Goal: Task Accomplishment & Management: Use online tool/utility

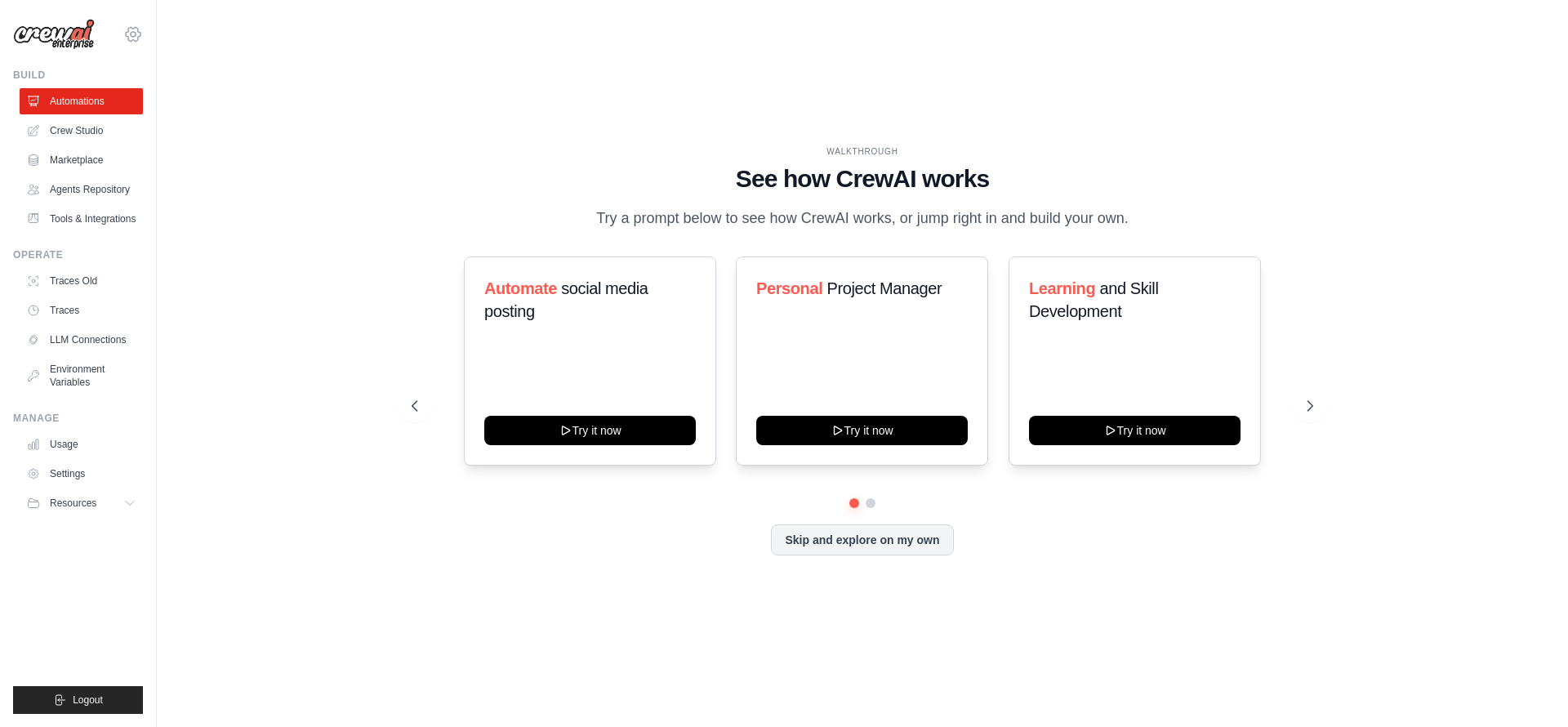
click at [134, 38] on icon at bounding box center [133, 34] width 20 height 20
click at [190, 98] on span "Settings" at bounding box center [204, 101] width 129 height 16
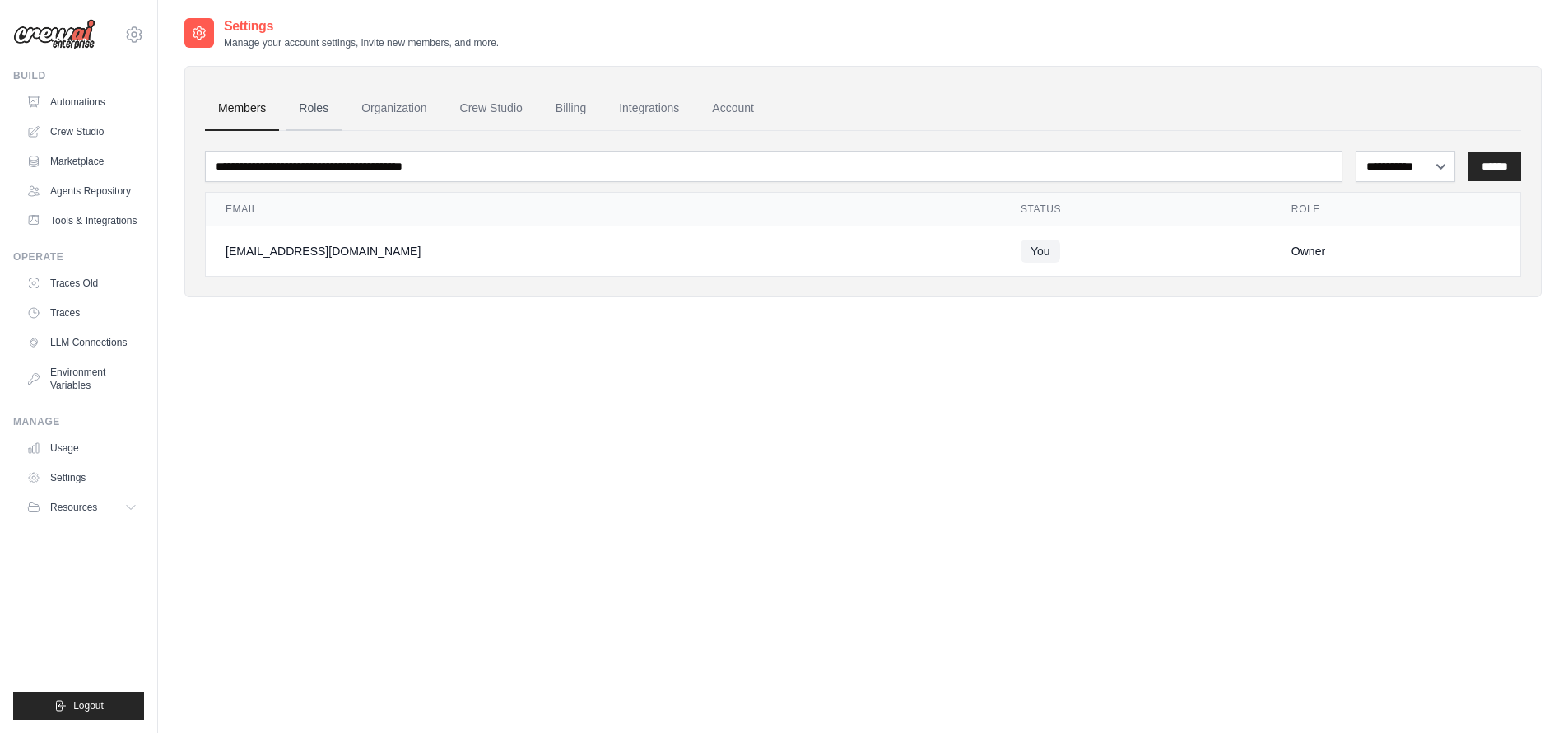
click at [322, 115] on link "Roles" at bounding box center [313, 108] width 56 height 45
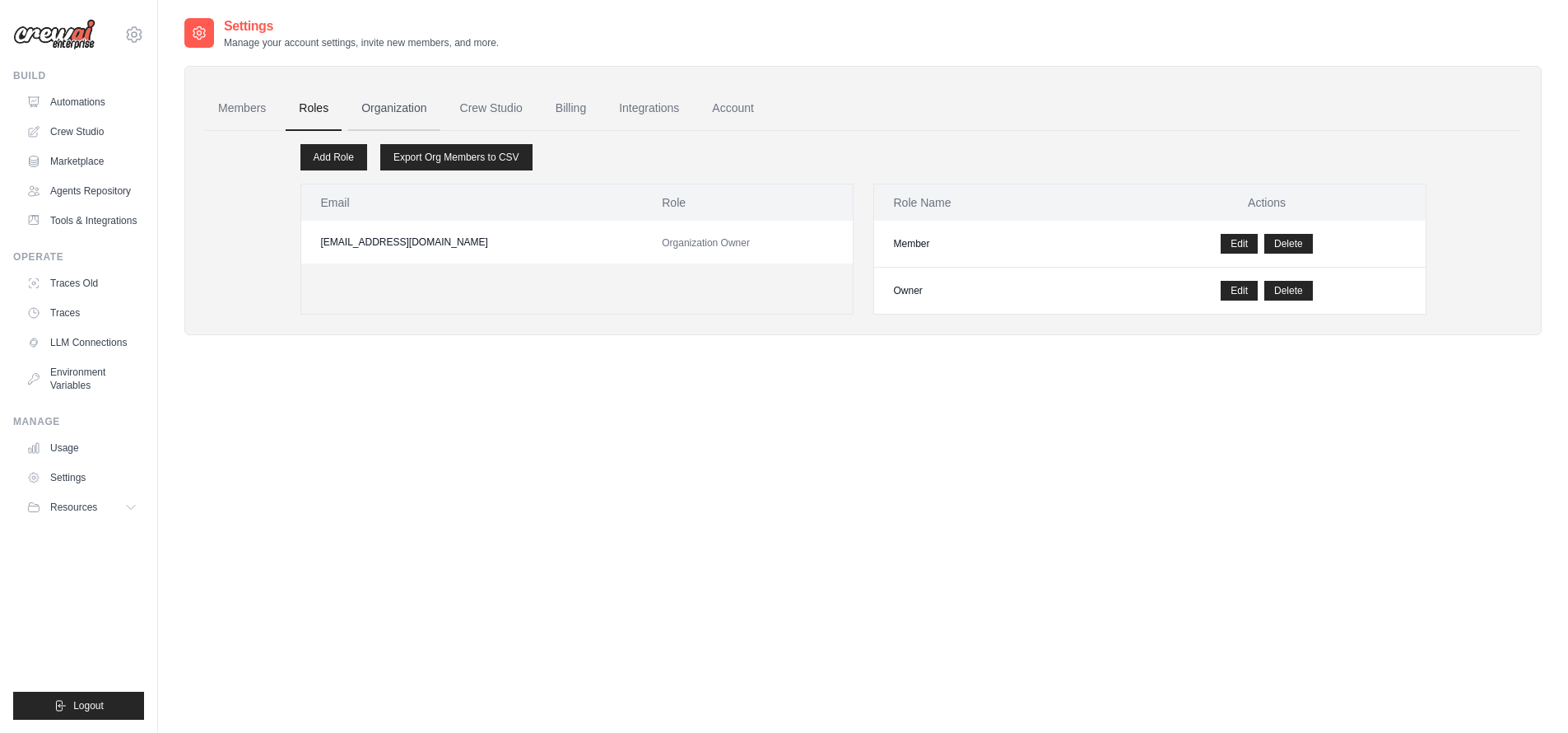
click at [403, 122] on link "Organization" at bounding box center [393, 108] width 91 height 45
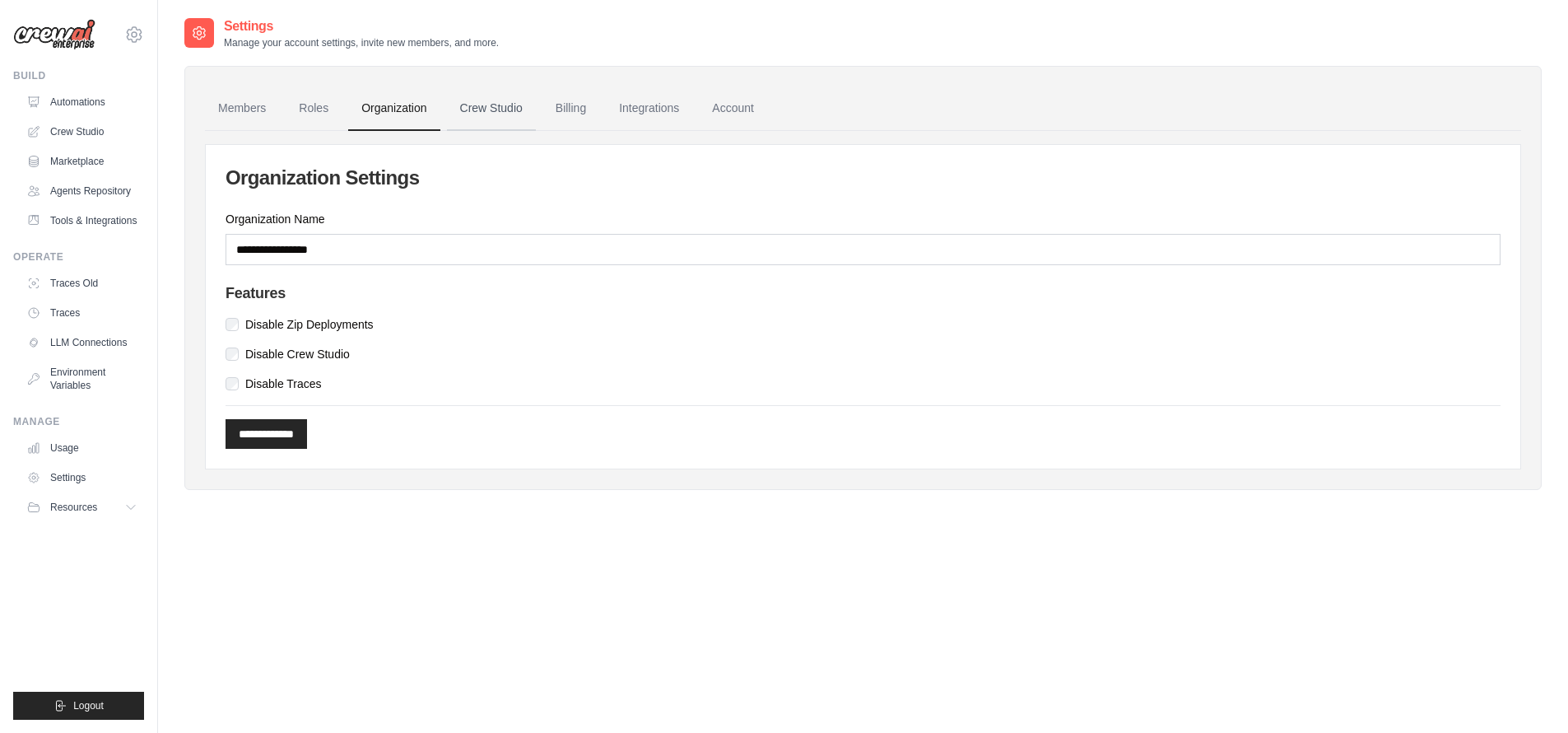
click at [521, 98] on link "Crew Studio" at bounding box center [492, 108] width 89 height 45
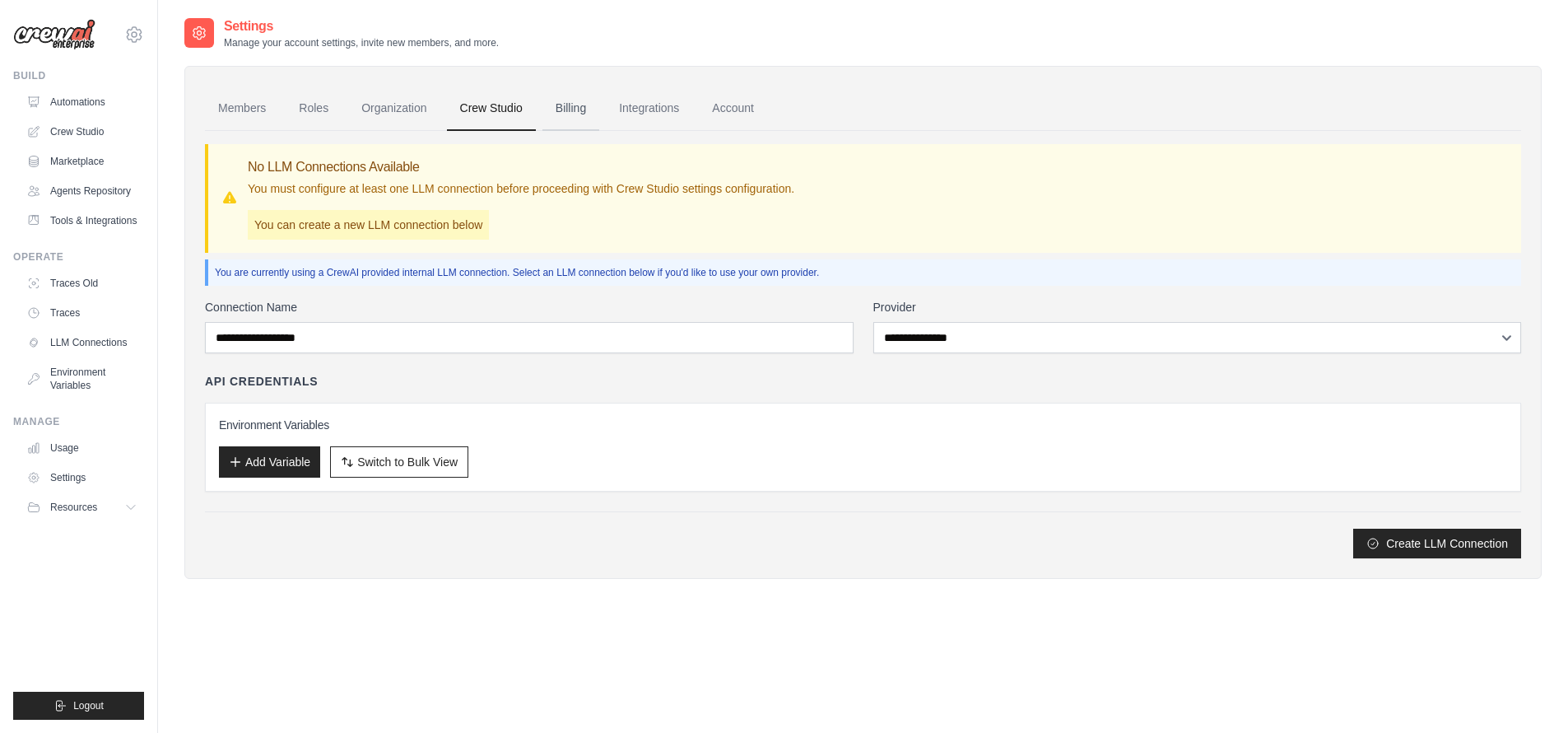
click at [588, 114] on link "Billing" at bounding box center [571, 108] width 56 height 45
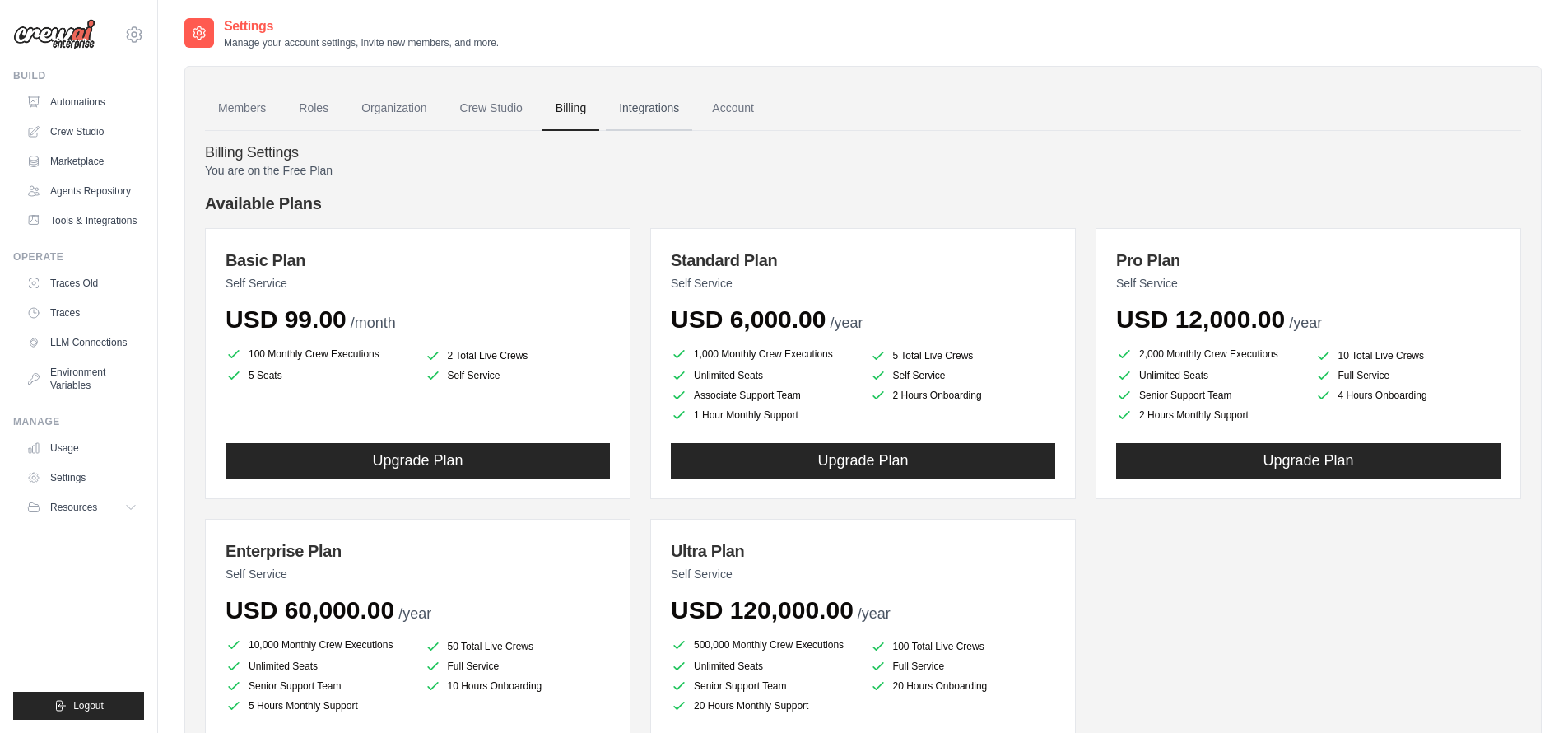
click at [626, 102] on link "Integrations" at bounding box center [648, 108] width 87 height 45
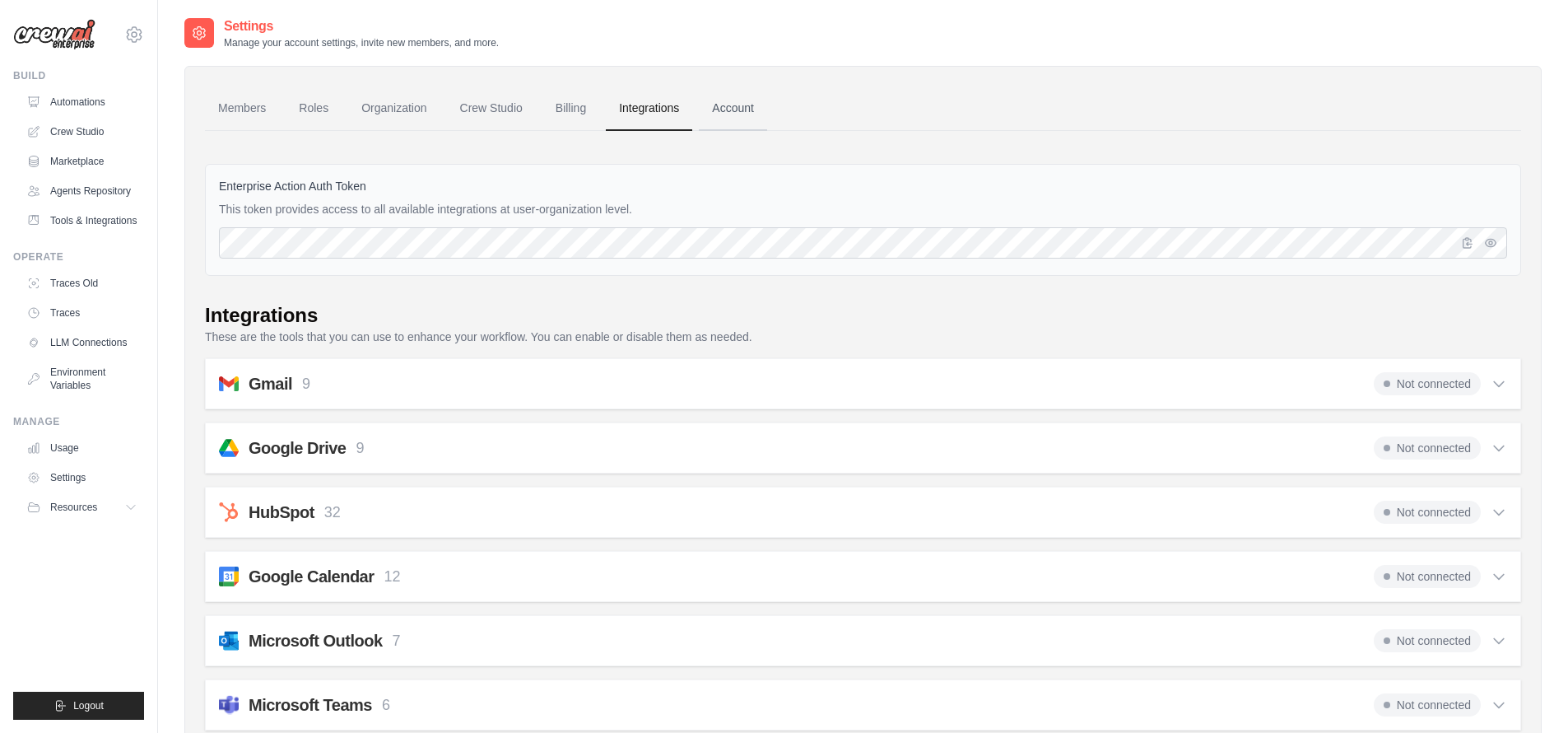
click at [748, 98] on link "Account" at bounding box center [732, 108] width 68 height 45
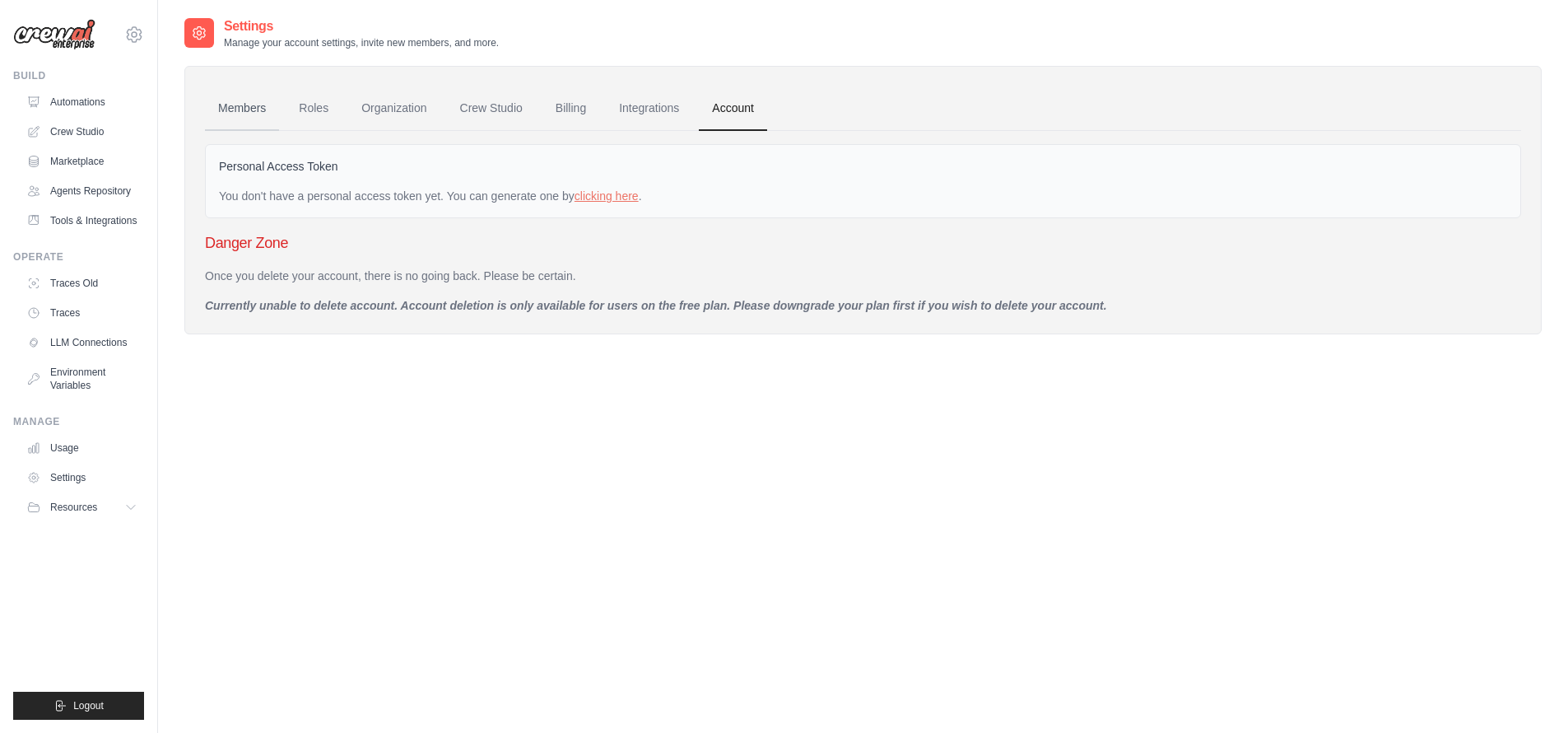
click at [224, 92] on link "Members" at bounding box center [241, 108] width 74 height 45
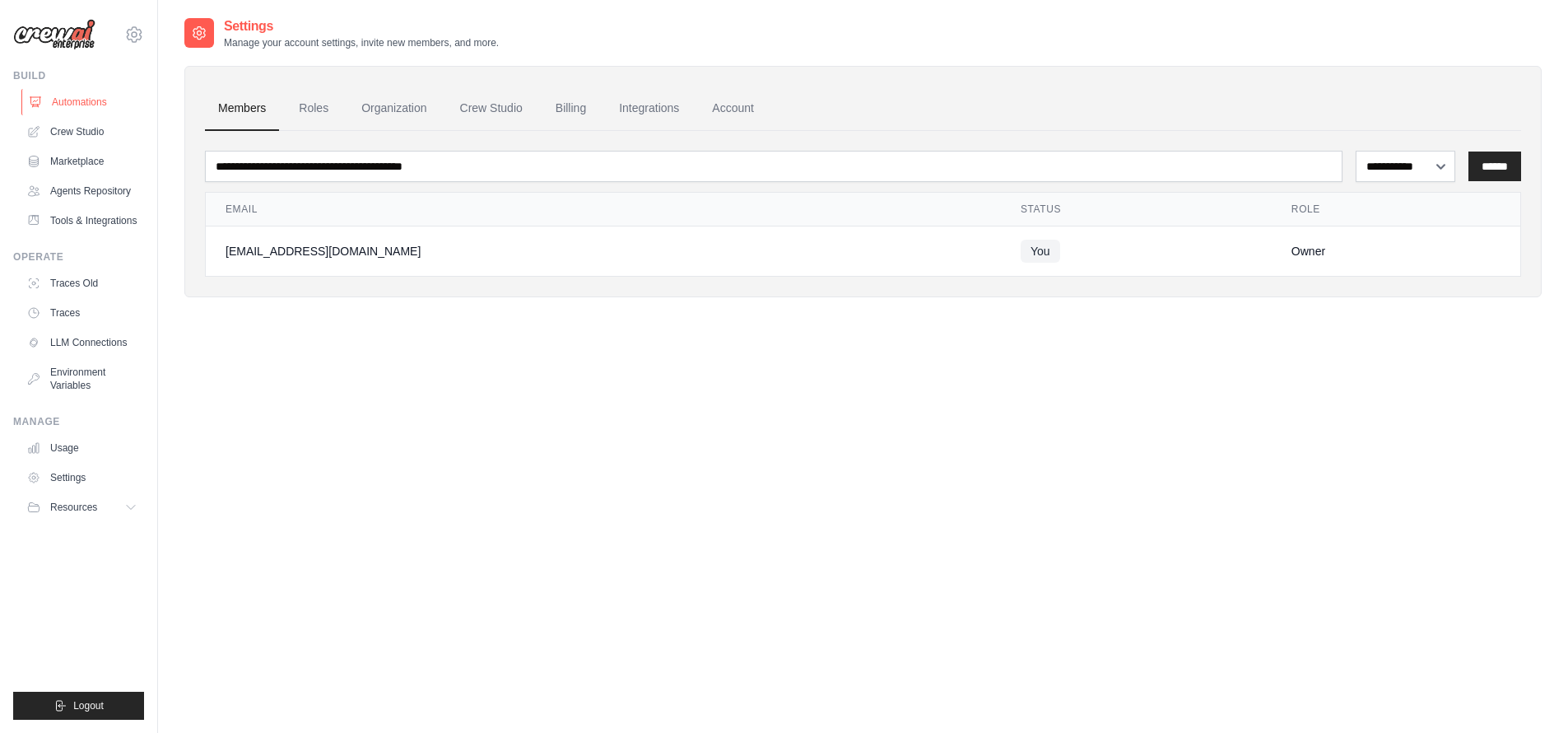
click at [72, 100] on link "Automations" at bounding box center [84, 102] width 124 height 26
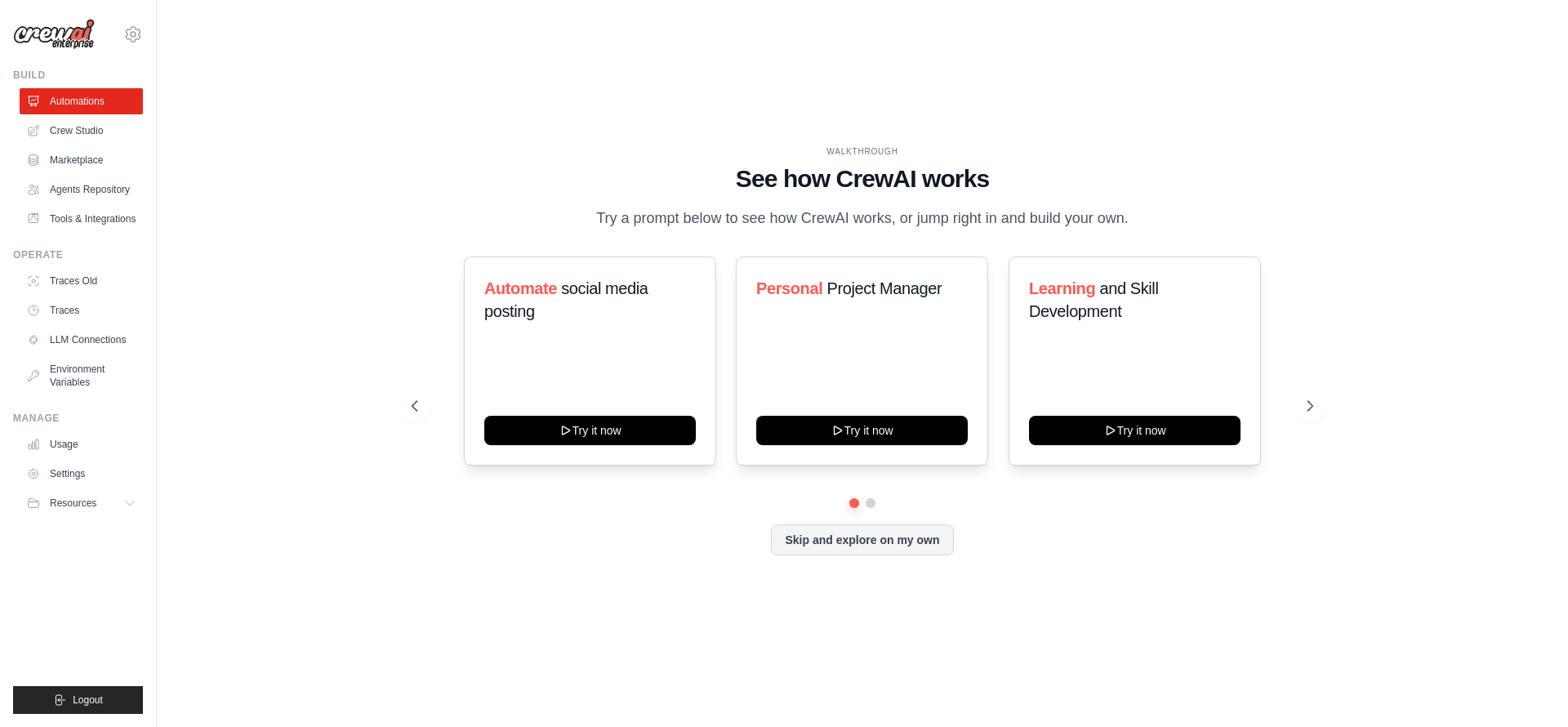
click at [1354, 135] on div "WALKTHROUGH See how CrewAI works Try a prompt below to see how CrewAI works, or…" at bounding box center [862, 363] width 1358 height 694
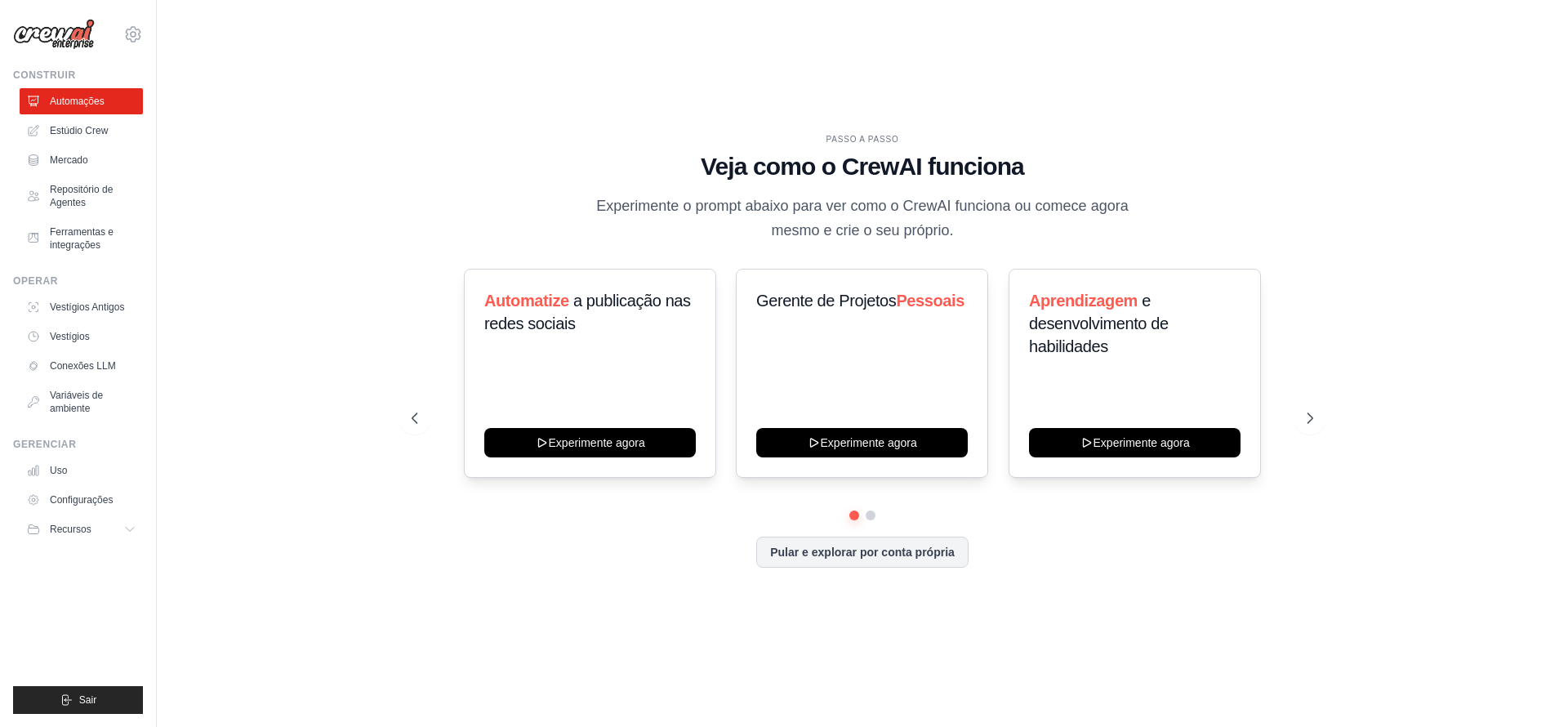
click at [1337, 115] on div "PASSO A PASSO Veja como o CrewAI funciona Experimente o prompt abaixo para ver …" at bounding box center [862, 363] width 1358 height 694
click at [872, 515] on button at bounding box center [870, 515] width 13 height 13
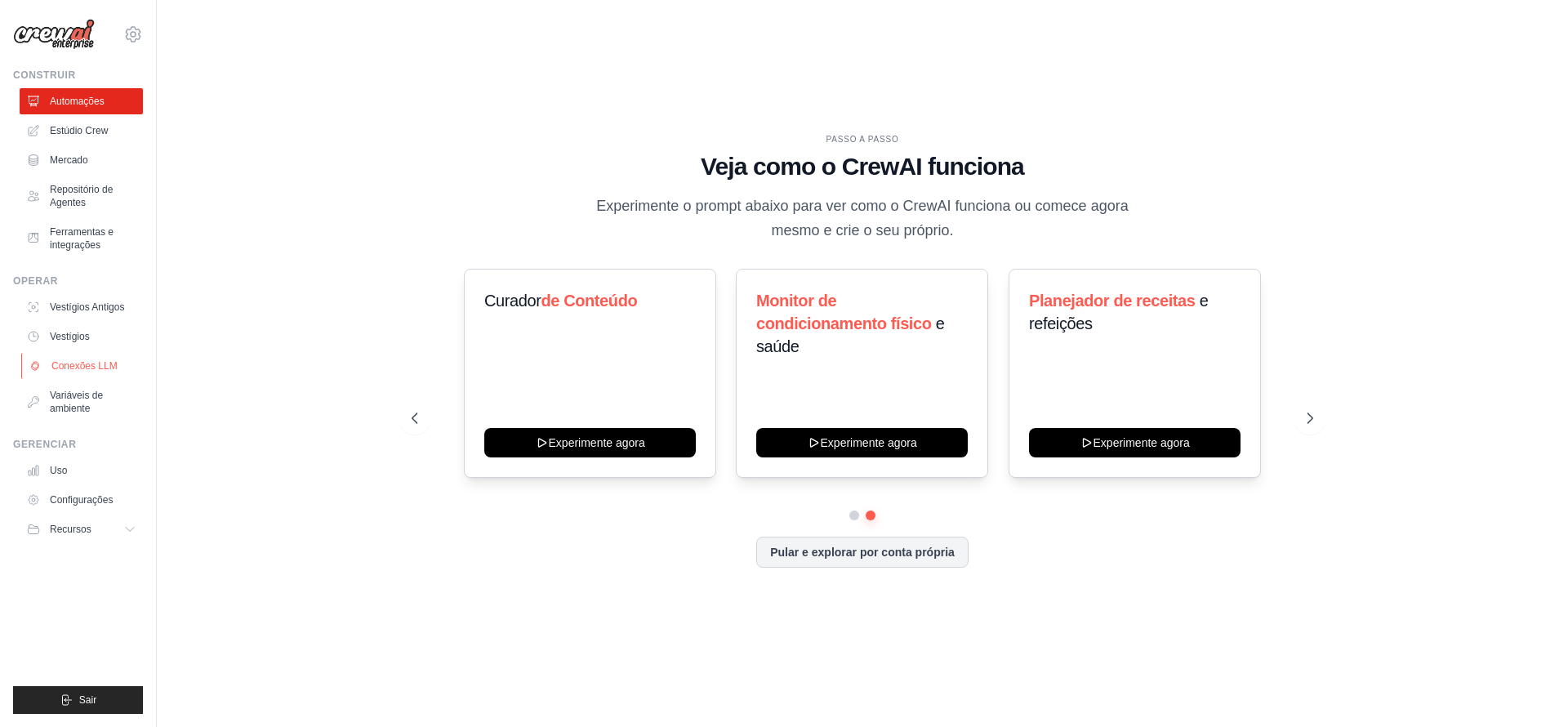
click at [98, 365] on font "Conexões LLM" at bounding box center [84, 366] width 66 height 12
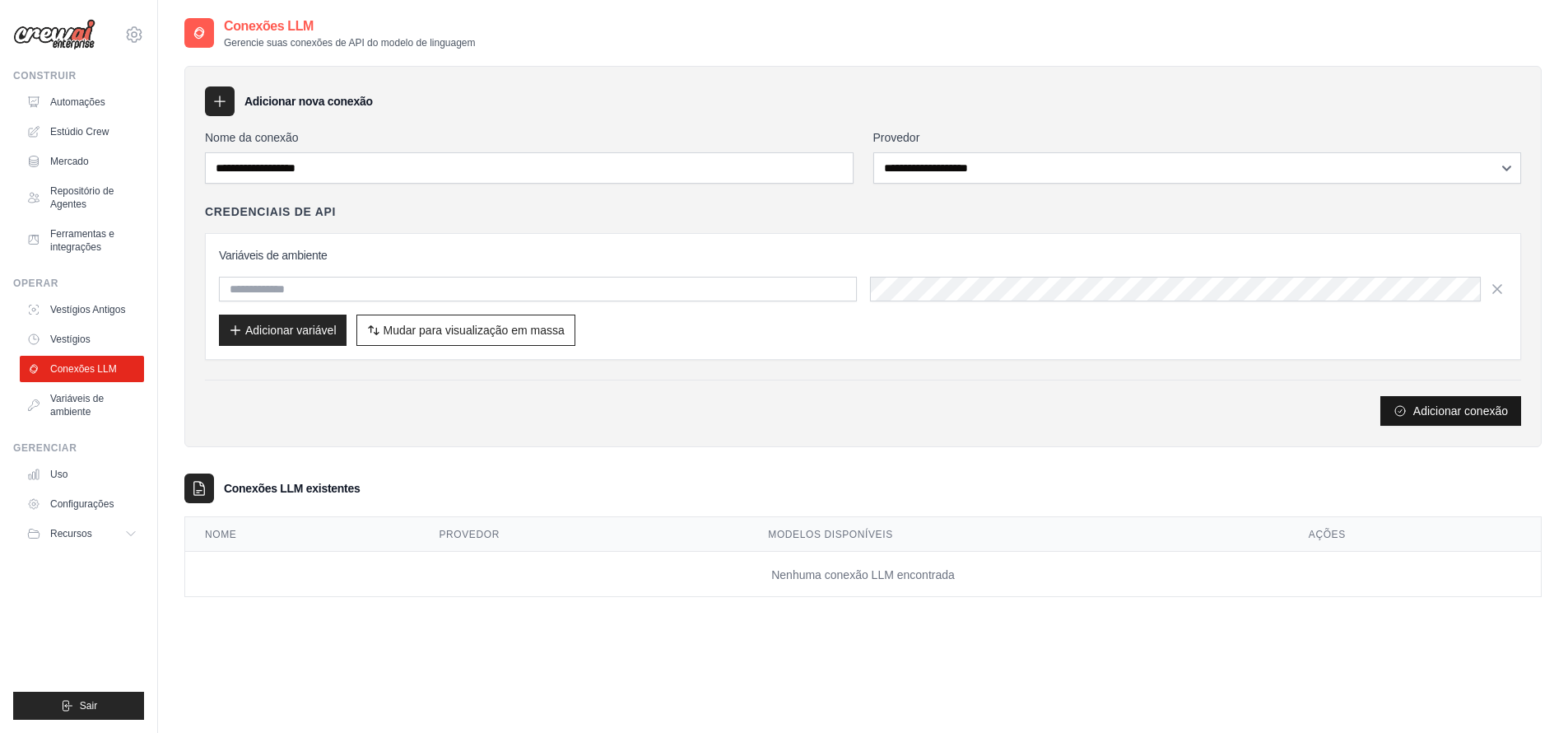
click at [1443, 424] on button "Adicionar conexão" at bounding box center [1451, 411] width 141 height 30
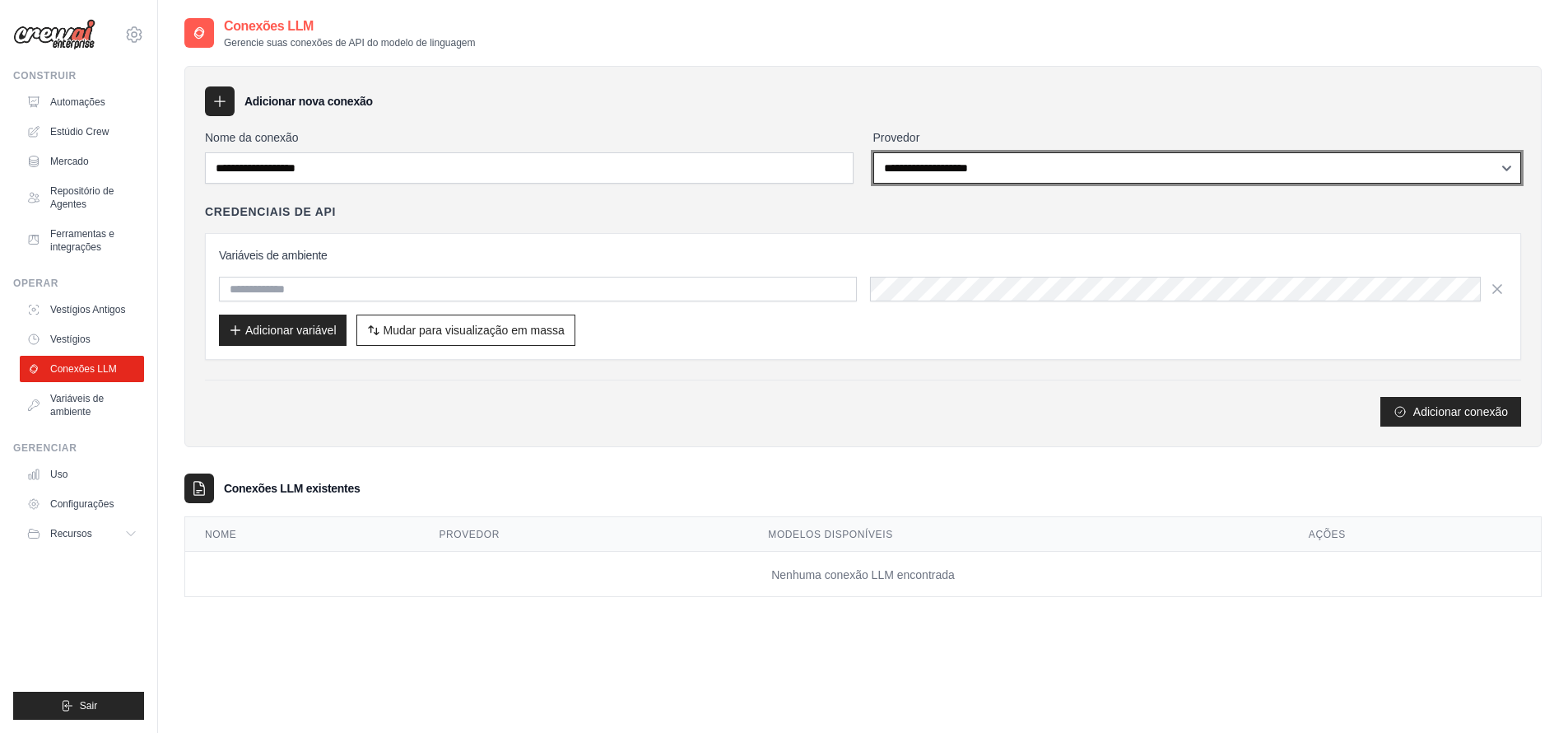
drag, startPoint x: 975, startPoint y: 183, endPoint x: 991, endPoint y: 41, distance: 142.9
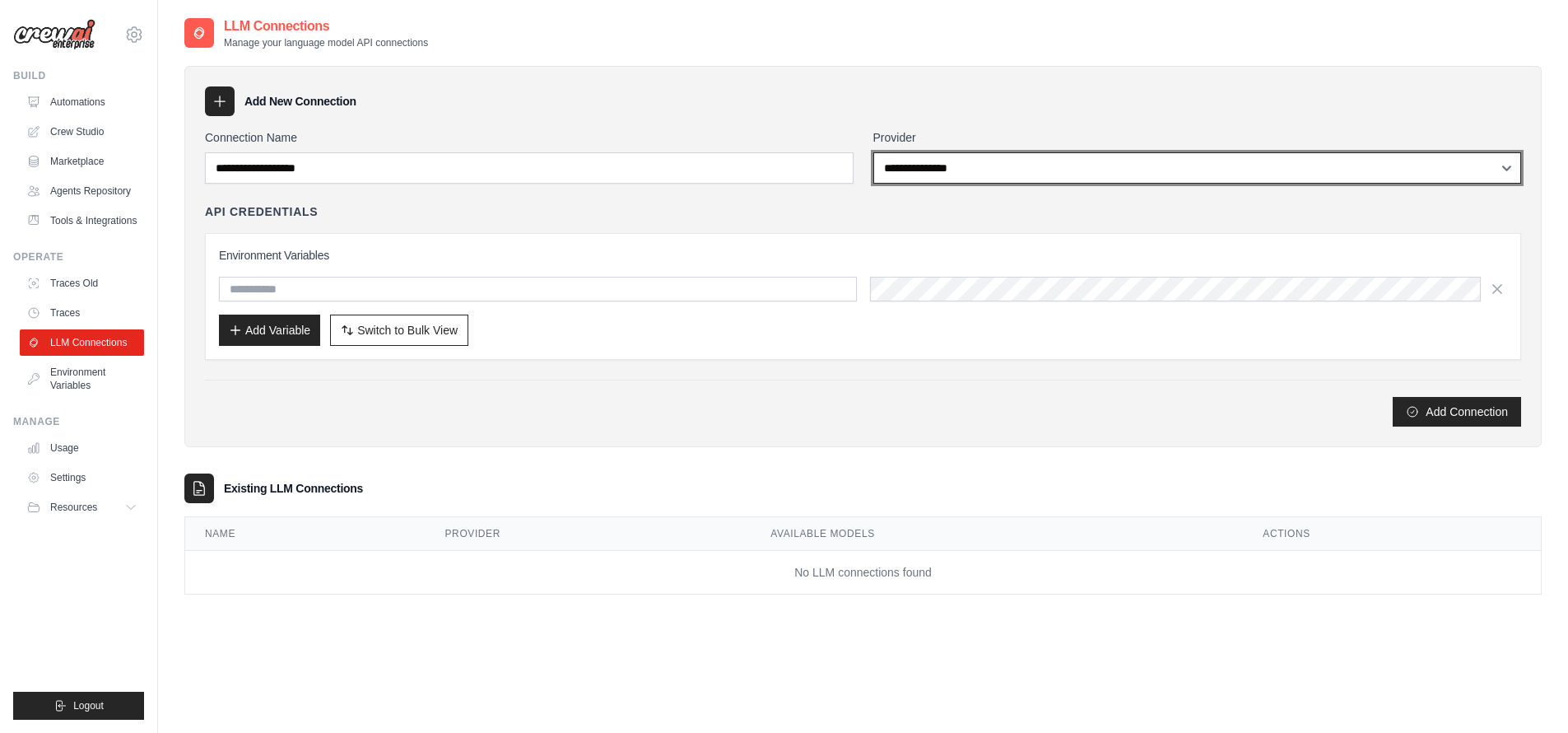
drag, startPoint x: 996, startPoint y: 179, endPoint x: 857, endPoint y: 29, distance: 204.5
click at [858, 29] on div "**********" at bounding box center [862, 318] width 1358 height 604
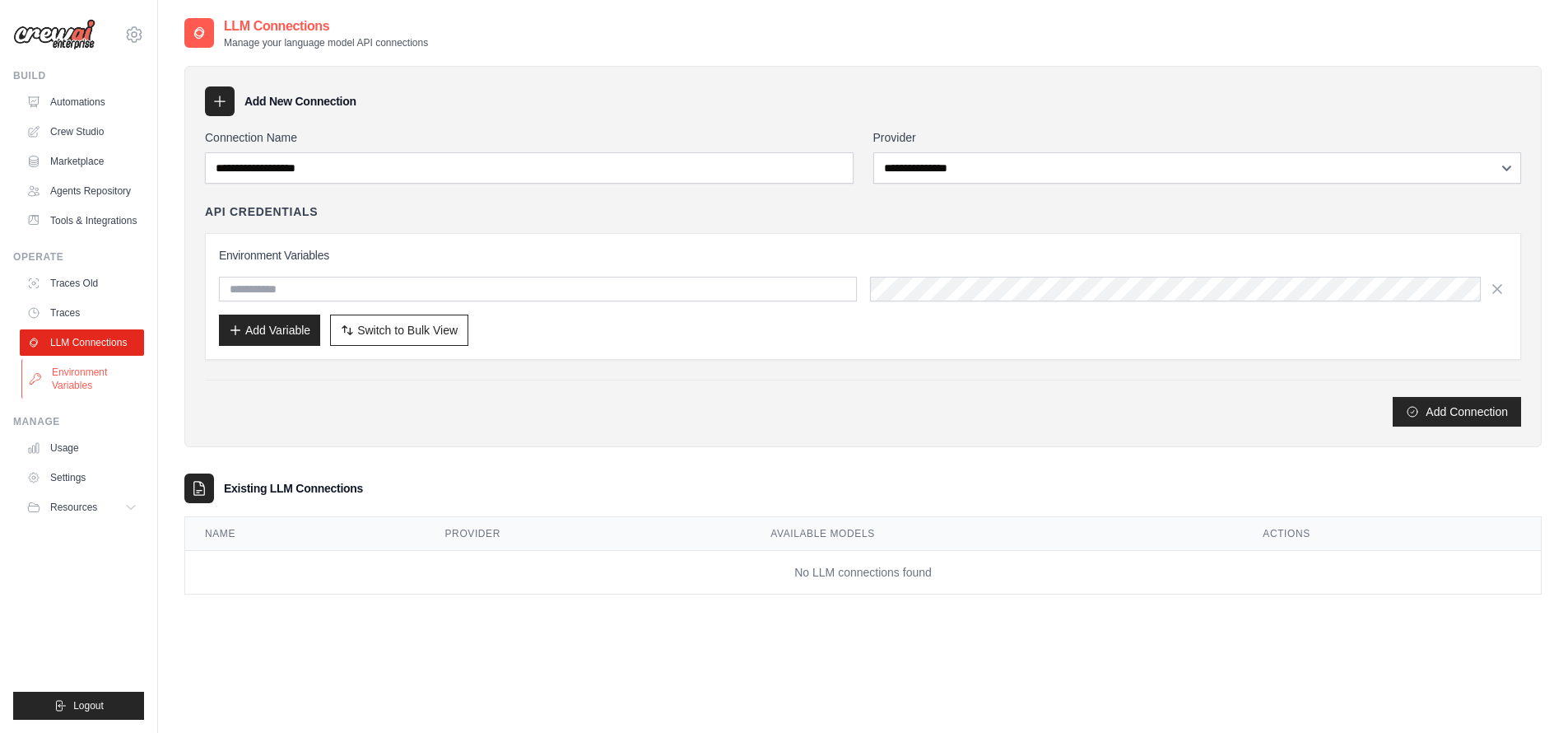
click at [68, 366] on link "Environment Variables" at bounding box center [84, 378] width 124 height 39
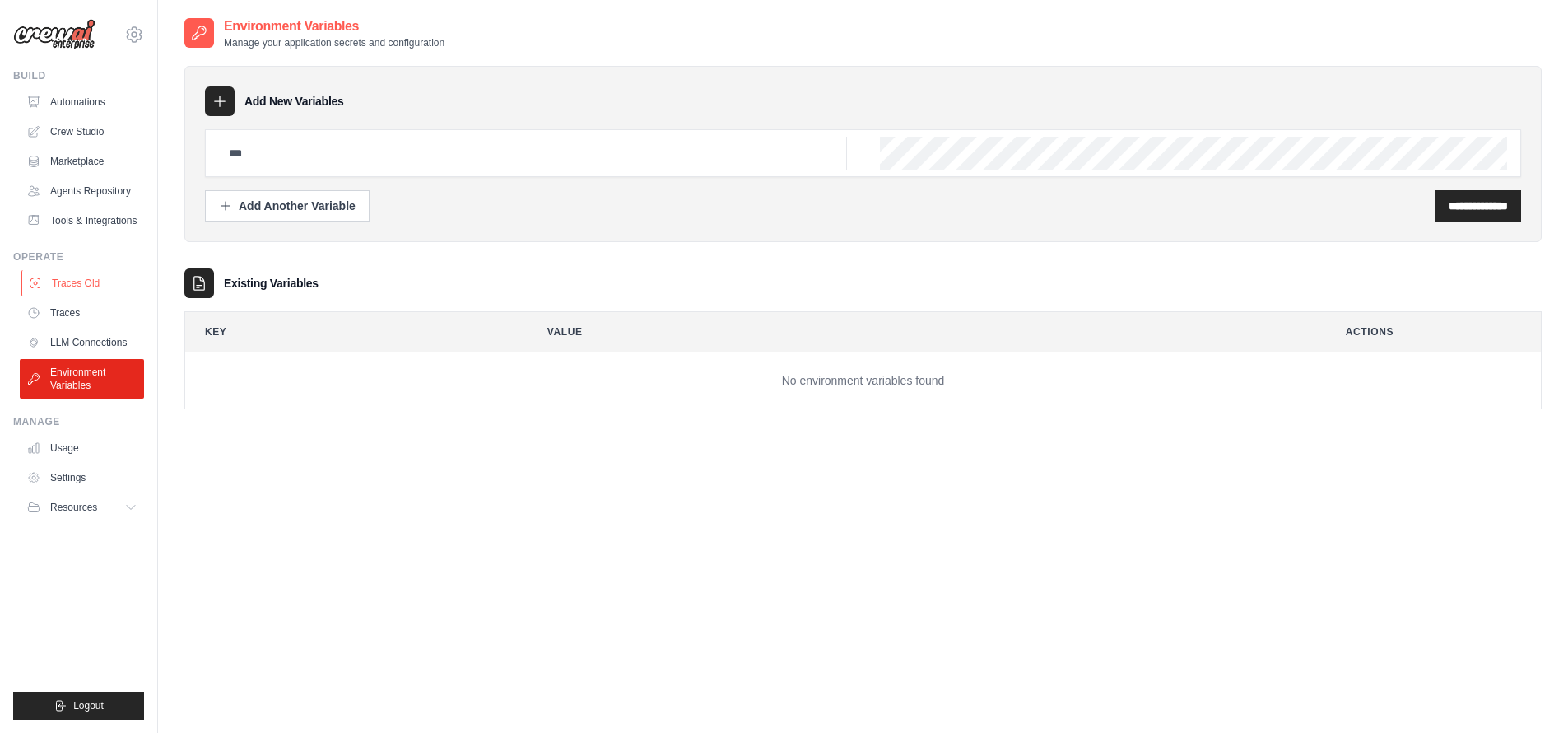
click at [86, 291] on link "Traces Old" at bounding box center [84, 282] width 124 height 26
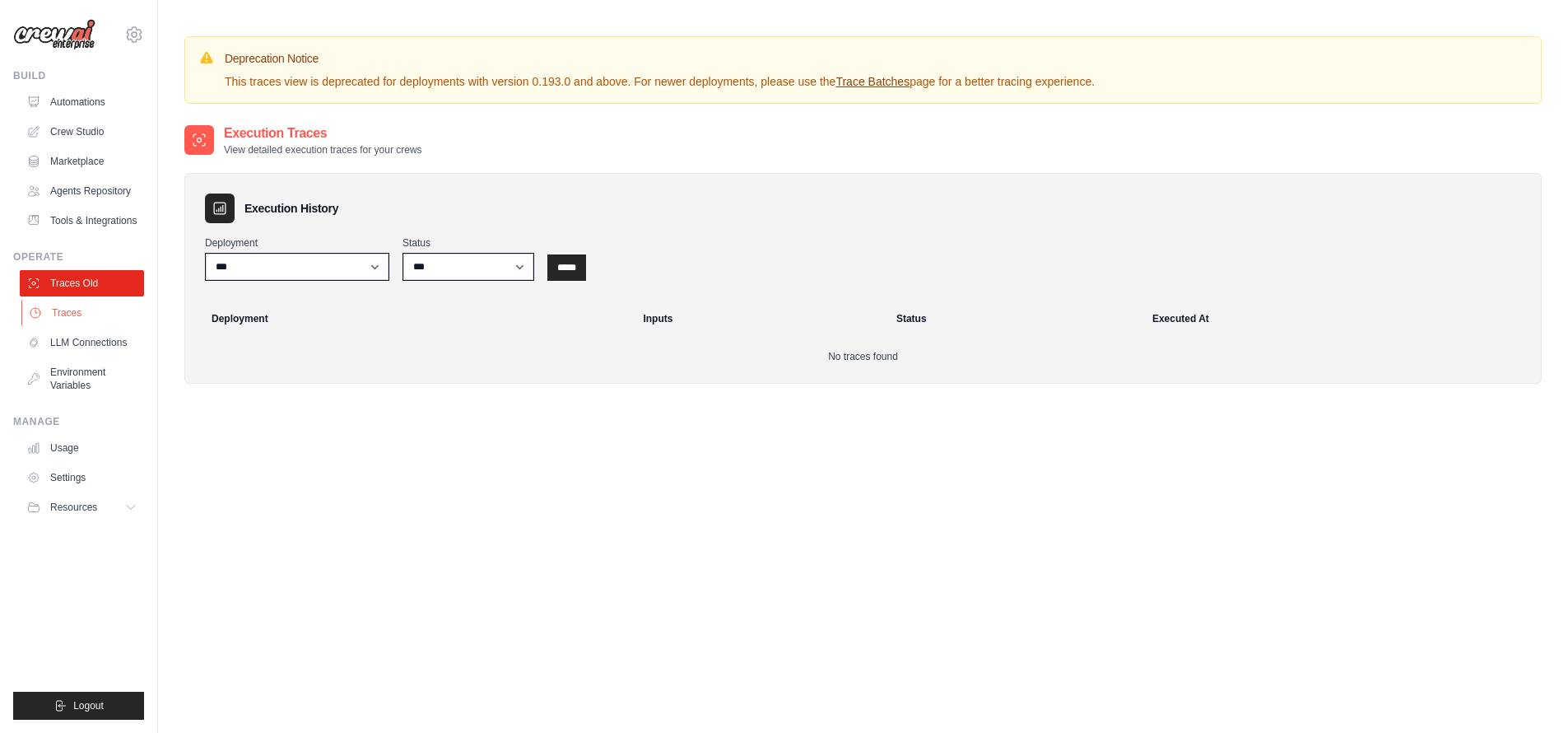
click at [87, 317] on link "Traces" at bounding box center [84, 312] width 124 height 26
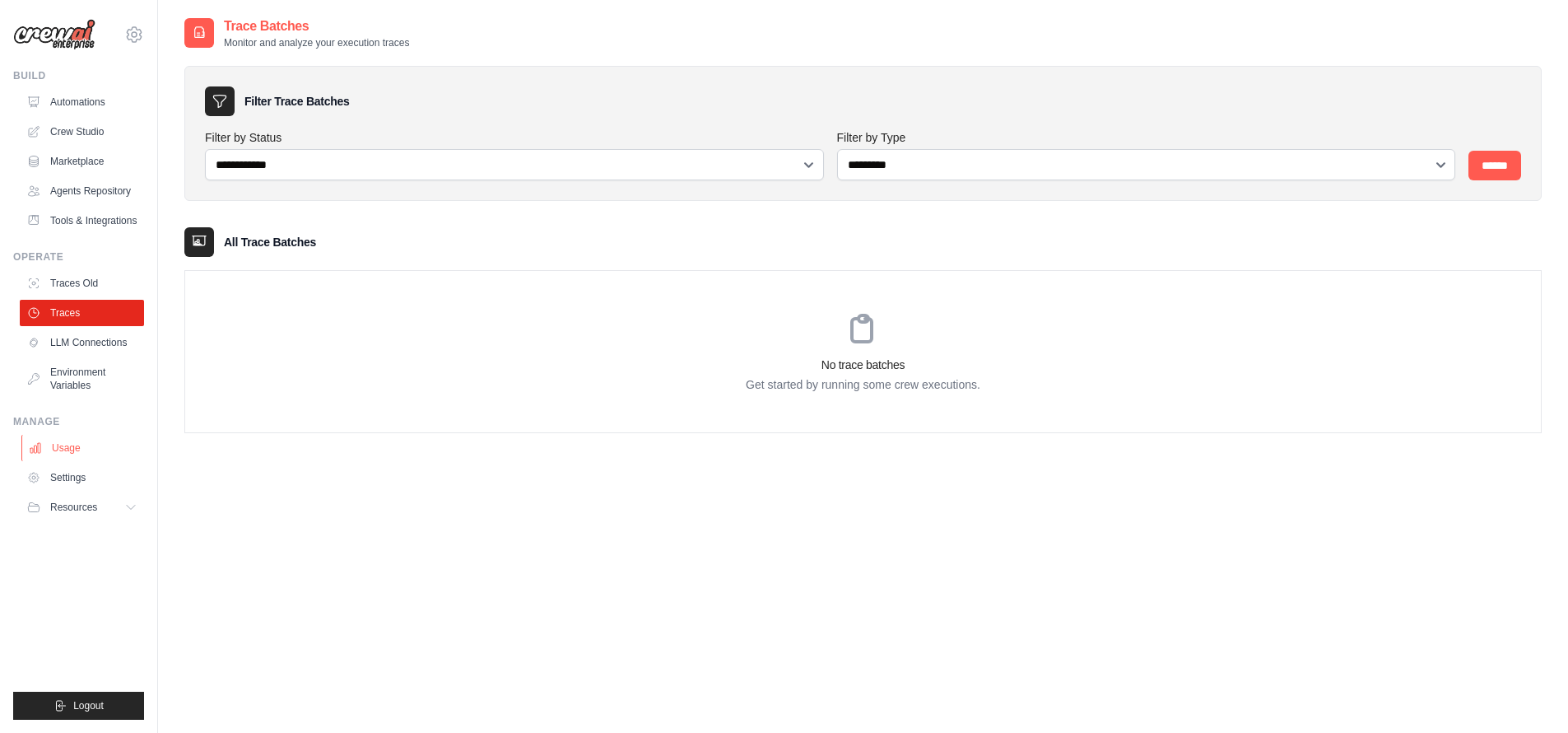
click at [51, 459] on link "Usage" at bounding box center [84, 447] width 124 height 26
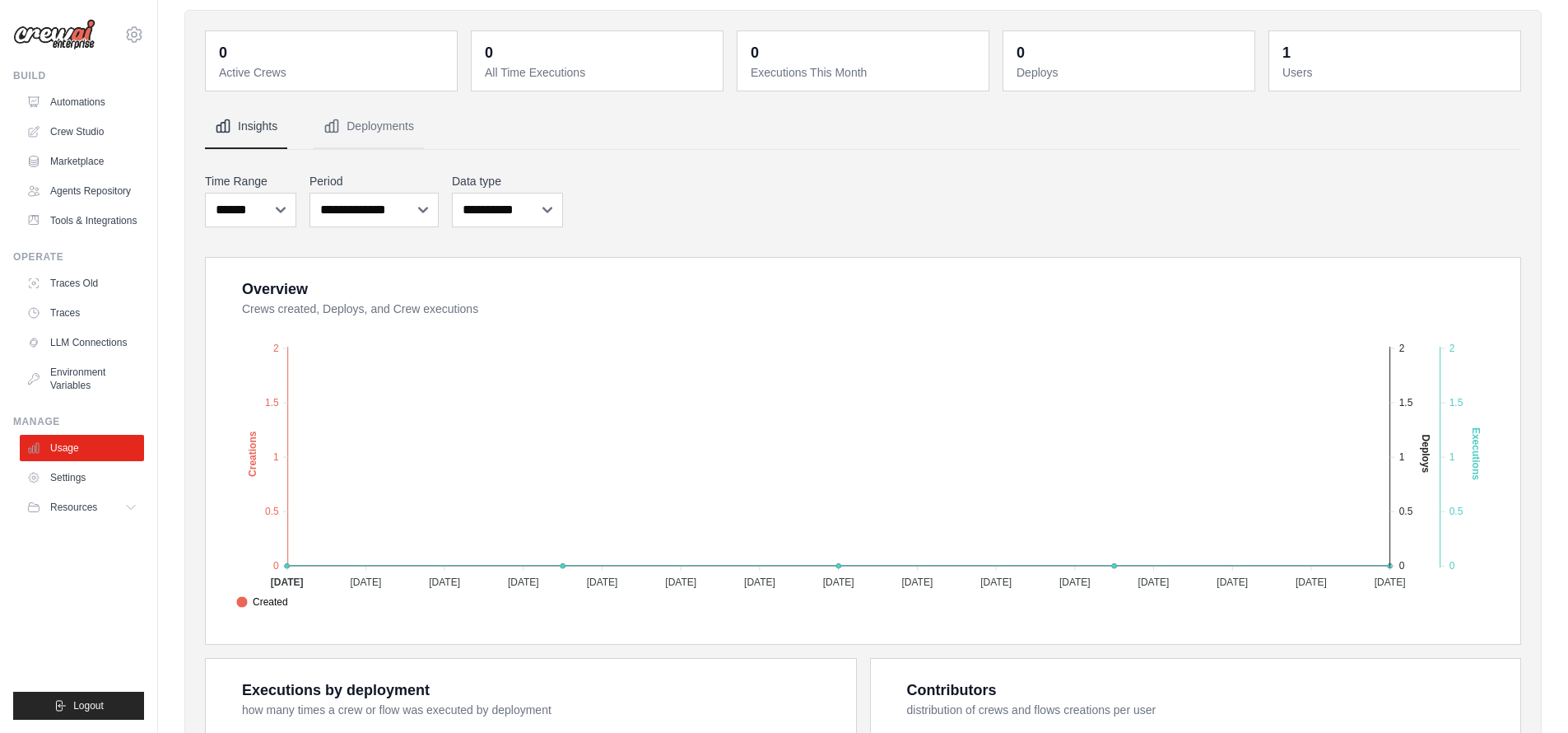
scroll to position [461, 0]
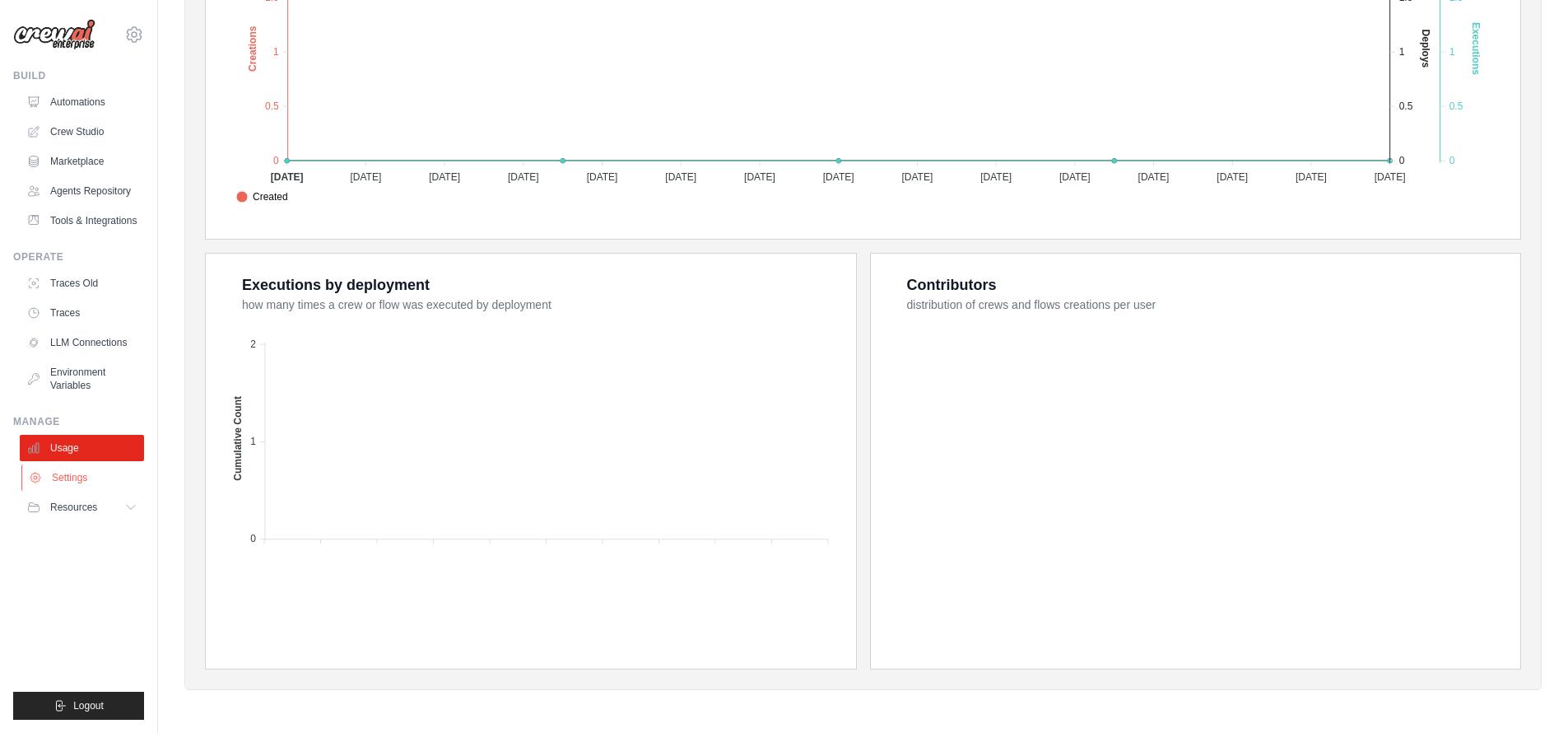
click at [66, 475] on link "Settings" at bounding box center [84, 477] width 124 height 26
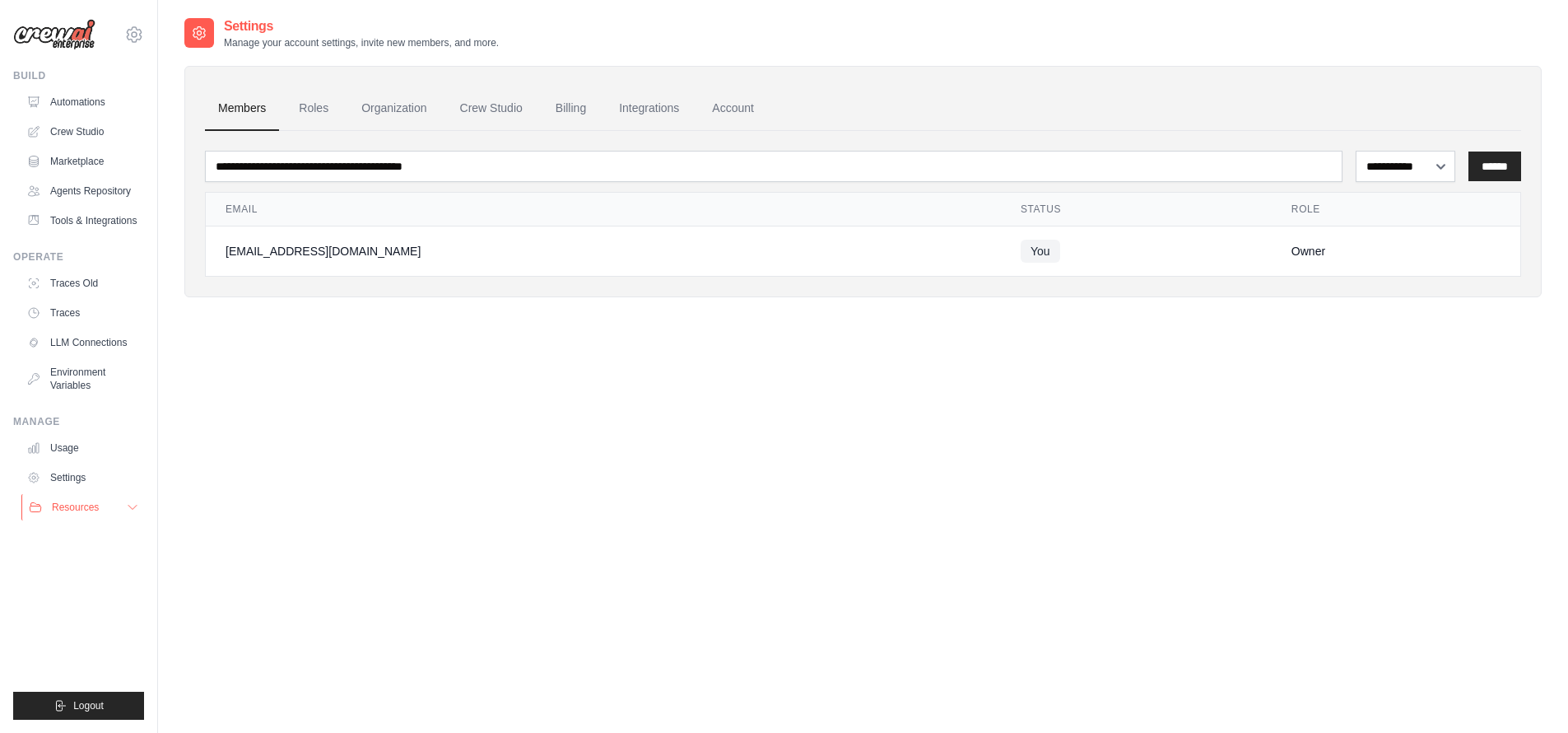
click at [65, 498] on button "Resources" at bounding box center [84, 506] width 124 height 26
click at [69, 173] on link "Marketplace" at bounding box center [84, 161] width 124 height 26
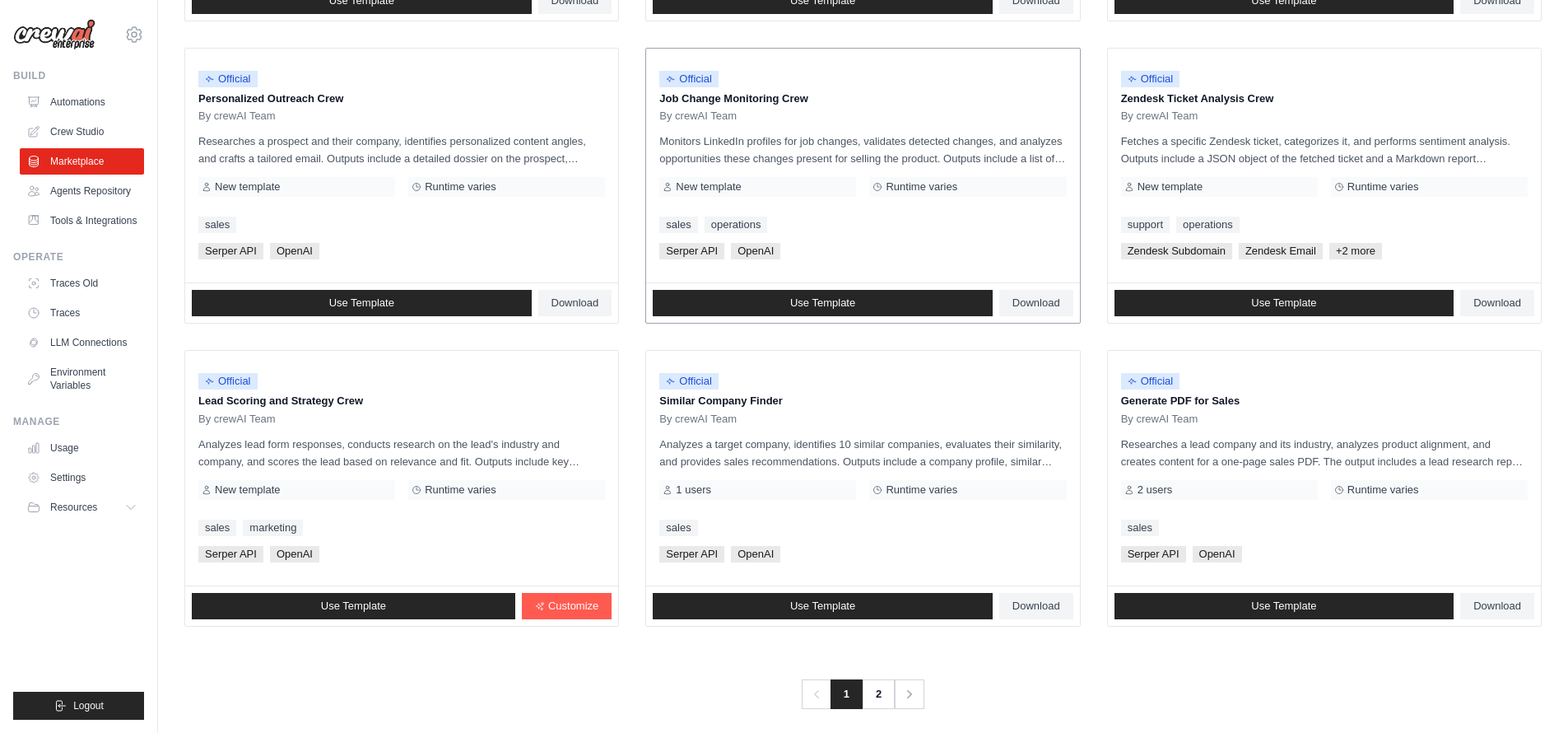
scroll to position [792, 0]
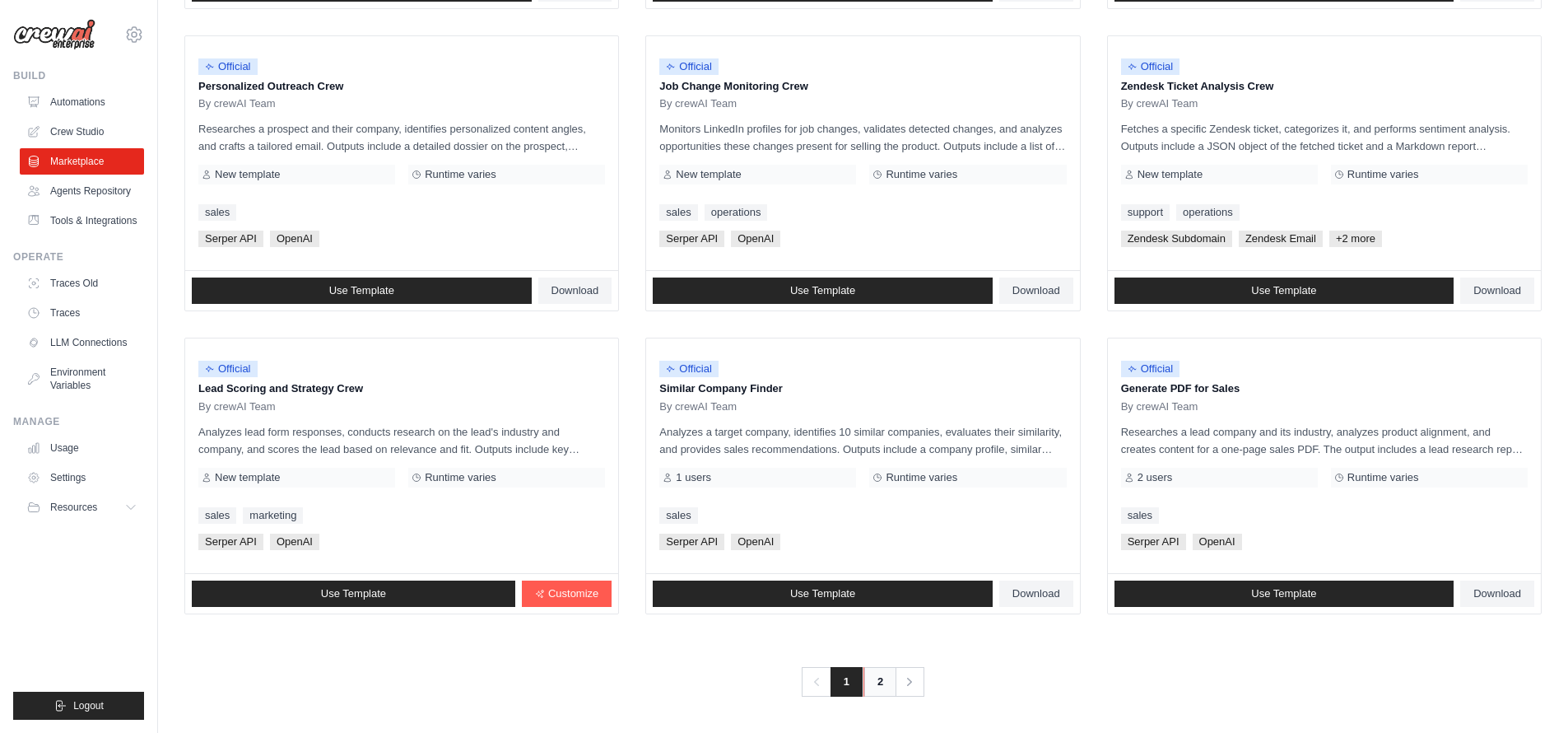
click at [876, 679] on link "2" at bounding box center [880, 681] width 33 height 30
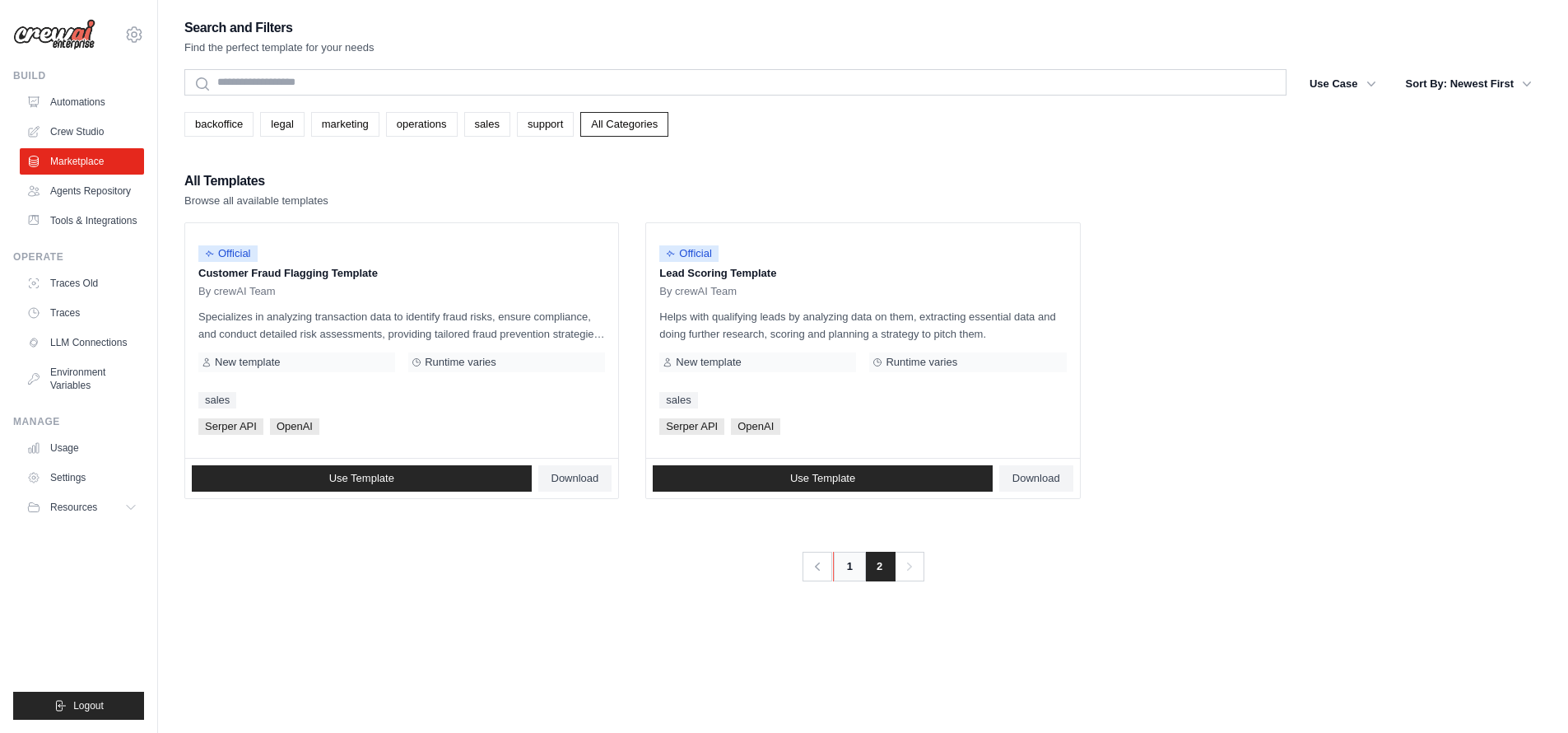
click at [849, 559] on link "1" at bounding box center [850, 566] width 33 height 30
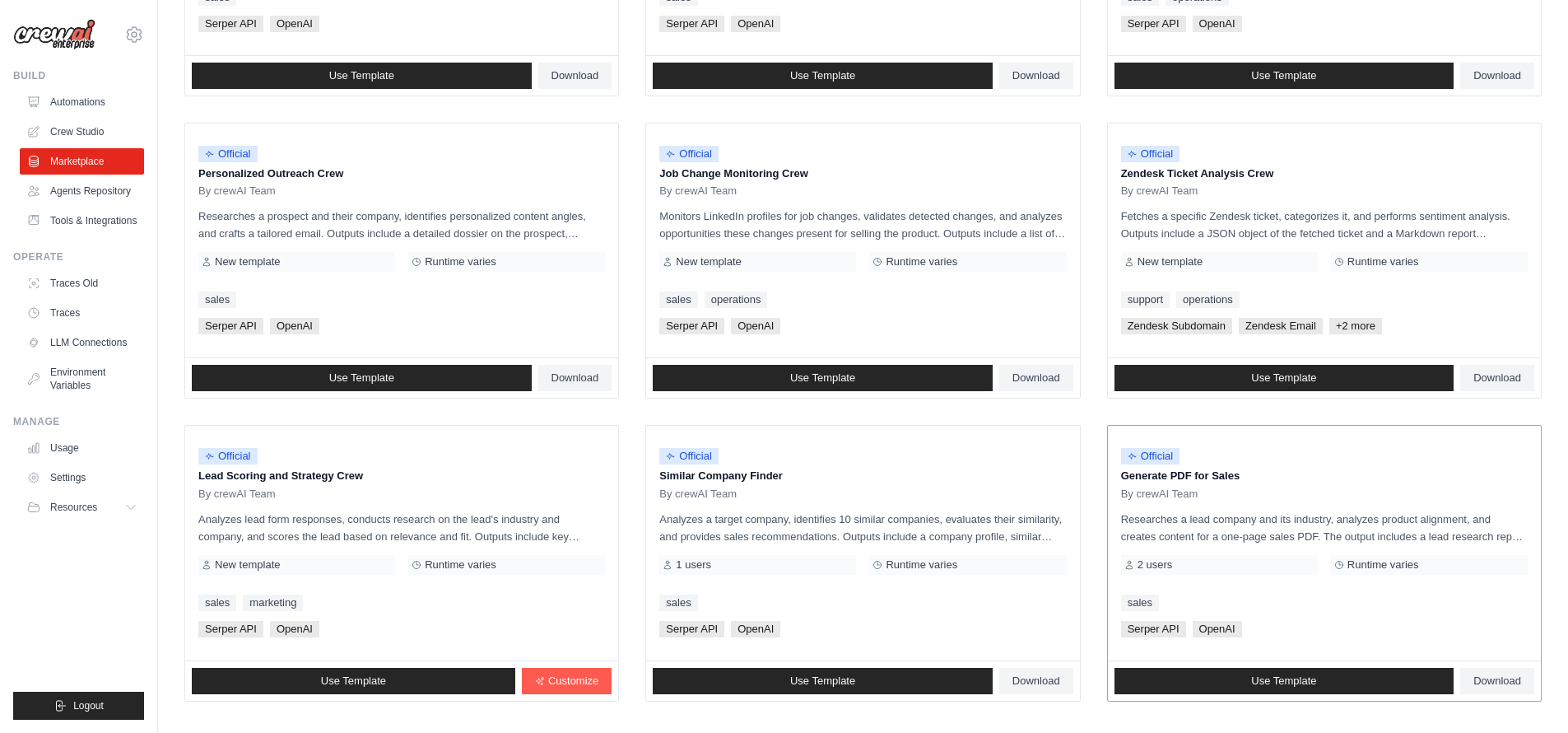
scroll to position [792, 0]
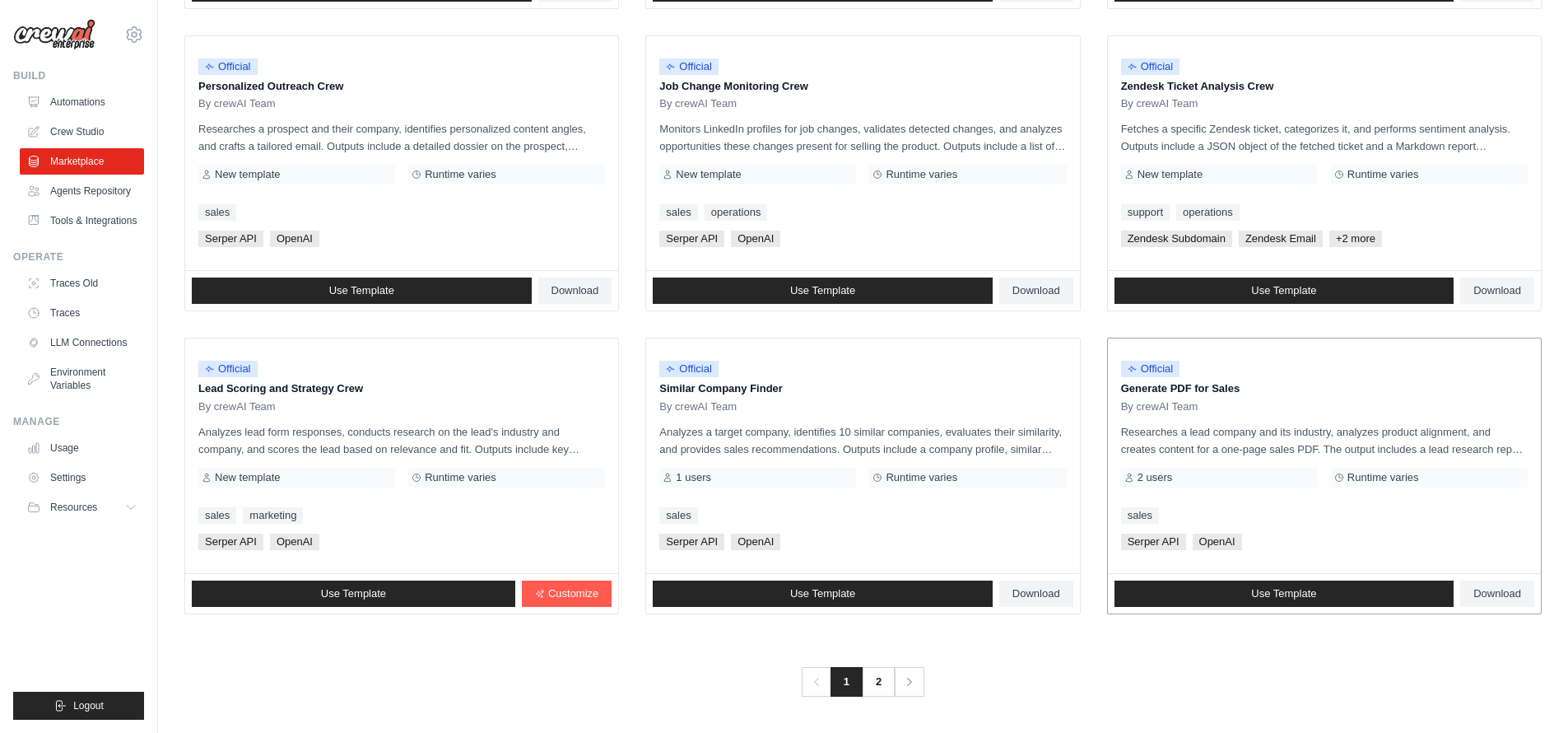
click at [1173, 414] on div "Official Generate PDF for Sales By crewAI Team Researches a lead company and it…" at bounding box center [1324, 456] width 433 height 235
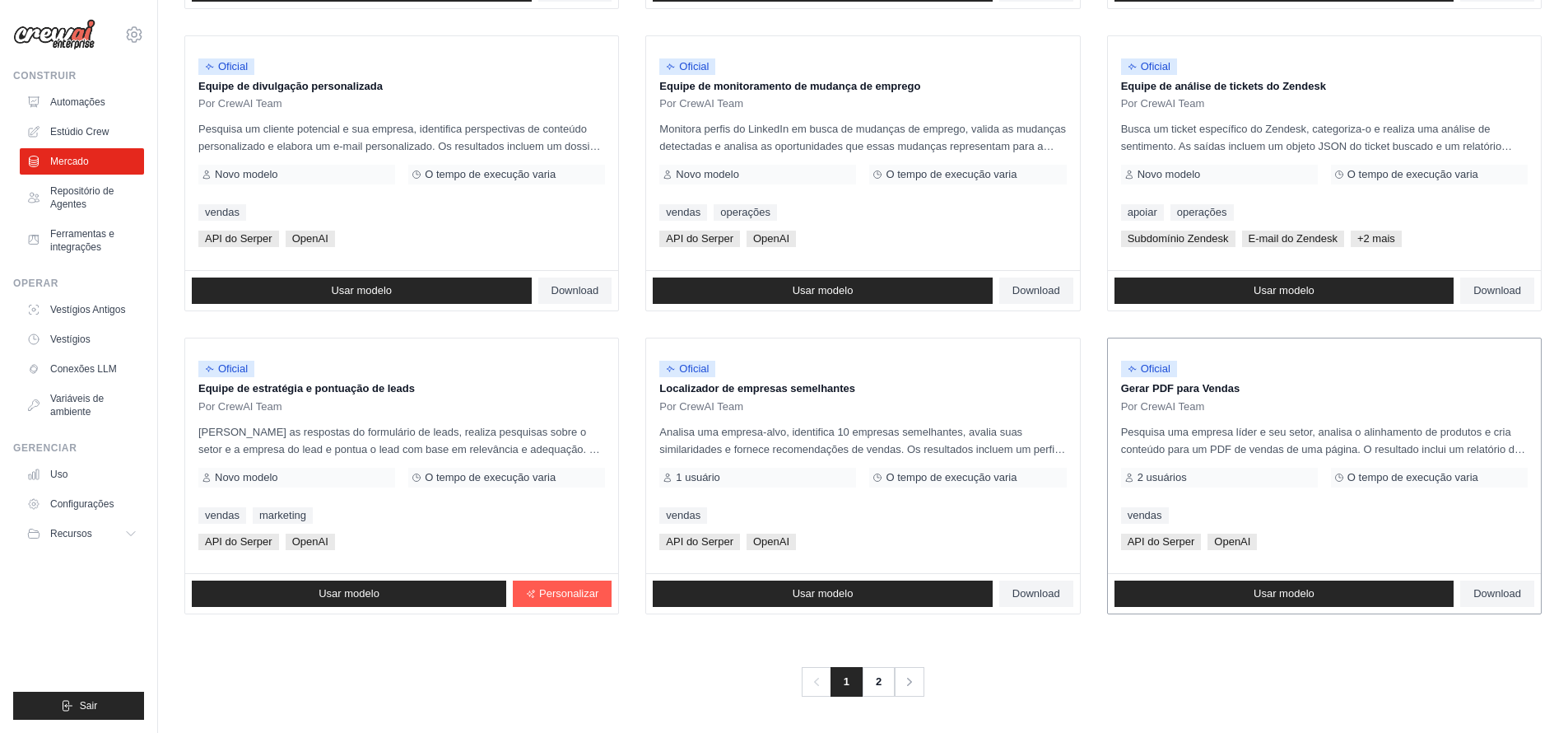
click at [1157, 472] on font "2 usuários" at bounding box center [1162, 477] width 49 height 13
click at [1151, 369] on font "Oficial" at bounding box center [1156, 369] width 30 height 13
drag, startPoint x: 1186, startPoint y: 382, endPoint x: 1210, endPoint y: 415, distance: 40.8
click at [1186, 382] on font "Gerar PDF para Vendas" at bounding box center [1180, 388] width 119 height 13
click at [1224, 440] on p "Pesquisa uma empresa líder e seu setor, analisa o alinhamento de produtos e cri…" at bounding box center [1324, 441] width 407 height 35
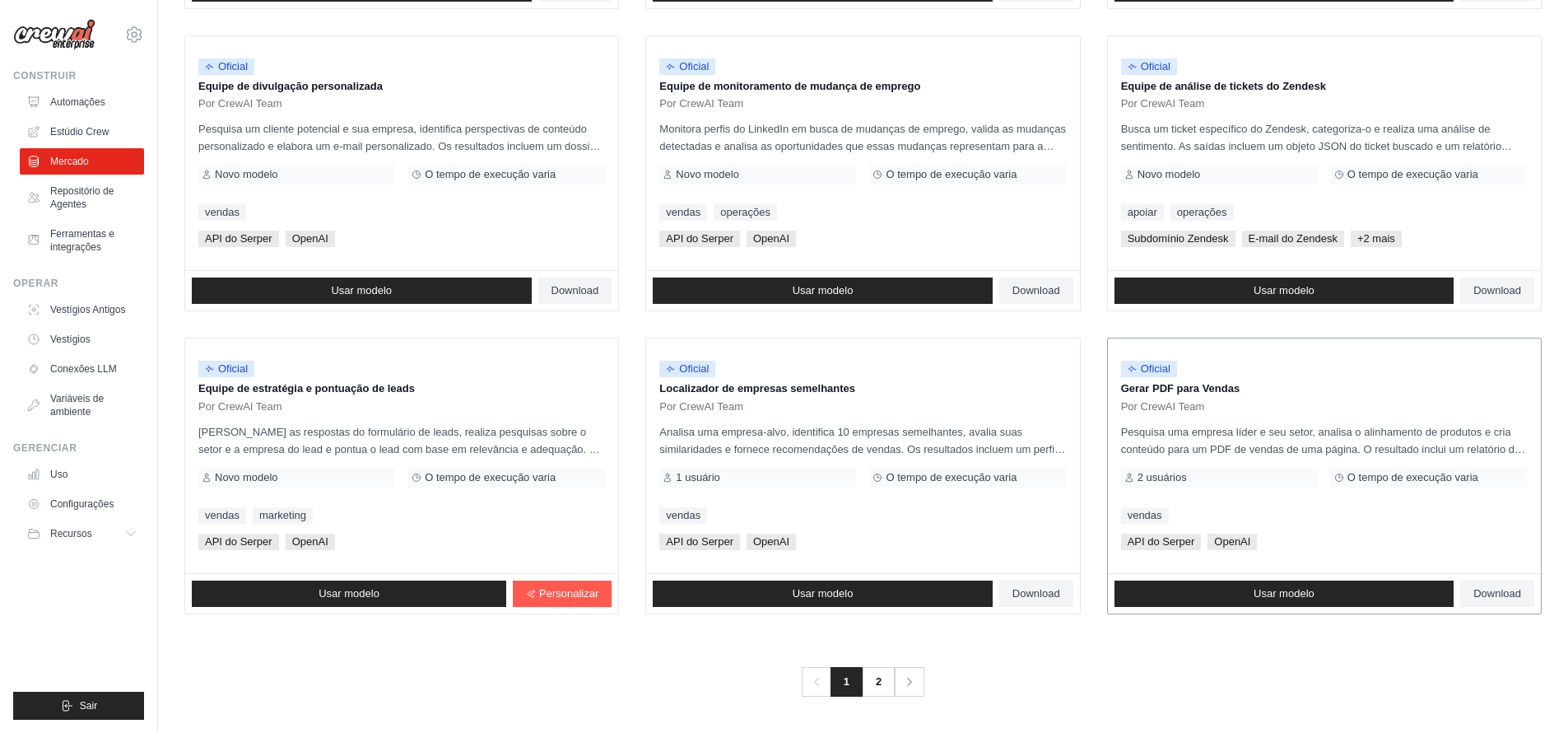
click at [1406, 486] on div "O tempo de execução varia" at bounding box center [1430, 477] width 197 height 20
click at [1417, 471] on font "O tempo de execução varia" at bounding box center [1413, 477] width 131 height 13
click at [1288, 593] on font "Usar modelo" at bounding box center [1284, 594] width 61 height 13
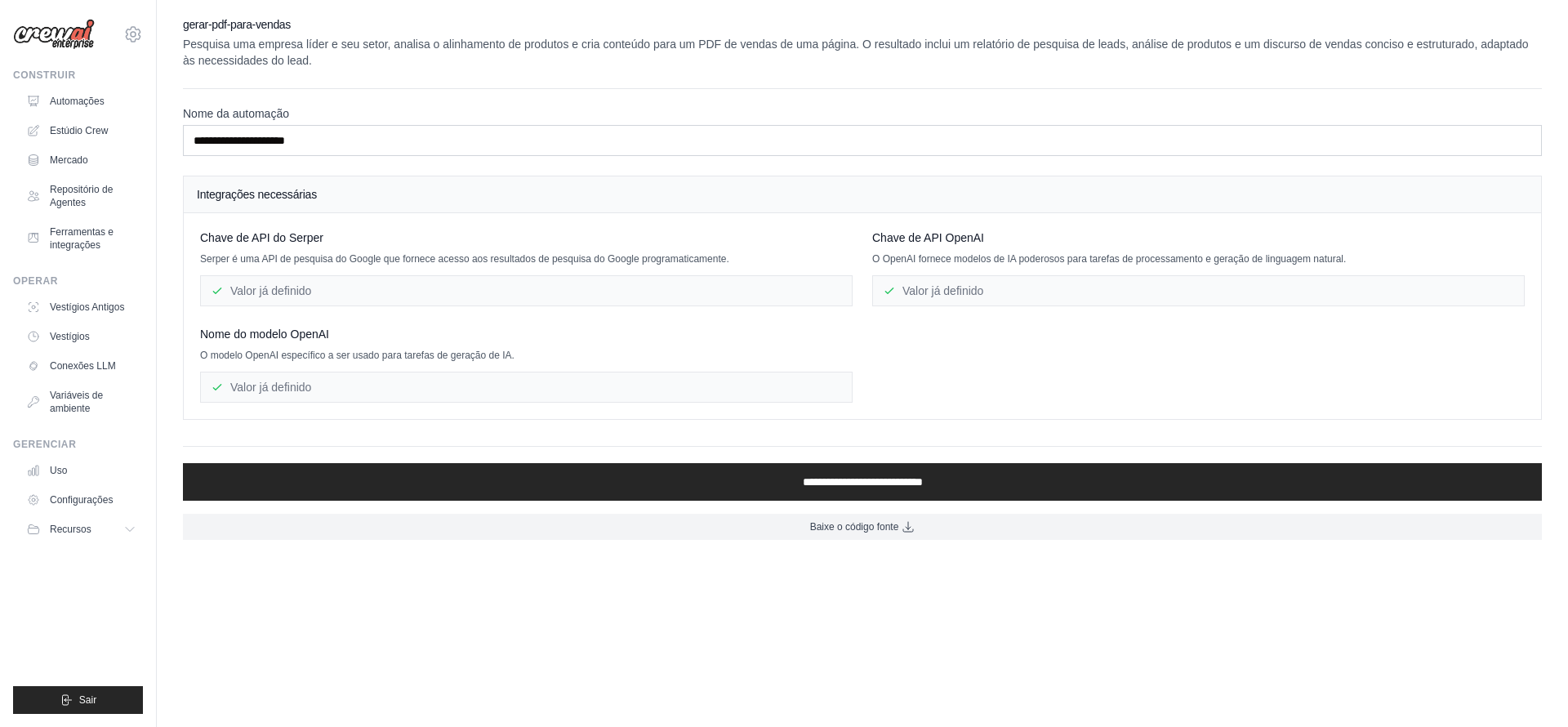
click at [246, 292] on font "Valor já definido" at bounding box center [270, 291] width 80 height 13
click at [335, 379] on div "Valor já definido" at bounding box center [526, 387] width 652 height 31
click at [83, 127] on font "Estúdio Crew" at bounding box center [80, 130] width 58 height 12
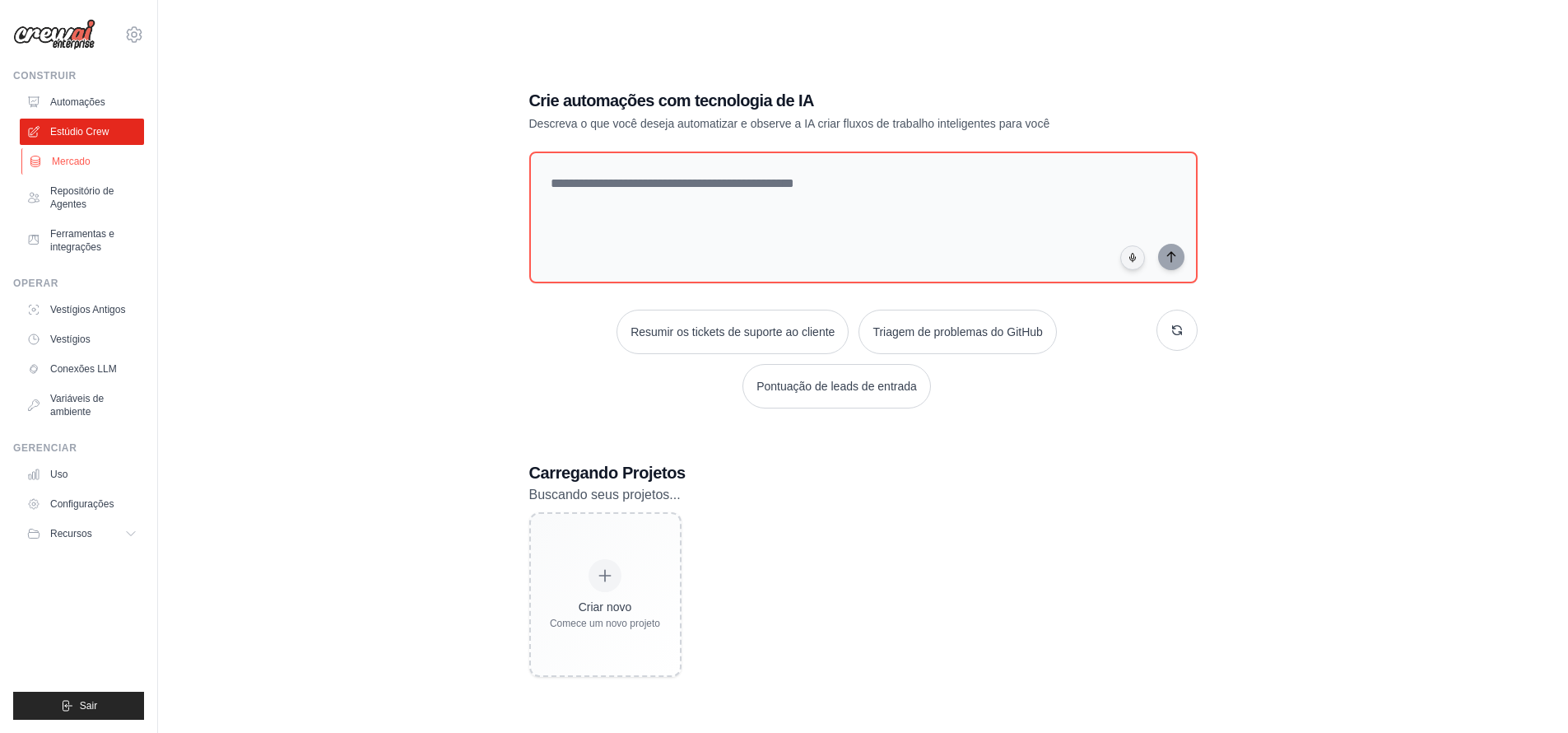
click at [57, 164] on font "Mercado" at bounding box center [71, 161] width 38 height 12
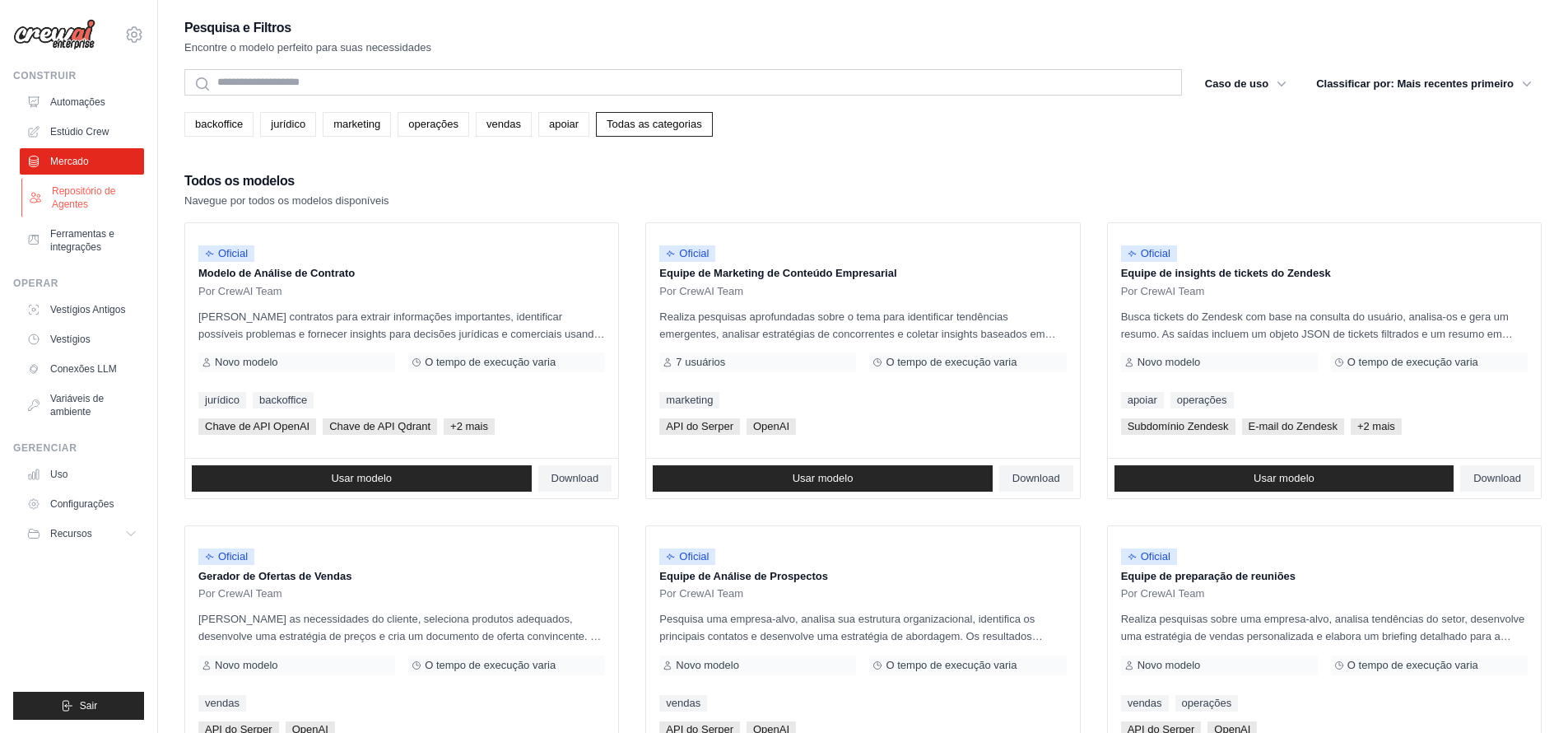
click at [73, 194] on font "Repositório de Agentes" at bounding box center [84, 197] width 64 height 25
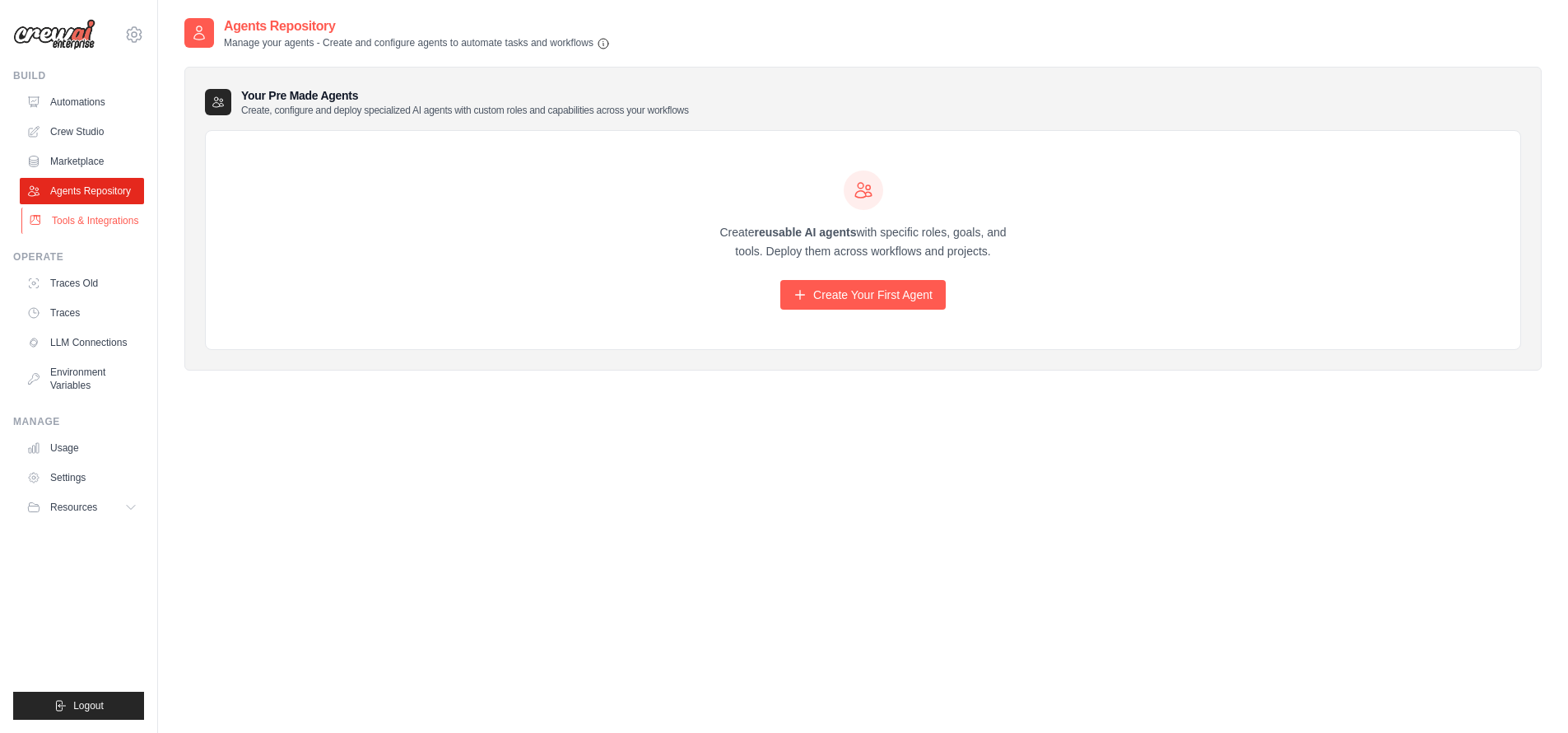
click at [100, 225] on link "Tools & Integrations" at bounding box center [84, 220] width 124 height 26
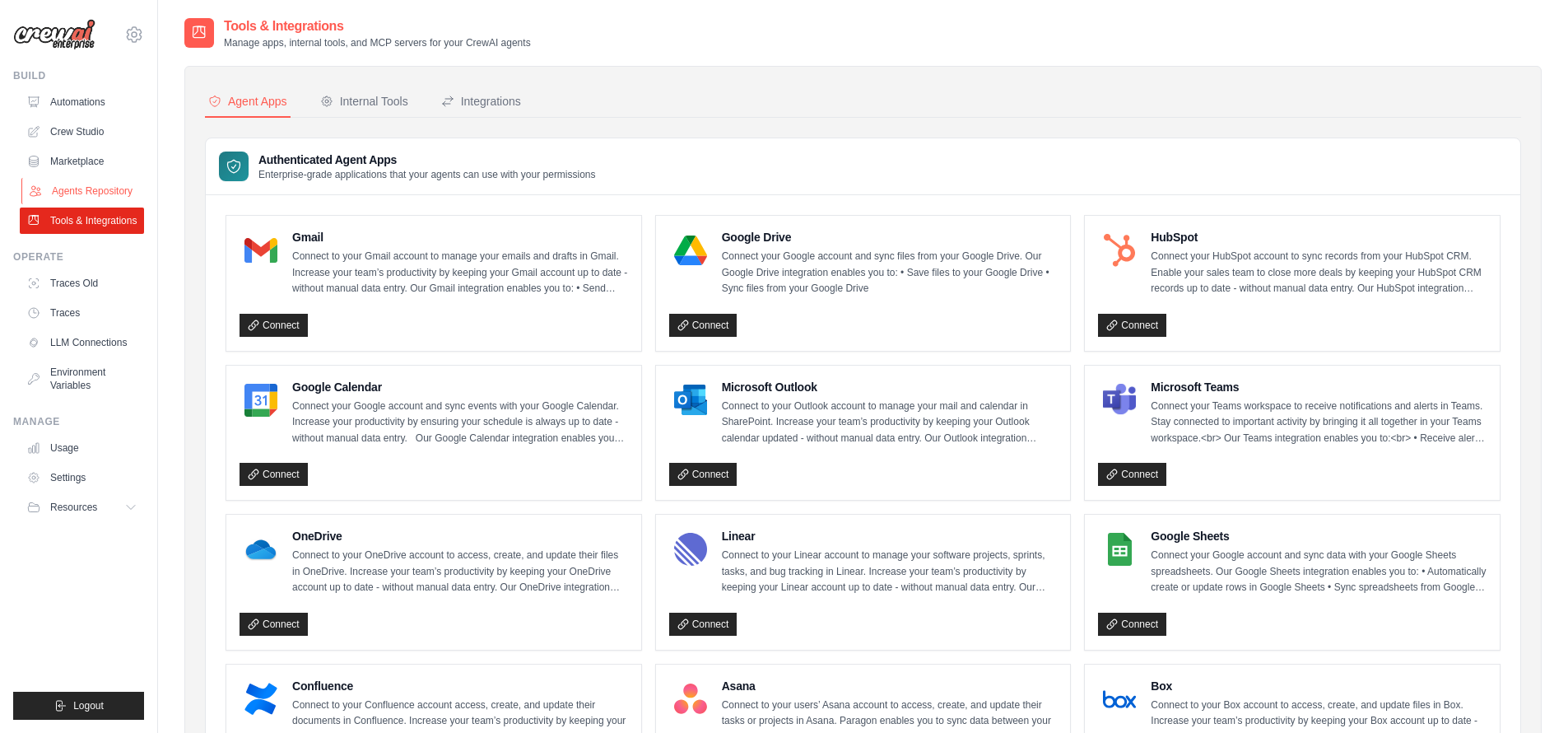
click at [73, 193] on link "Agents Repository" at bounding box center [84, 190] width 124 height 26
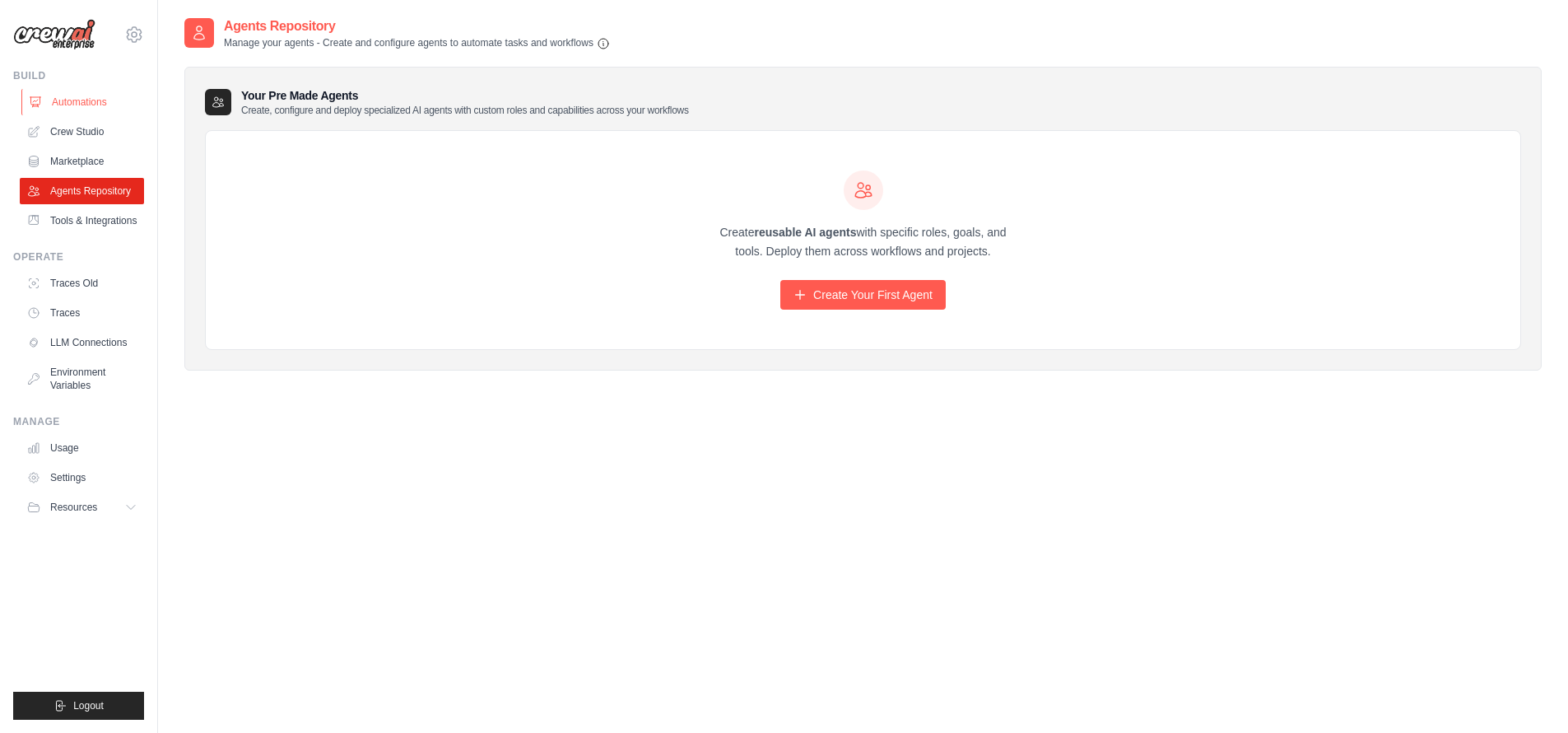
click at [93, 109] on link "Automations" at bounding box center [84, 102] width 124 height 26
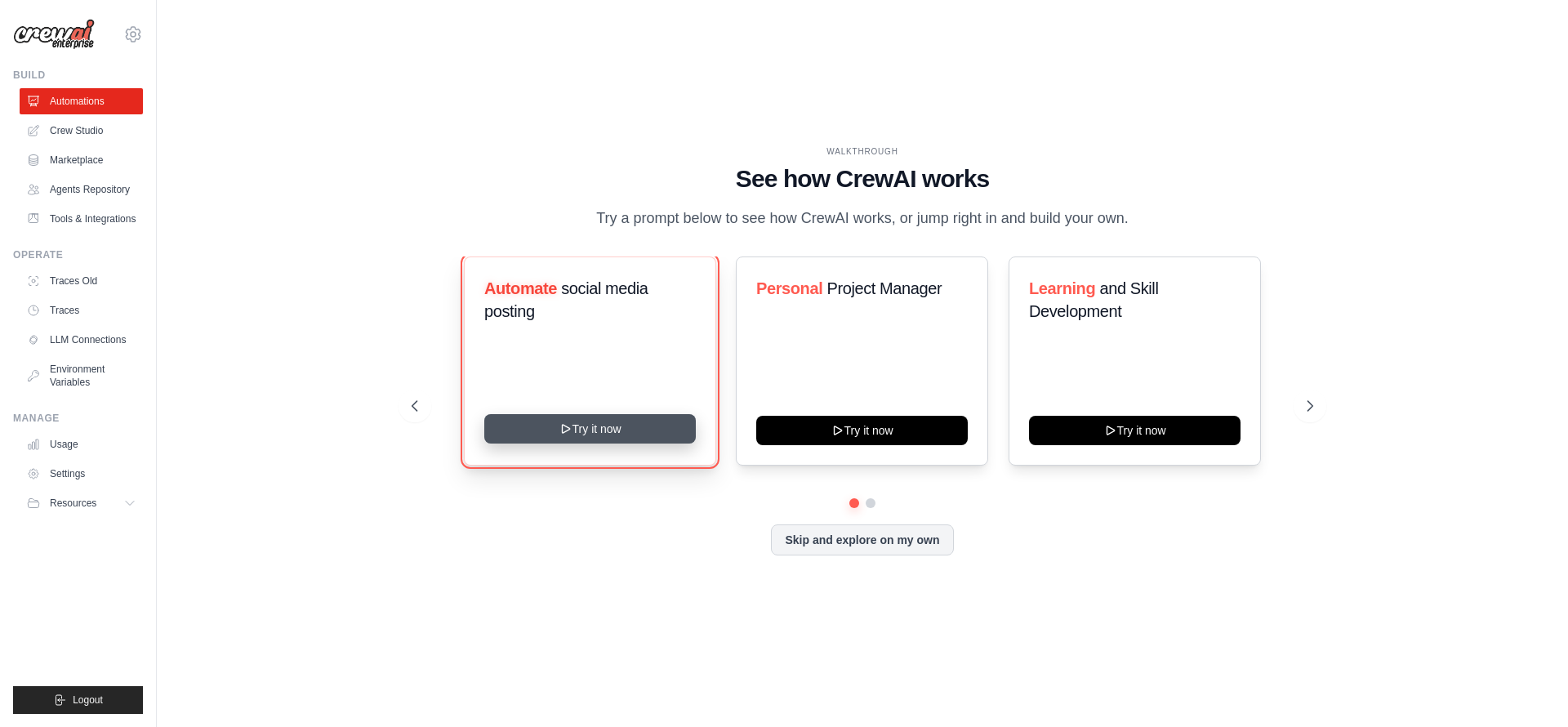
click at [618, 420] on button "Try it now" at bounding box center [590, 428] width 211 height 30
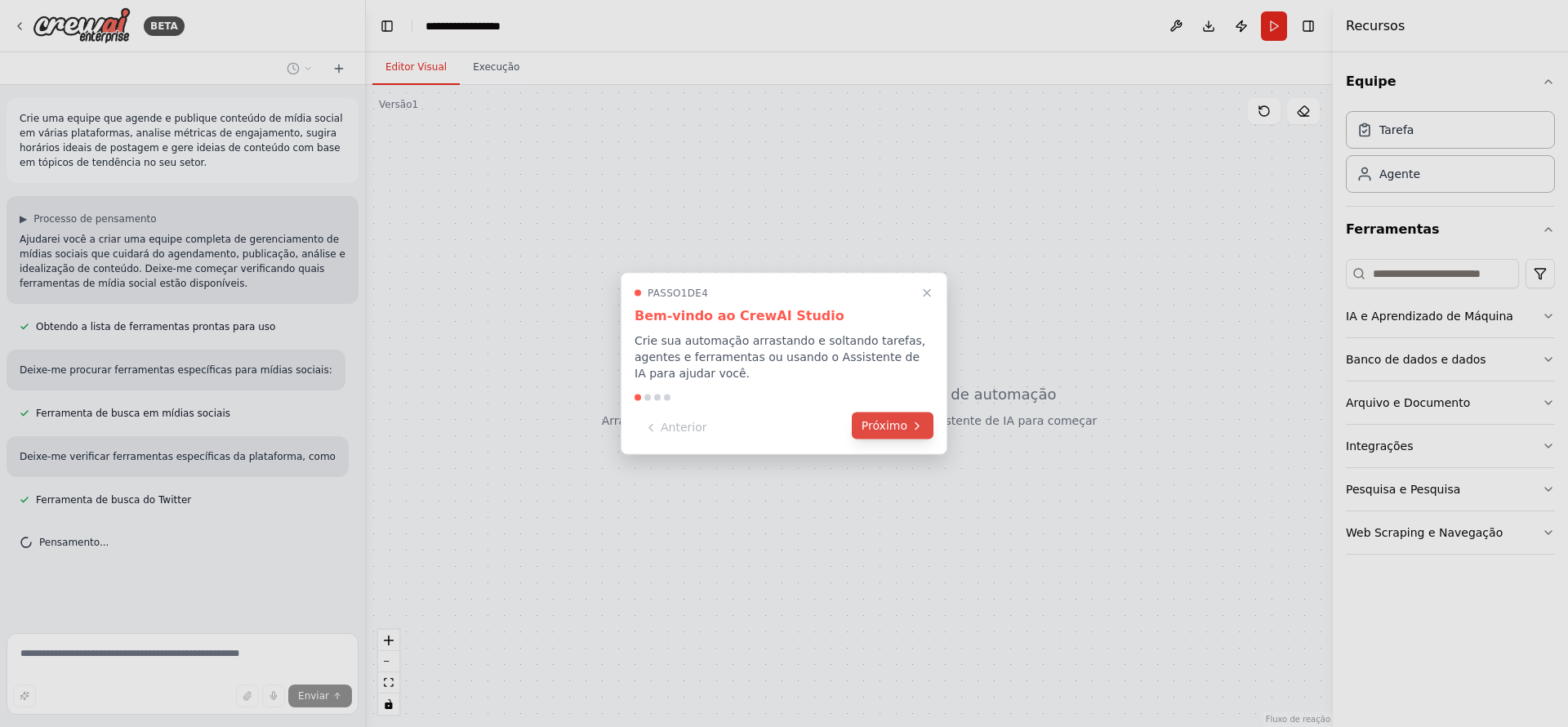
click at [900, 422] on font "Próximo" at bounding box center [884, 425] width 46 height 13
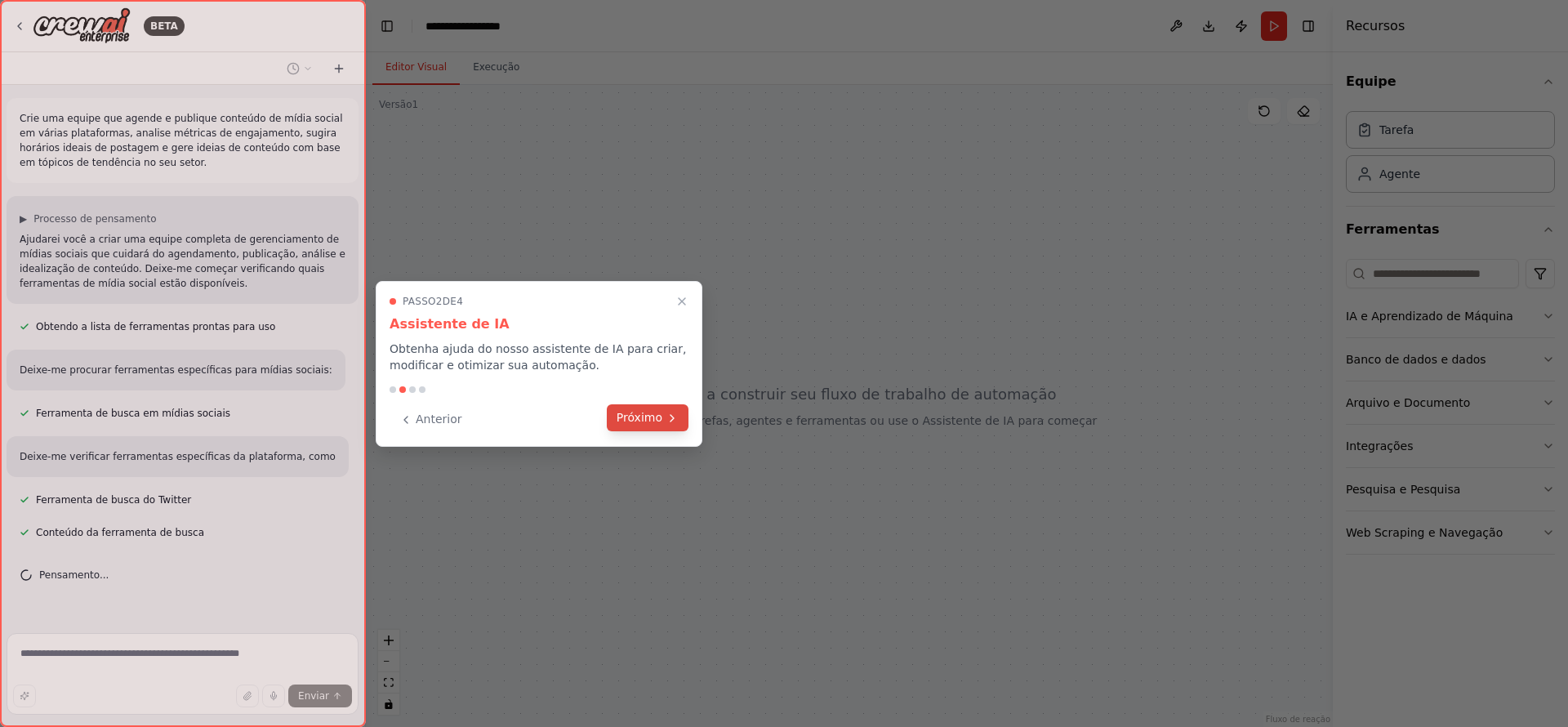
click at [672, 418] on icon at bounding box center [672, 418] width 13 height 13
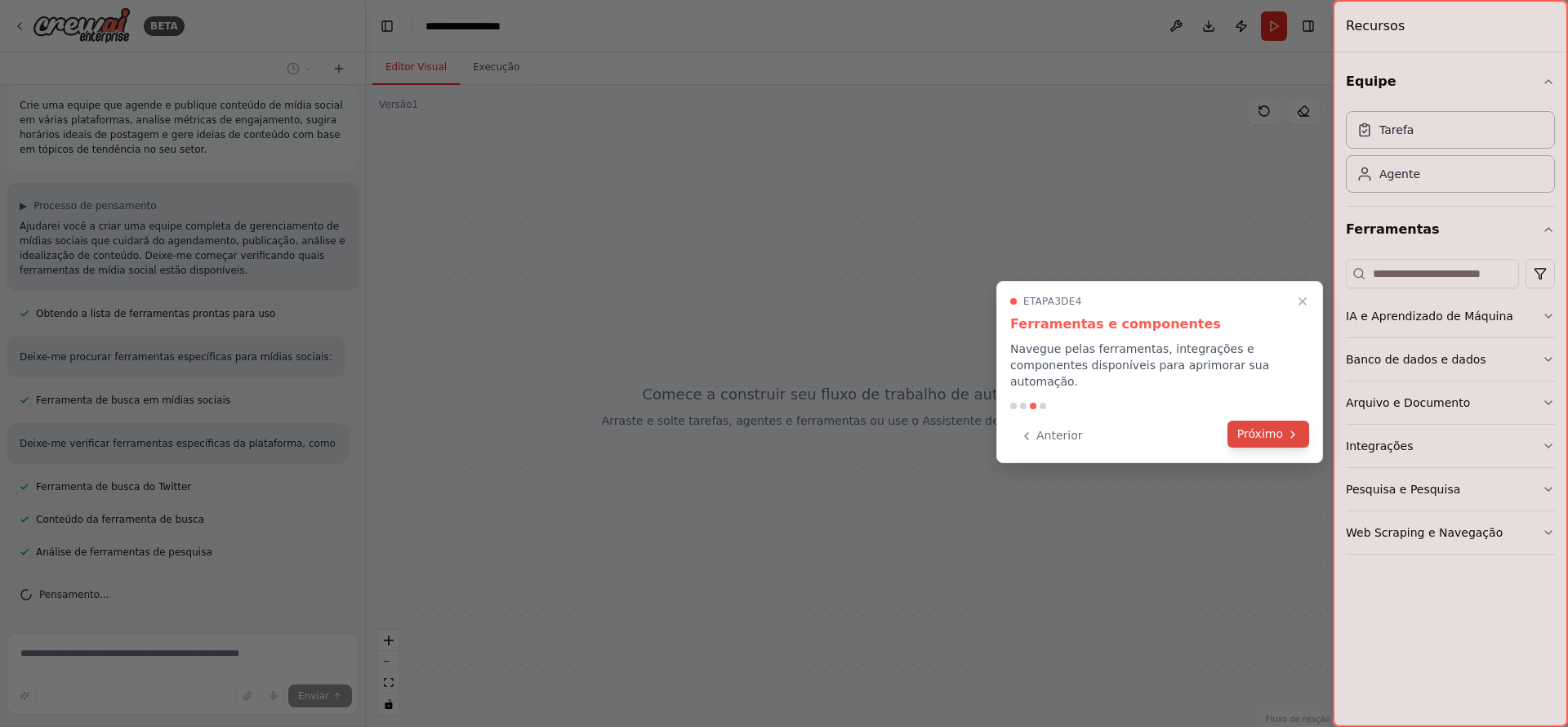
scroll to position [46, 0]
click at [1270, 427] on font "Próximo" at bounding box center [1259, 433] width 46 height 13
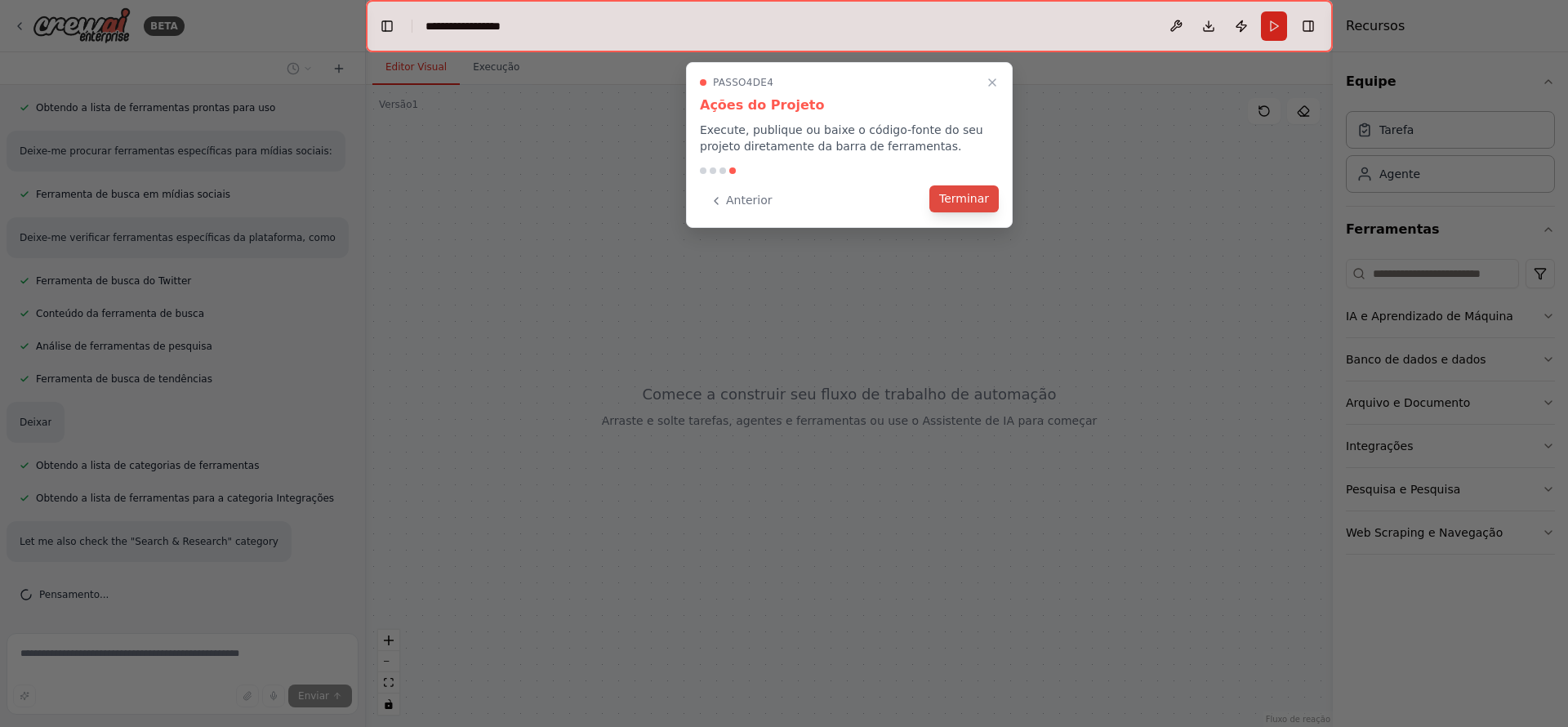
scroll to position [266, 0]
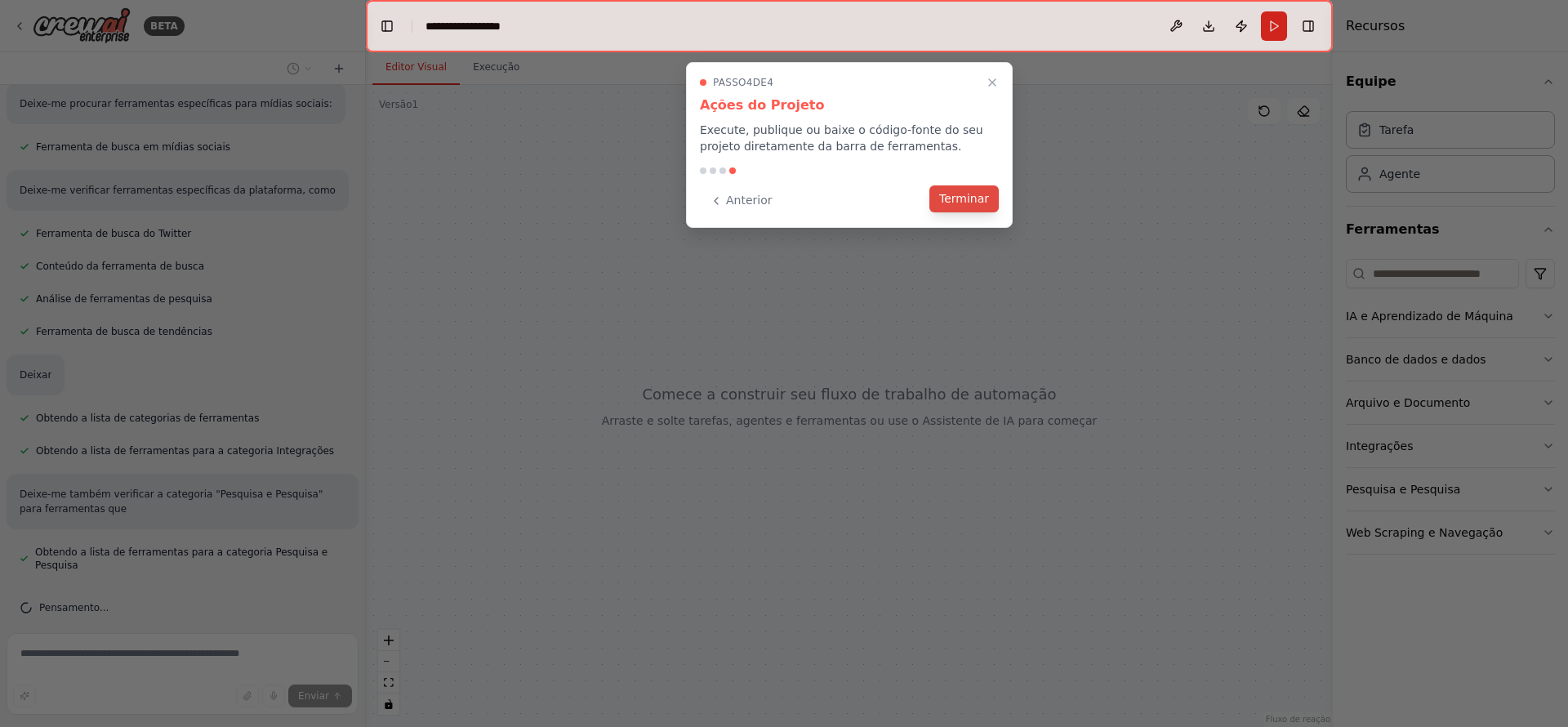
click at [956, 208] on button "Terminar" at bounding box center [964, 199] width 70 height 27
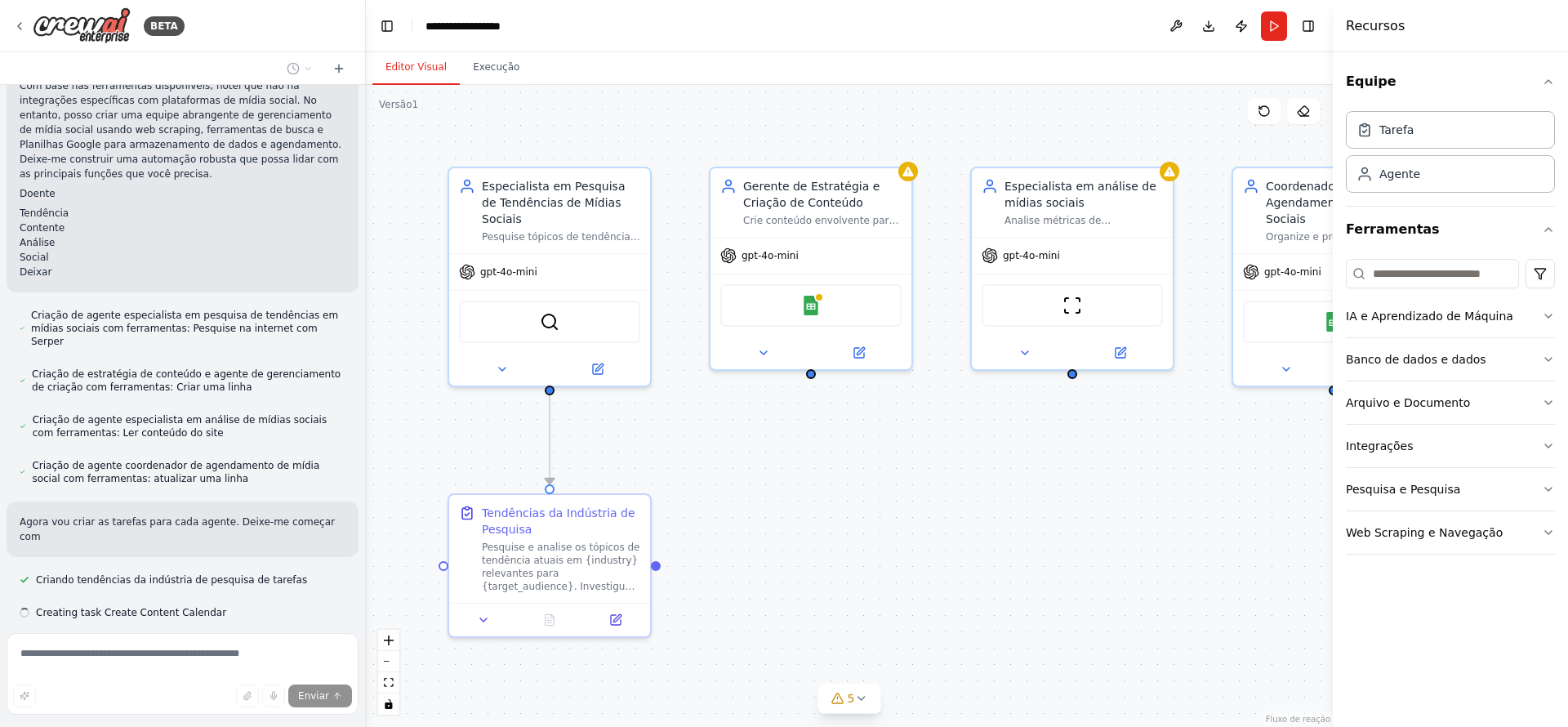
scroll to position [994, 0]
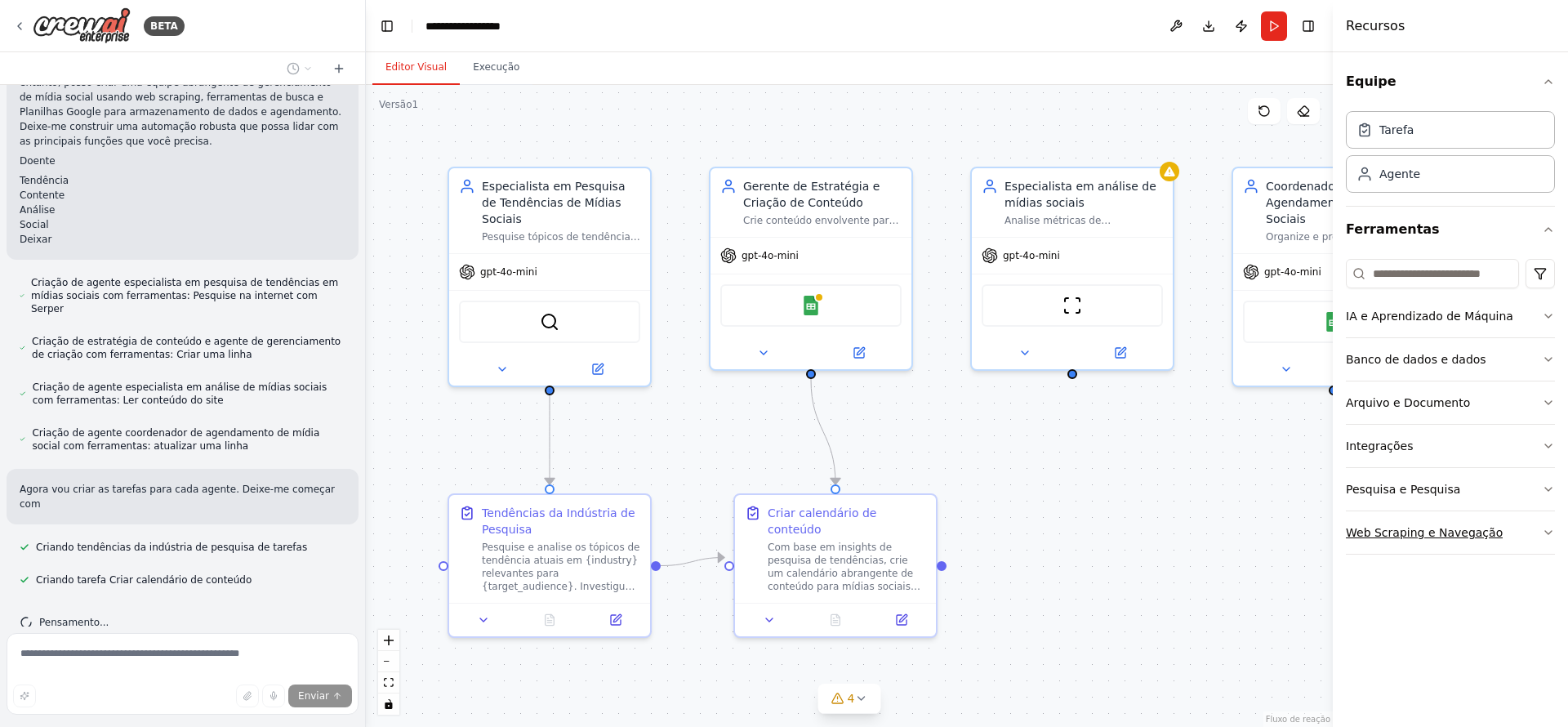
click at [1545, 521] on button "Web Scraping e Navegação" at bounding box center [1450, 532] width 209 height 42
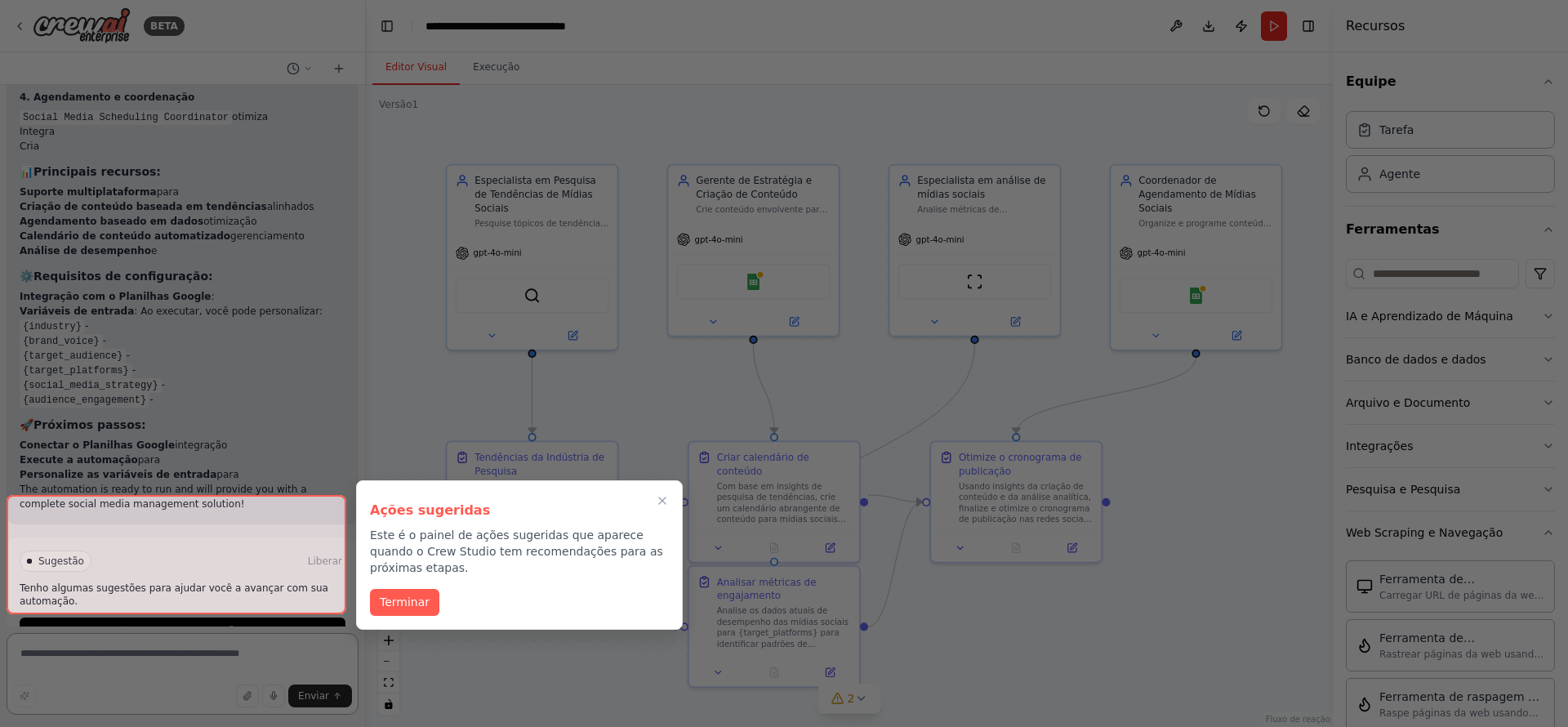
scroll to position [2111, 0]
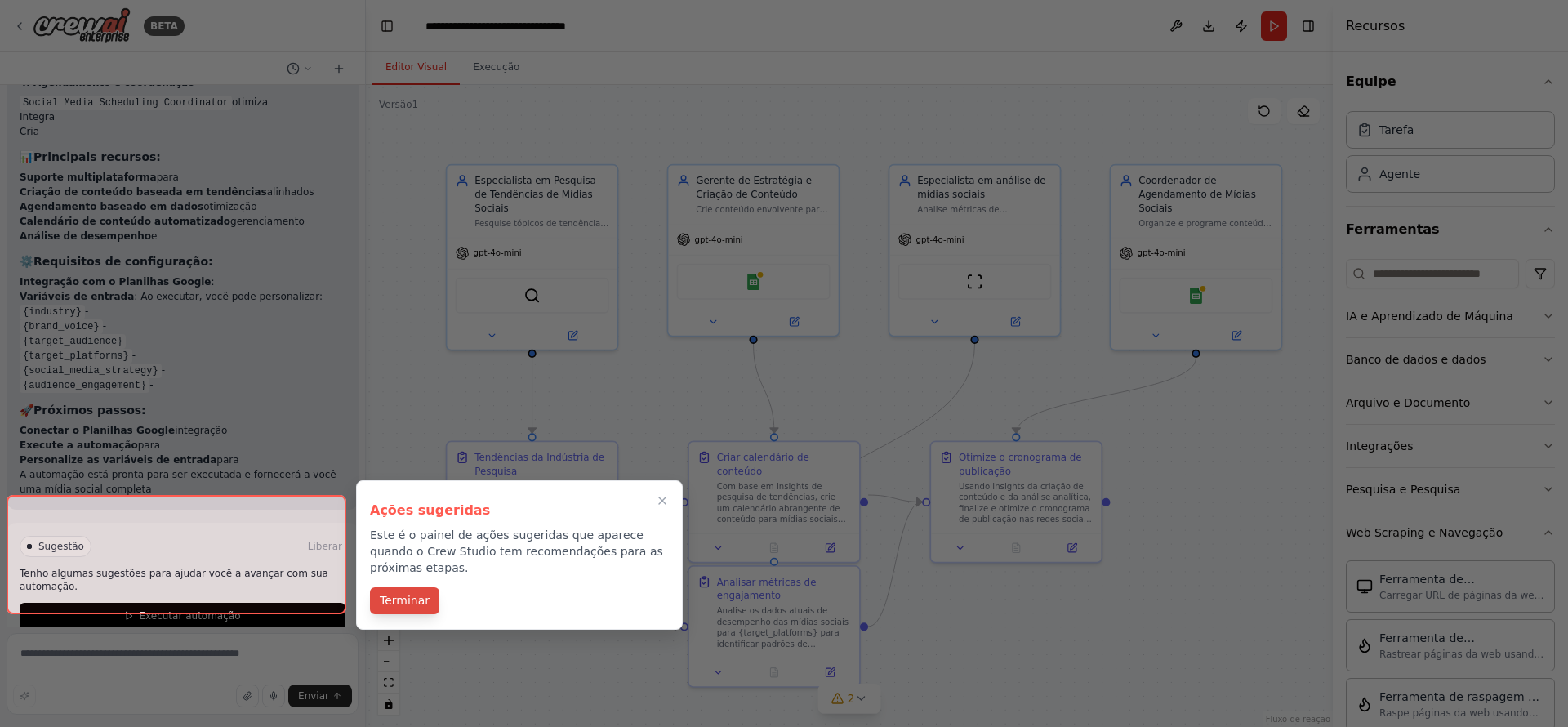
click at [412, 614] on div "Terminar" at bounding box center [518, 602] width 299 height 27
click at [397, 599] on font "Terminar" at bounding box center [404, 600] width 50 height 13
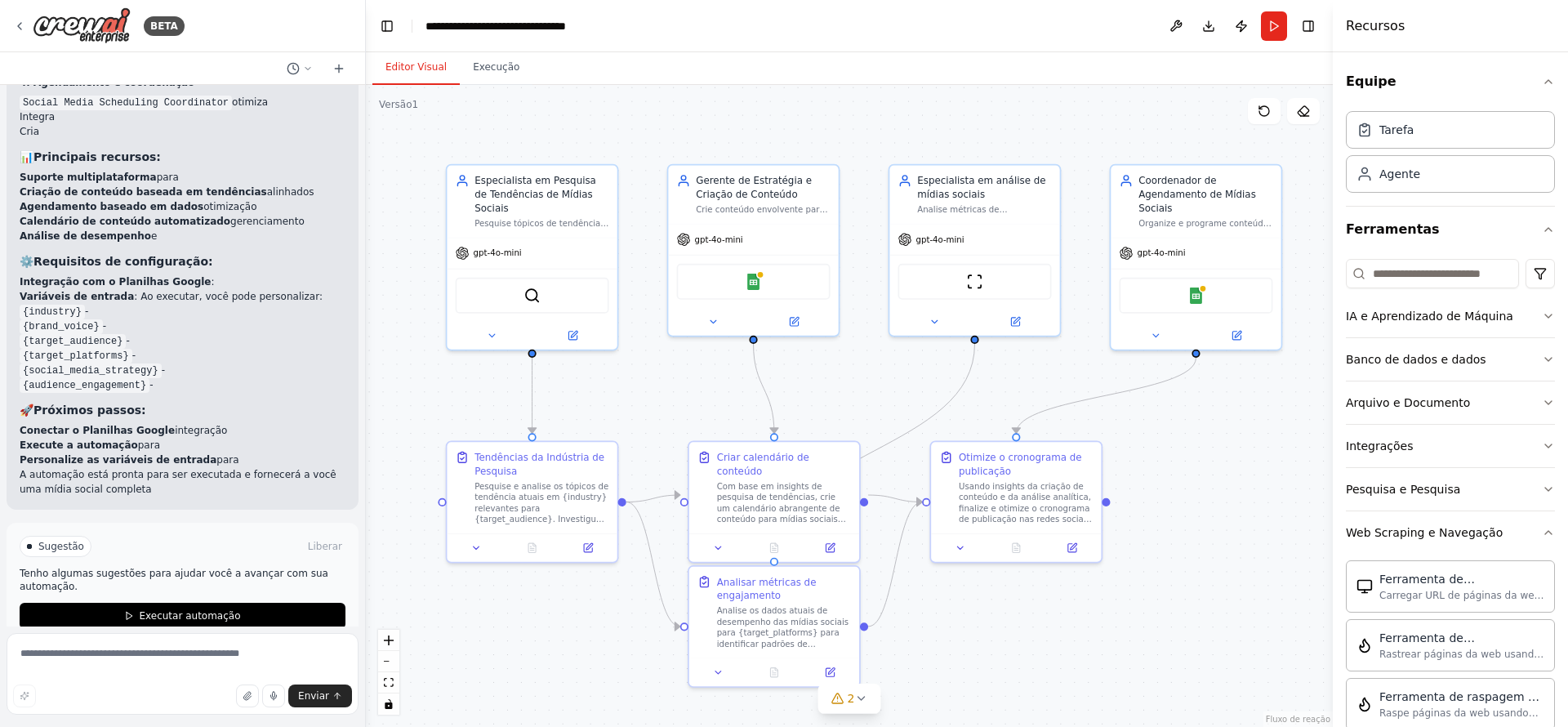
click at [47, 536] on div "Sugestão" at bounding box center [56, 546] width 72 height 22
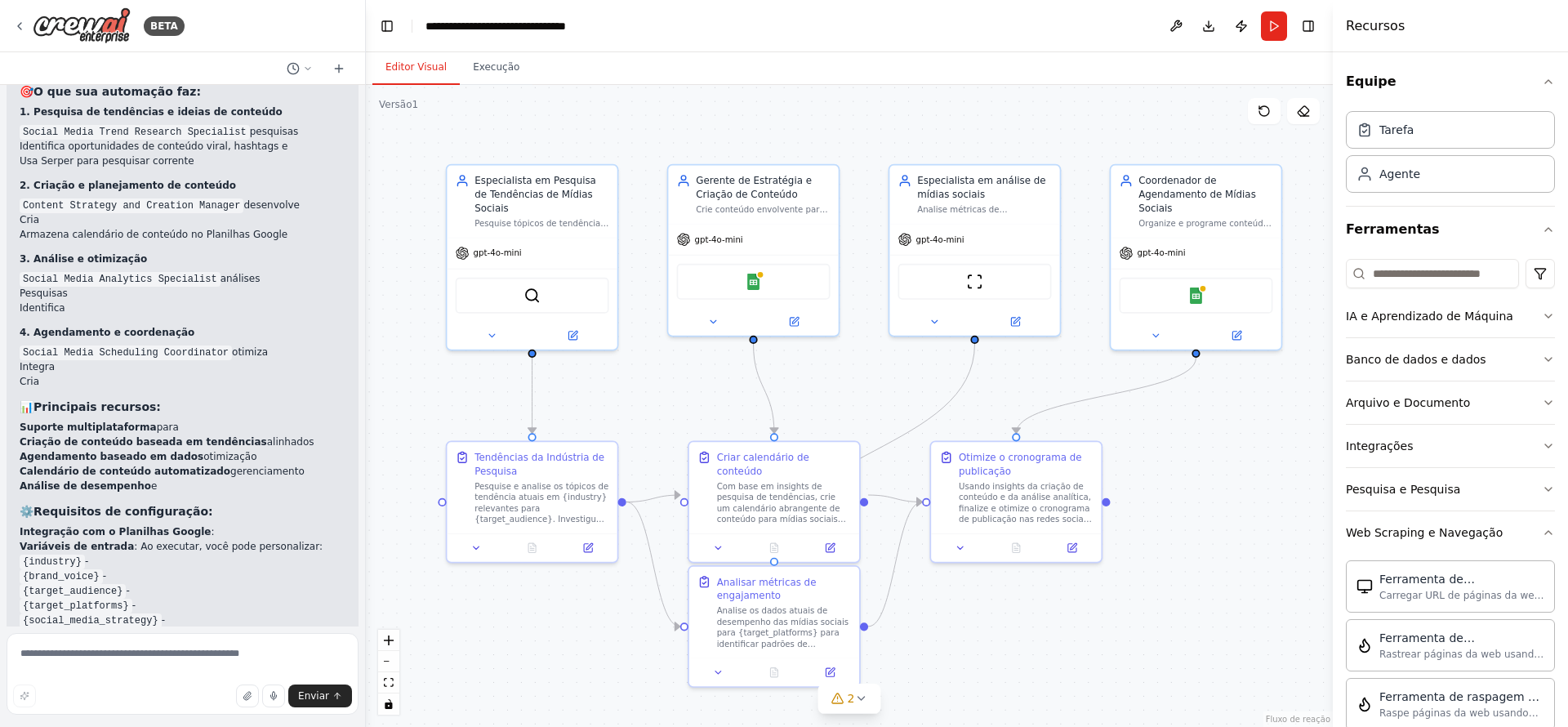
scroll to position [1959, 0]
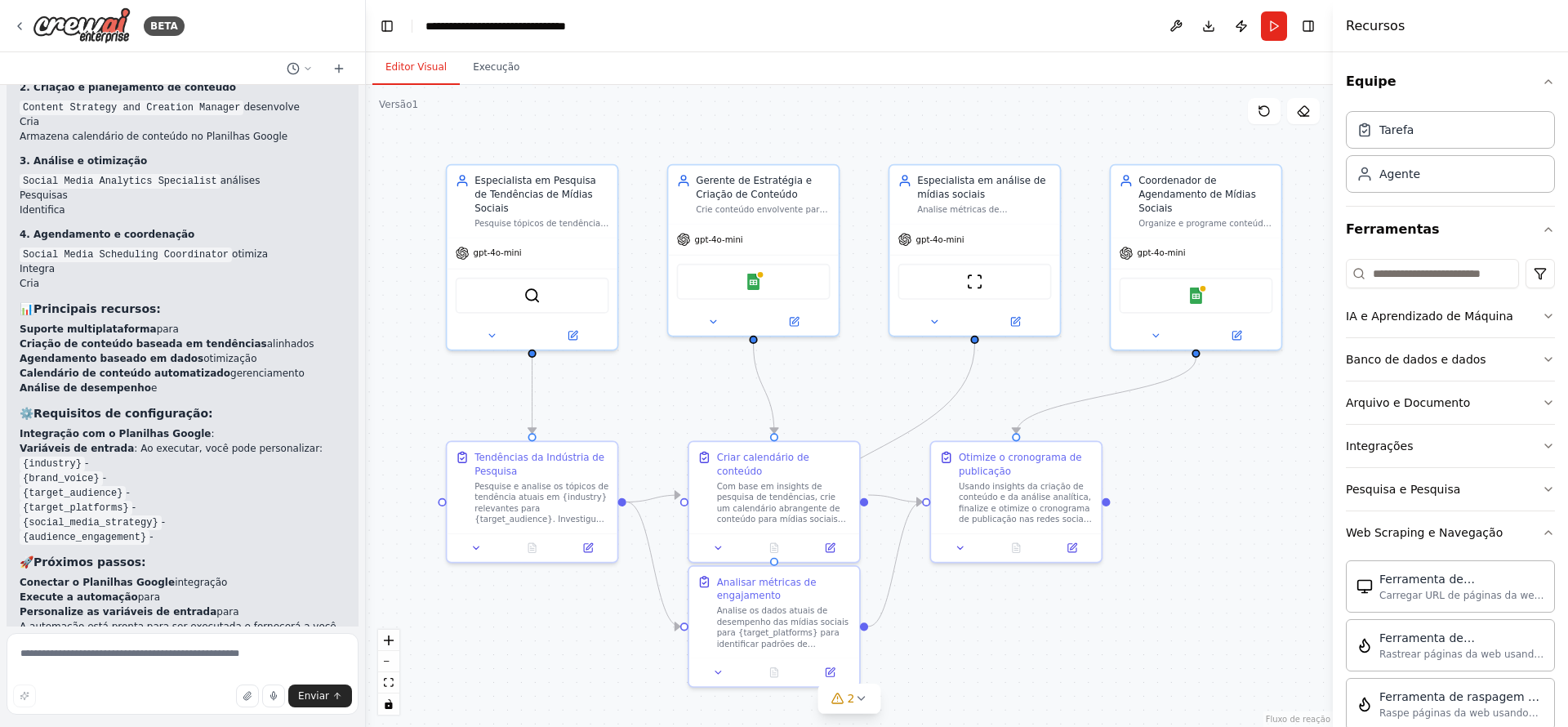
click at [53, 456] on code "{industry}" at bounding box center [52, 463] width 65 height 14
click at [52, 471] on code "{brand_voice}" at bounding box center [61, 479] width 83 height 14
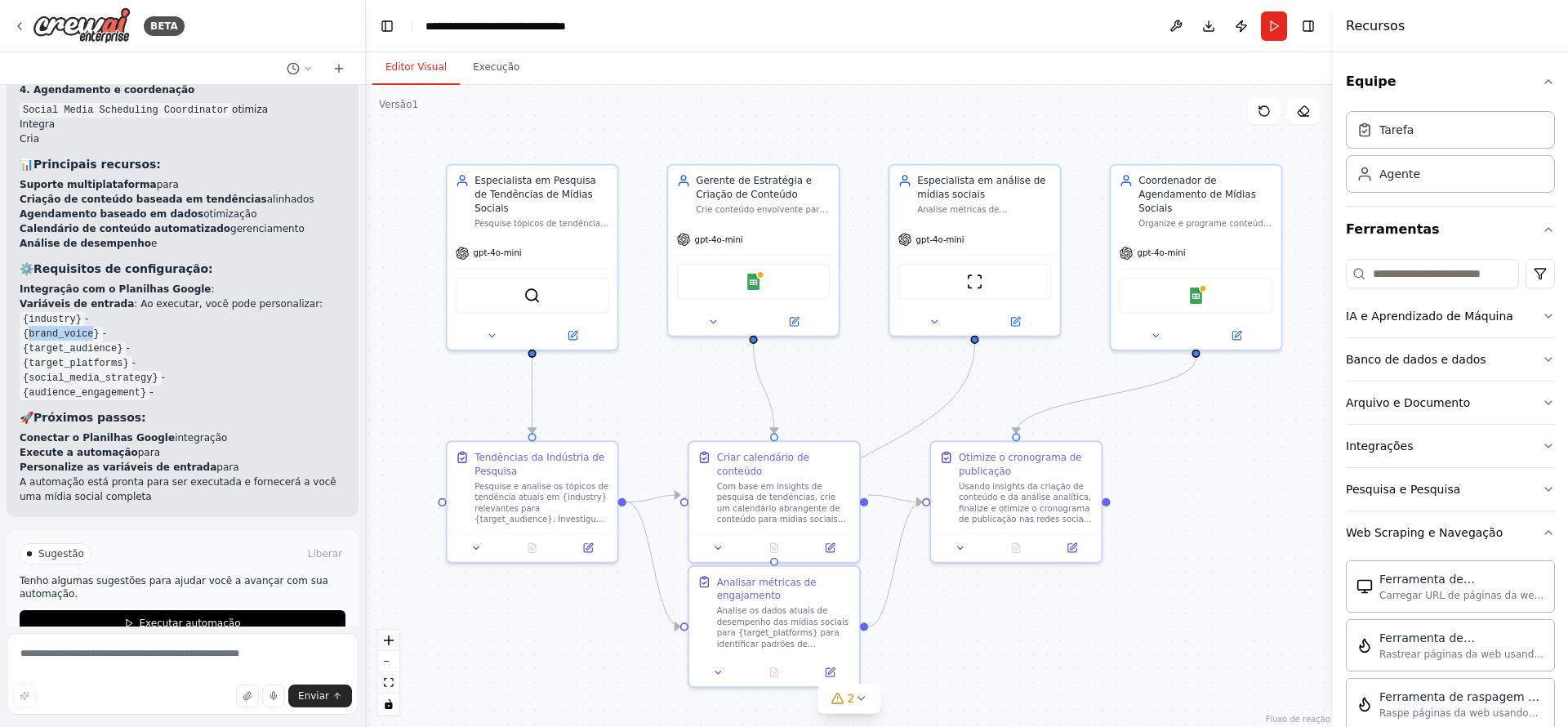
scroll to position [2111, 0]
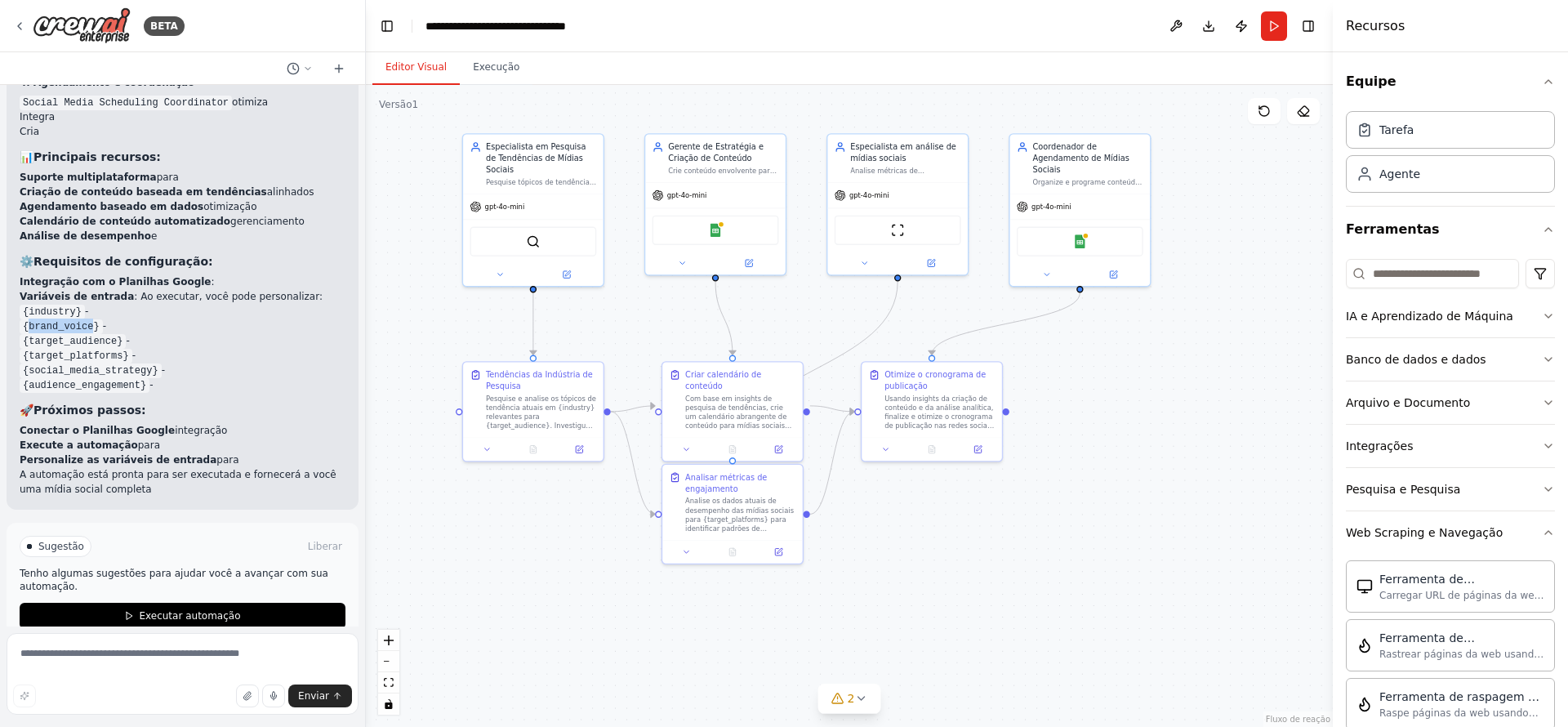
drag, startPoint x: 586, startPoint y: 258, endPoint x: 607, endPoint y: 327, distance: 72.1
click at [607, 327] on div ".deletable-edge-delete-btn { width: 20px; height: 20px; border: 0px solid #ffff…" at bounding box center [849, 405] width 966 height 641
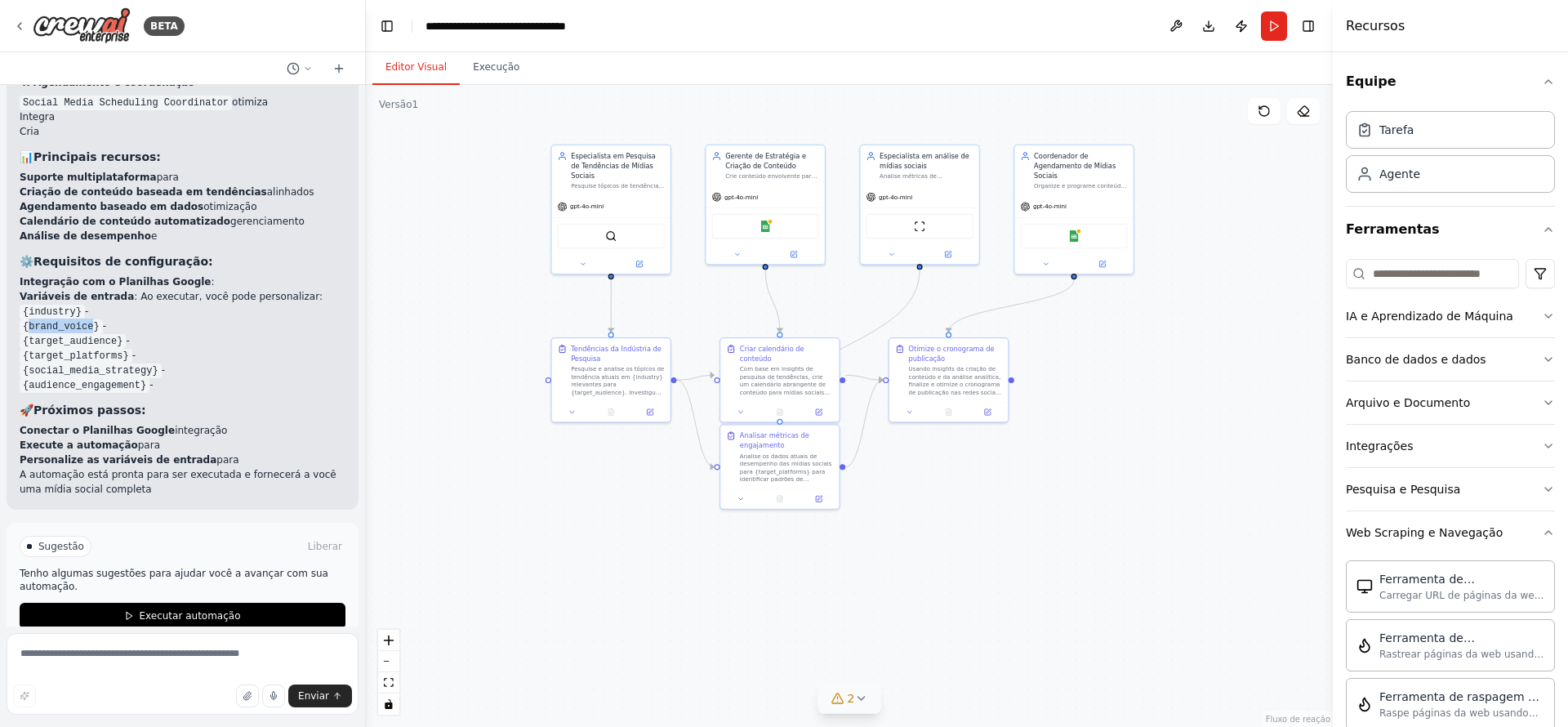
click at [865, 694] on icon at bounding box center [861, 698] width 13 height 13
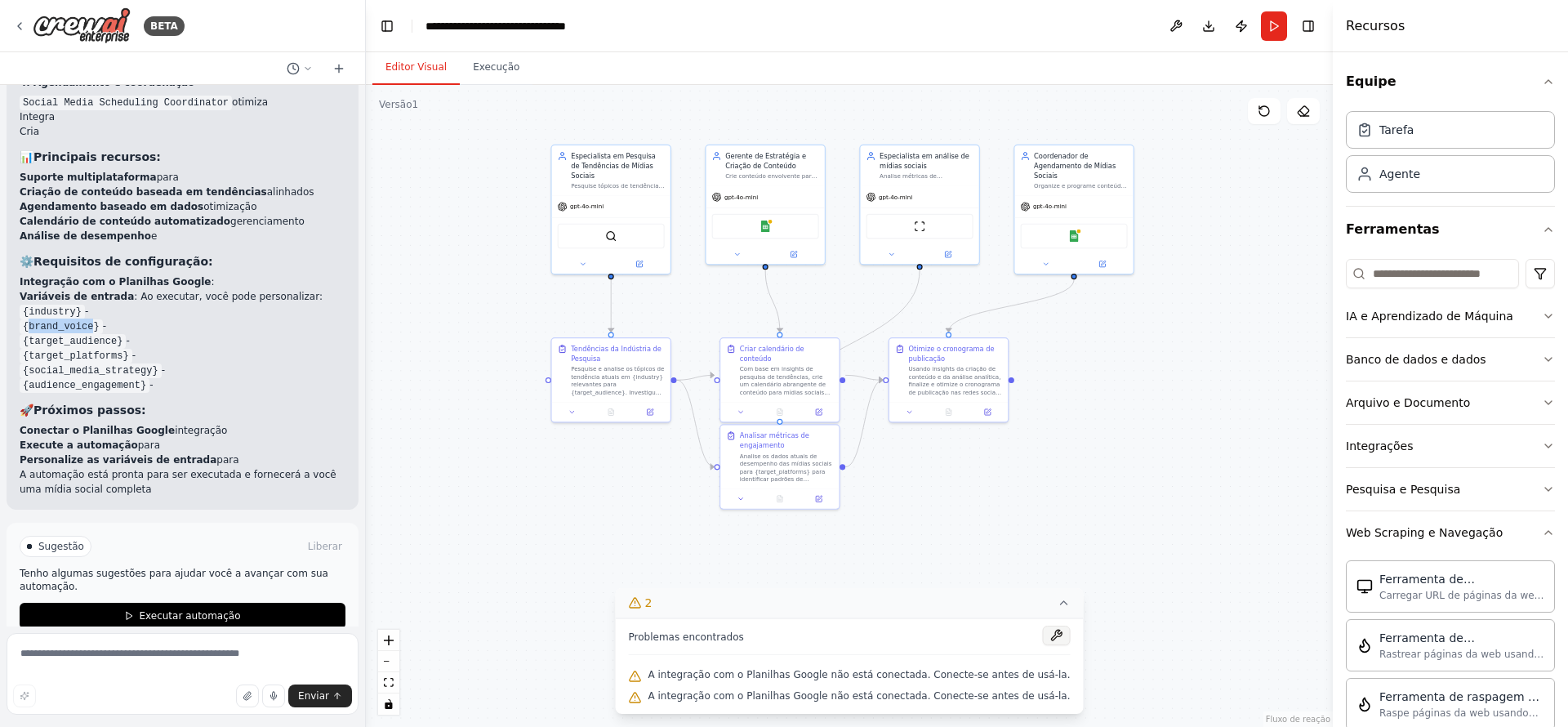
click at [1041, 633] on button at bounding box center [1055, 635] width 28 height 20
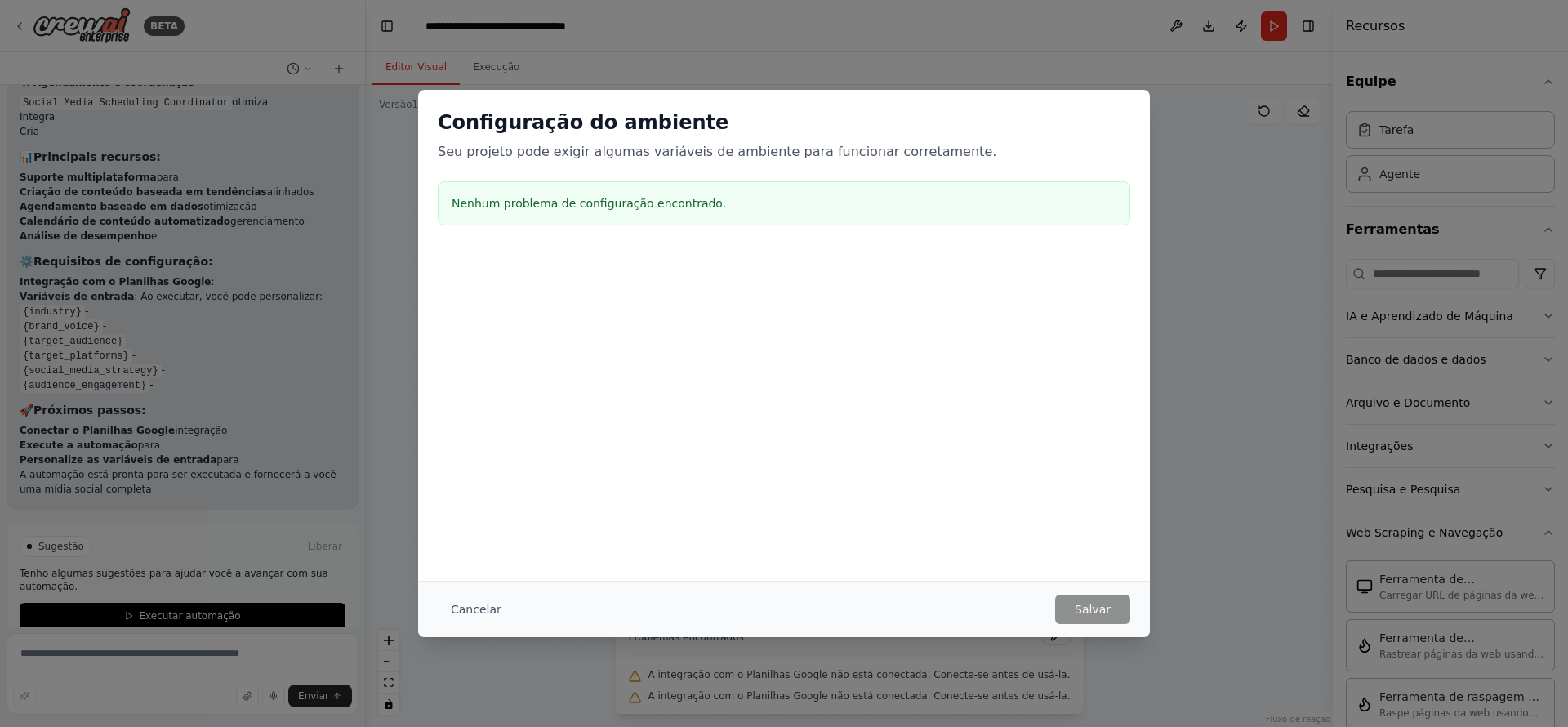
click at [555, 192] on div "Nenhum problema de configuração encontrado." at bounding box center [784, 203] width 693 height 44
click at [453, 625] on div "Cancelar Salvar" at bounding box center [784, 609] width 732 height 56
click at [464, 601] on button "Cancelar" at bounding box center [476, 609] width 77 height 30
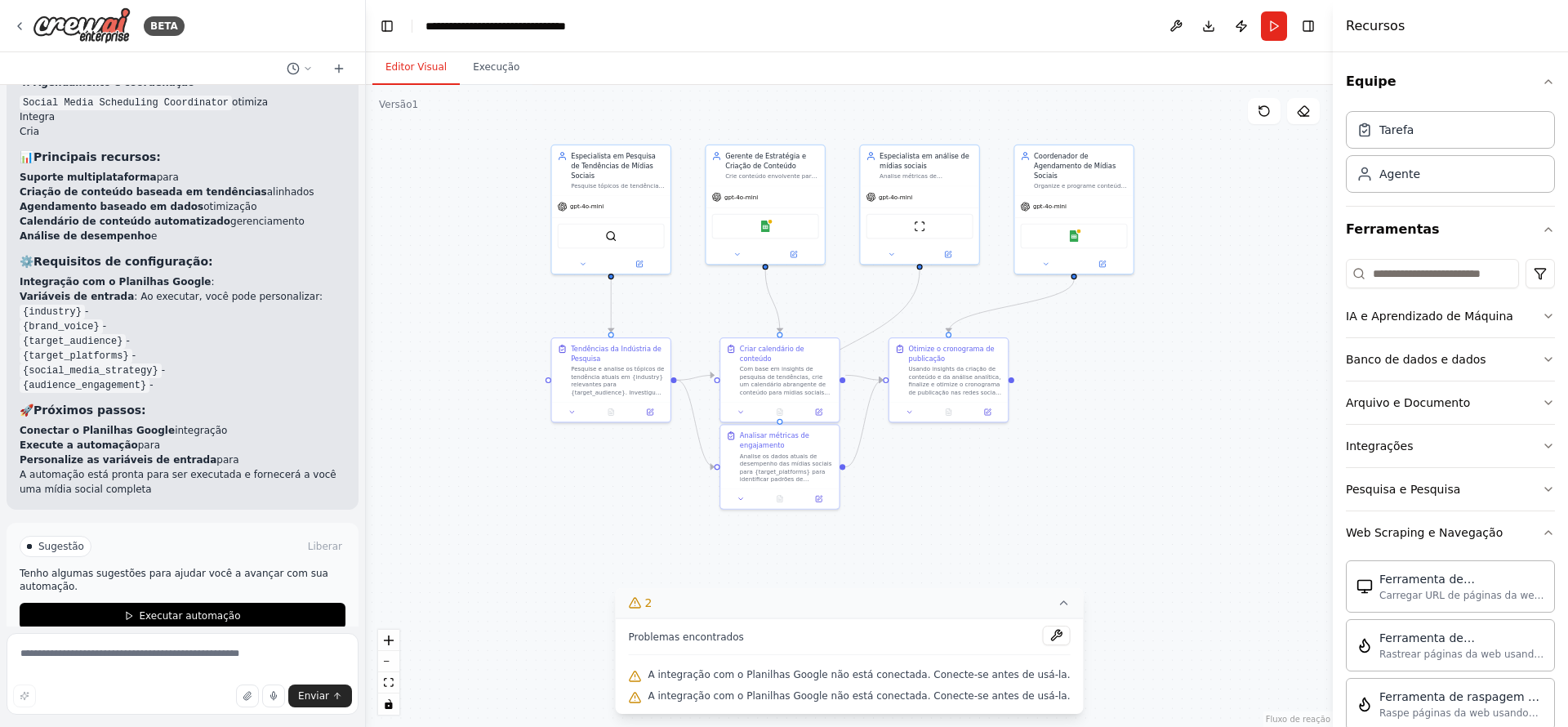
click at [1018, 684] on div "A integração com o Planilhas Google não está conectada. Conecte-se antes de usá…" at bounding box center [849, 676] width 442 height 22
click at [472, 69] on font "Execução" at bounding box center [496, 67] width 47 height 12
click at [412, 61] on font "Editor Visual" at bounding box center [416, 67] width 61 height 12
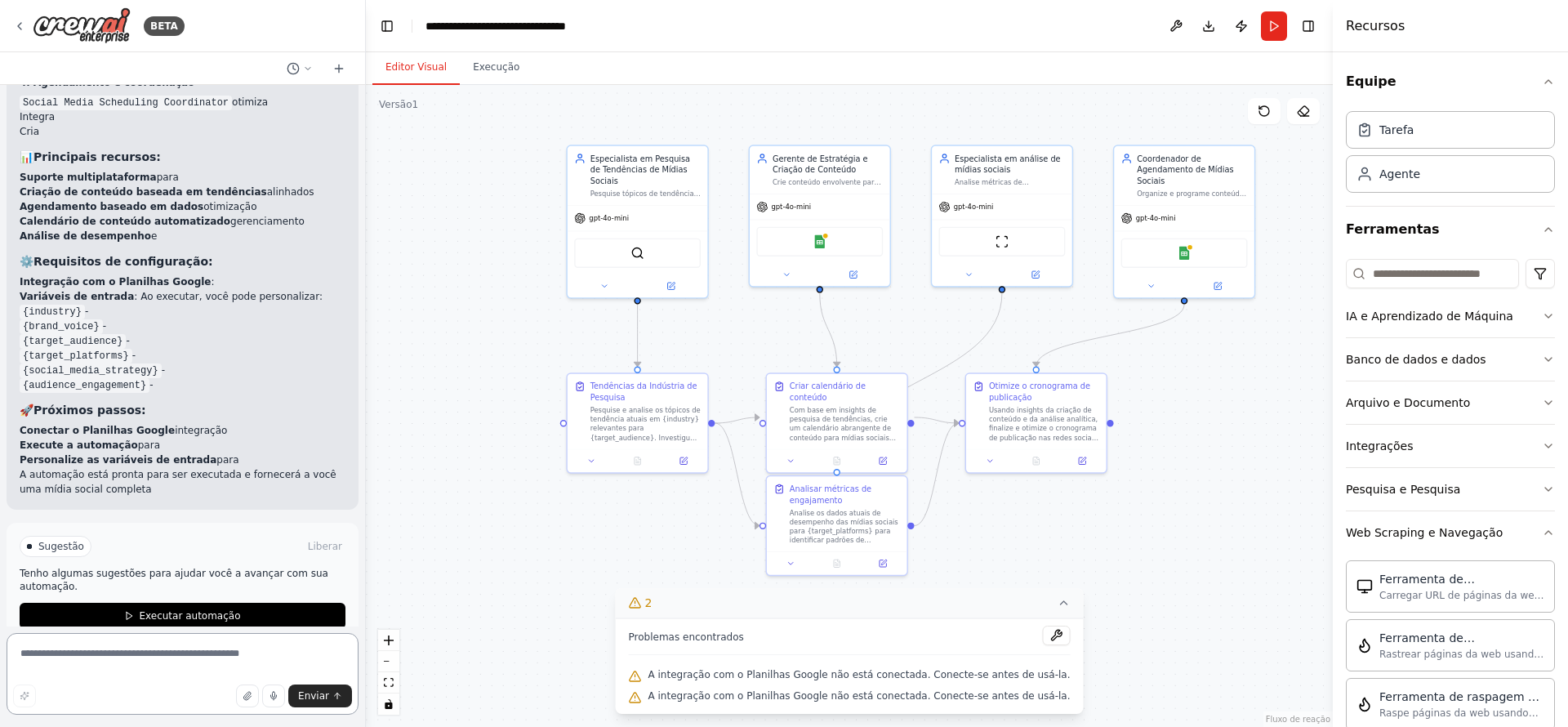
click at [139, 662] on textarea at bounding box center [182, 674] width 352 height 81
click at [1542, 320] on icon "button" at bounding box center [1548, 316] width 13 height 13
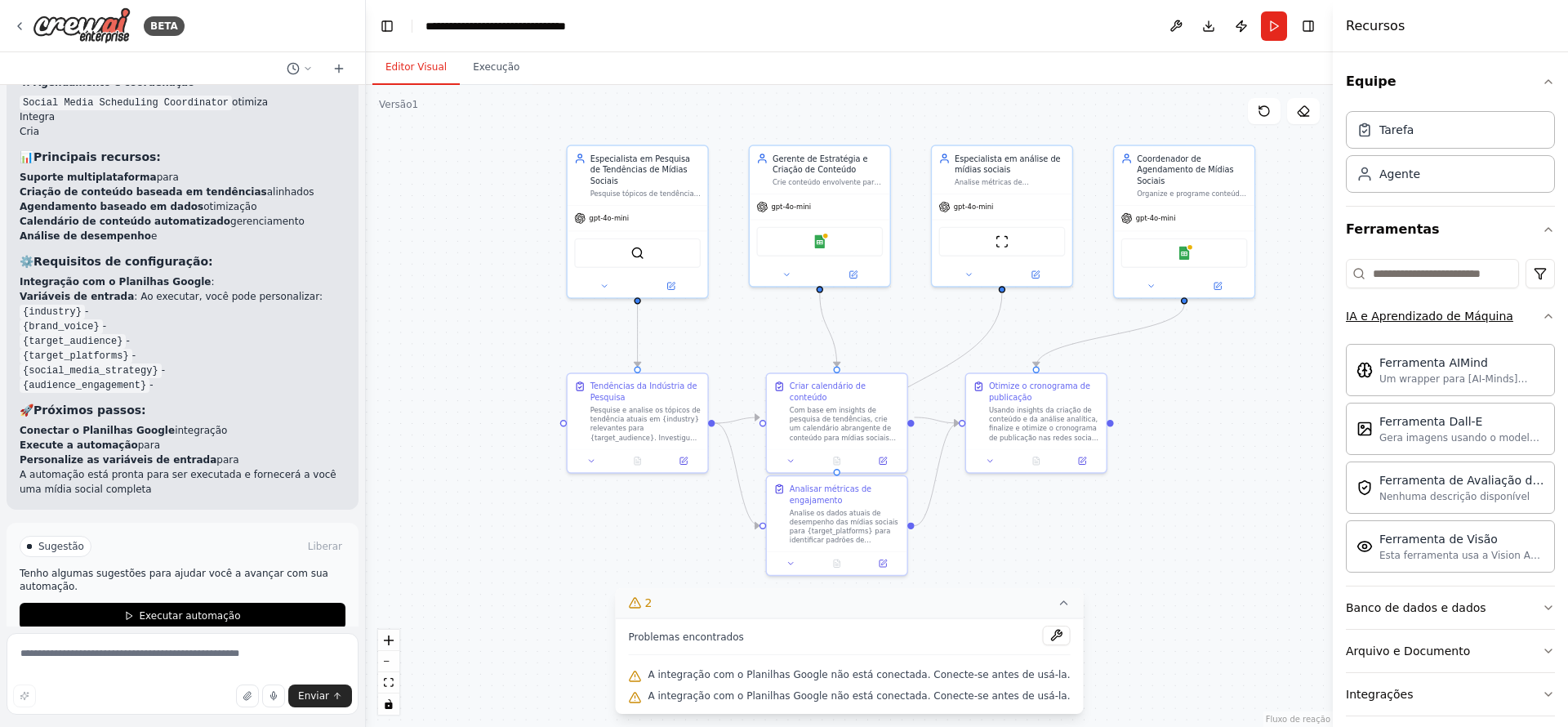
click at [1542, 320] on icon "button" at bounding box center [1548, 316] width 13 height 13
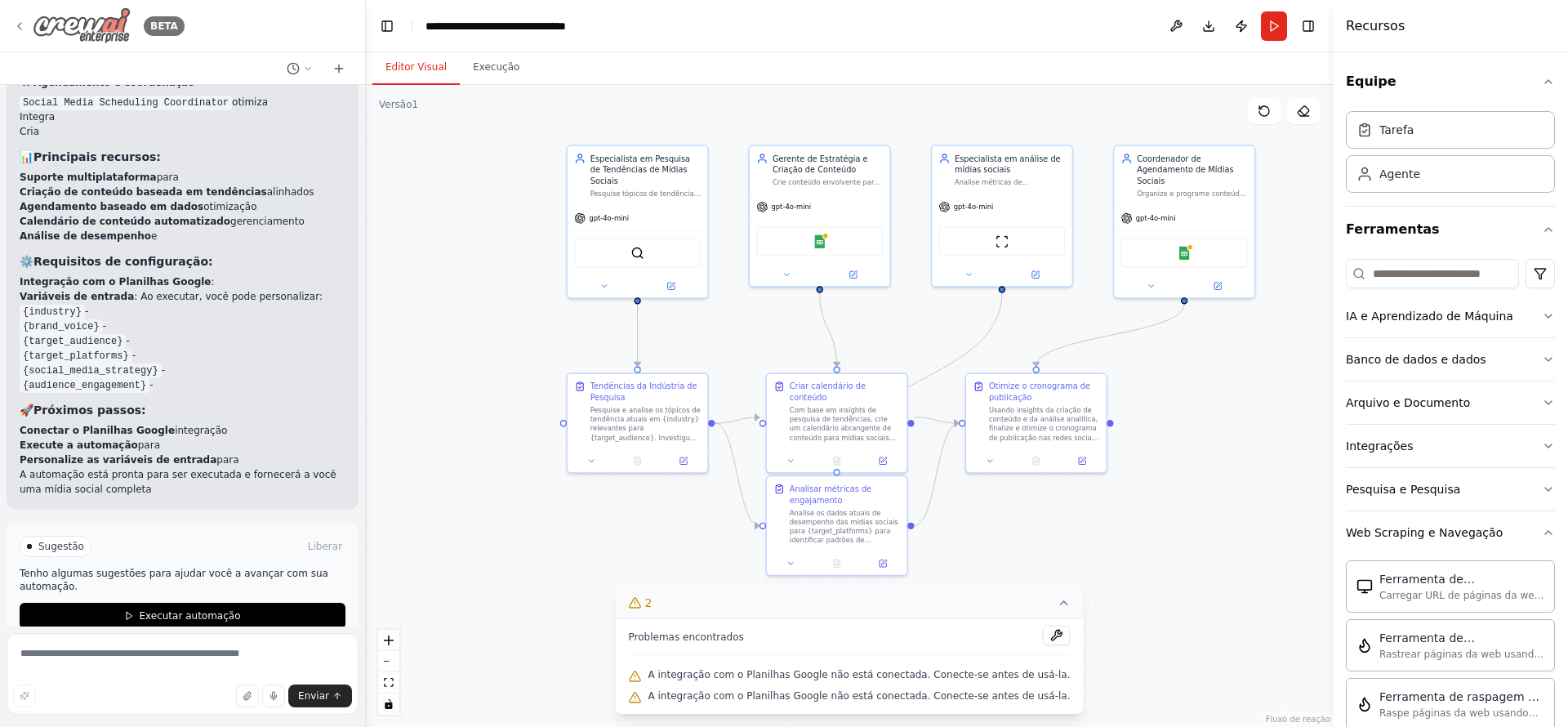
click at [22, 19] on div "BETA" at bounding box center [98, 25] width 172 height 37
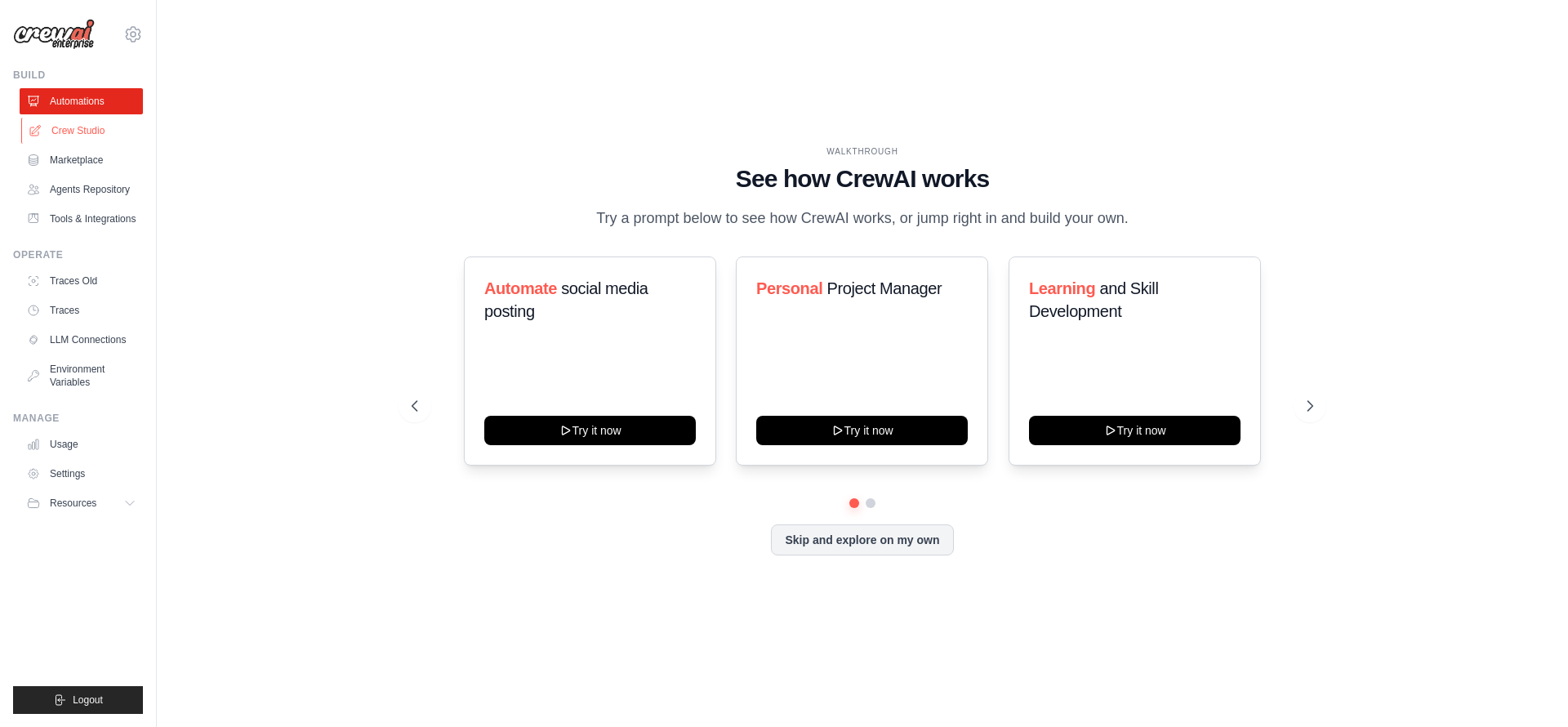
click at [98, 133] on link "Crew Studio" at bounding box center [83, 130] width 123 height 26
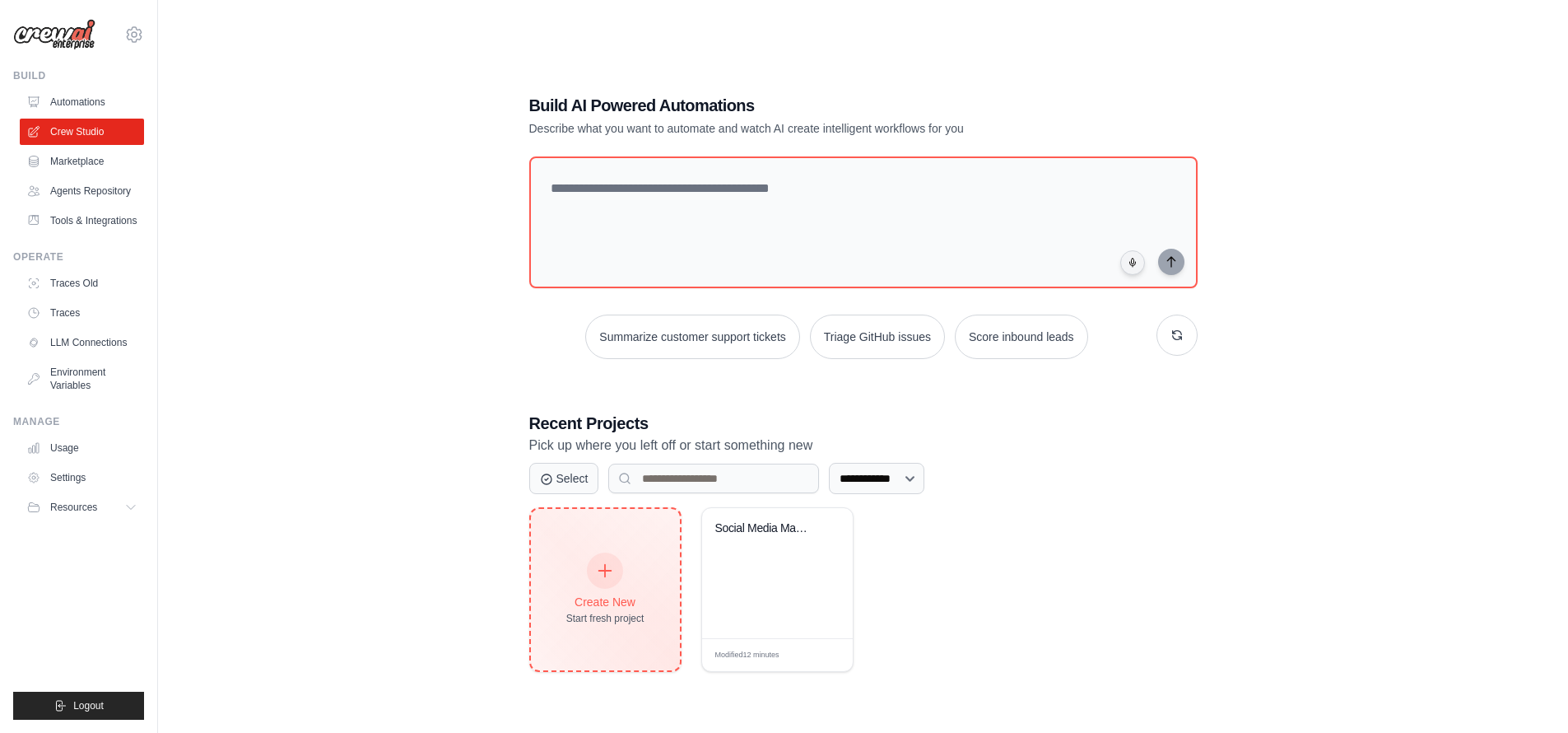
click at [647, 574] on div "Create New Start fresh project" at bounding box center [606, 589] width 149 height 161
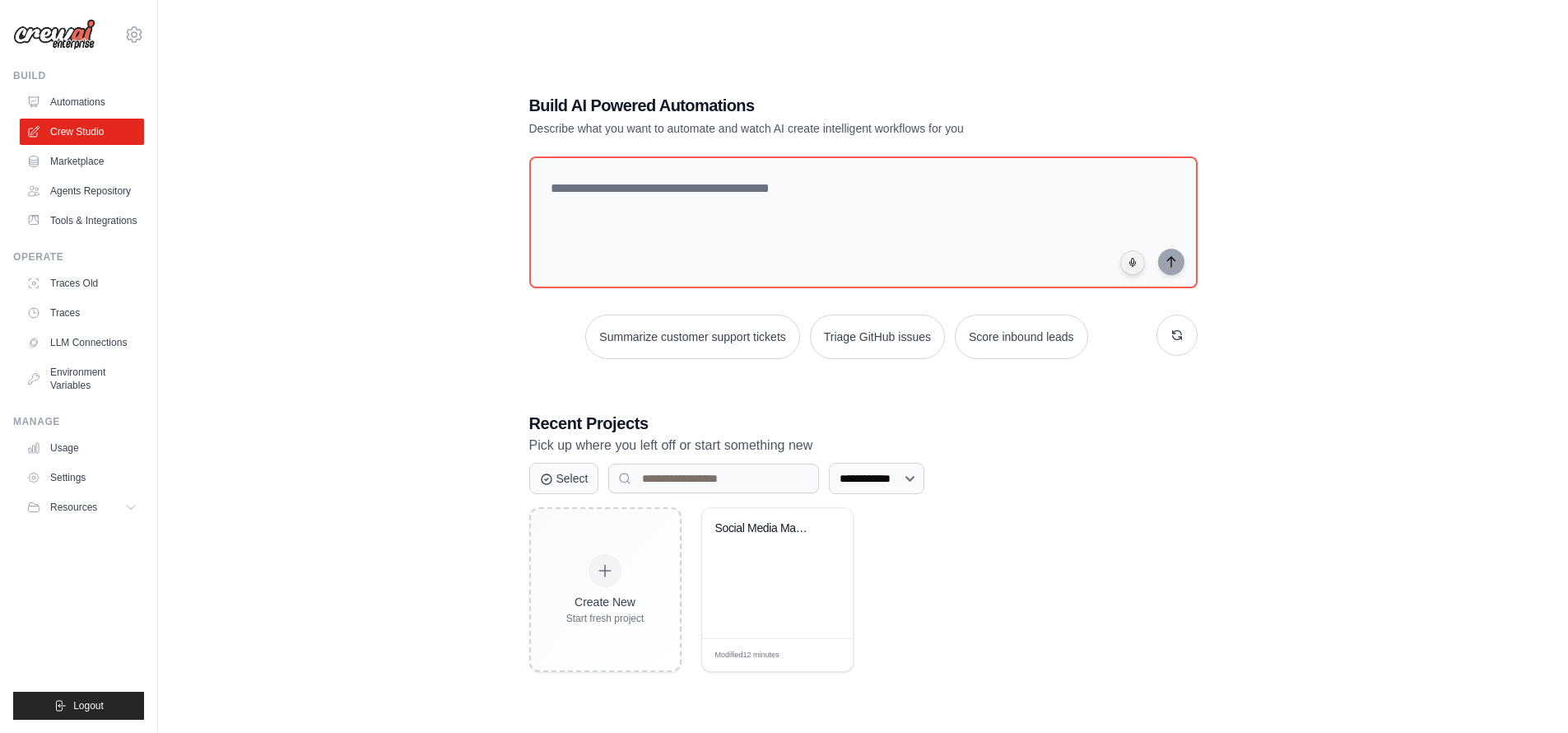
click at [1240, 611] on div "**********" at bounding box center [862, 382] width 1358 height 733
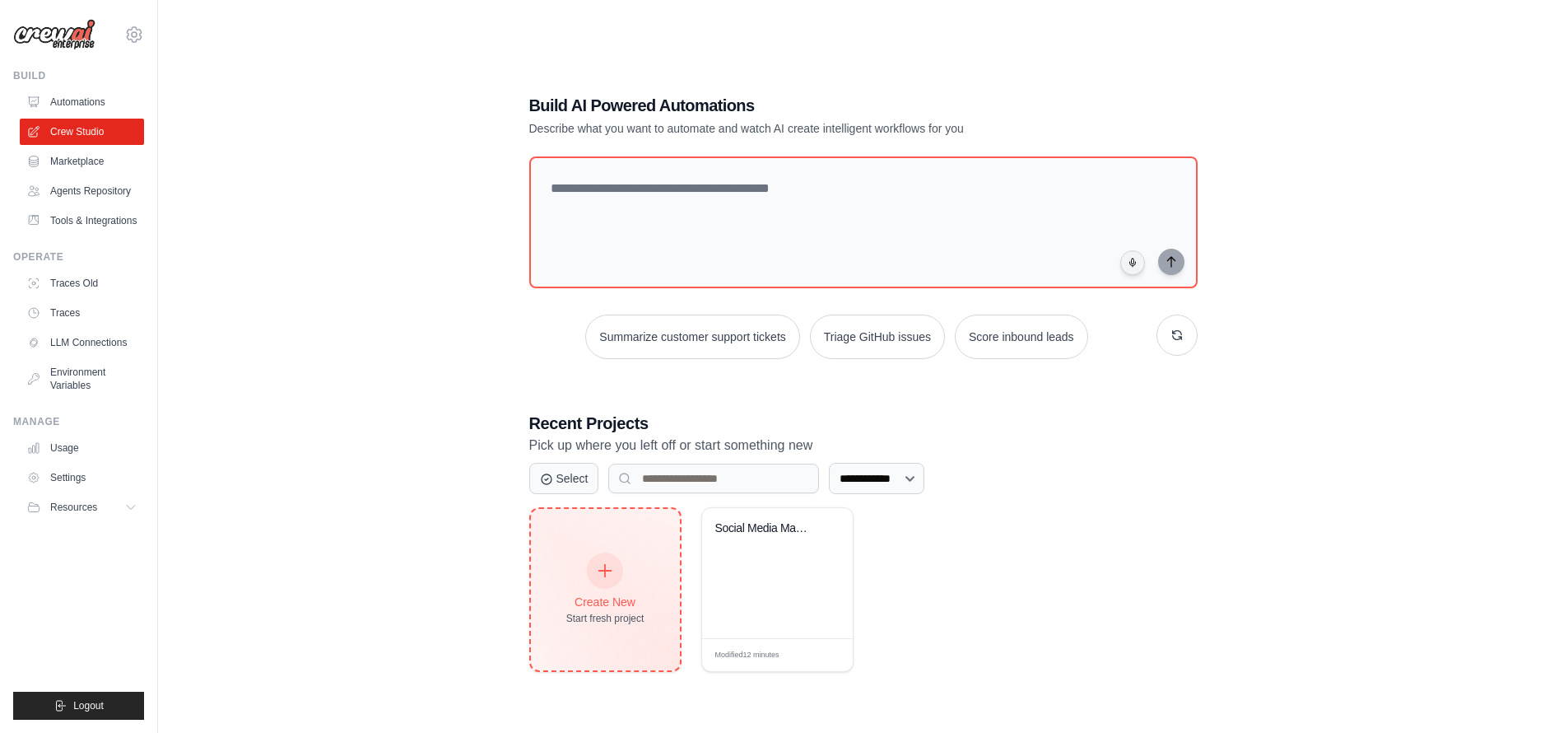
click at [587, 596] on div "Create New" at bounding box center [606, 602] width 78 height 16
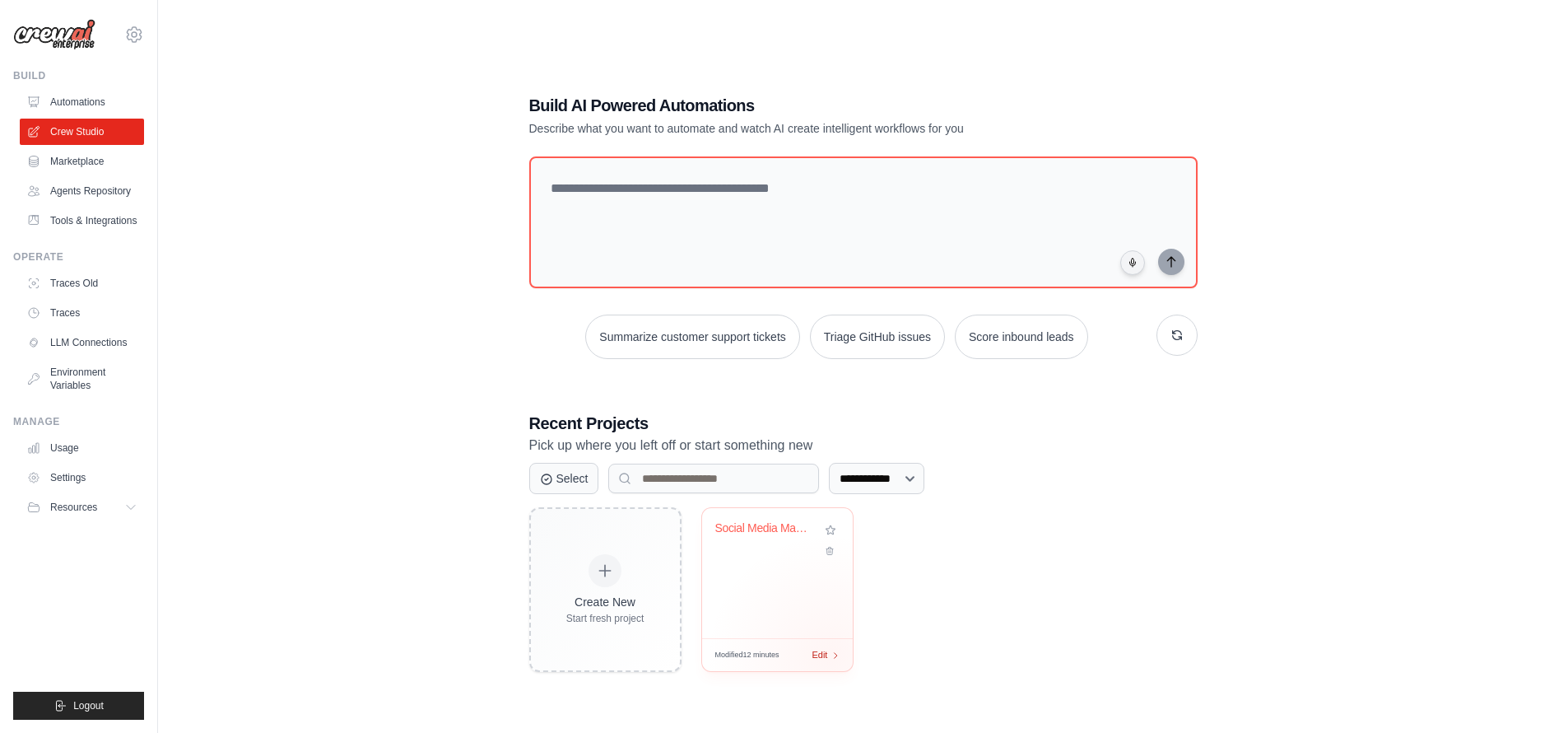
click at [830, 657] on div "Modified 12 minutes Edit" at bounding box center [777, 655] width 150 height 33
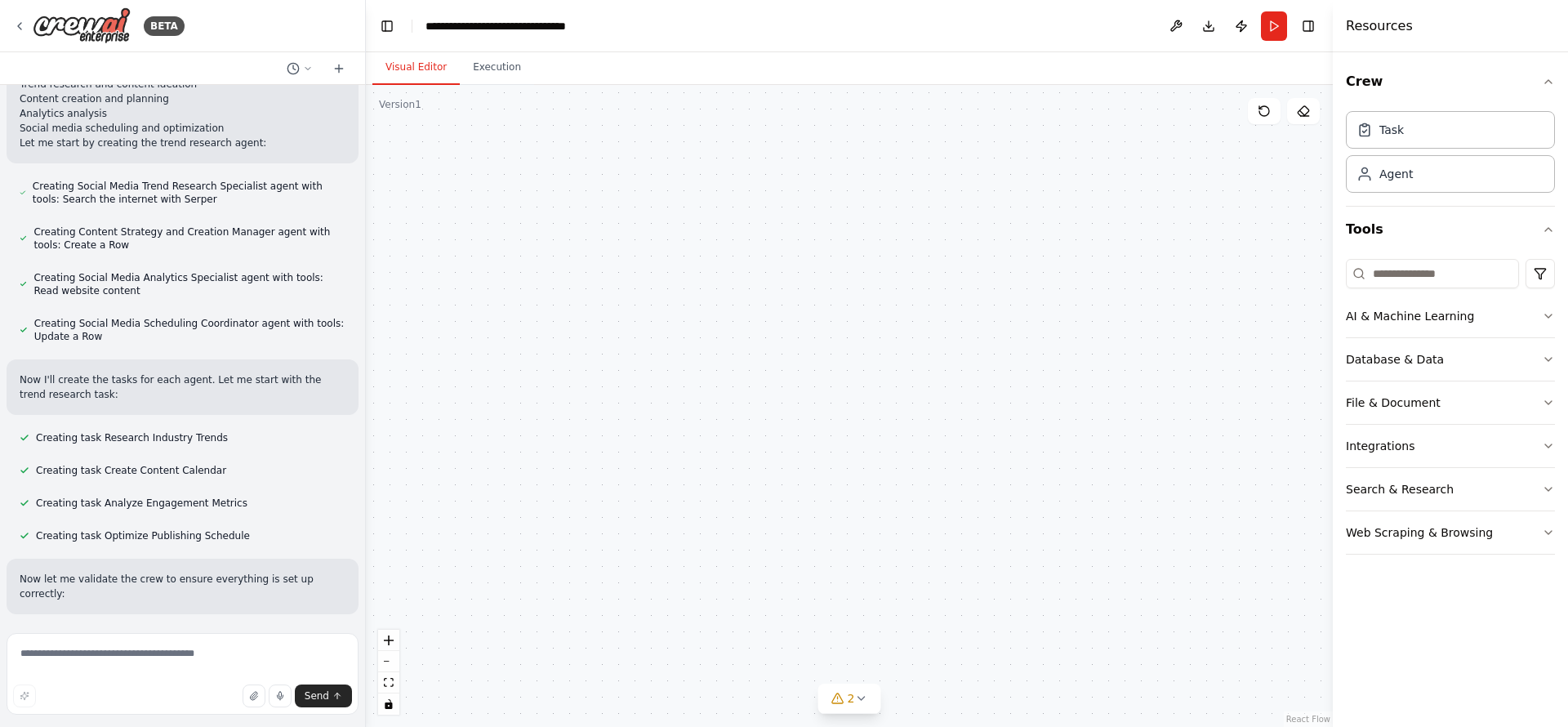
scroll to position [2085, 0]
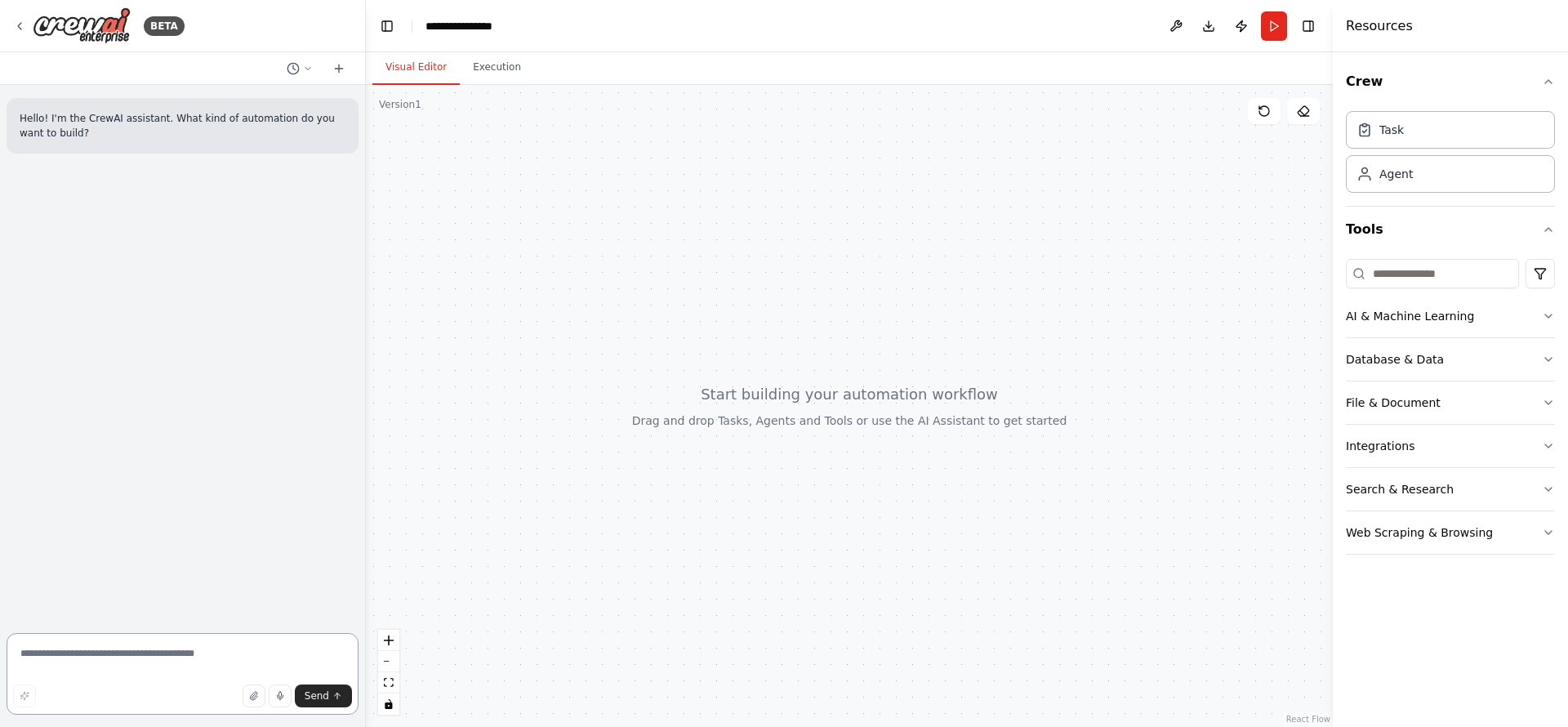
click at [210, 658] on textarea at bounding box center [182, 674] width 352 height 81
paste textarea "**********"
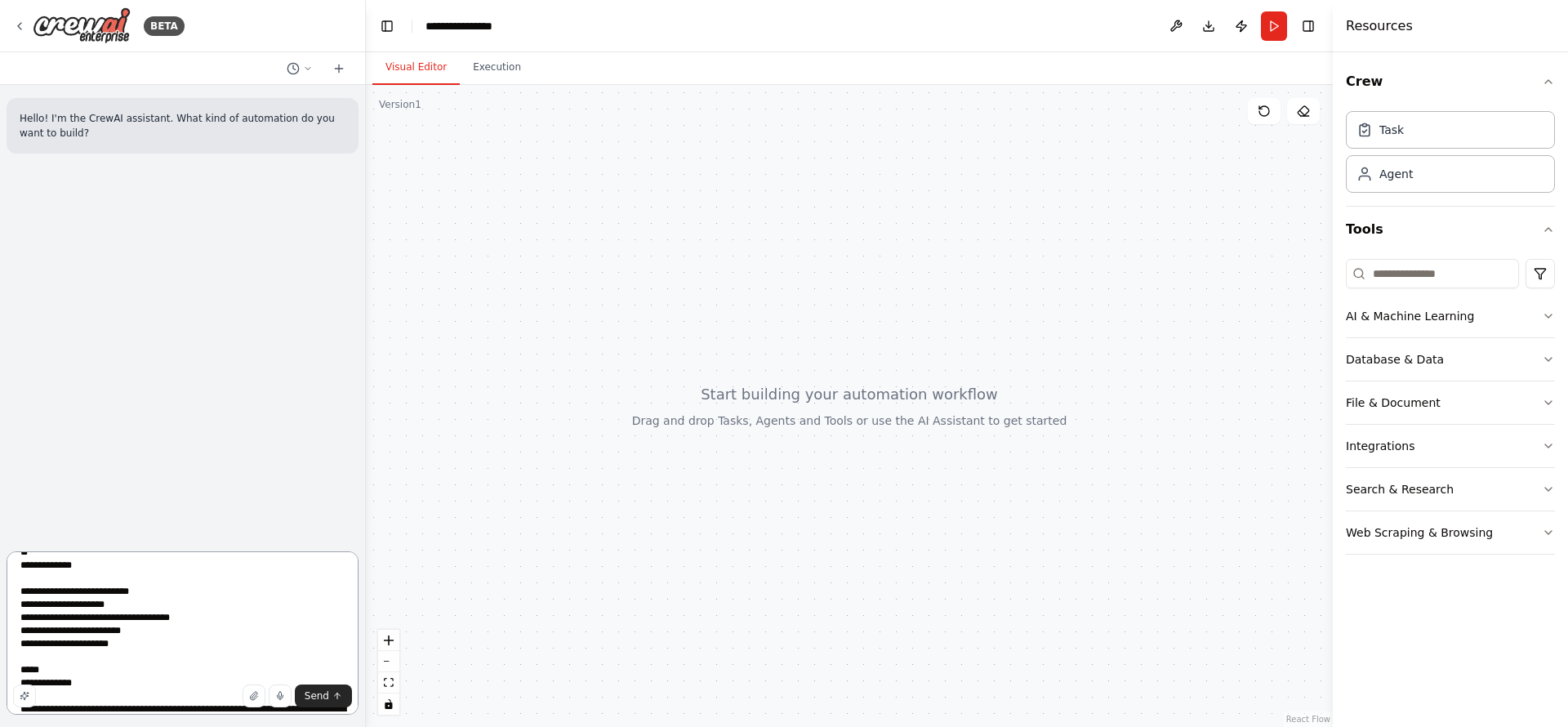
scroll to position [392, 0]
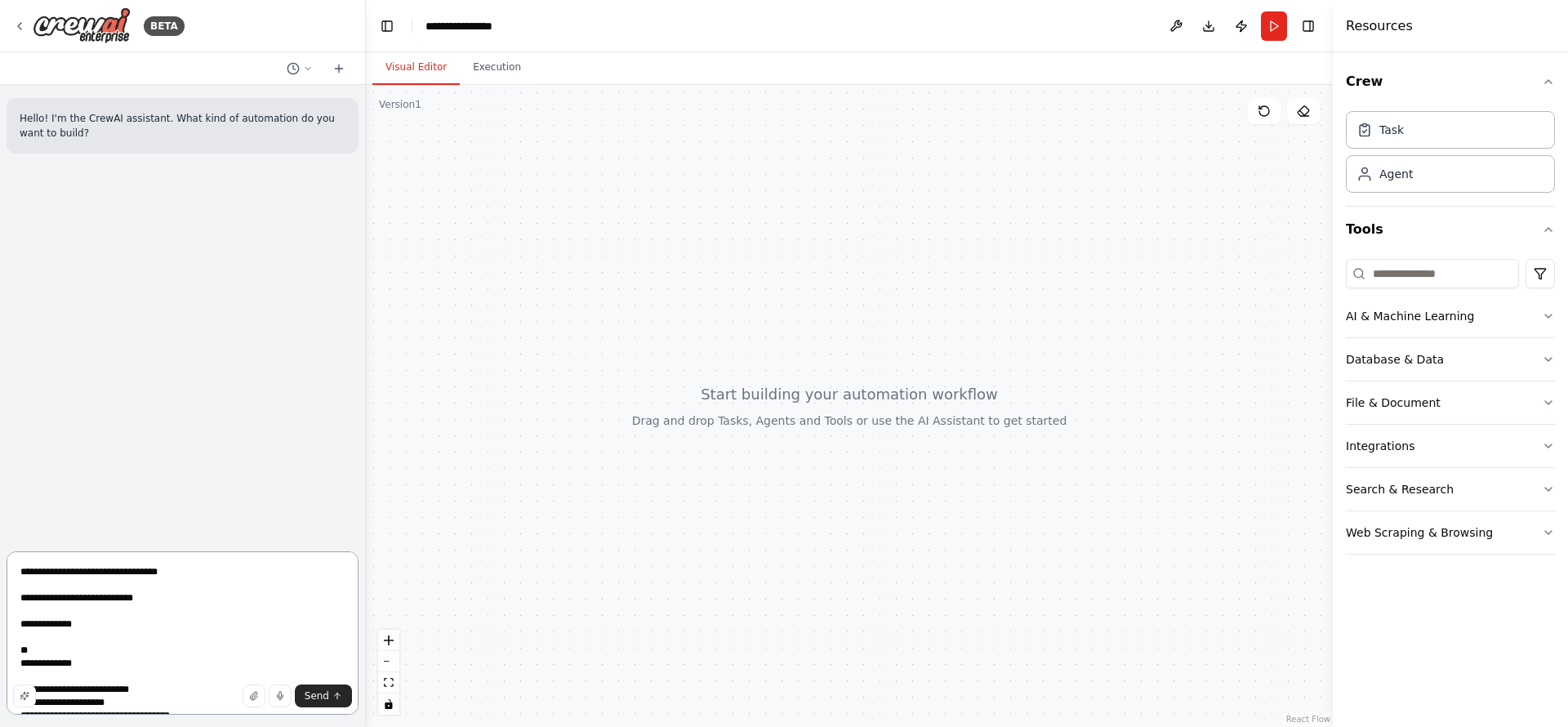
drag, startPoint x: 100, startPoint y: 676, endPoint x: 1, endPoint y: 666, distance: 99.5
click at [1, 666] on div "BETA Hello! I'm the CrewAI assistant. What kind of automation do you want to bu…" at bounding box center [182, 363] width 366 height 727
click at [148, 644] on textarea at bounding box center [182, 632] width 352 height 163
click at [142, 632] on textarea at bounding box center [182, 632] width 352 height 163
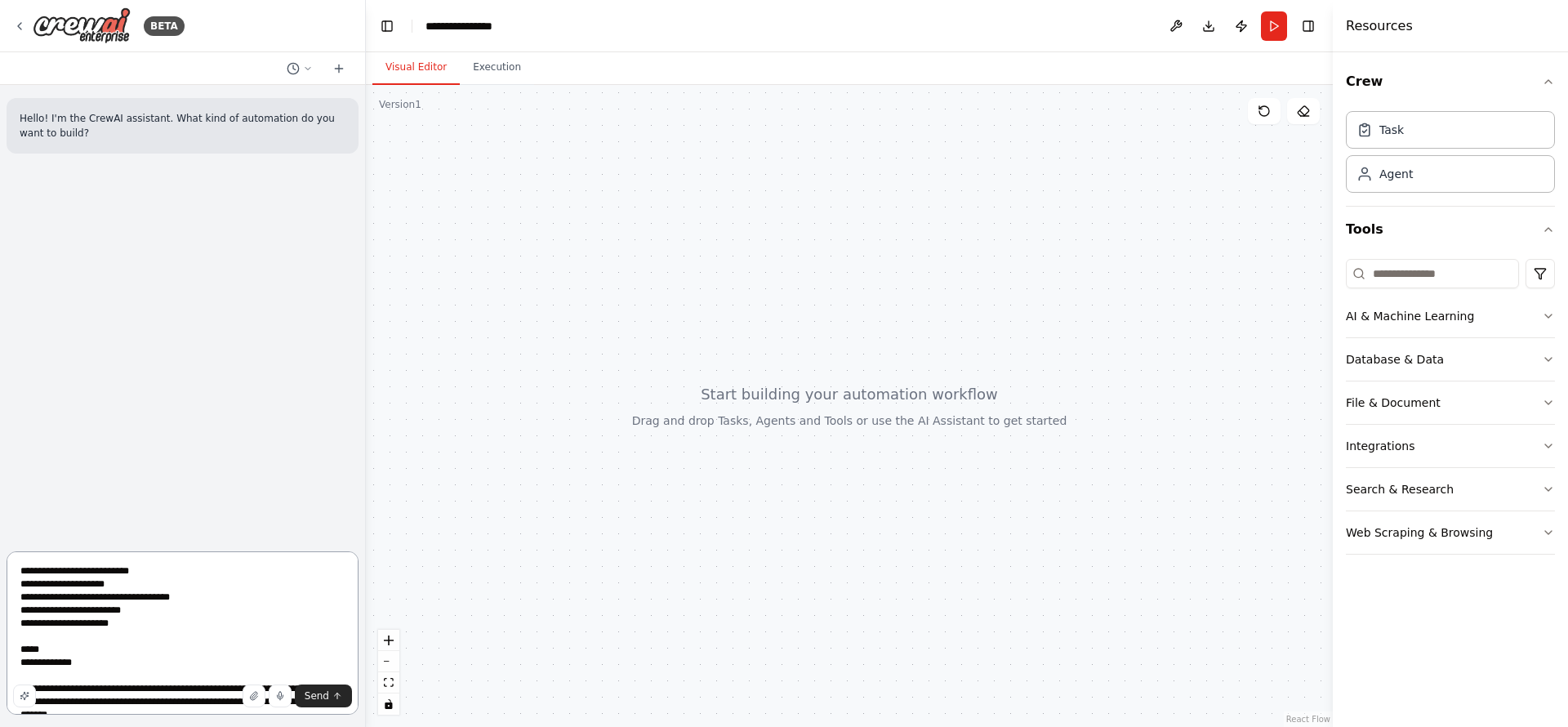
scroll to position [531, 0]
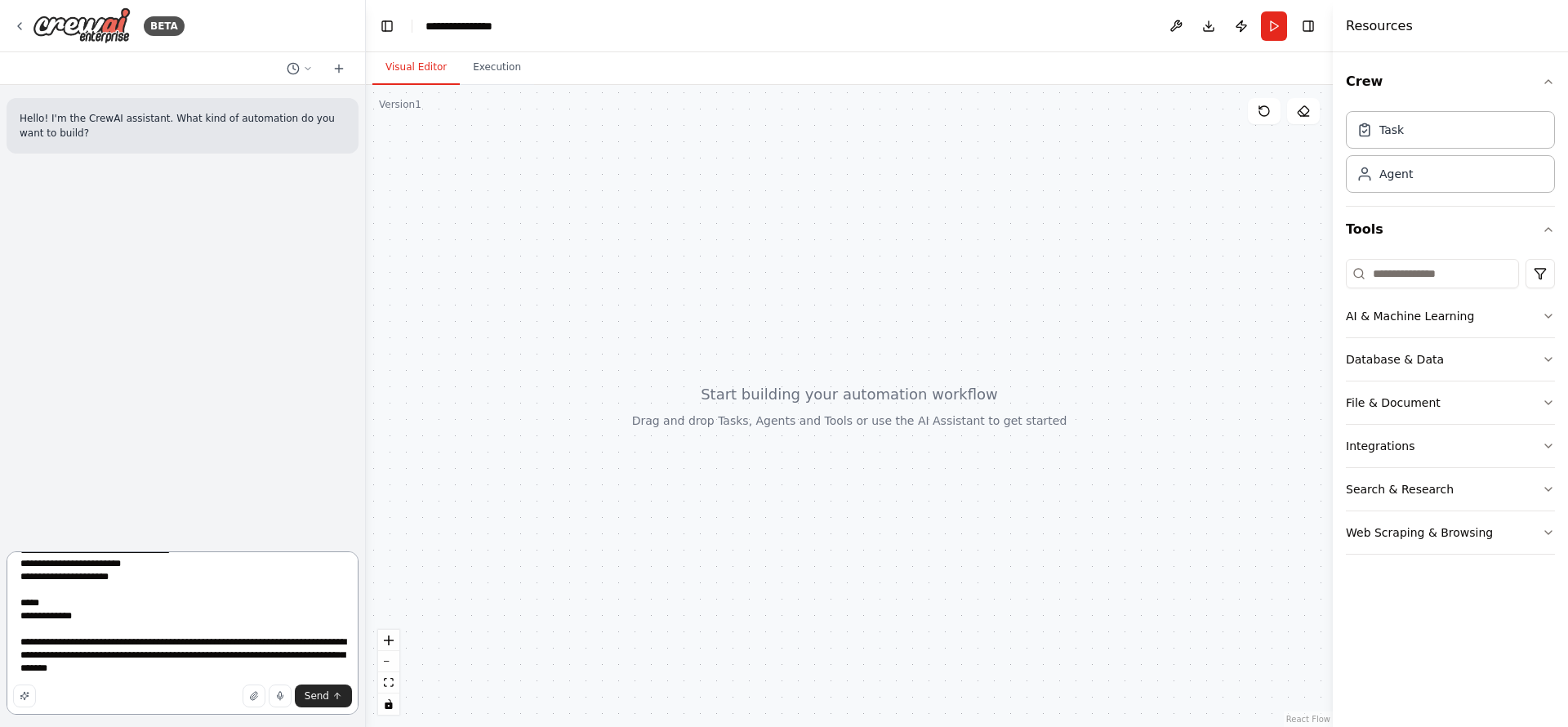
drag, startPoint x: 123, startPoint y: 606, endPoint x: 55, endPoint y: 599, distance: 68.4
click at [55, 599] on textarea at bounding box center [182, 632] width 352 height 163
drag, startPoint x: 89, startPoint y: 618, endPoint x: 12, endPoint y: 598, distance: 79.6
click at [12, 598] on textarea at bounding box center [182, 632] width 352 height 163
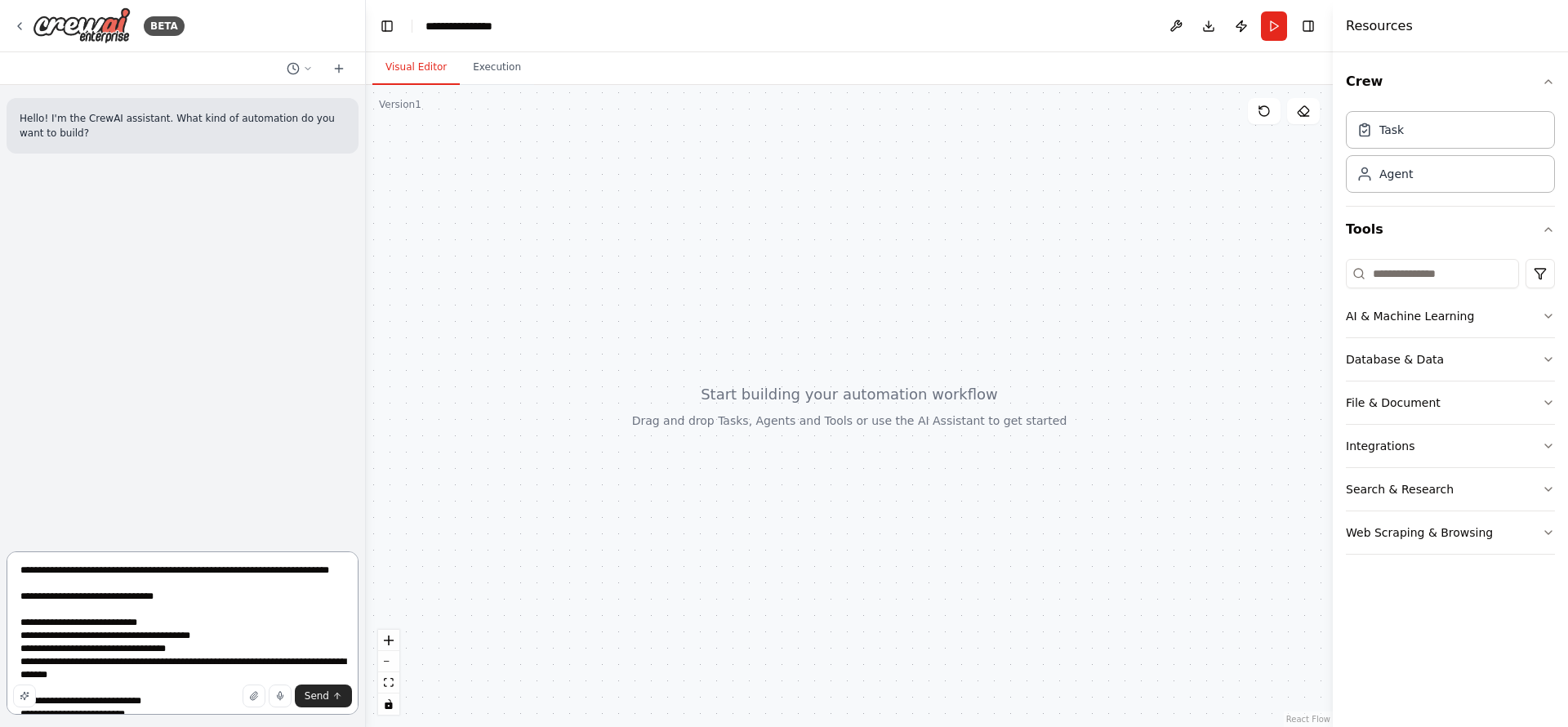
scroll to position [0, 0]
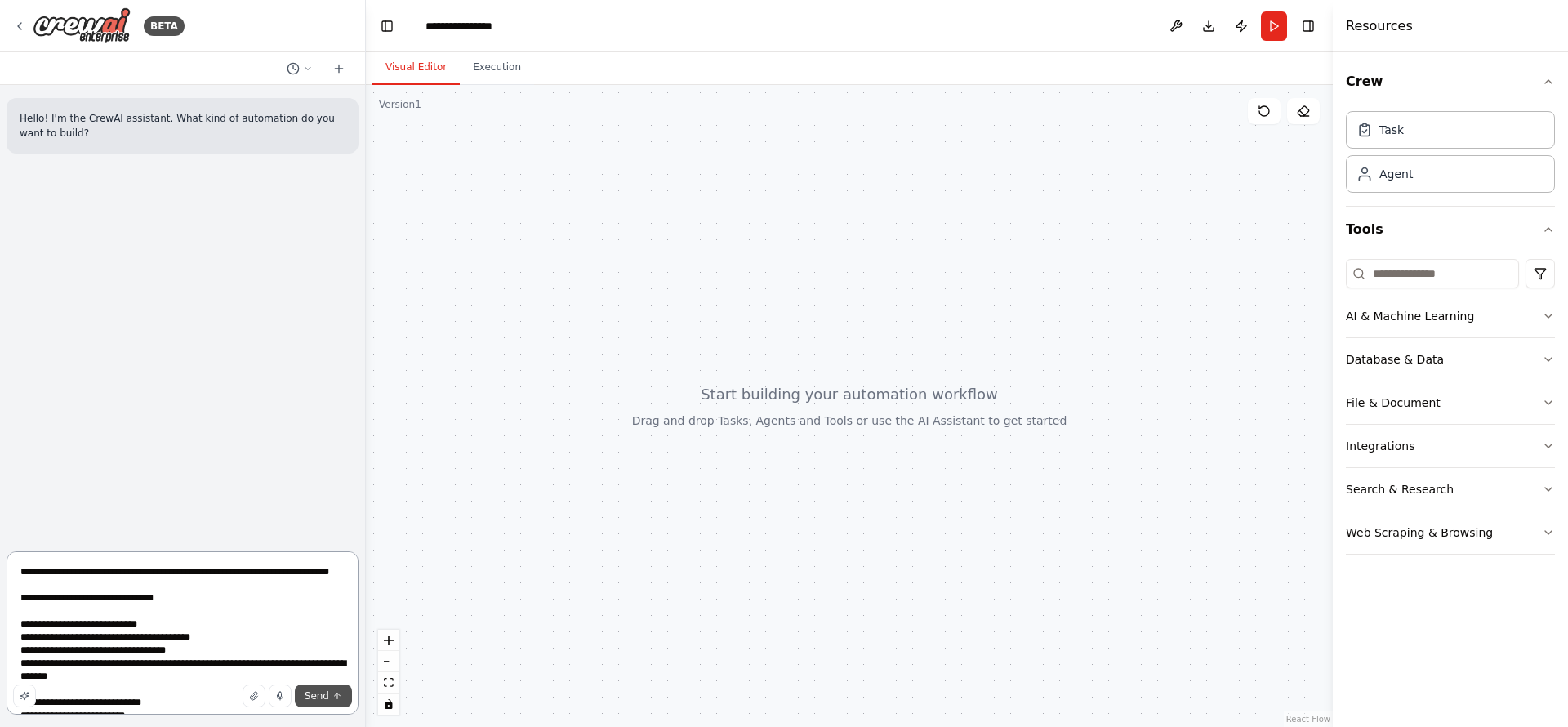
type textarea "**********"
click at [319, 704] on button "Send" at bounding box center [322, 694] width 57 height 23
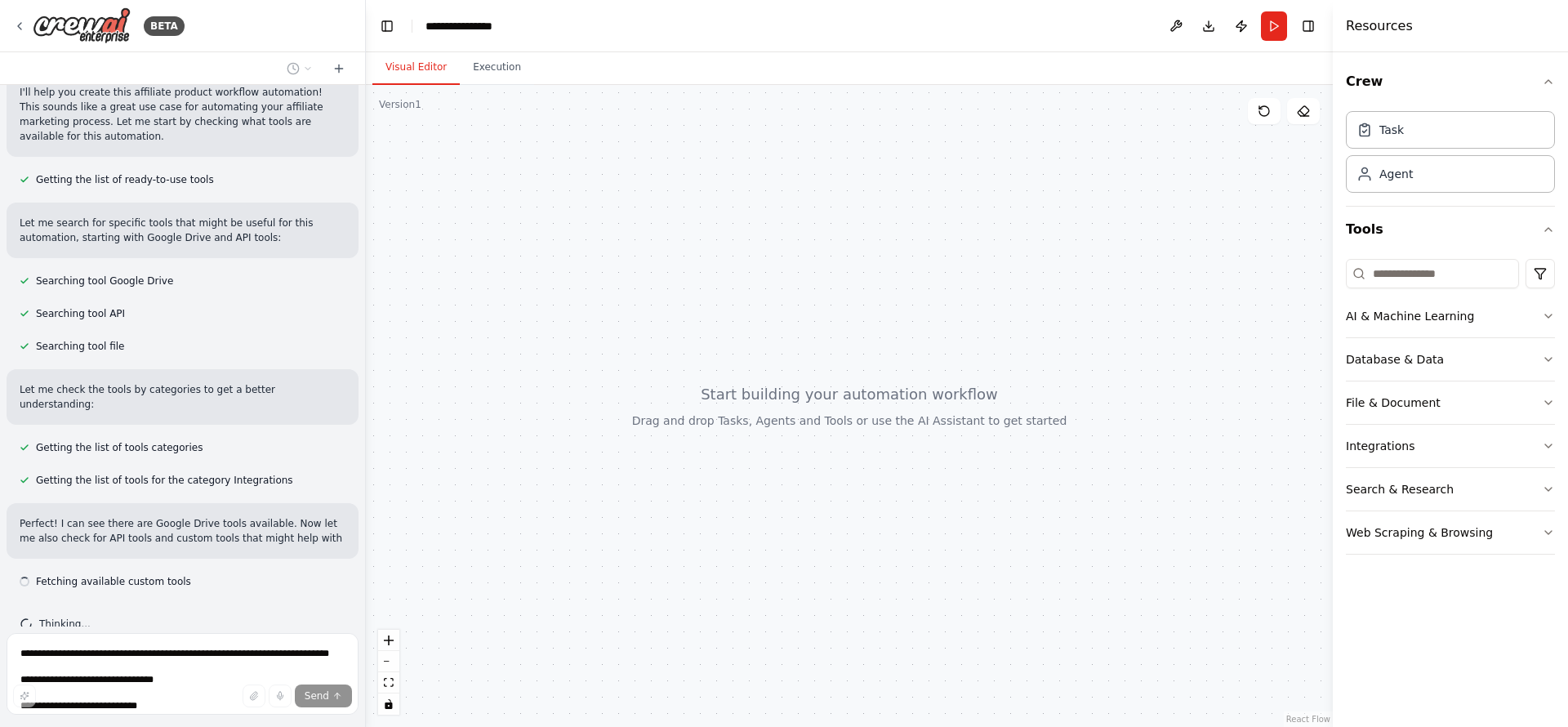
scroll to position [750, 0]
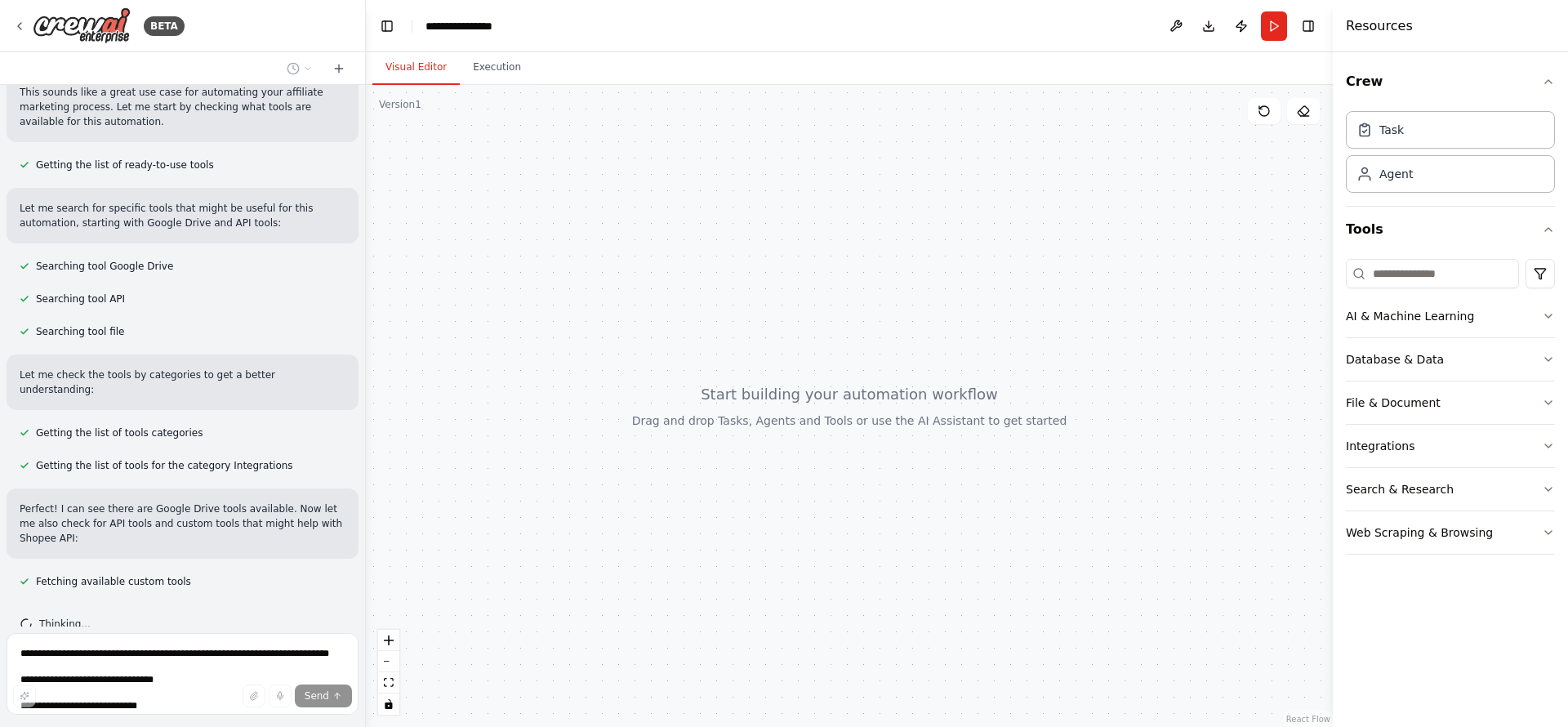
click at [492, 14] on header "**********" at bounding box center [849, 26] width 966 height 52
click at [527, 23] on icon "breadcrumb" at bounding box center [524, 26] width 11 height 11
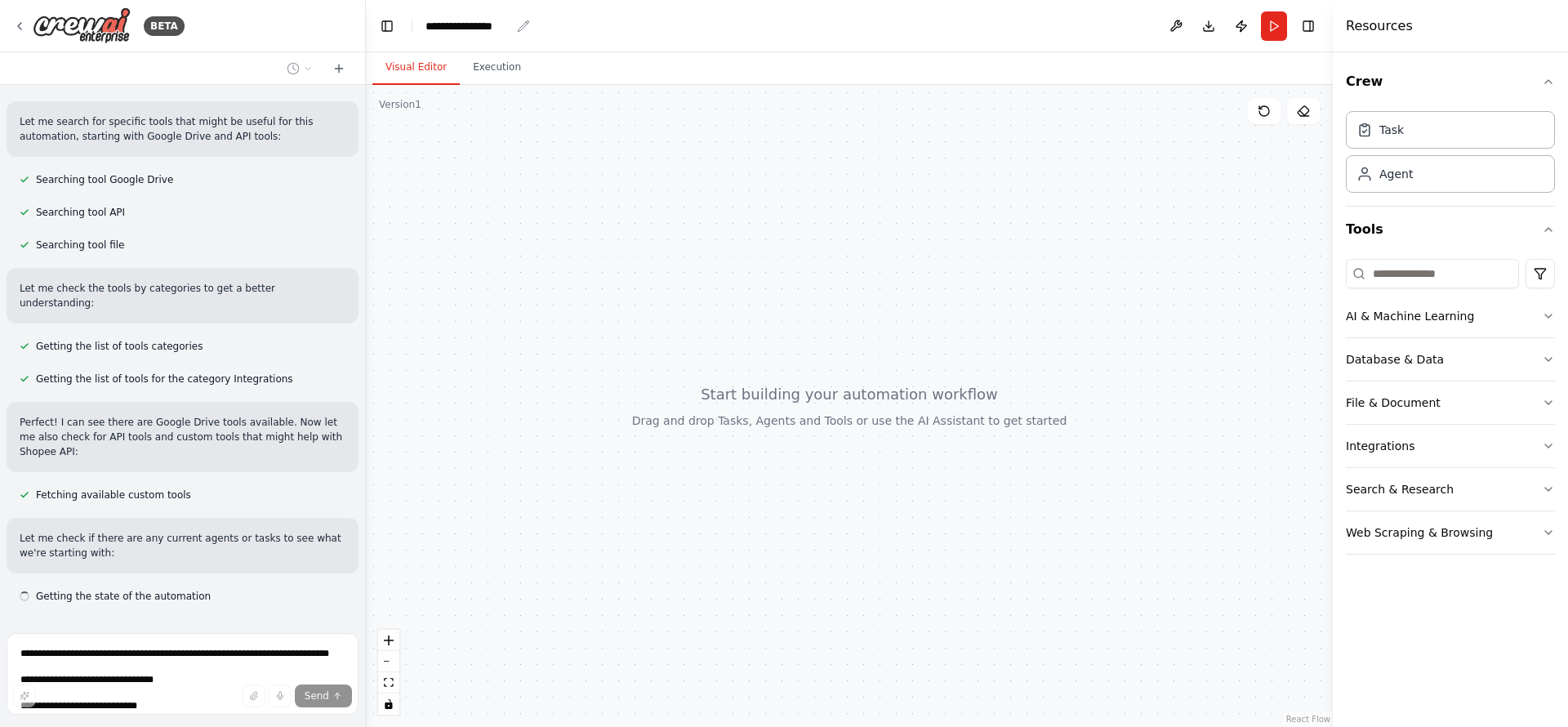
click at [487, 24] on div "**********" at bounding box center [468, 26] width 85 height 16
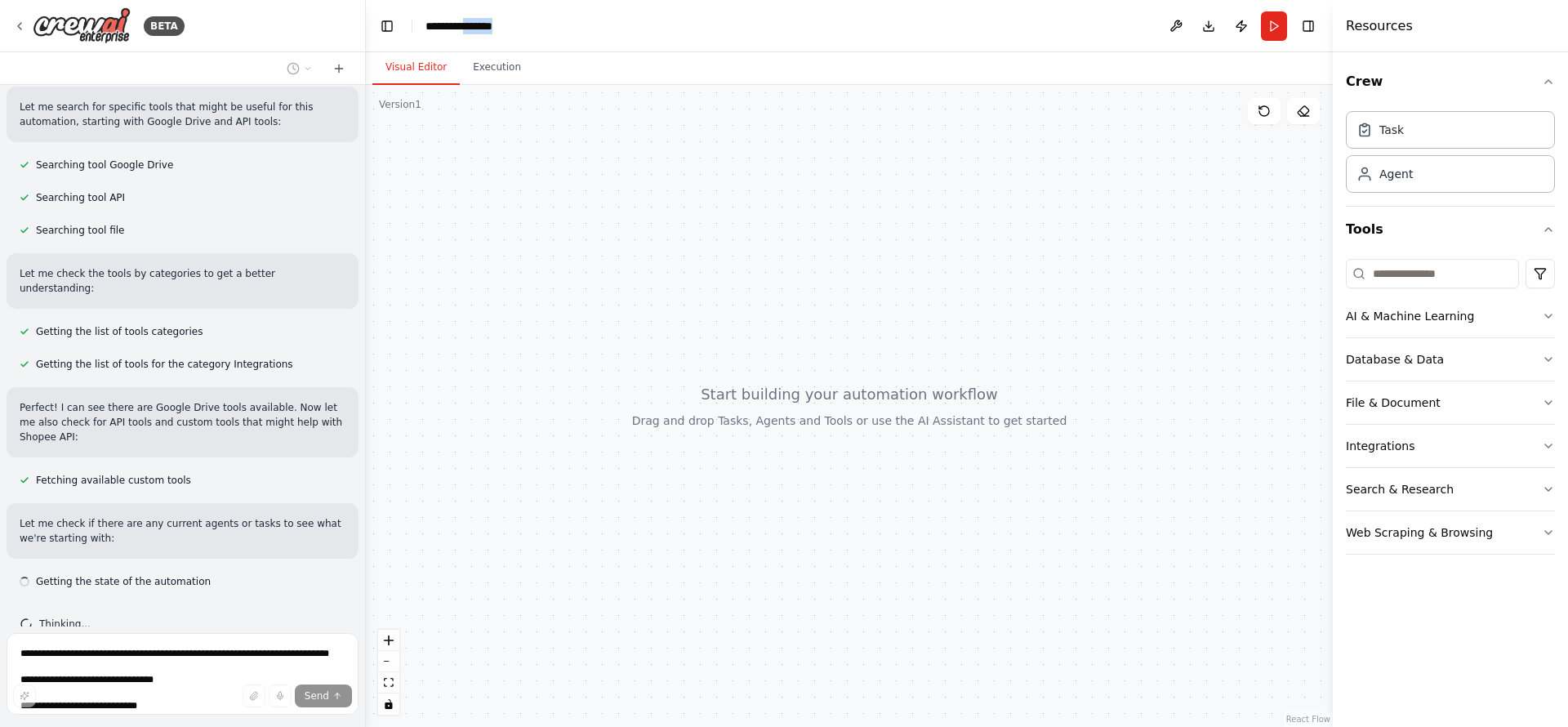
click at [487, 24] on div "**********" at bounding box center [487, 26] width 123 height 16
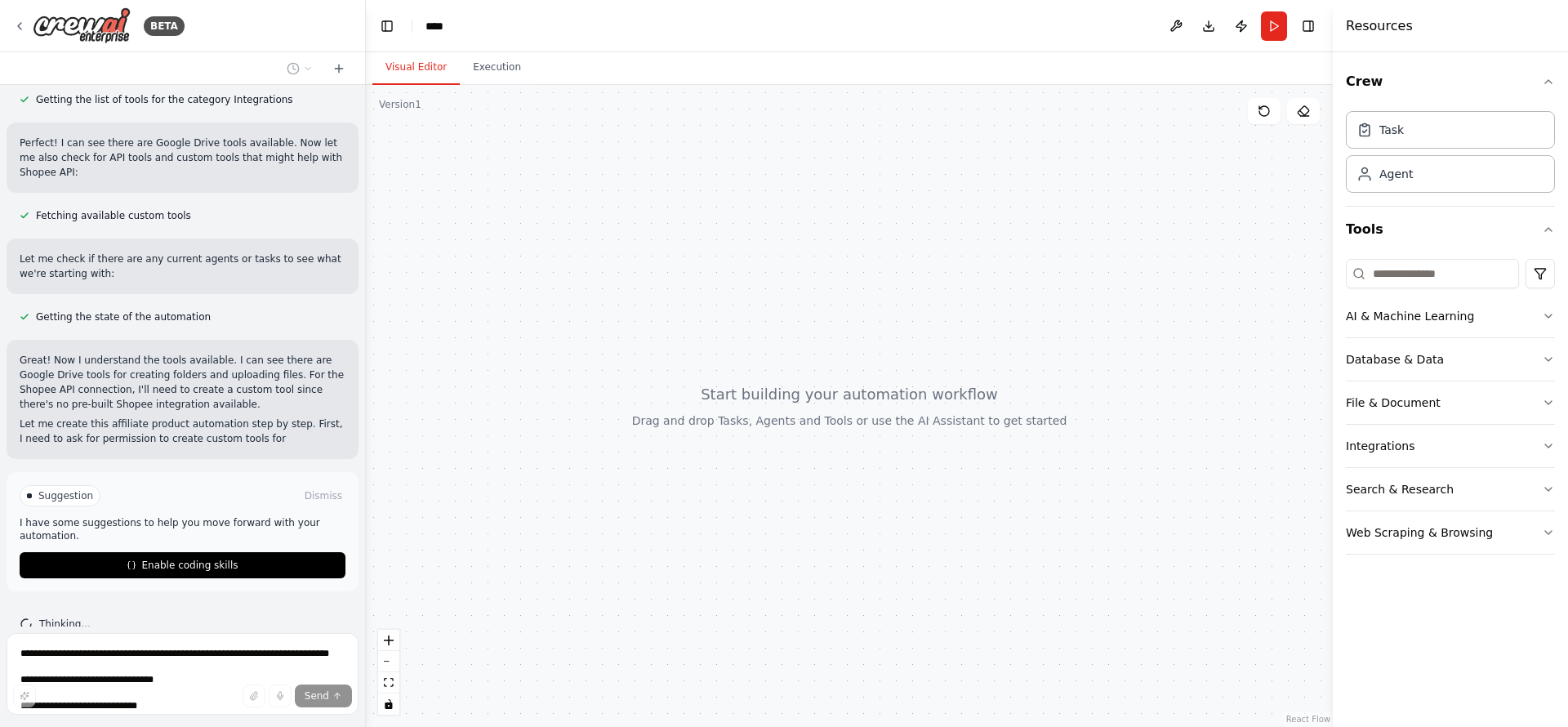
scroll to position [1130, 0]
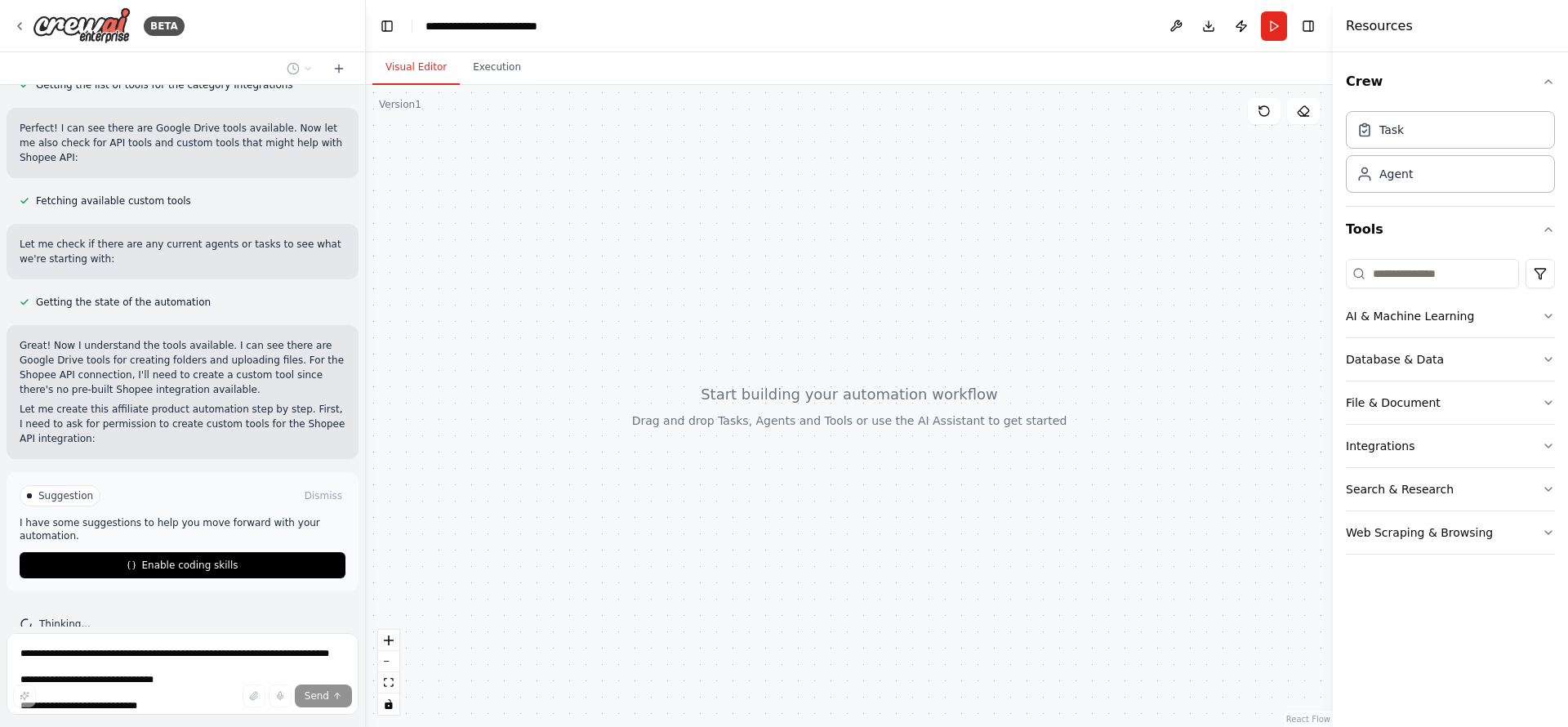
click at [378, 172] on div at bounding box center [849, 405] width 966 height 641
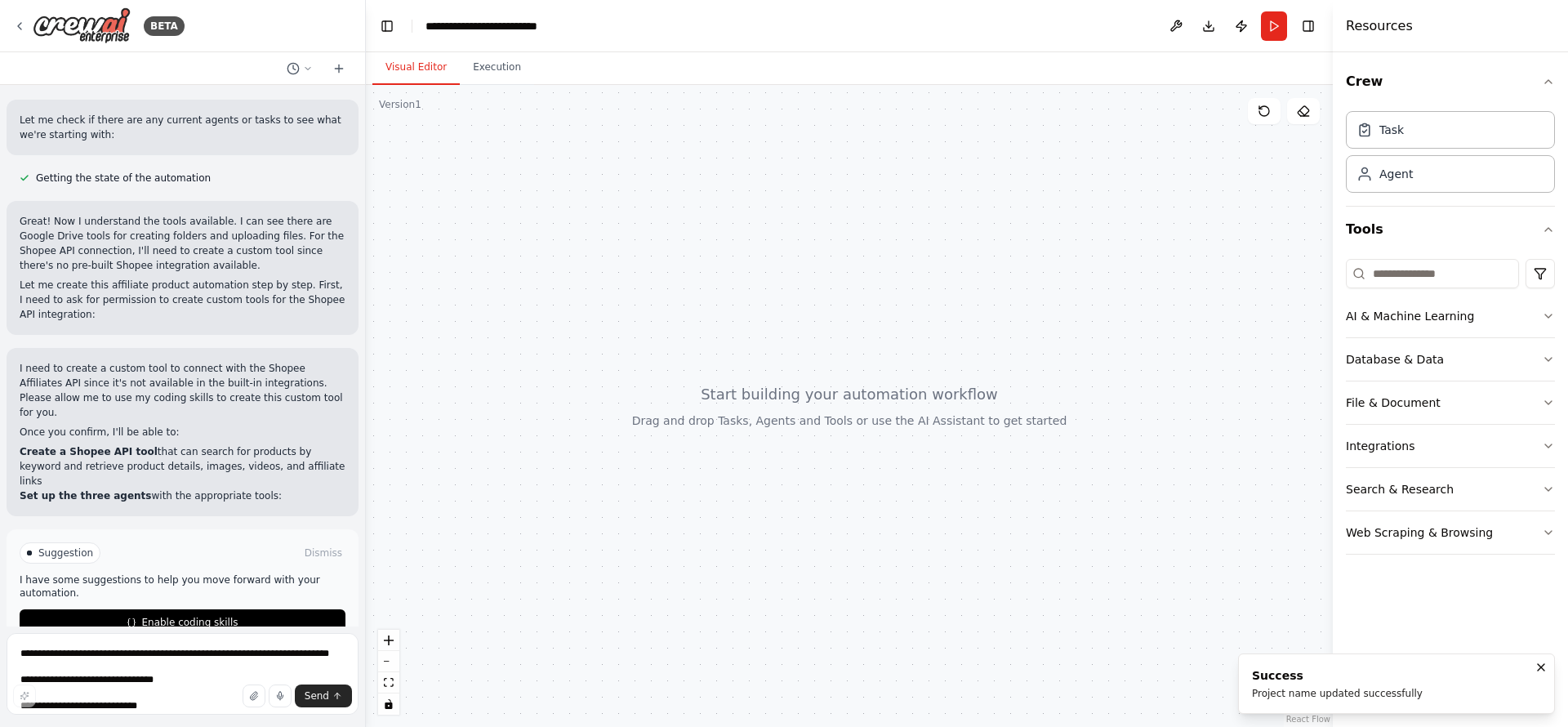
click at [703, 534] on div at bounding box center [849, 405] width 966 height 641
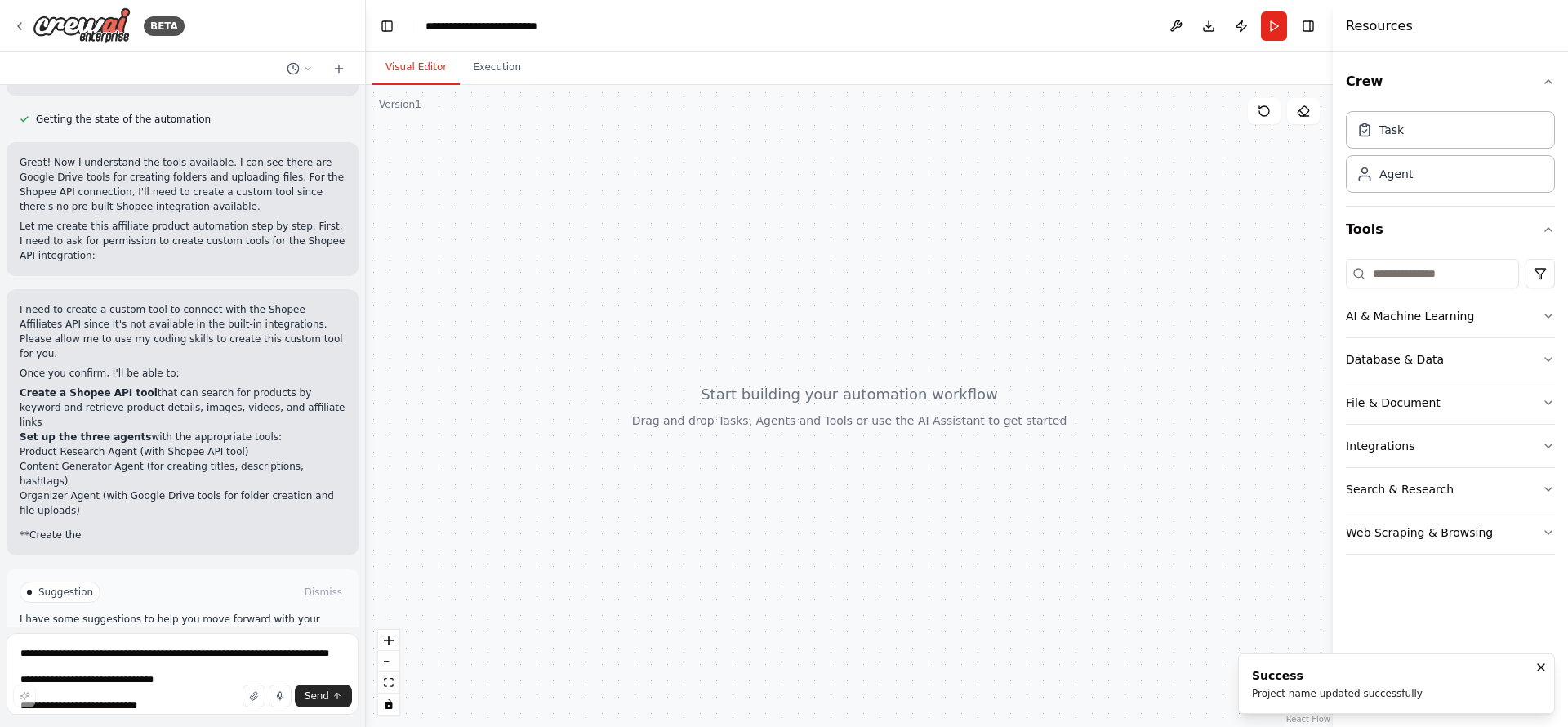
click at [705, 14] on header "**********" at bounding box center [849, 26] width 966 height 52
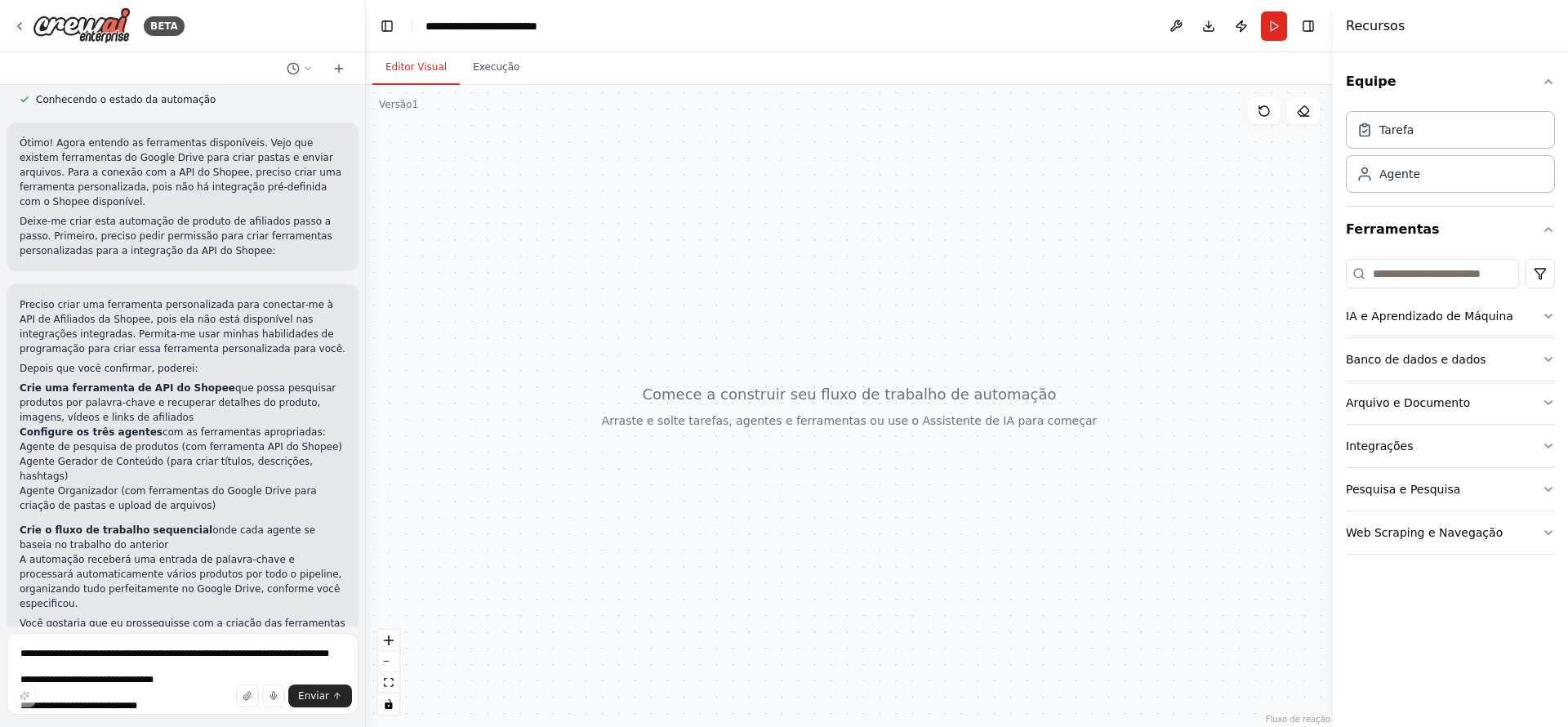
scroll to position [1479, 0]
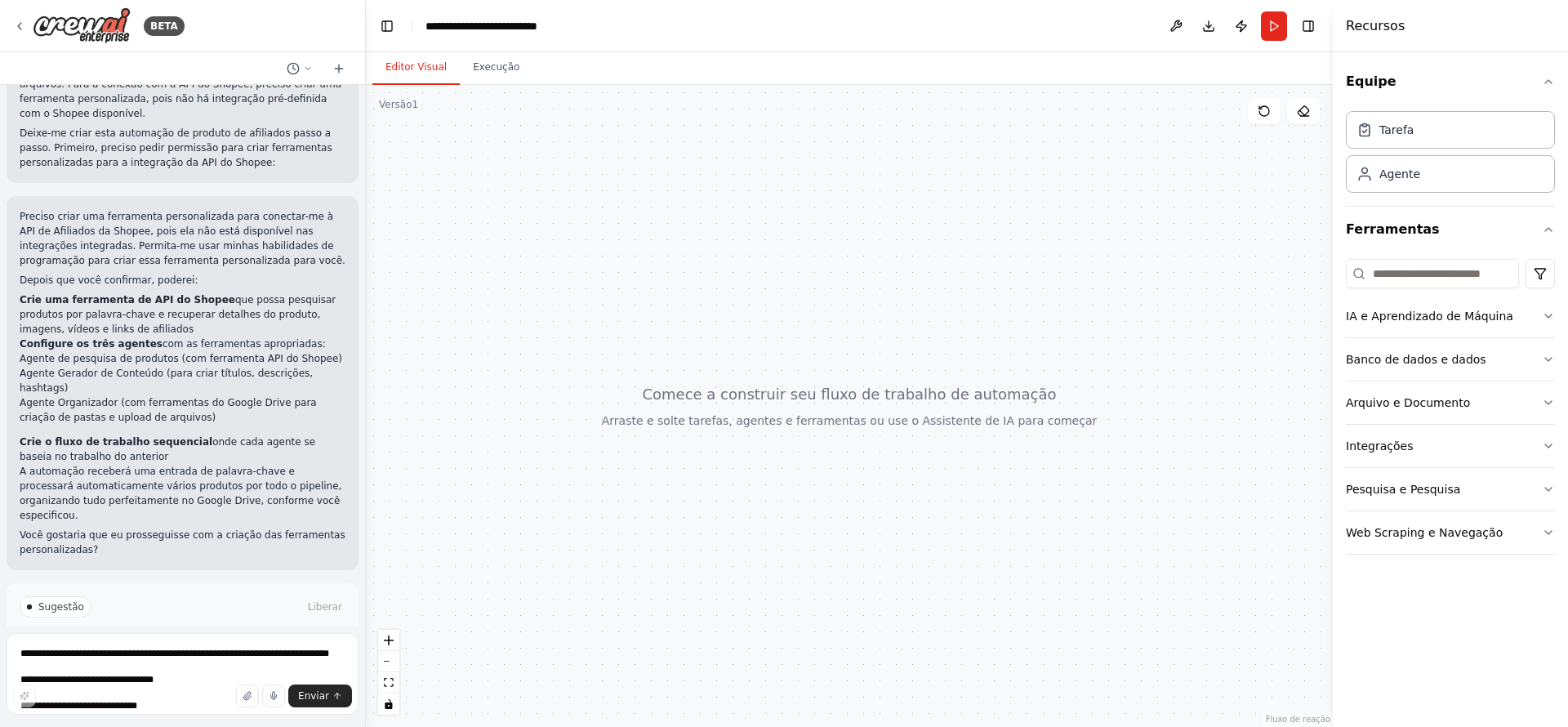
click at [118, 670] on font "Habilitar habilidades de codificação" at bounding box center [190, 676] width 174 height 12
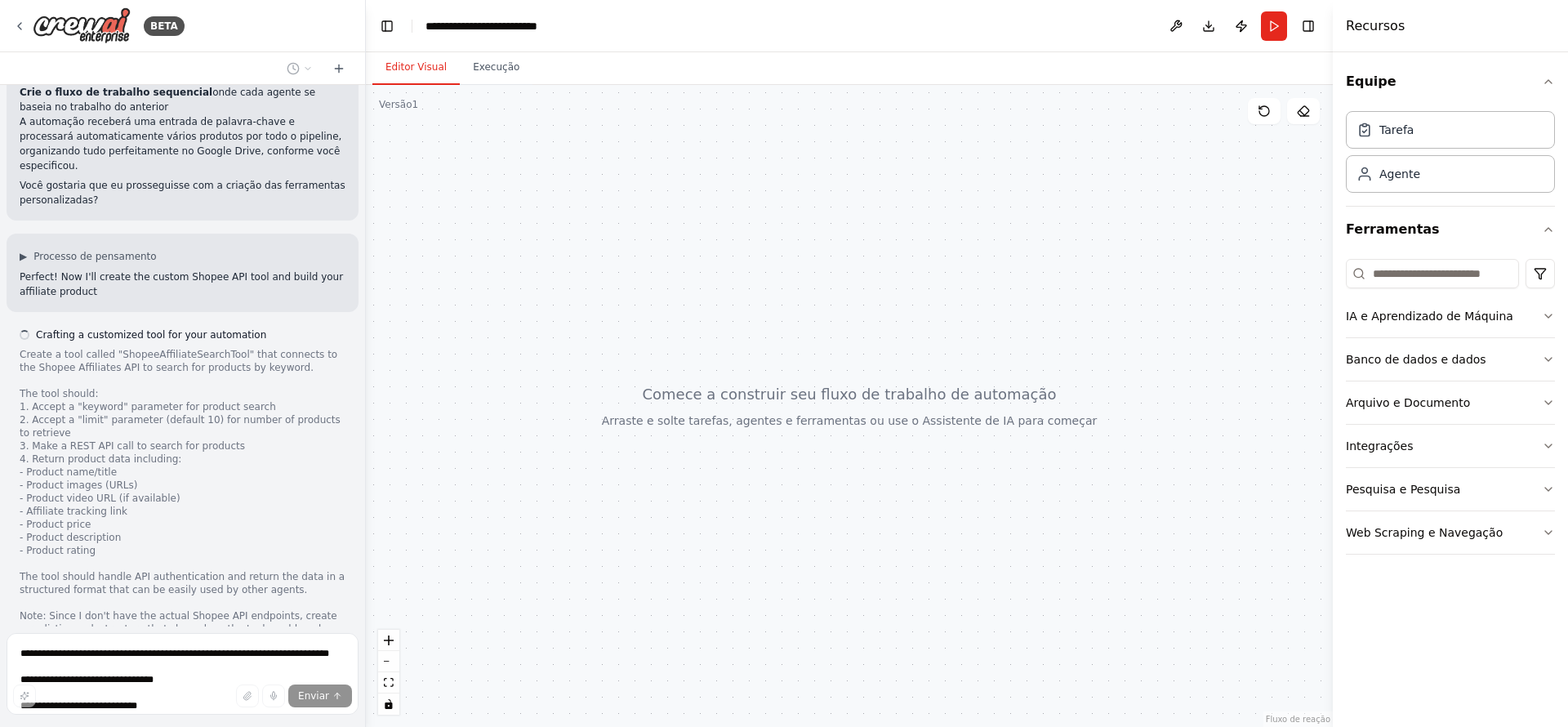
scroll to position [1744, 0]
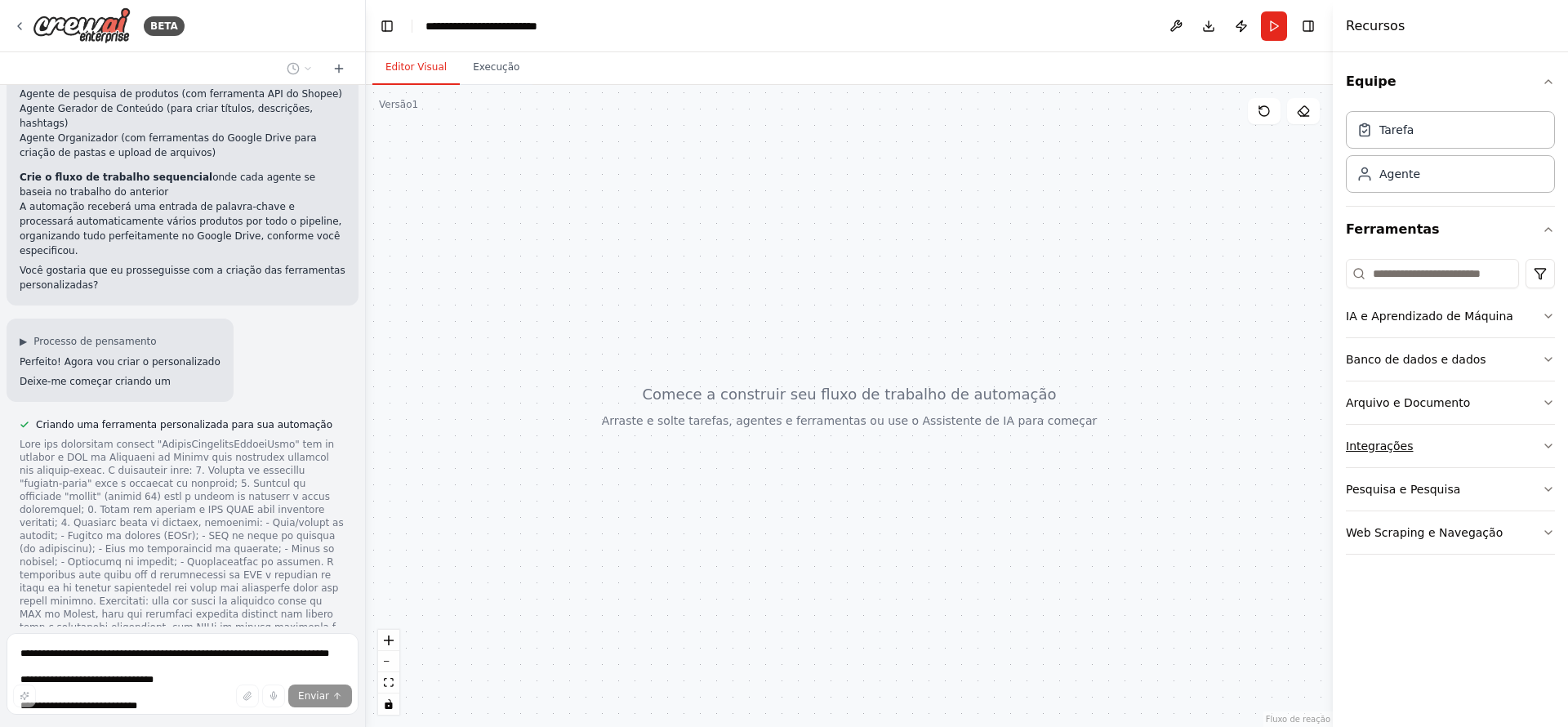
click at [1364, 433] on button "Integrações" at bounding box center [1450, 445] width 209 height 42
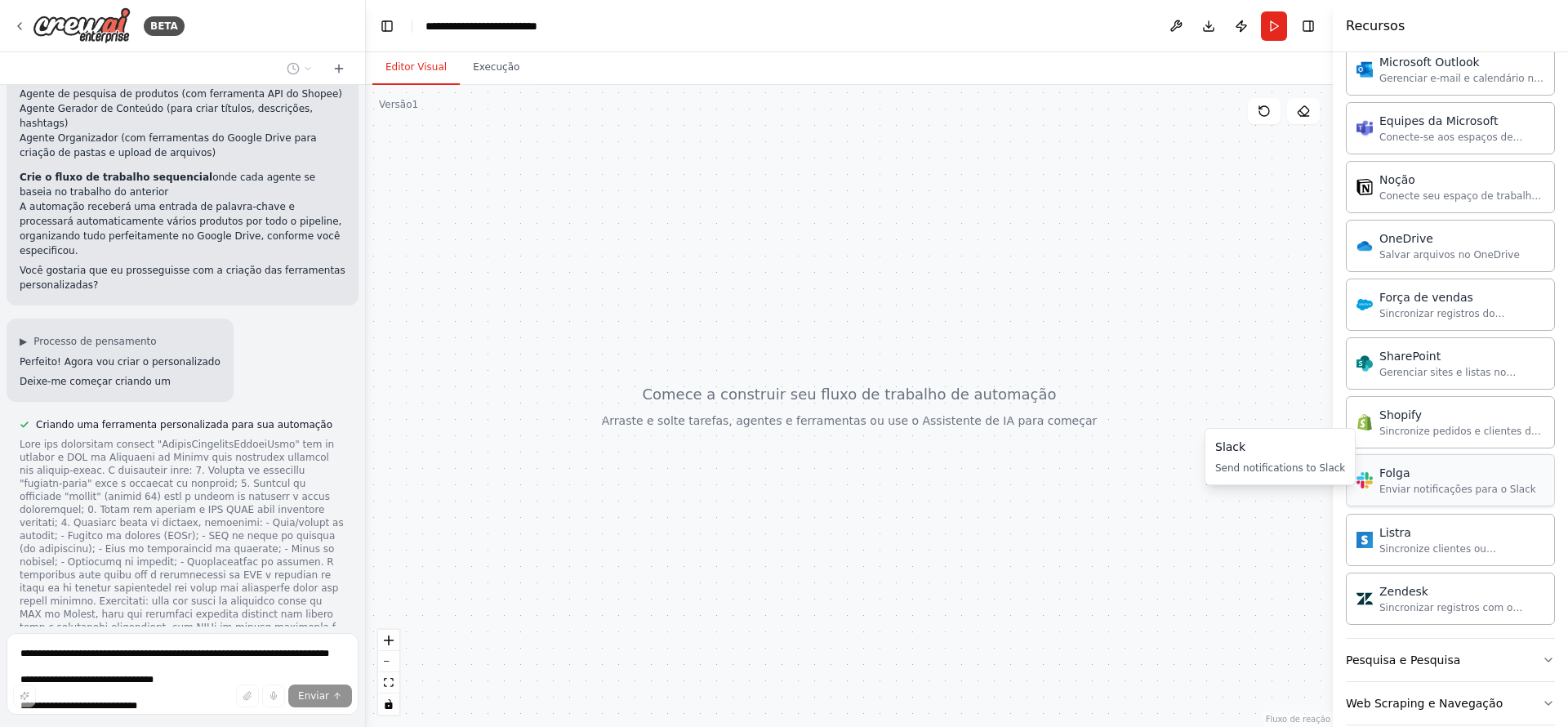
scroll to position [1160, 0]
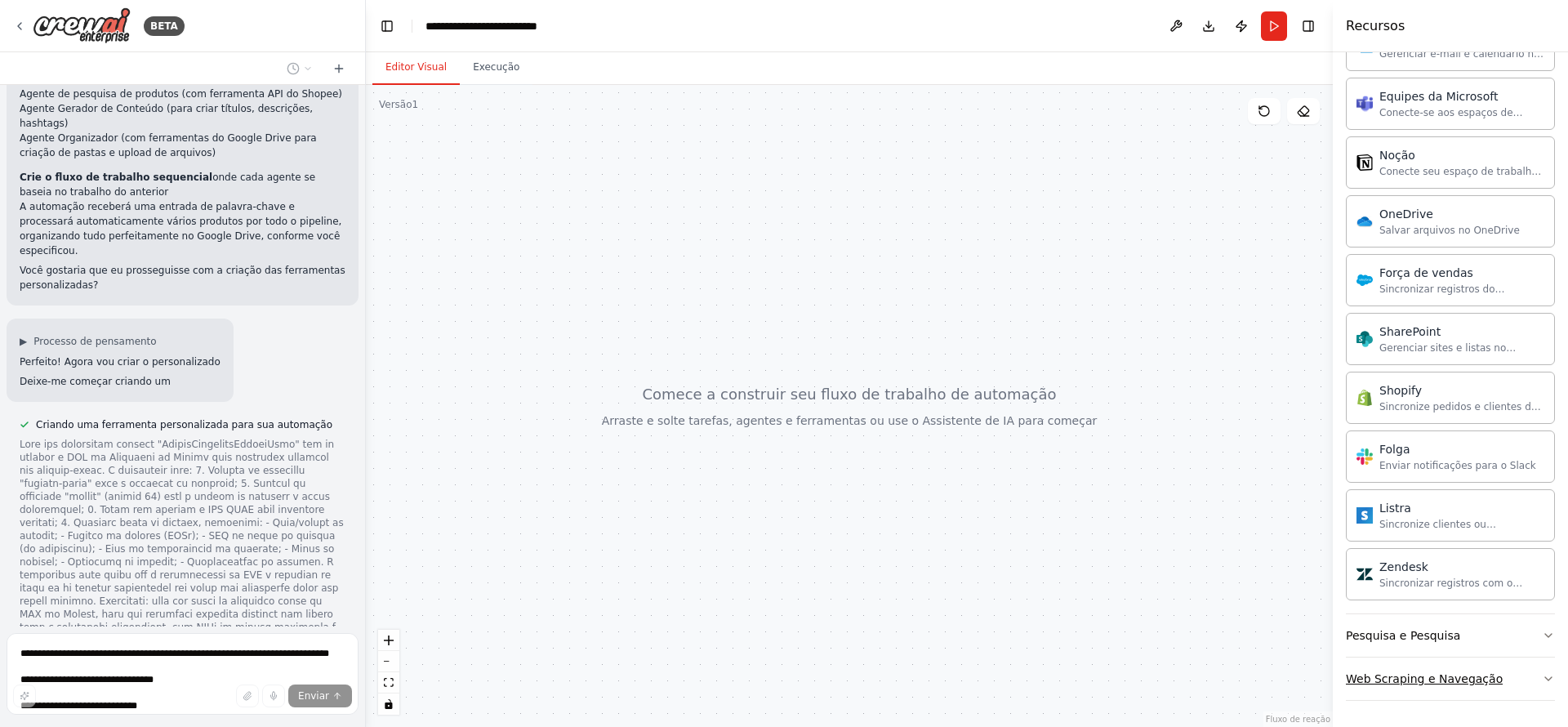
click at [1470, 670] on div "Web Scraping e Navegação" at bounding box center [1424, 678] width 157 height 16
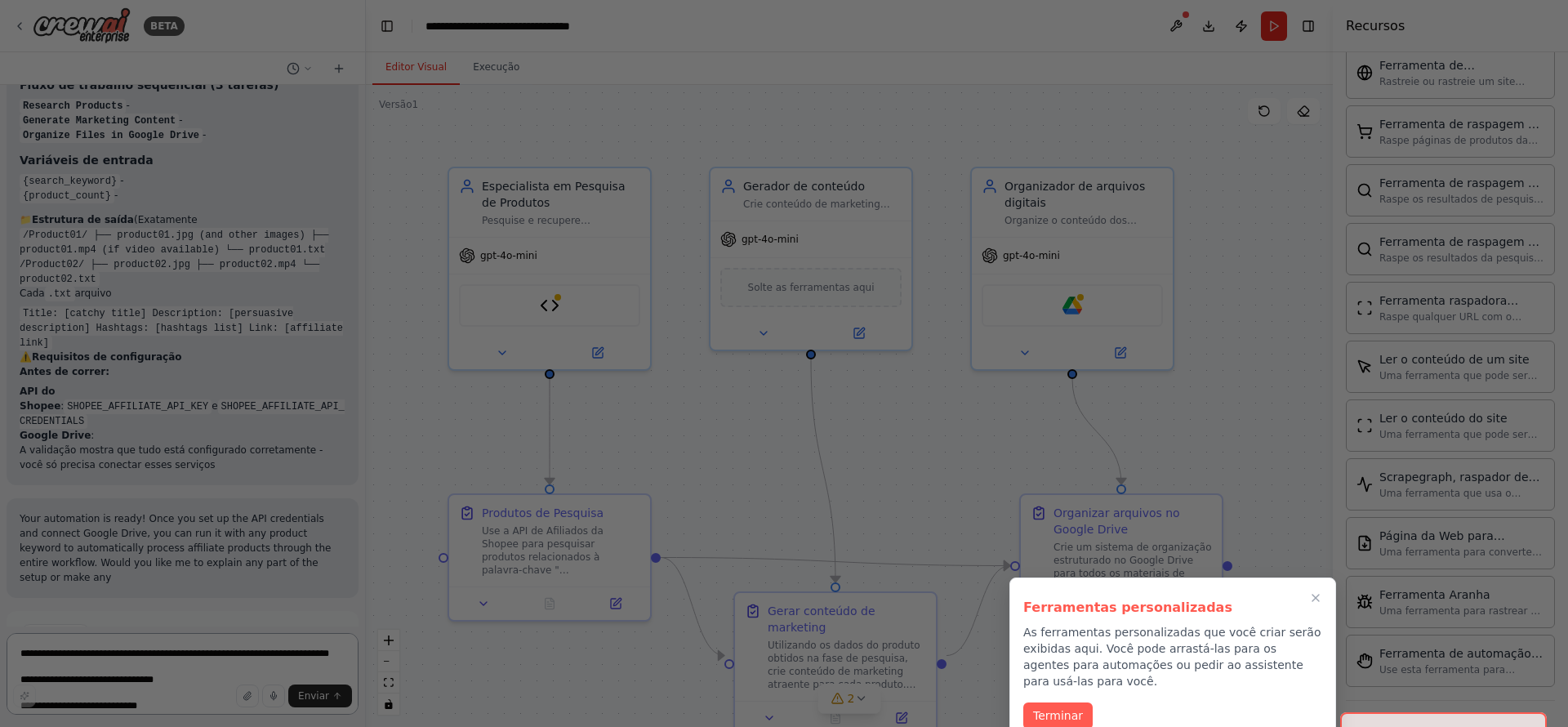
scroll to position [3352, 0]
click at [1063, 707] on font "Terminar" at bounding box center [1057, 713] width 50 height 13
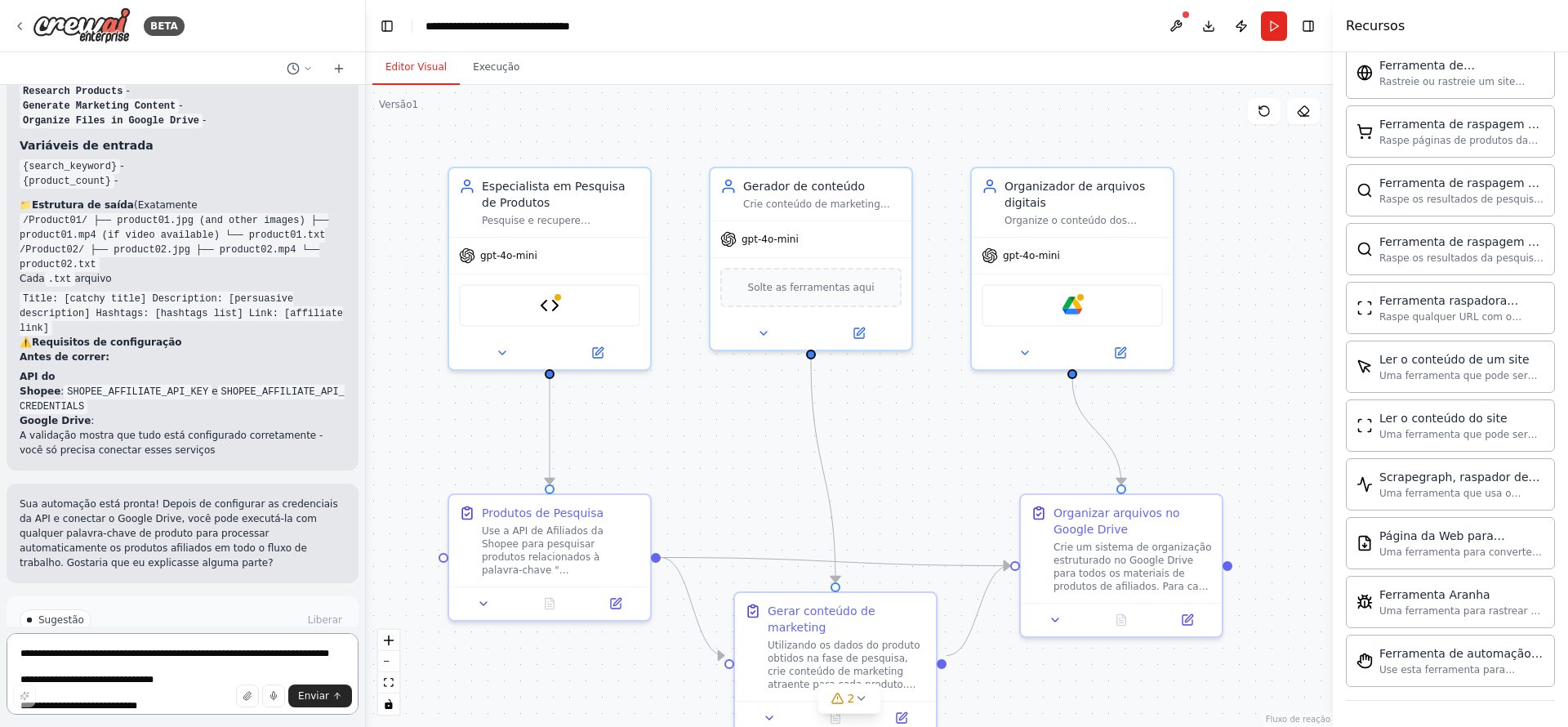
click at [129, 660] on textarea at bounding box center [182, 674] width 352 height 81
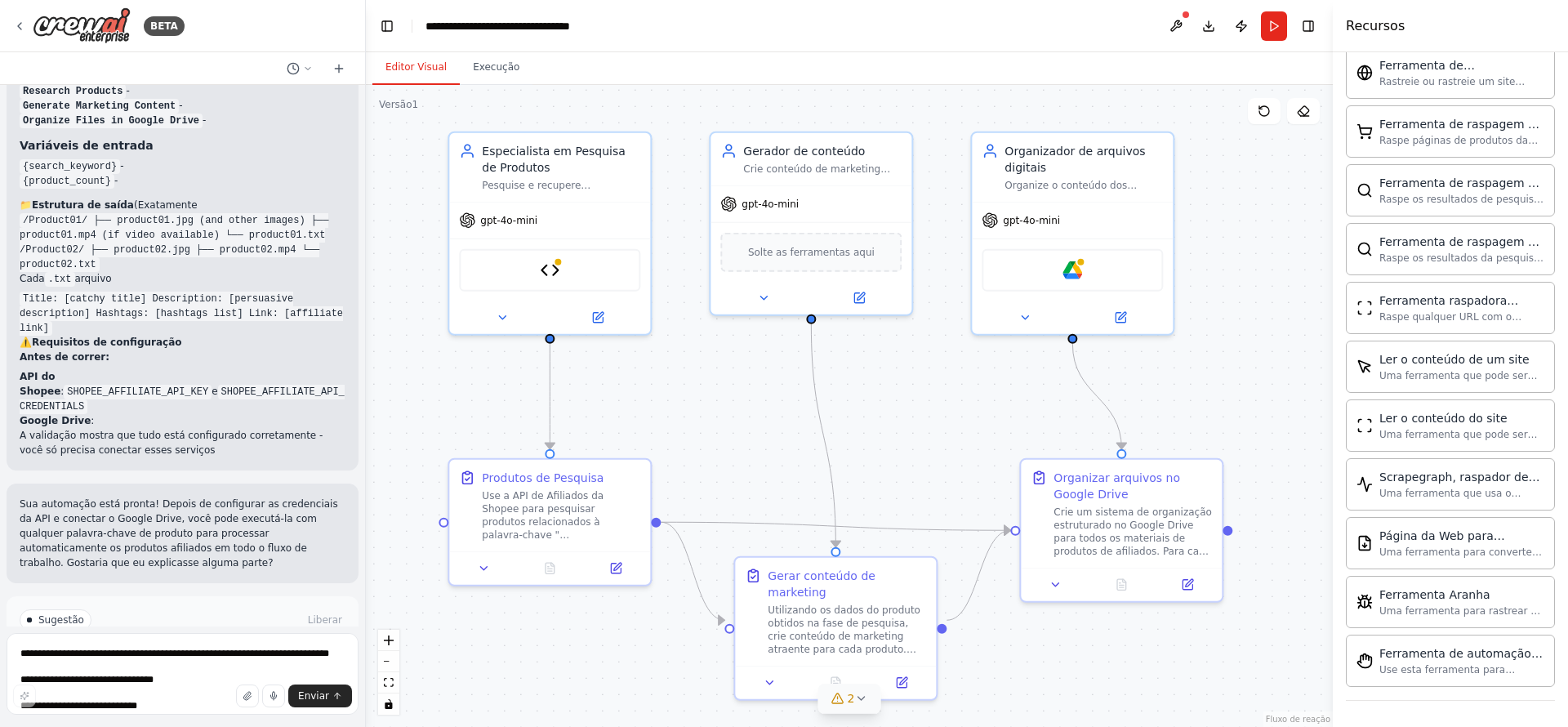
click at [864, 704] on button "2" at bounding box center [850, 698] width 63 height 30
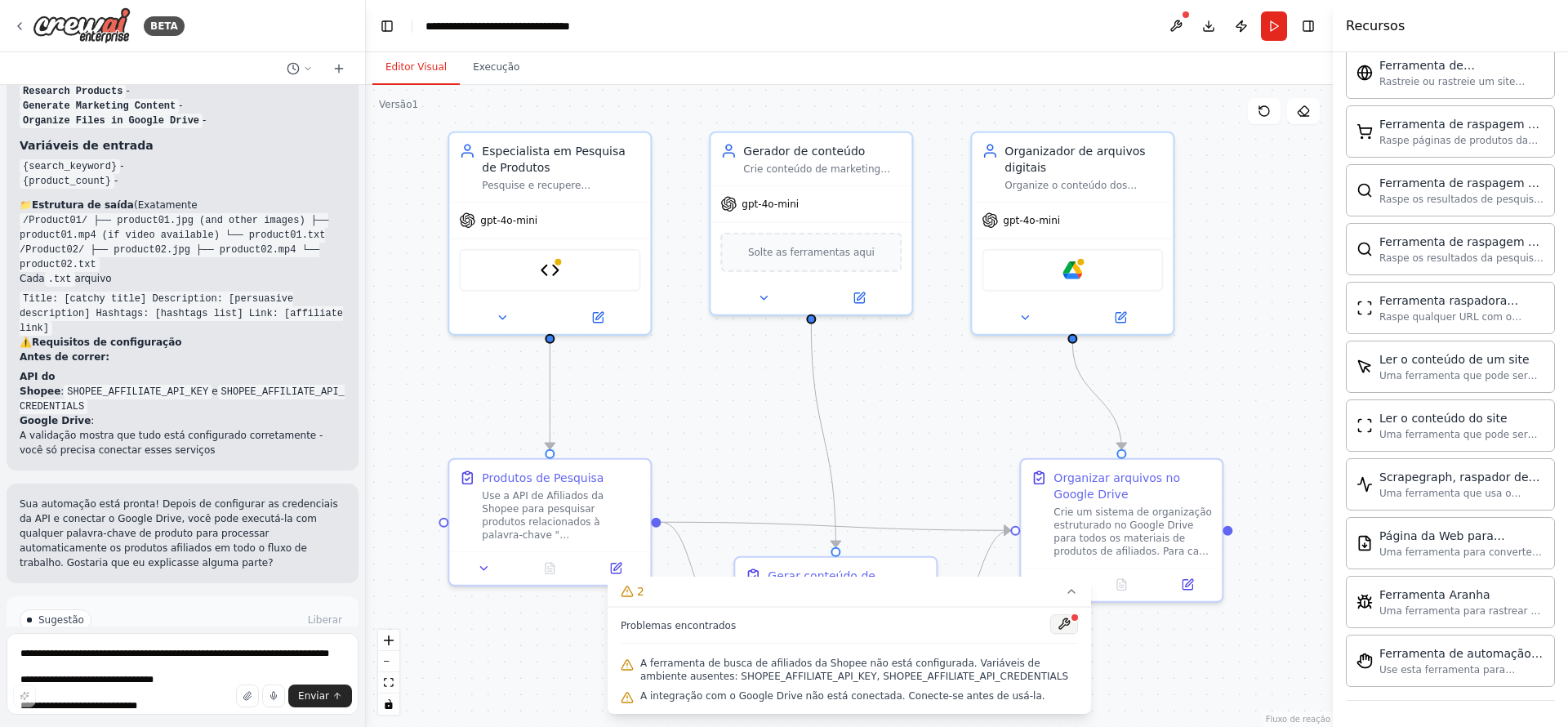
click at [1072, 623] on button at bounding box center [1063, 624] width 28 height 20
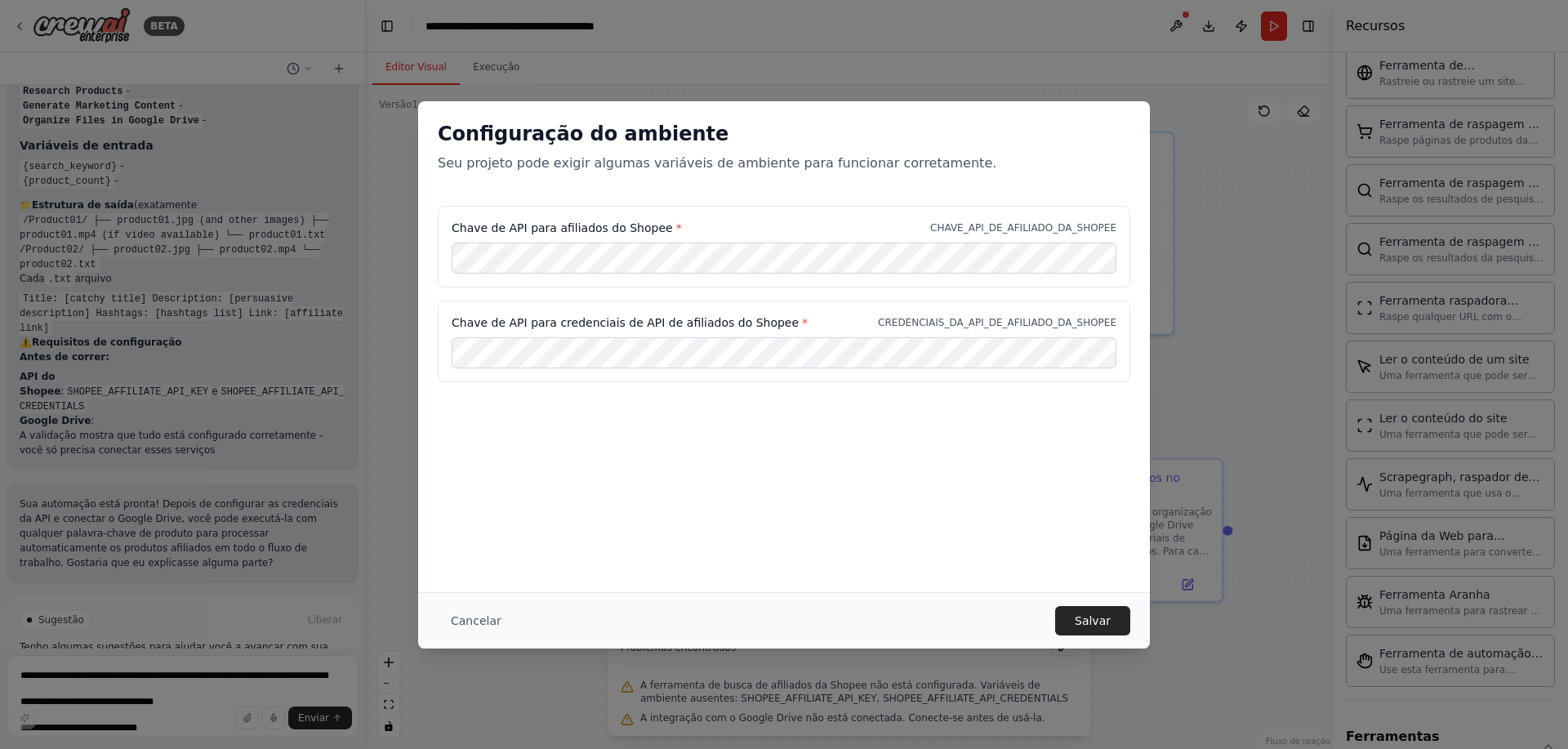
scroll to position [3331, 0]
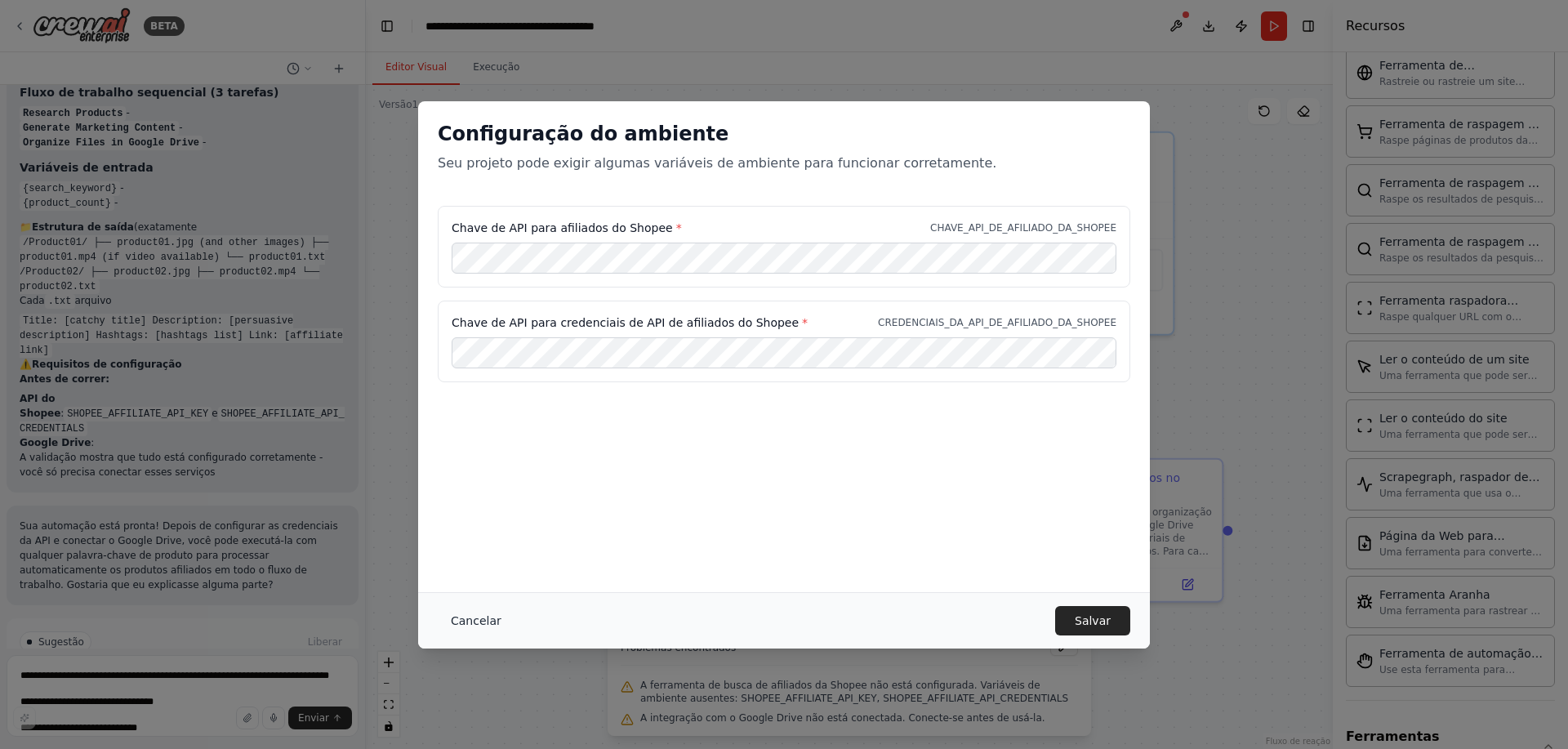
drag, startPoint x: 473, startPoint y: 623, endPoint x: 127, endPoint y: 637, distance: 346.3
click at [473, 624] on font "Cancelar" at bounding box center [476, 621] width 51 height 13
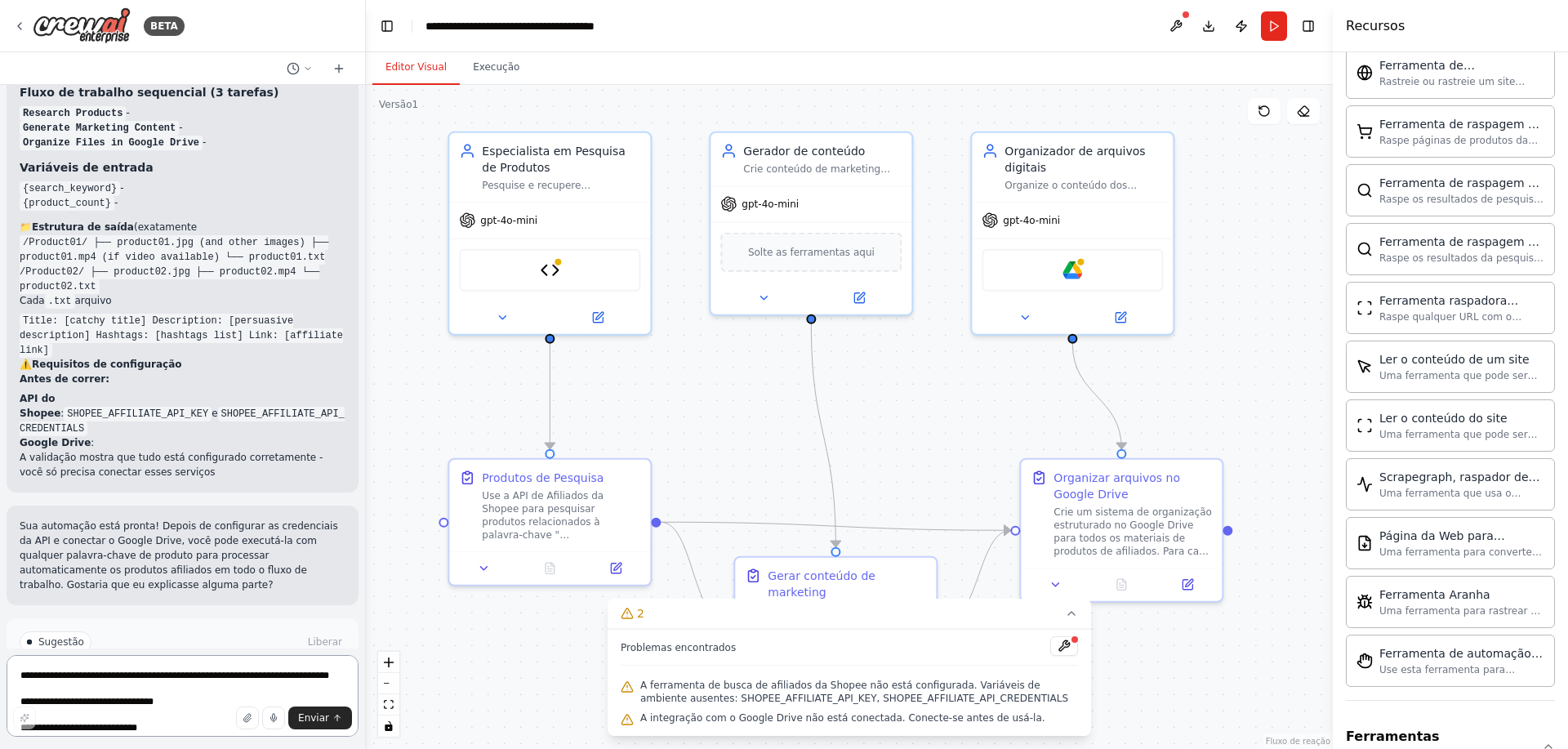
click at [134, 684] on textarea at bounding box center [182, 696] width 352 height 81
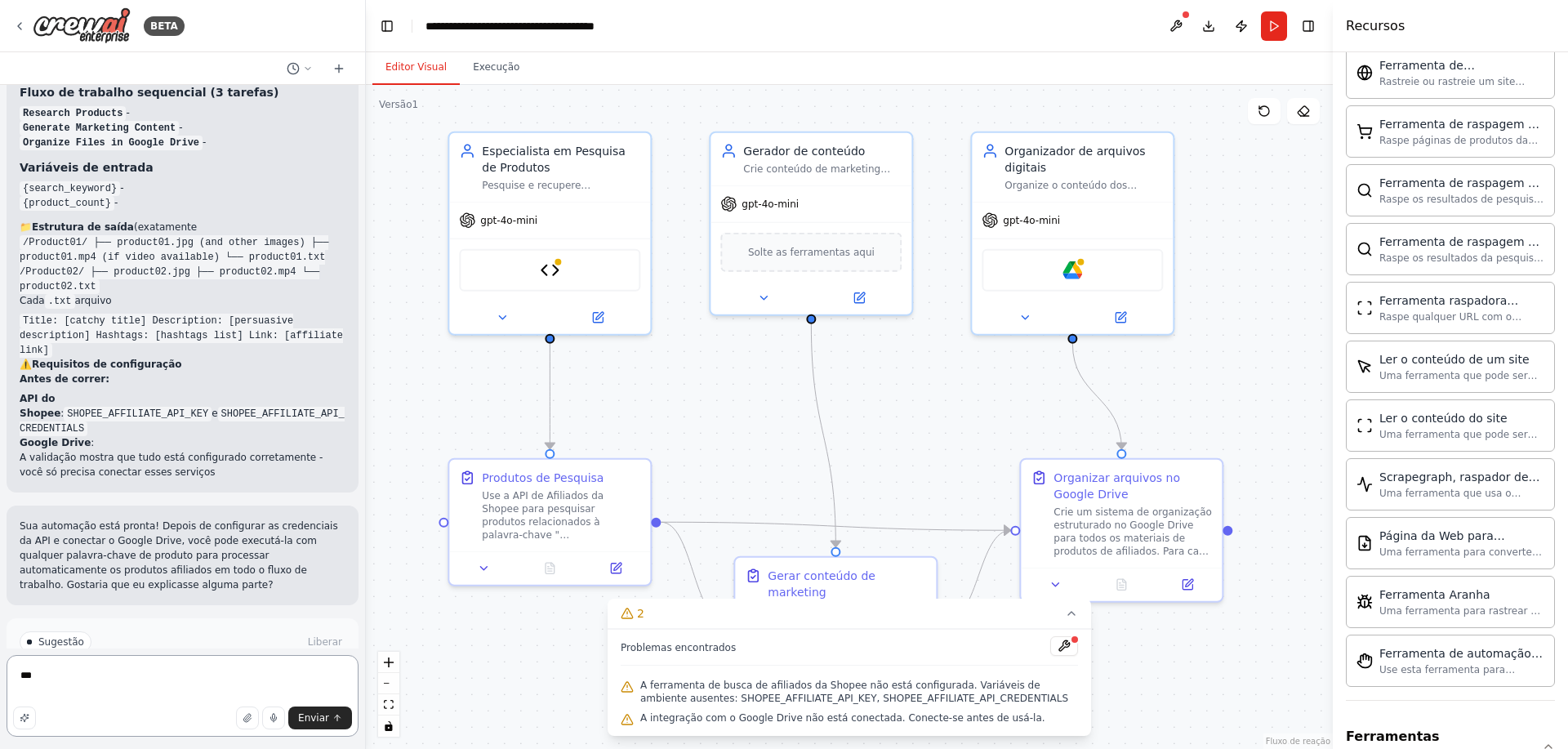
paste textarea "**********"
click at [153, 683] on textarea "**********" at bounding box center [182, 696] width 352 height 81
paste textarea "******"
click at [173, 695] on textarea "**********" at bounding box center [182, 696] width 352 height 81
paste textarea "******"
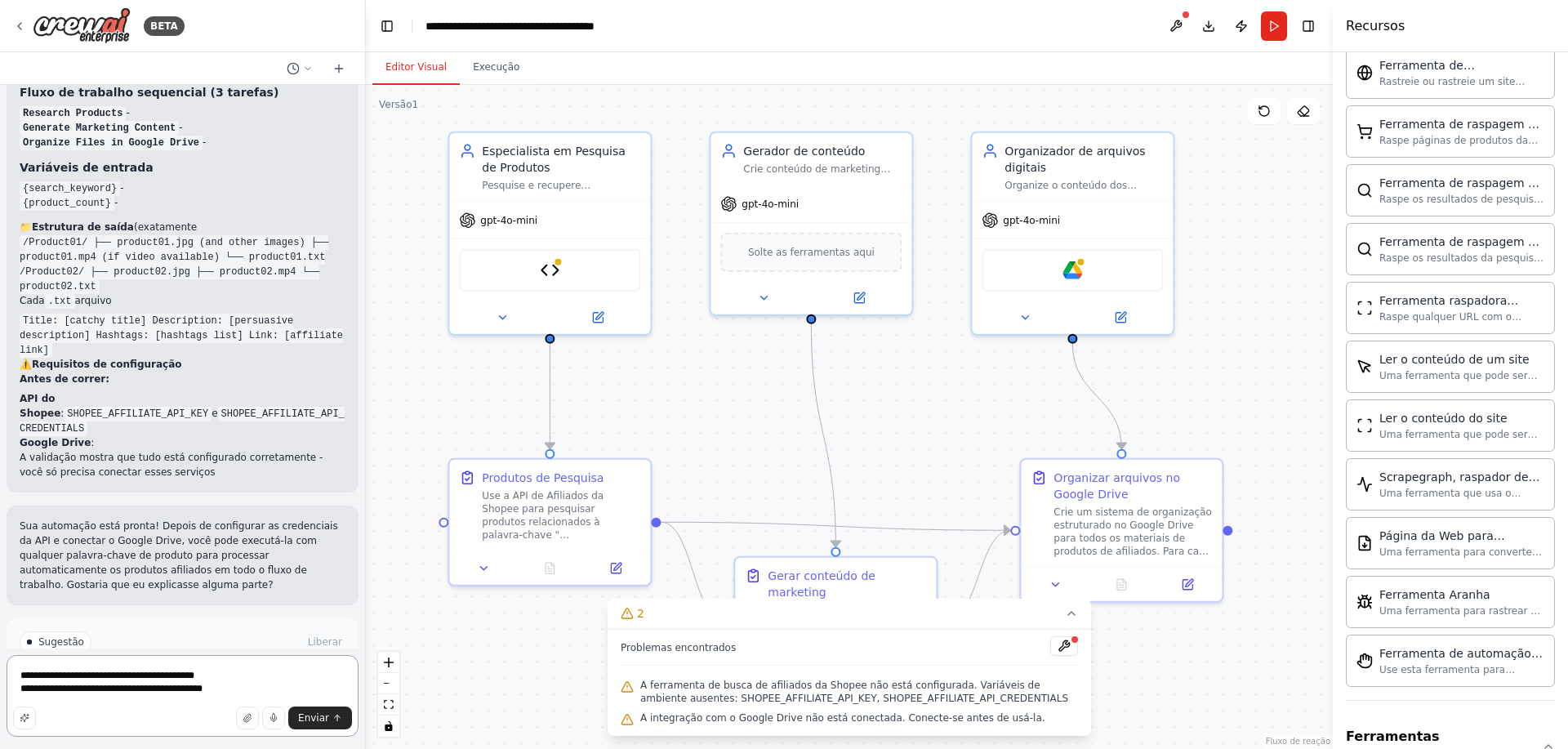
type textarea "**********"
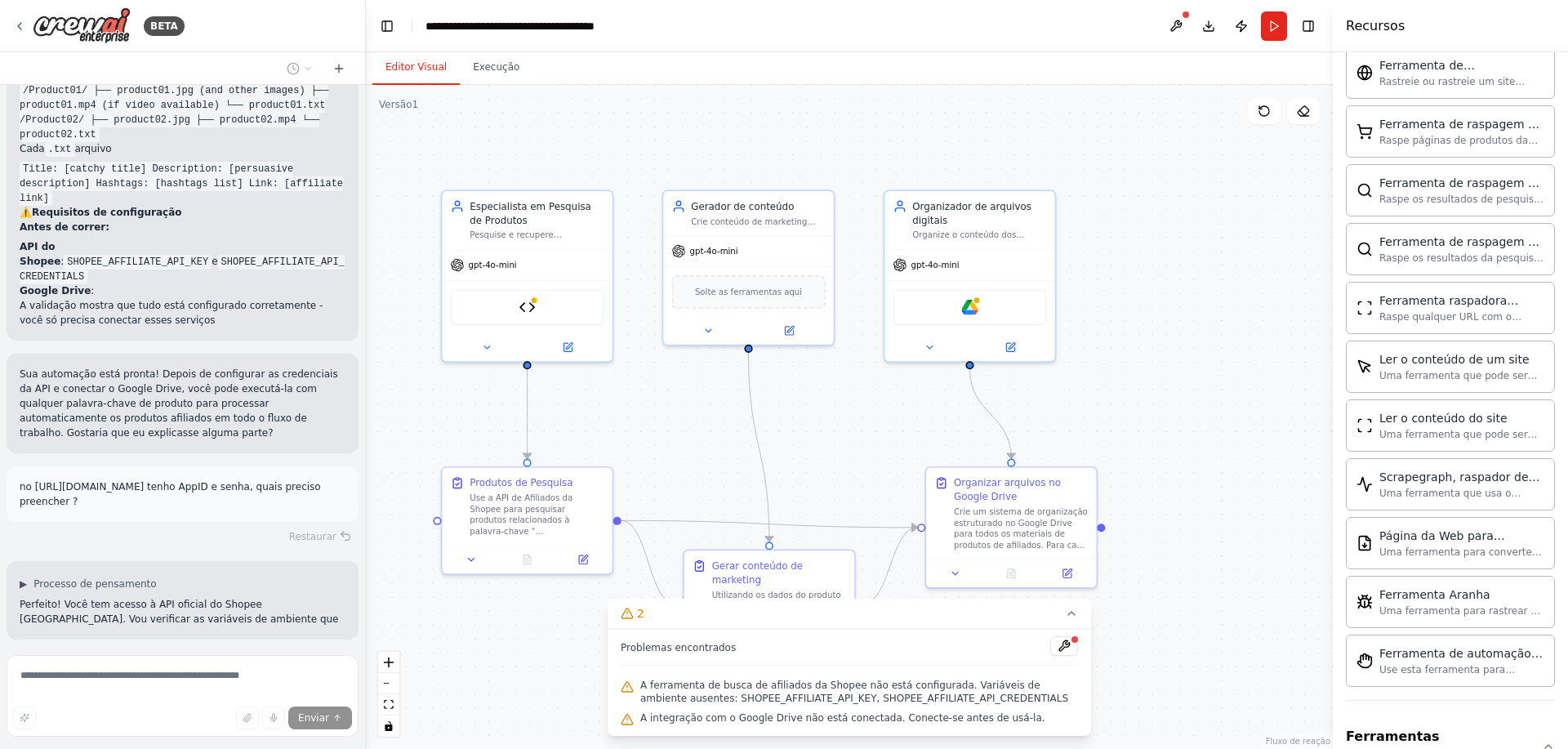
scroll to position [3483, 0]
click at [1067, 645] on button at bounding box center [1063, 646] width 28 height 20
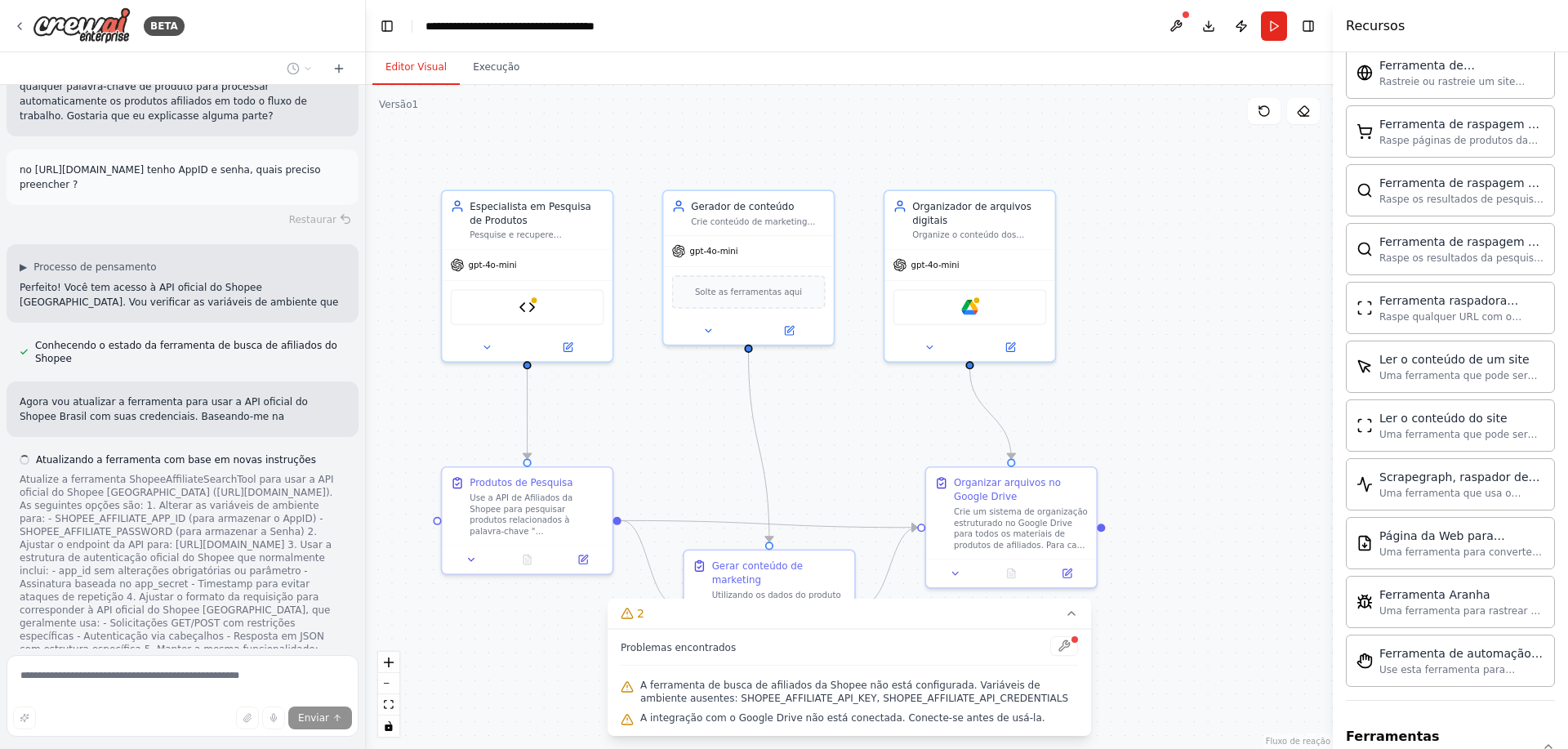
scroll to position [3815, 0]
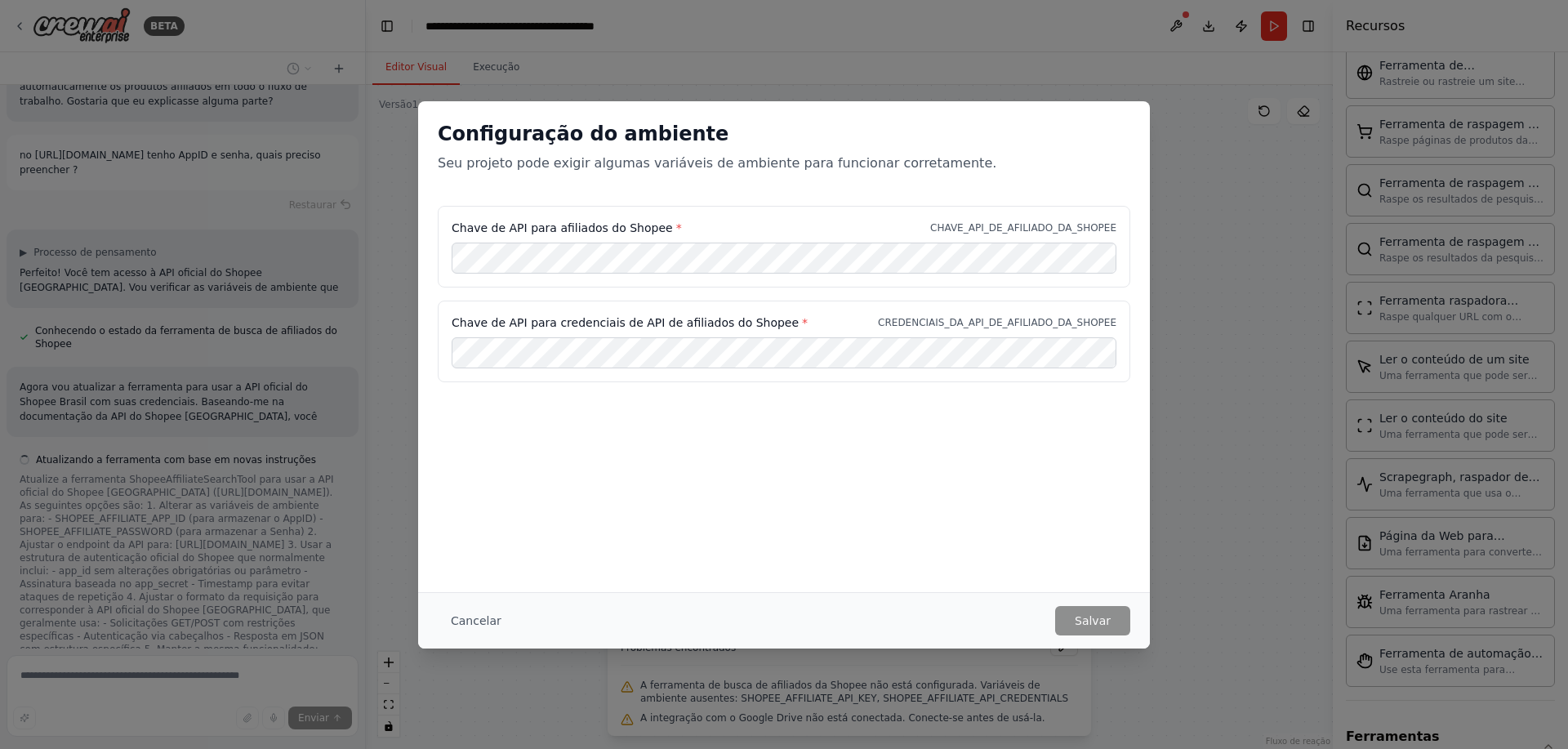
click at [1066, 647] on div "Cancelar Salvar" at bounding box center [784, 620] width 732 height 56
click at [457, 616] on font "Cancelar" at bounding box center [476, 621] width 51 height 13
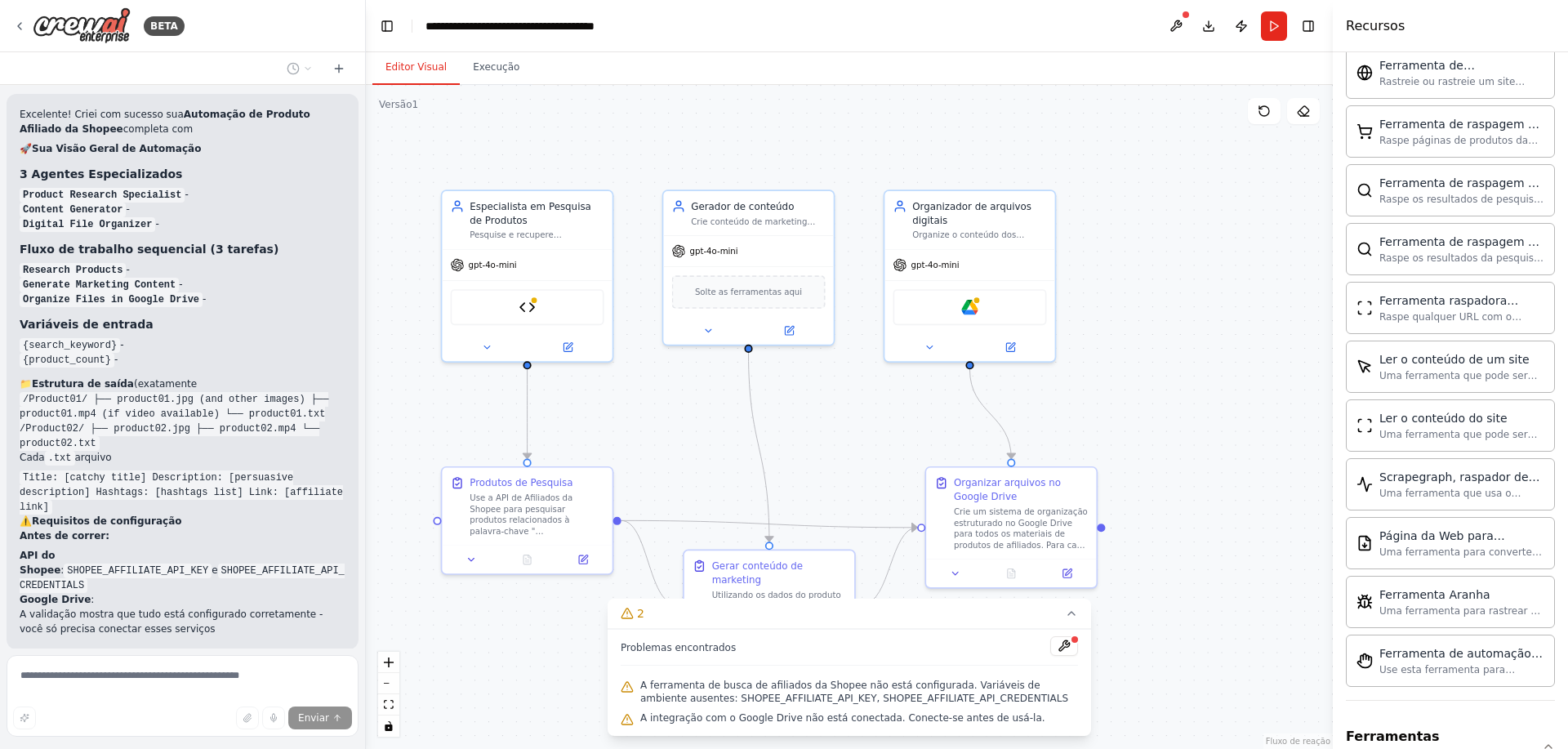
scroll to position [3371, 0]
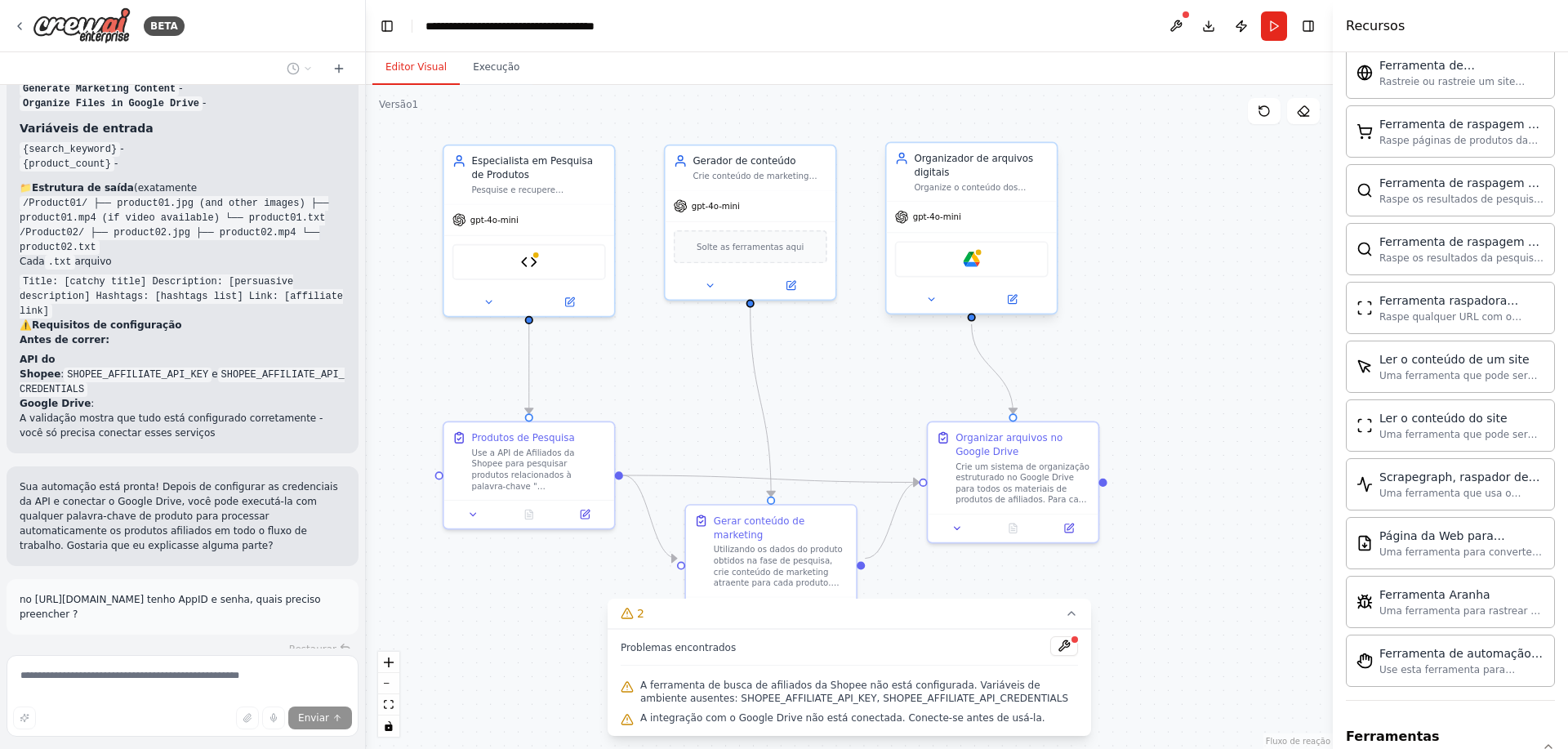
click at [983, 255] on div "Google Drive" at bounding box center [972, 259] width 154 height 36
click at [966, 255] on img at bounding box center [971, 259] width 16 height 16
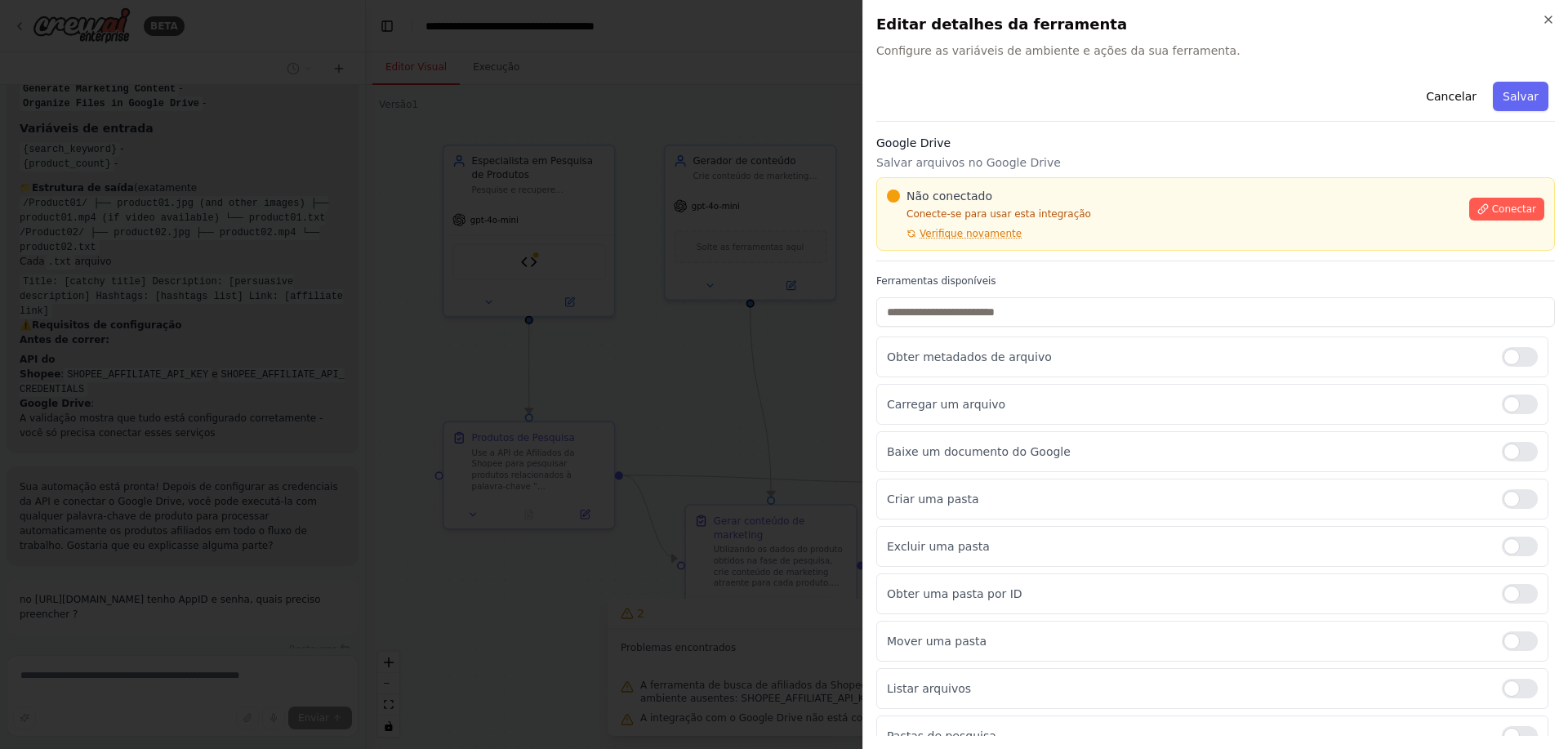
click at [1023, 215] on font "Conecte-se para usar esta integração" at bounding box center [998, 214] width 184 height 12
click at [1516, 206] on font "Conectar" at bounding box center [1513, 209] width 44 height 12
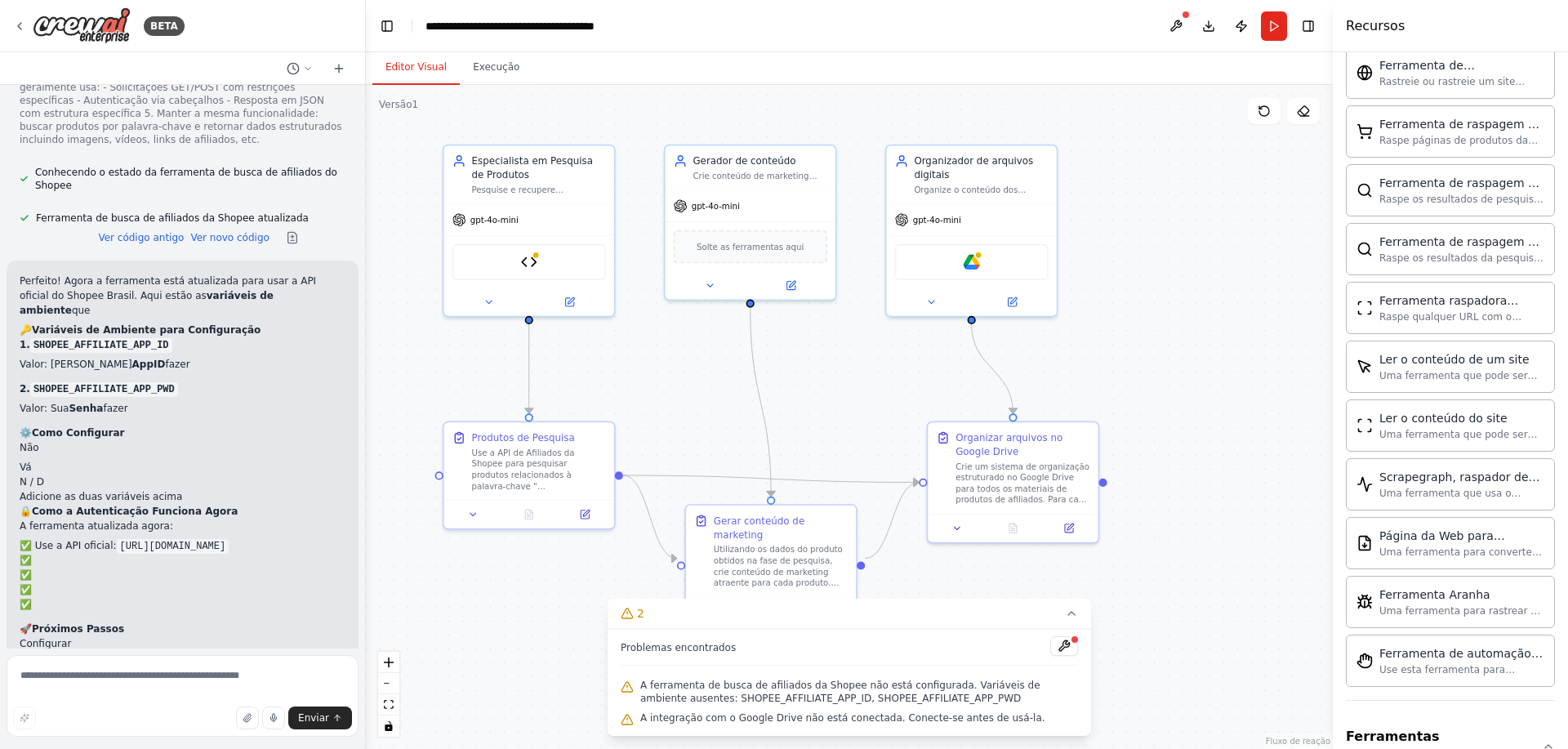
scroll to position [4336, 0]
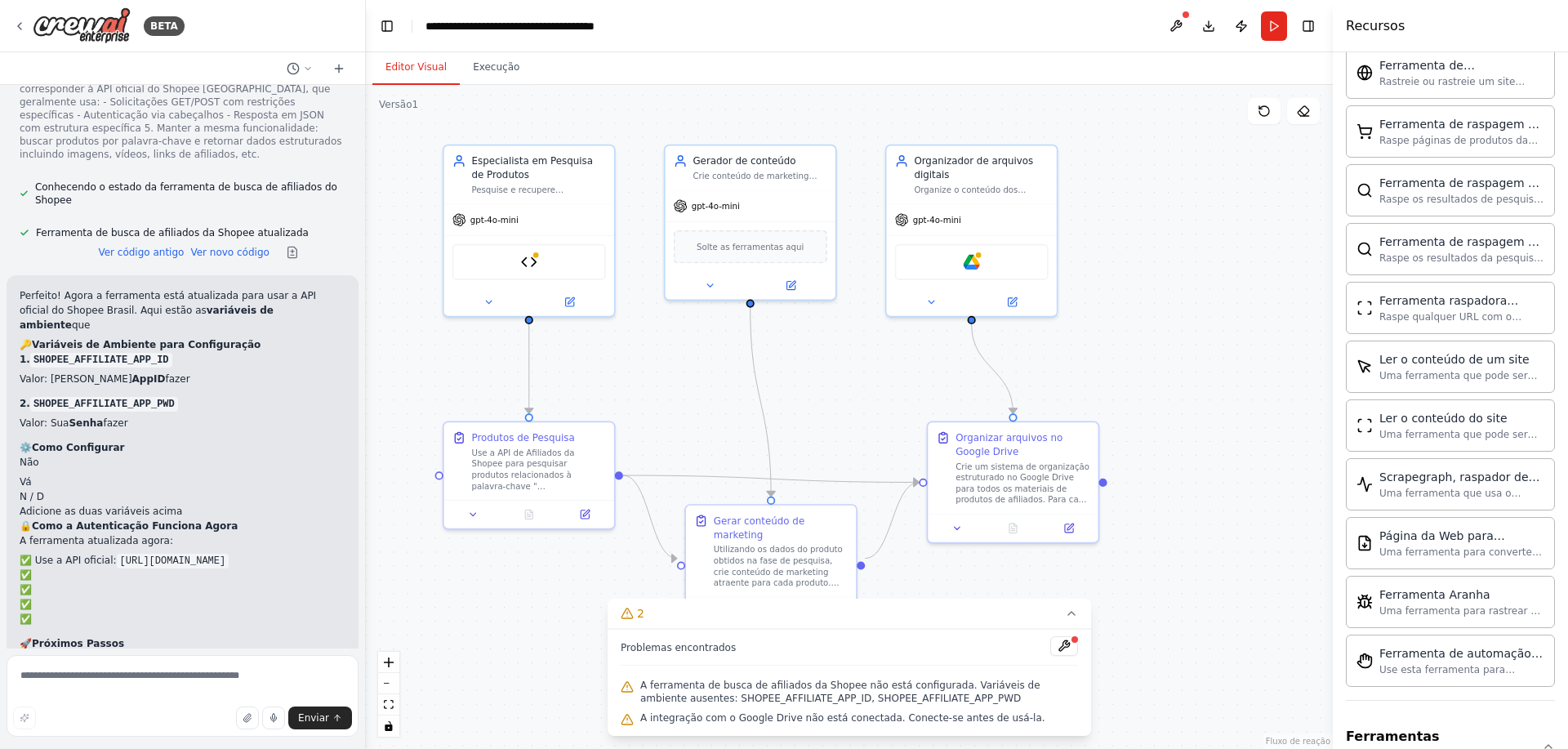
click at [1075, 644] on div at bounding box center [1074, 639] width 10 height 10
click at [1072, 644] on div at bounding box center [1074, 639] width 10 height 10
click at [1067, 644] on button at bounding box center [1063, 646] width 28 height 20
click at [1067, 644] on div at bounding box center [1063, 647] width 28 height 22
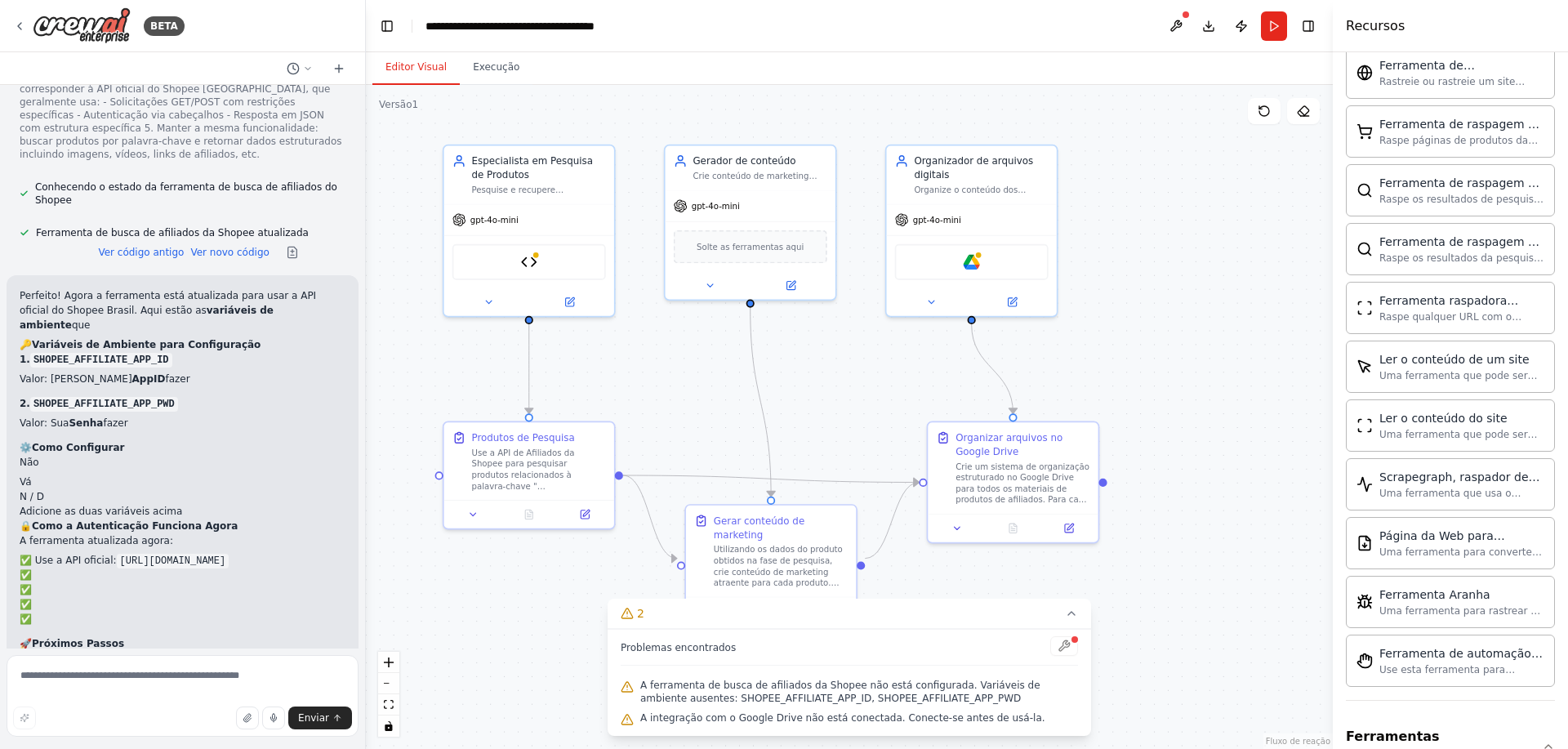
click at [1067, 651] on body "BETA Olá! Sou assistente da CrewAI. Que tipo de automação você quer criar? Quer…" at bounding box center [784, 374] width 1568 height 749
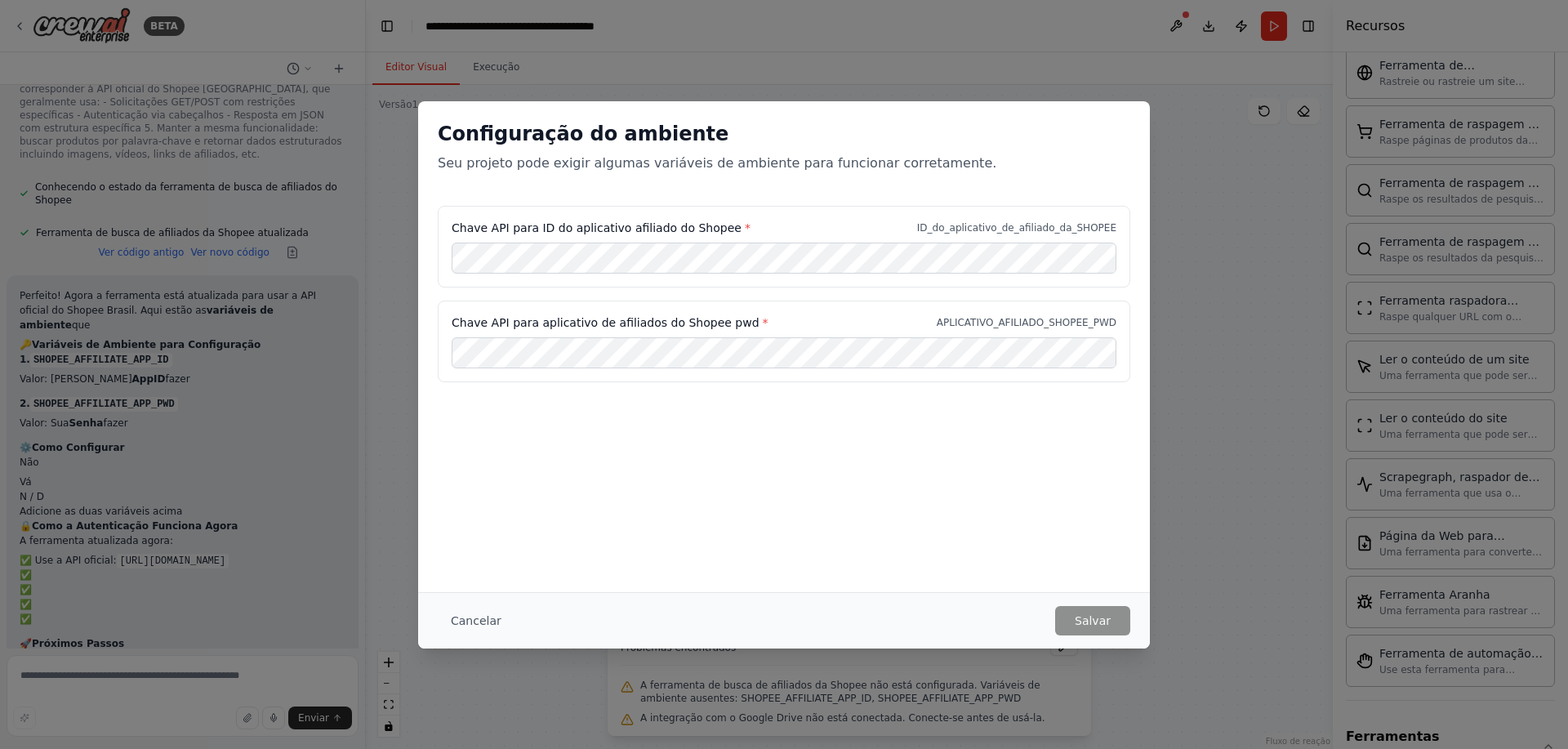
click at [713, 374] on div "Chave API para aplicativo de afiliados do Shopee pwd * APLICATIVO_AFILIADO_SHOP…" at bounding box center [784, 342] width 693 height 81
click at [1100, 627] on font "Salvar" at bounding box center [1093, 621] width 36 height 16
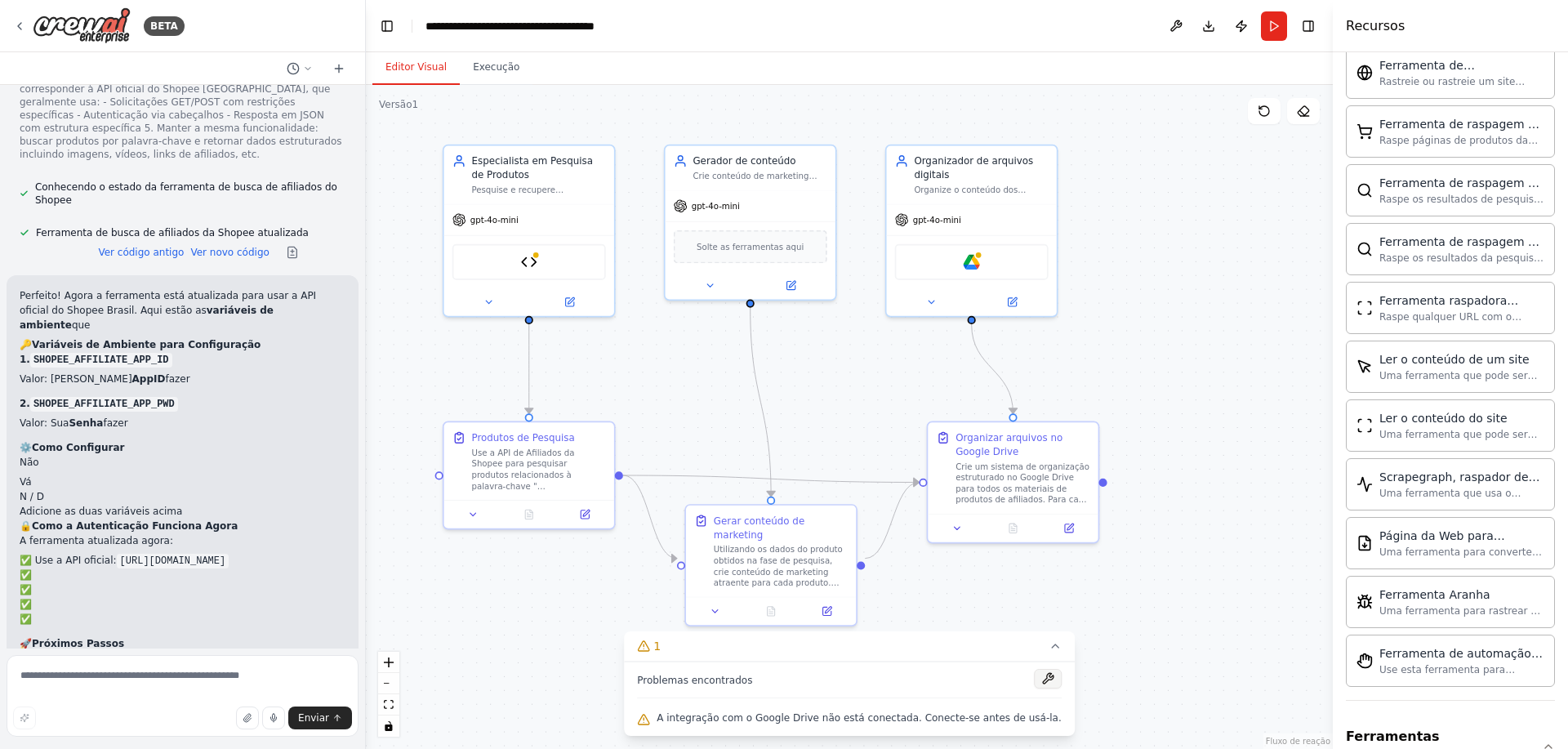
click at [1033, 684] on button at bounding box center [1047, 679] width 28 height 20
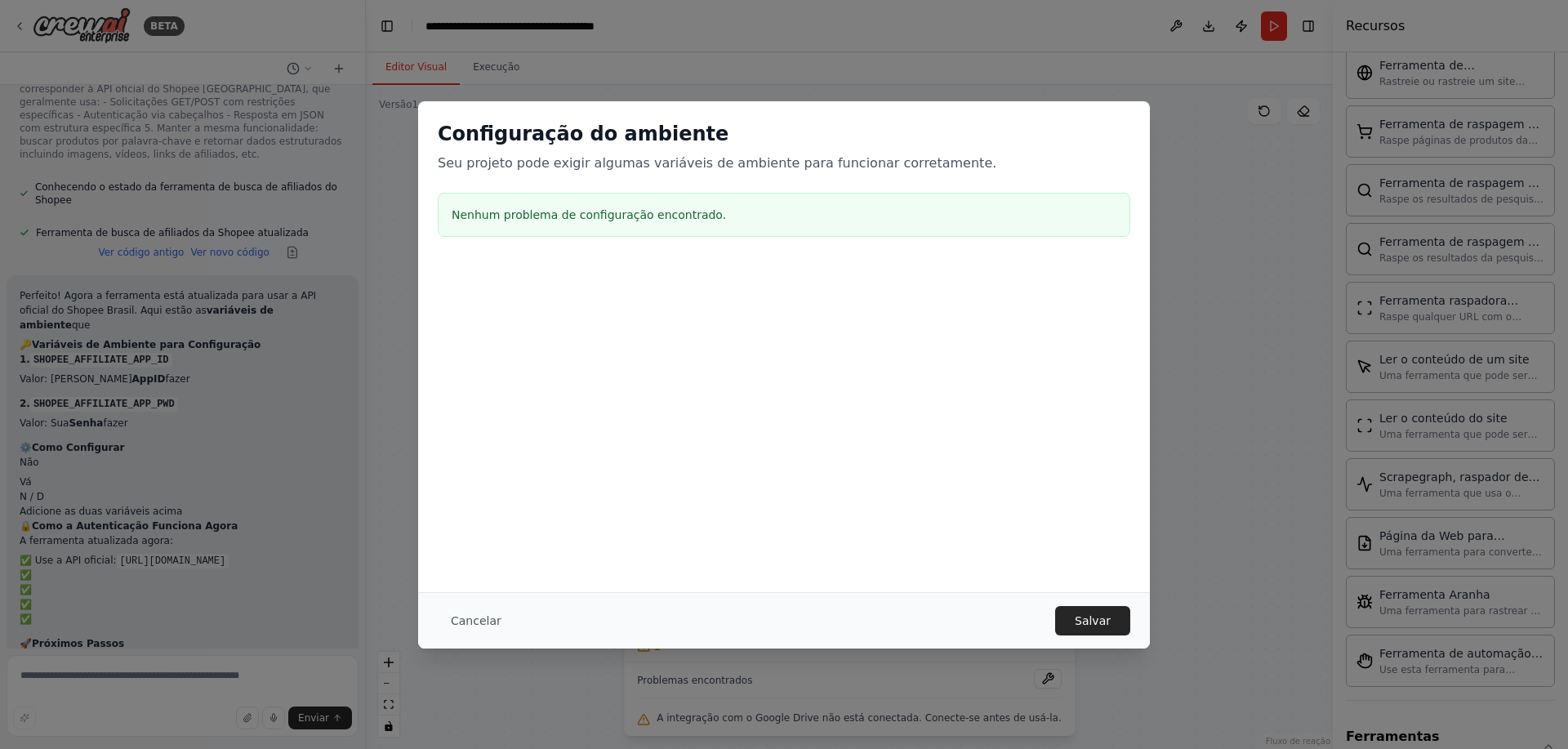
click at [473, 623] on font "Cancelar" at bounding box center [476, 621] width 51 height 13
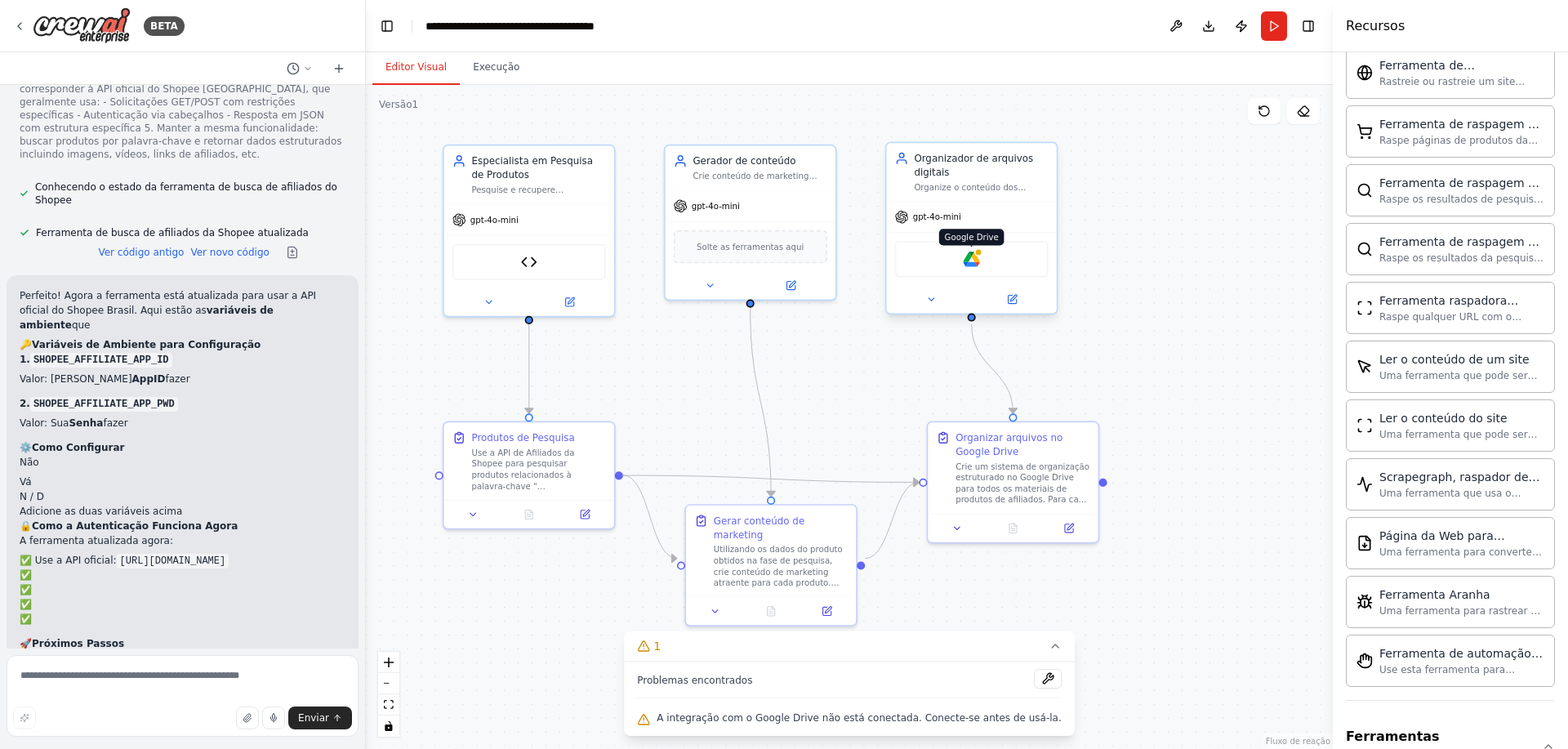
click at [975, 253] on div at bounding box center [977, 252] width 8 height 8
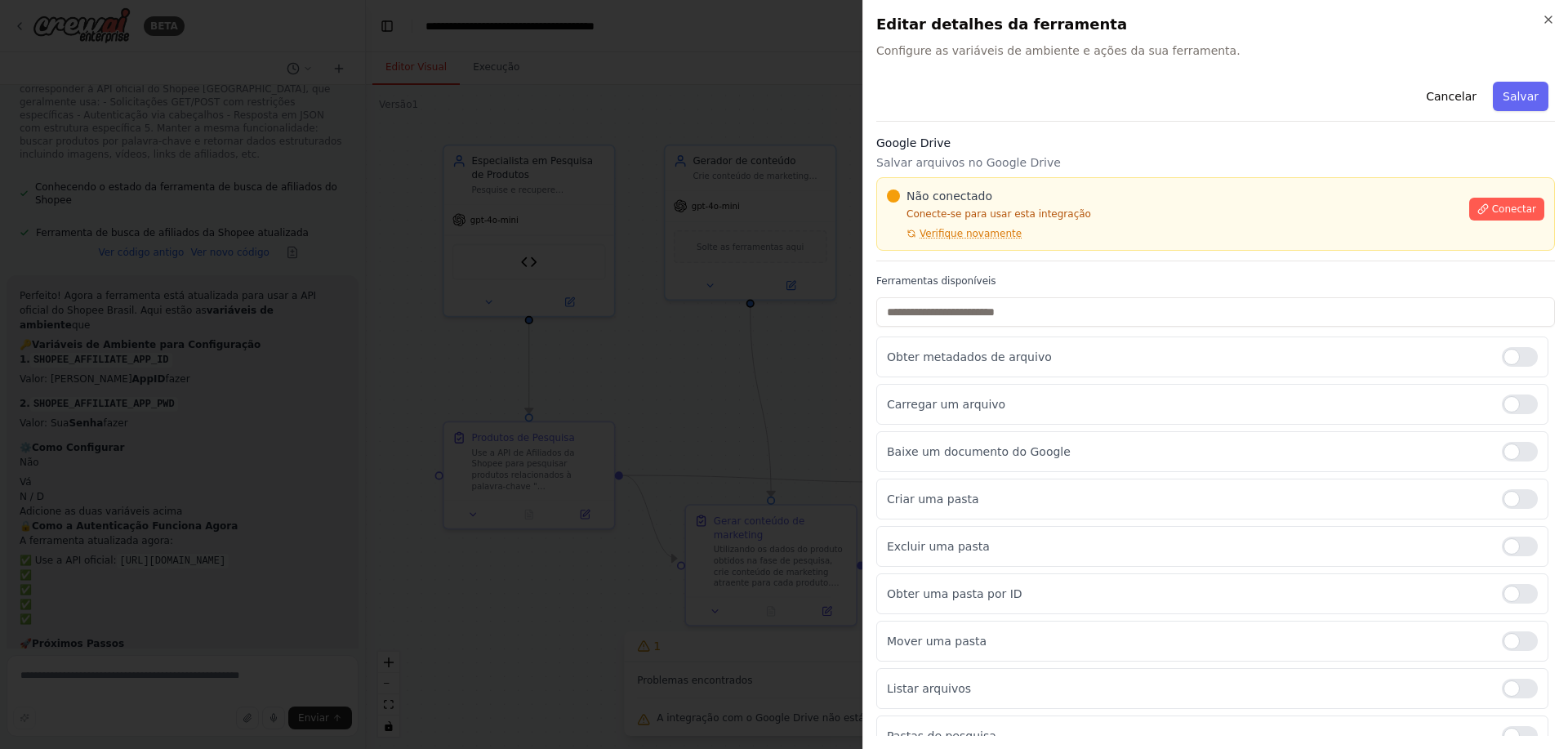
click at [1497, 195] on div "Conectar" at bounding box center [1506, 204] width 75 height 33
click at [1506, 200] on button "Conectar" at bounding box center [1506, 209] width 75 height 23
click at [1481, 216] on button "Conectar" at bounding box center [1506, 209] width 75 height 23
click at [1541, 17] on h2 "Editar detalhes da ferramenta" at bounding box center [1215, 23] width 678 height 23
click at [1552, 17] on icon "button" at bounding box center [1548, 19] width 13 height 13
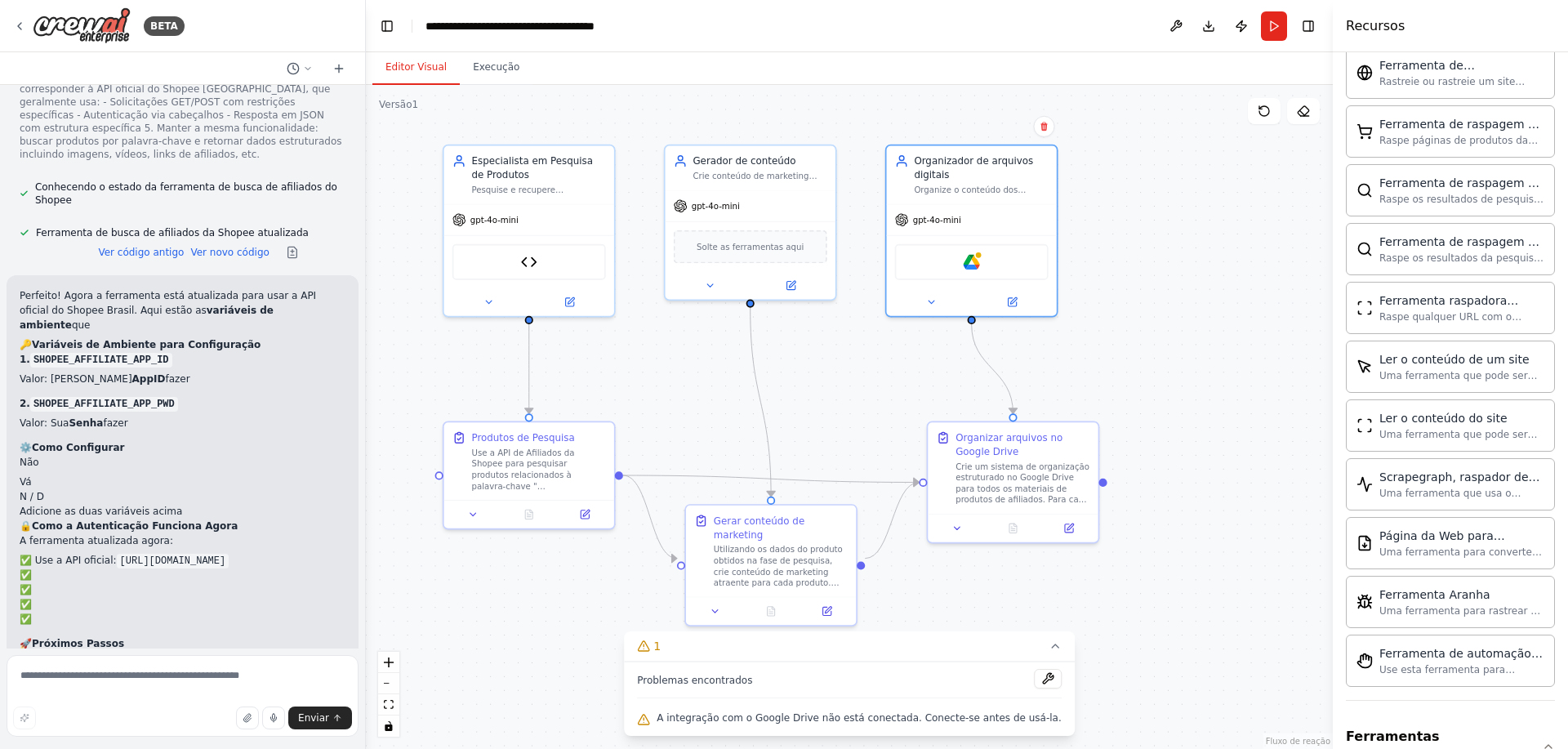
click at [152, 710] on div "Enviar" at bounding box center [182, 717] width 339 height 23
click at [142, 694] on textarea at bounding box center [182, 696] width 352 height 81
paste textarea "*"
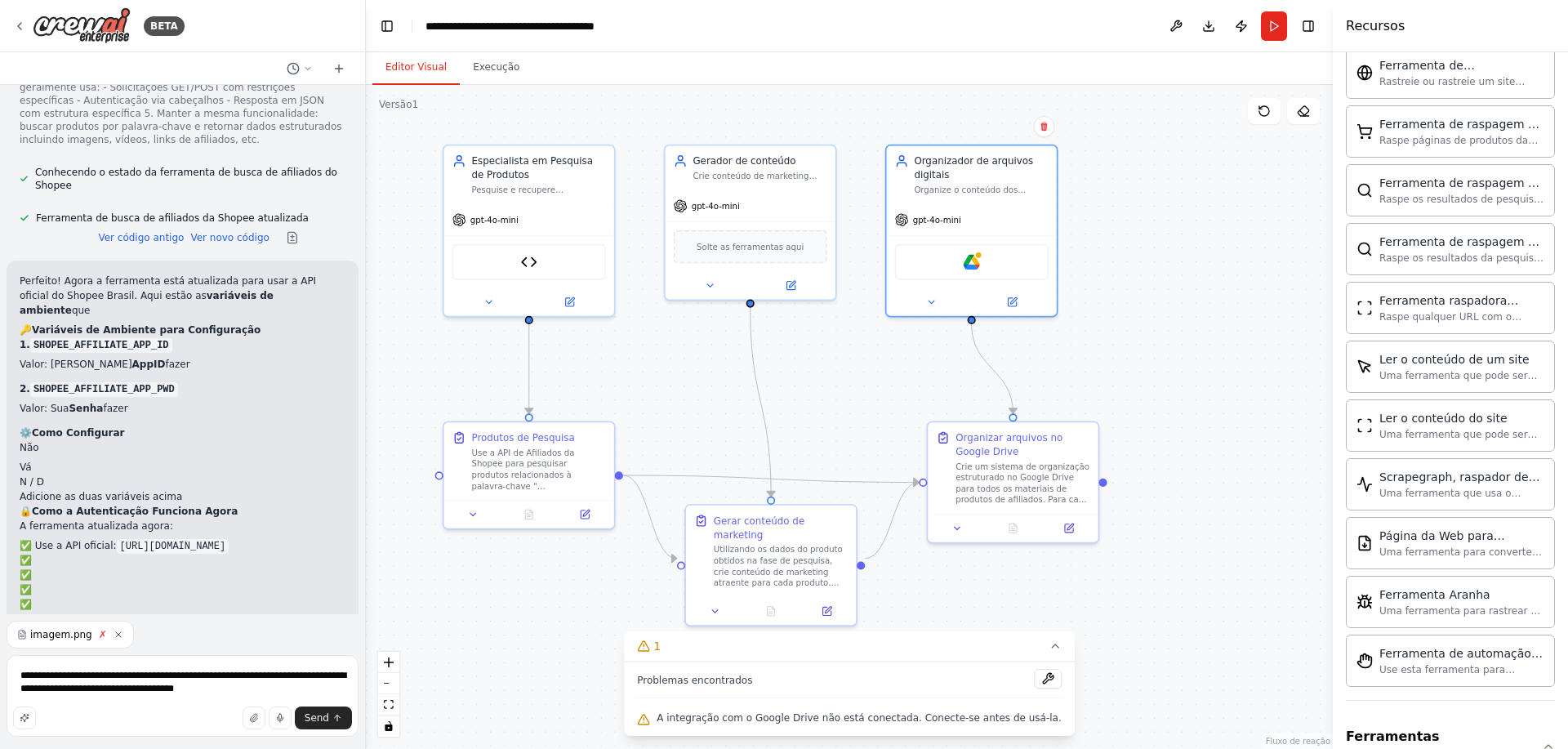
click at [114, 631] on icon "button" at bounding box center [118, 634] width 10 height 10
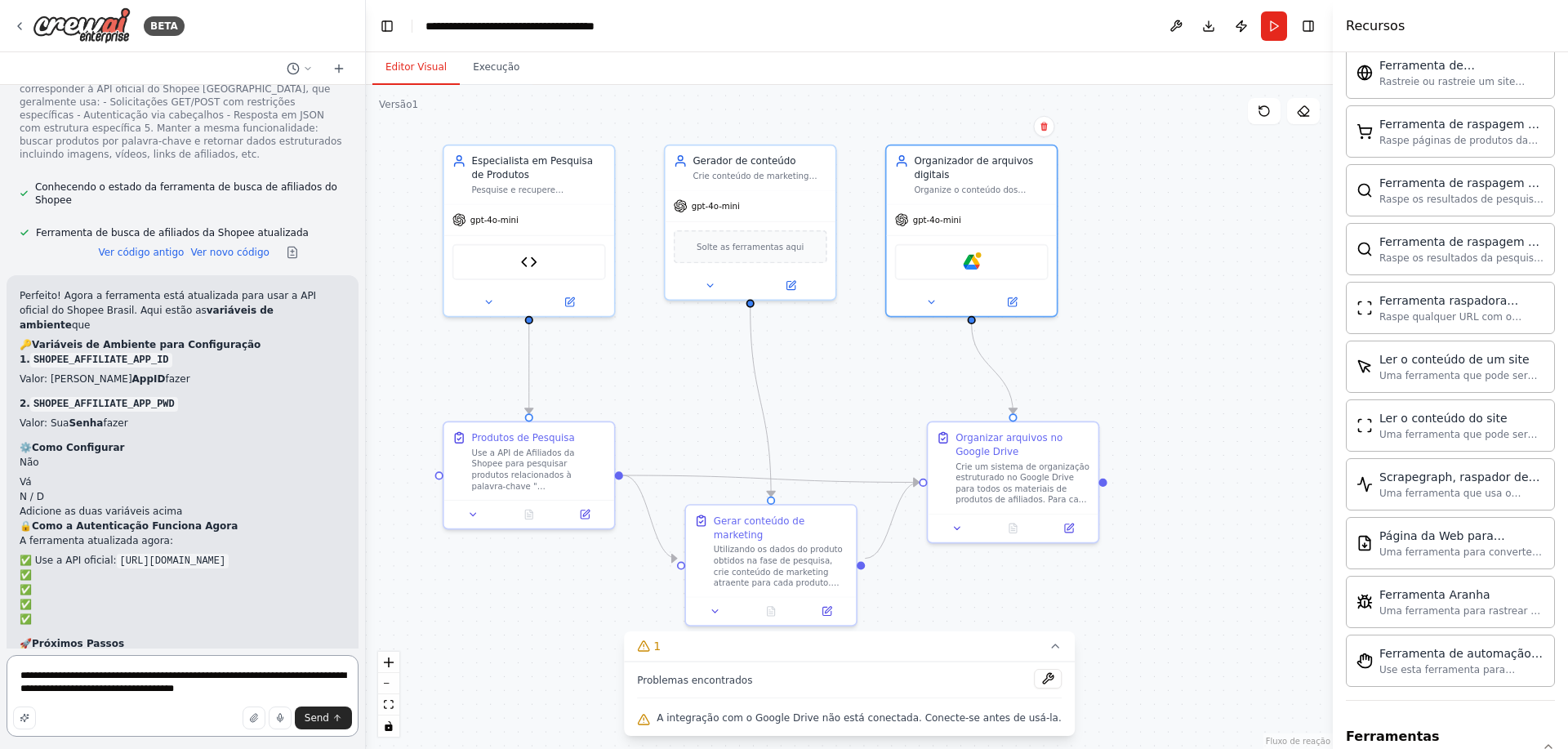
click at [253, 698] on textarea "**********" at bounding box center [182, 696] width 352 height 81
click at [88, 672] on textarea "**********" at bounding box center [182, 696] width 352 height 81
type textarea "**********"
click at [336, 708] on button "Send" at bounding box center [322, 717] width 57 height 23
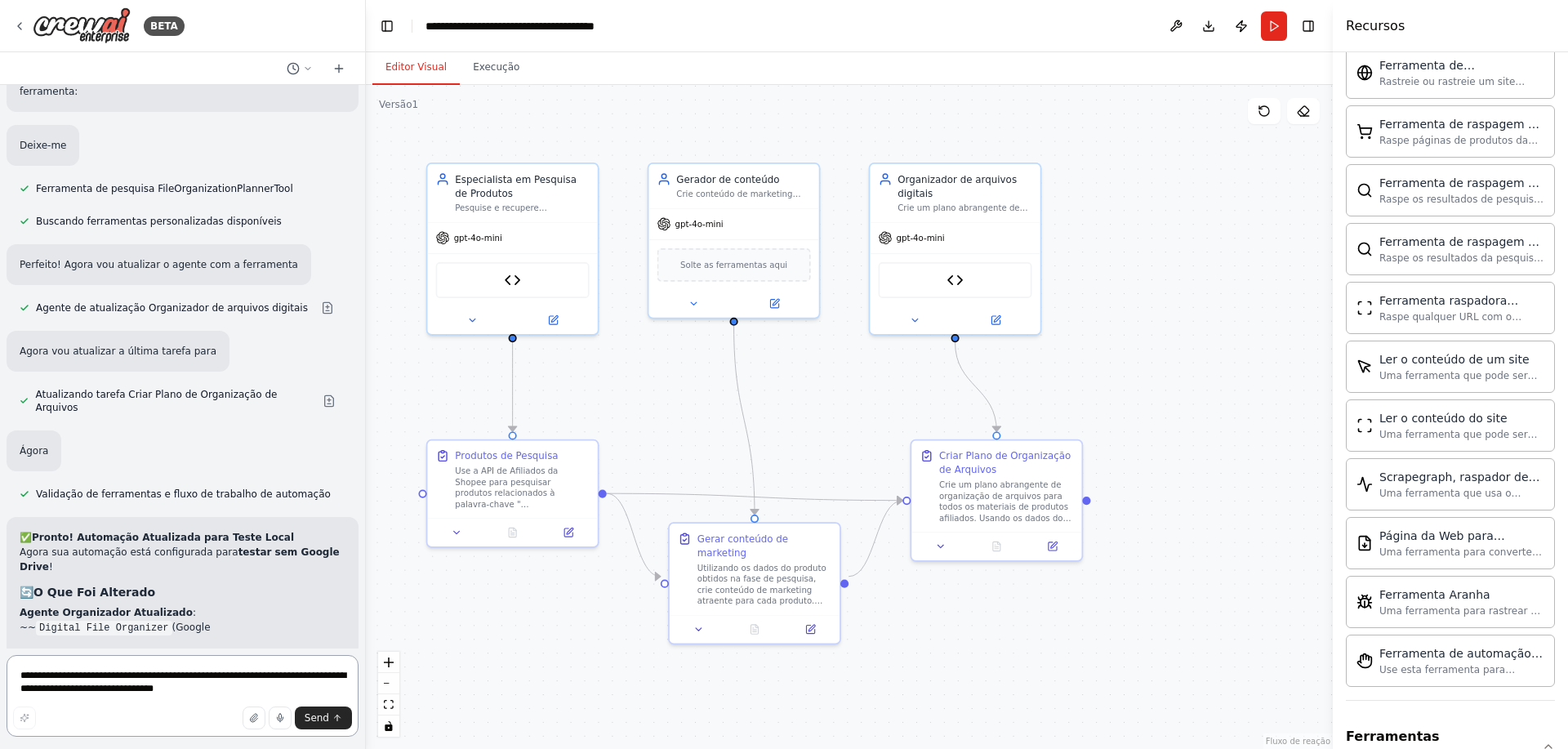
scroll to position [6040, 0]
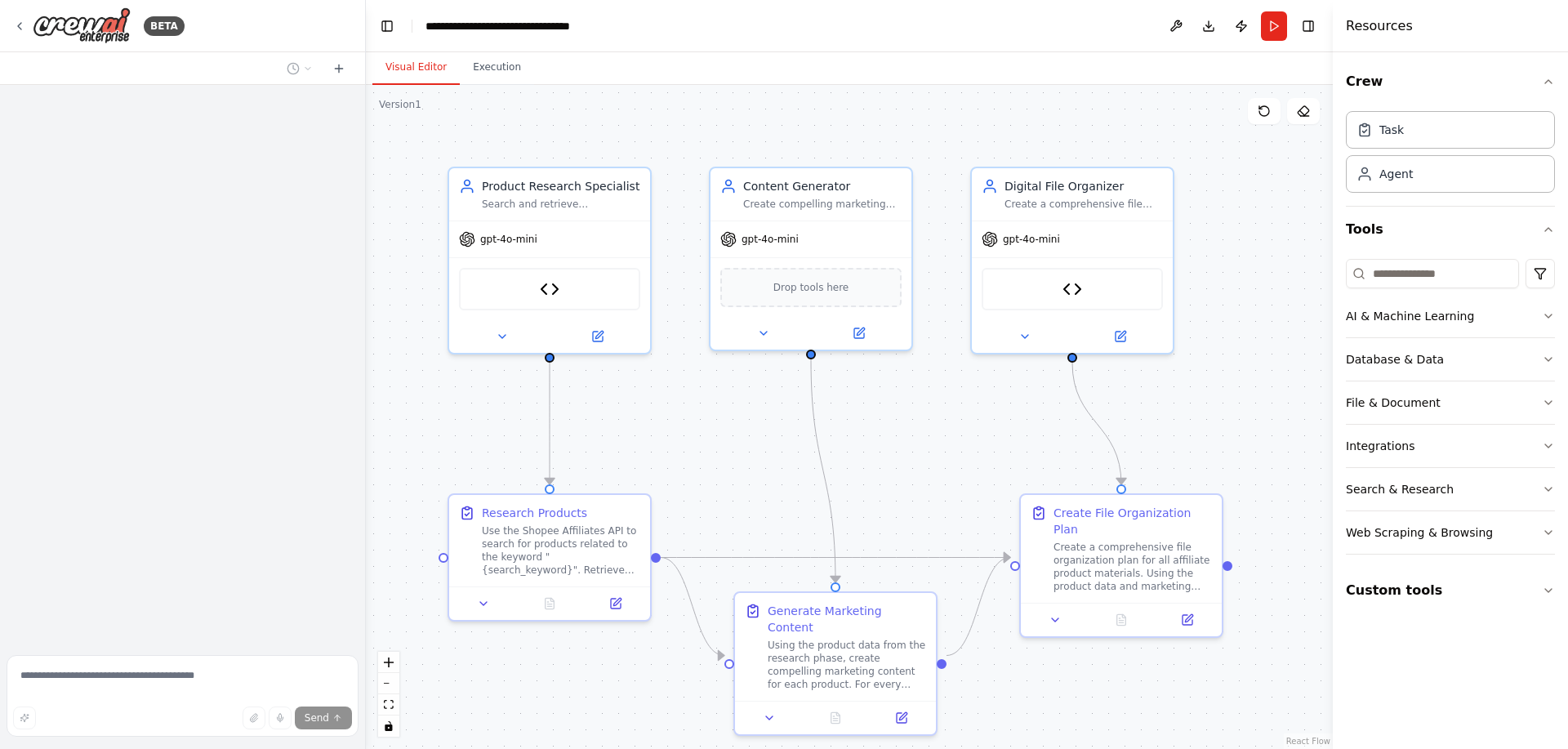
scroll to position [7100, 0]
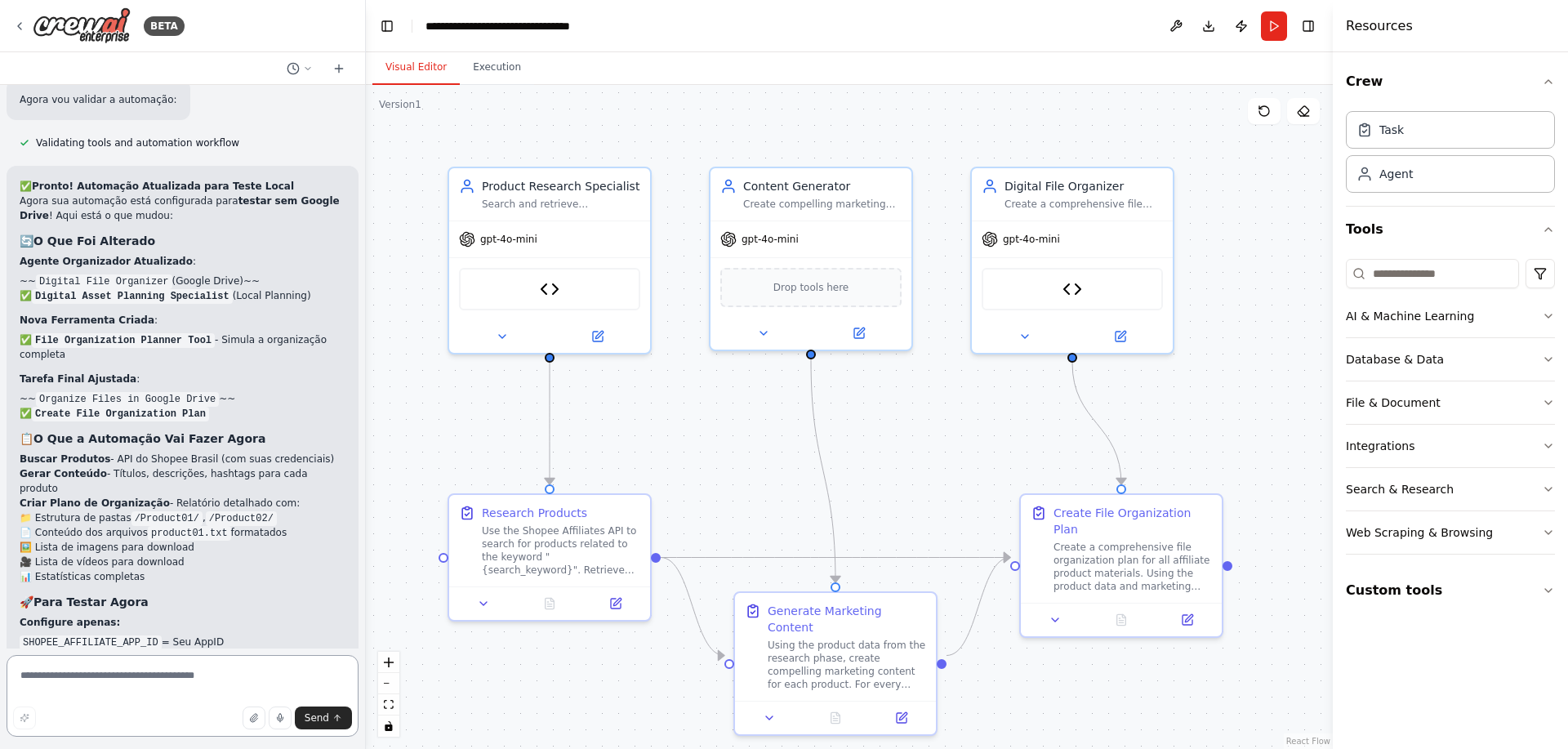
click at [205, 687] on textarea at bounding box center [182, 696] width 352 height 81
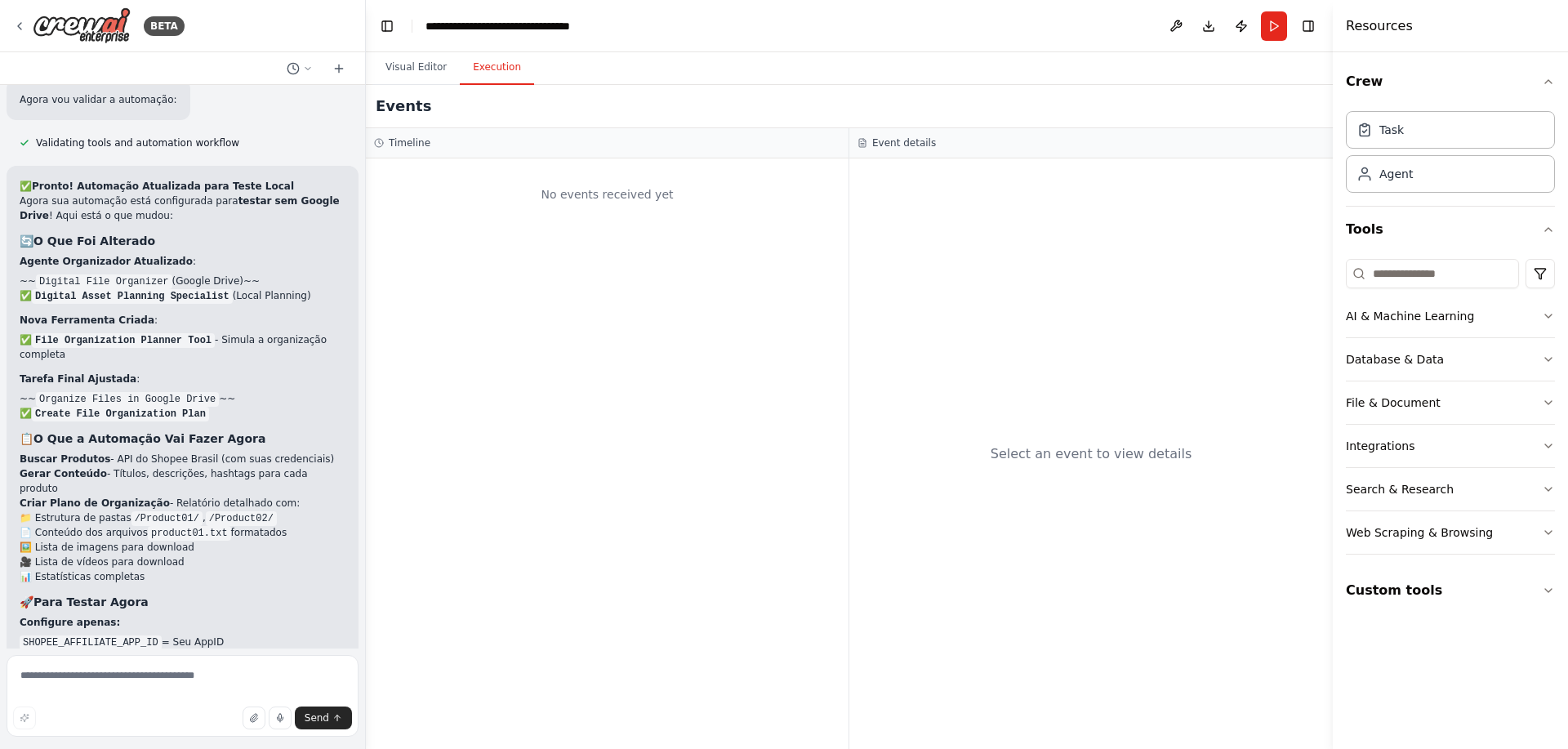
click at [481, 70] on button "Execution" at bounding box center [497, 68] width 74 height 34
click at [416, 72] on button "Visual Editor" at bounding box center [415, 68] width 88 height 34
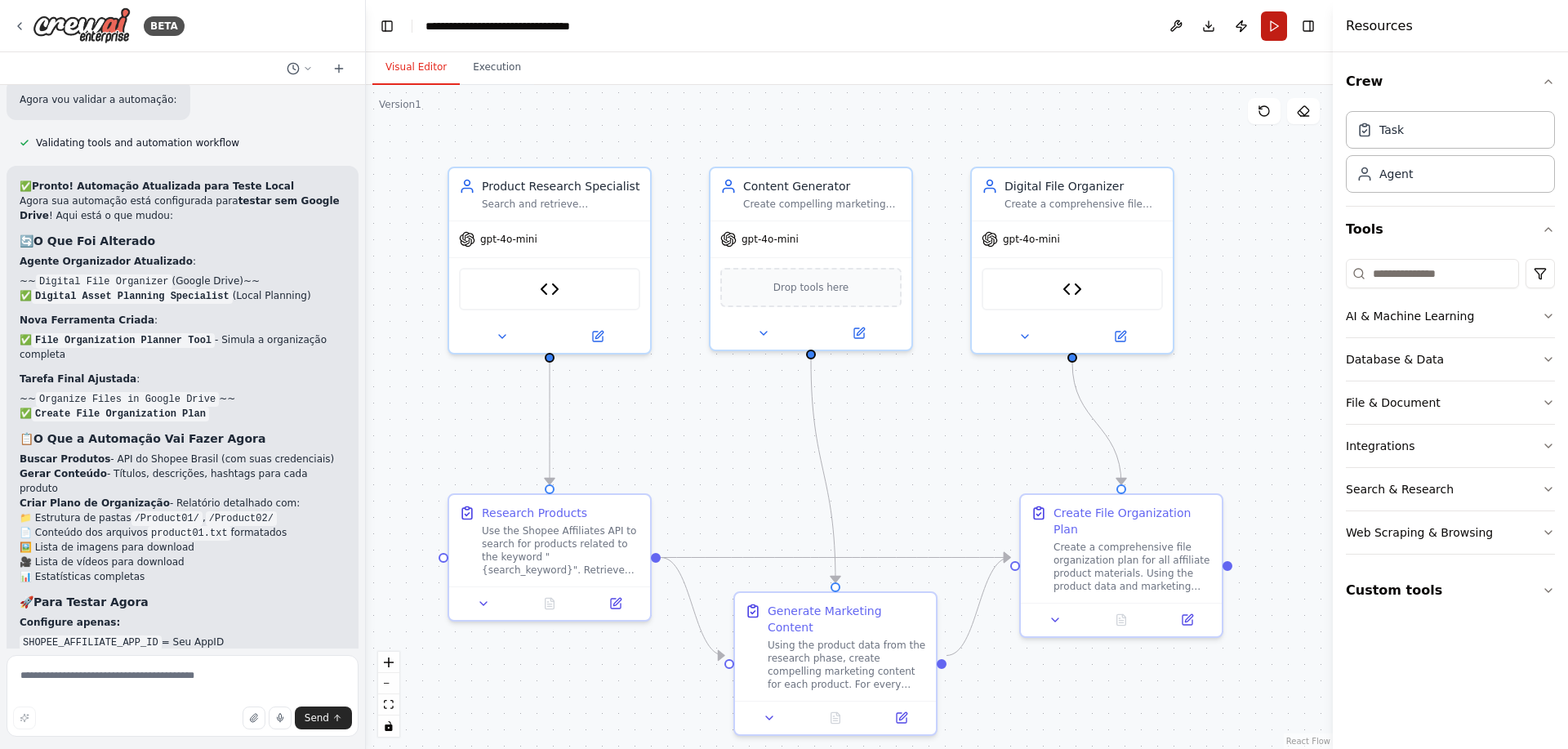
click at [1269, 23] on button "Run" at bounding box center [1274, 26] width 26 height 30
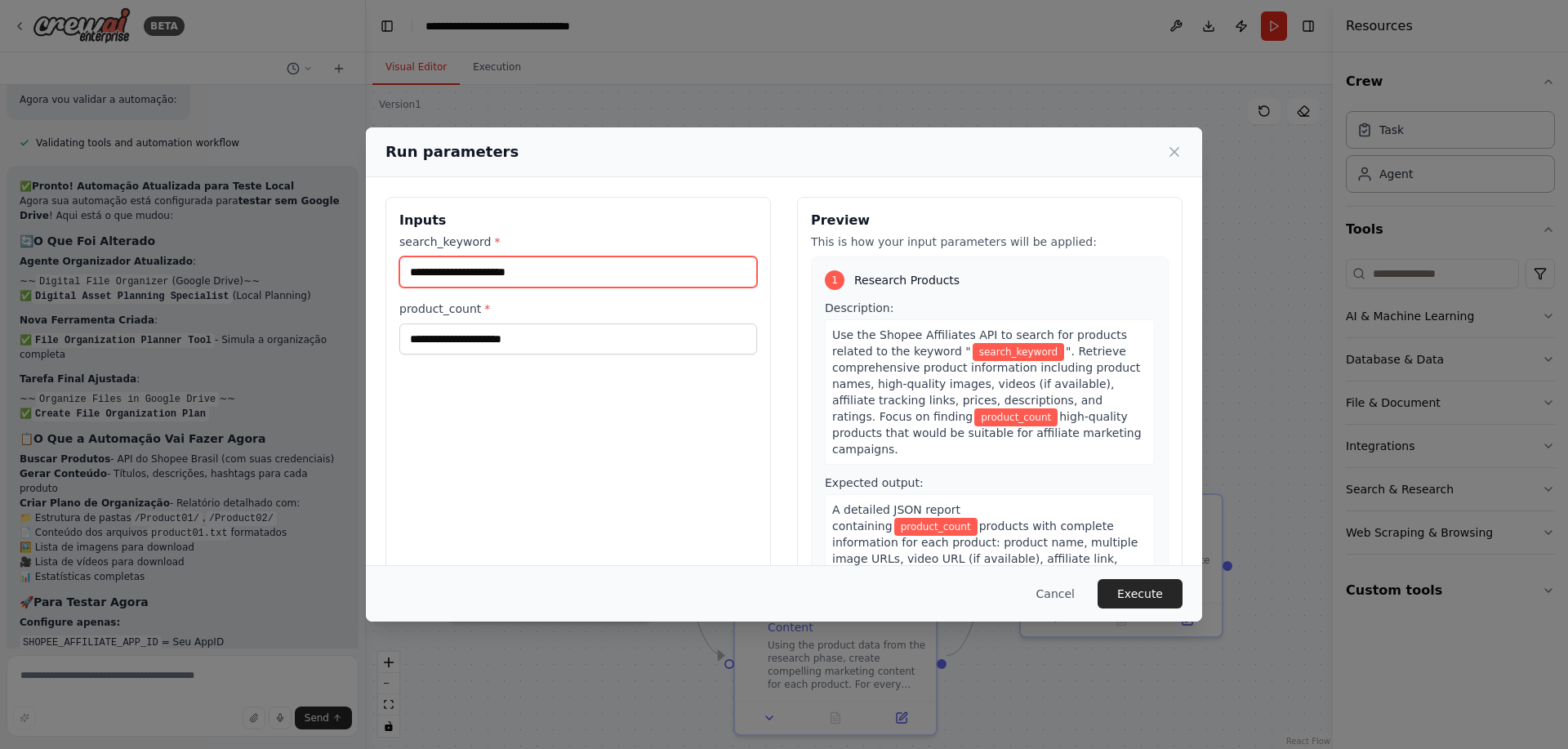
click at [546, 270] on input "search_keyword *" at bounding box center [578, 272] width 358 height 31
click at [481, 276] on input "search_keyword *" at bounding box center [578, 272] width 358 height 31
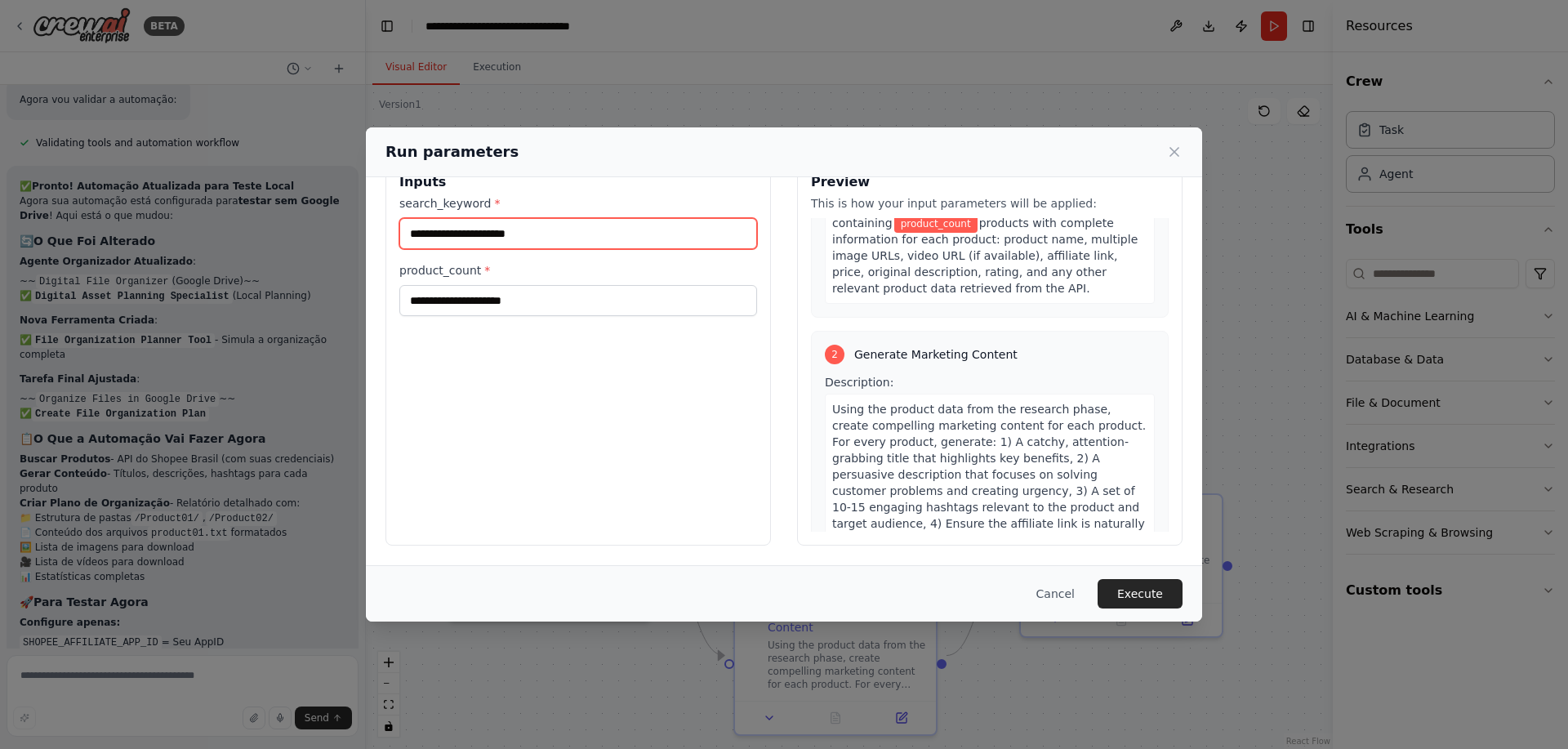
scroll to position [294, 0]
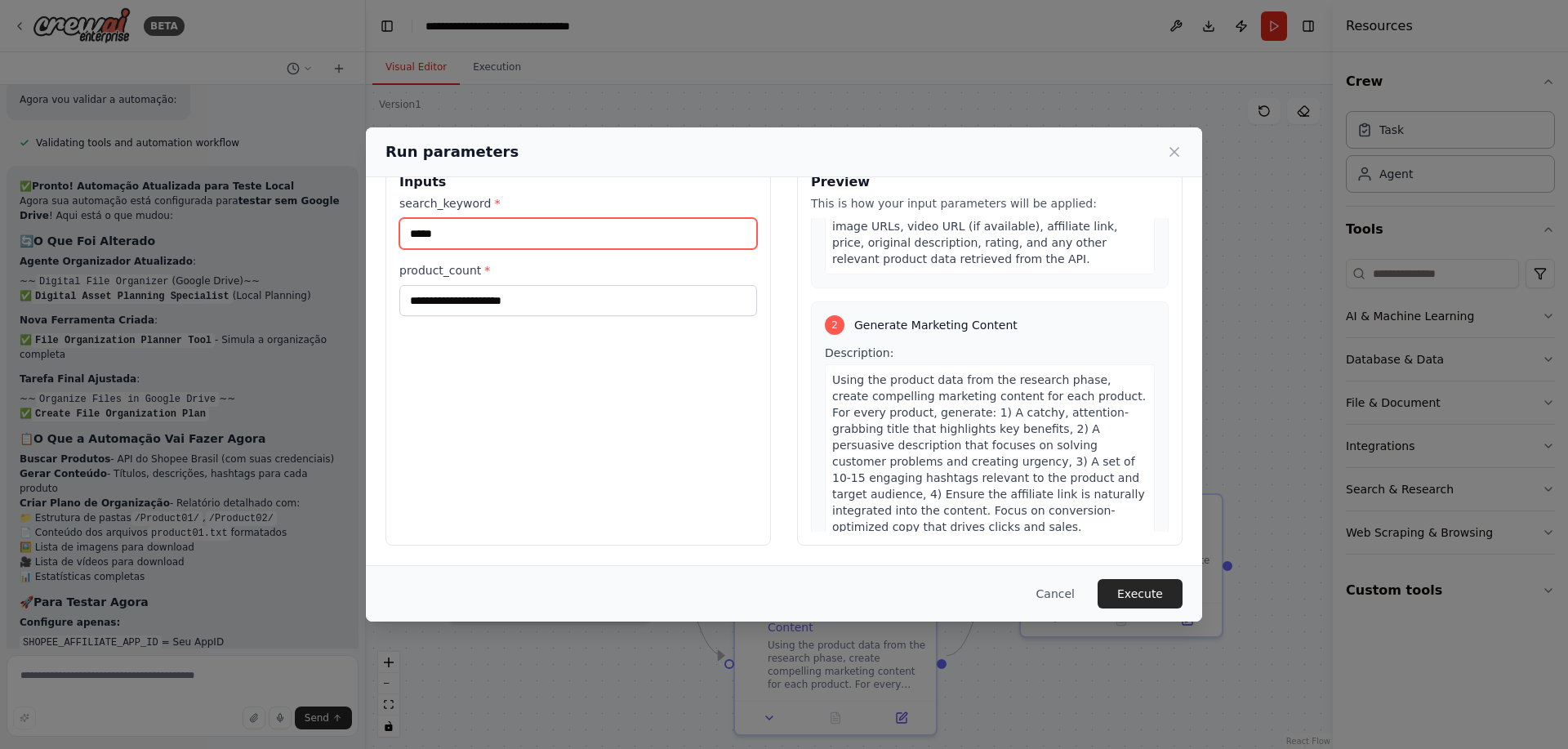
type input "*****"
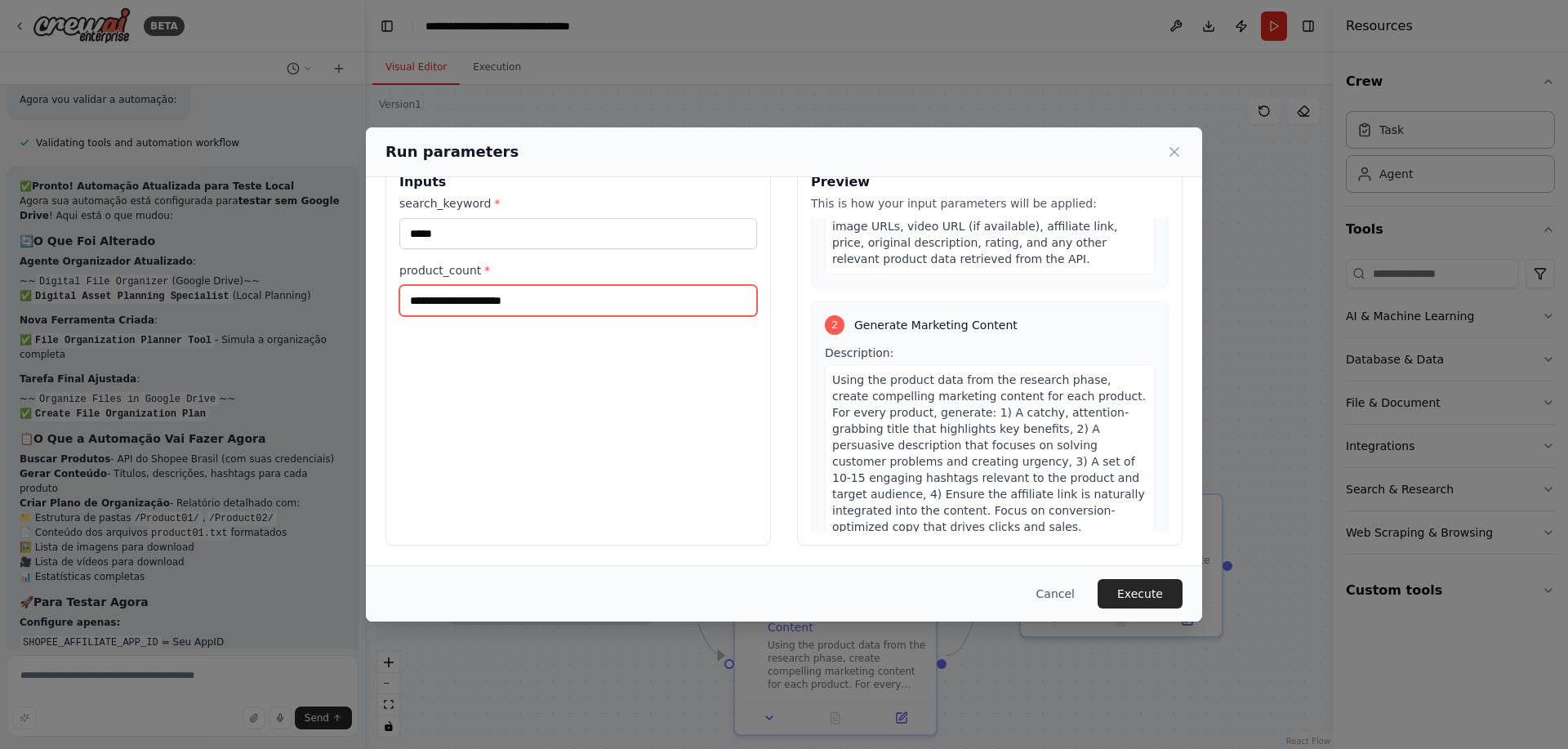
click at [510, 303] on input "product_count *" at bounding box center [578, 300] width 358 height 31
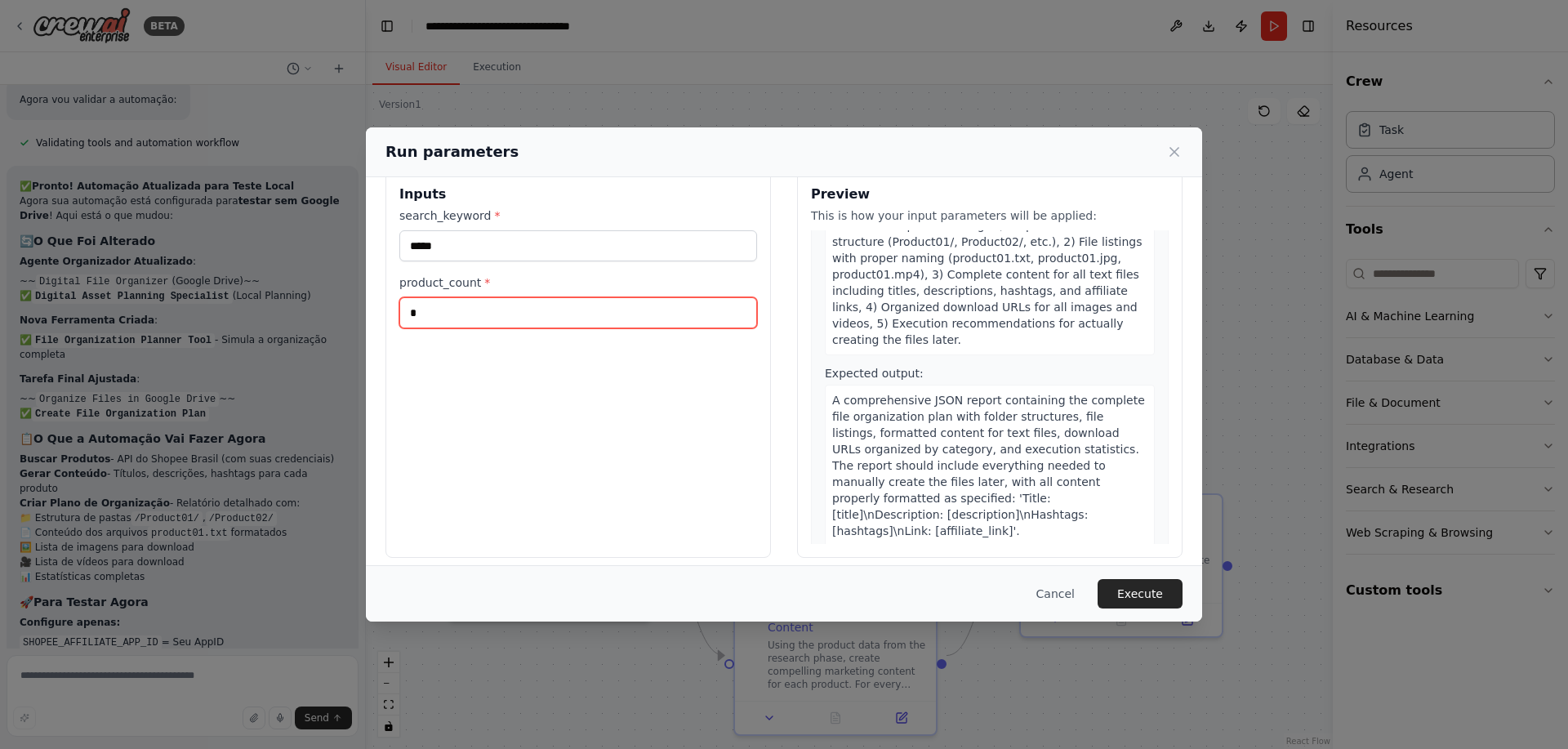
scroll to position [38, 0]
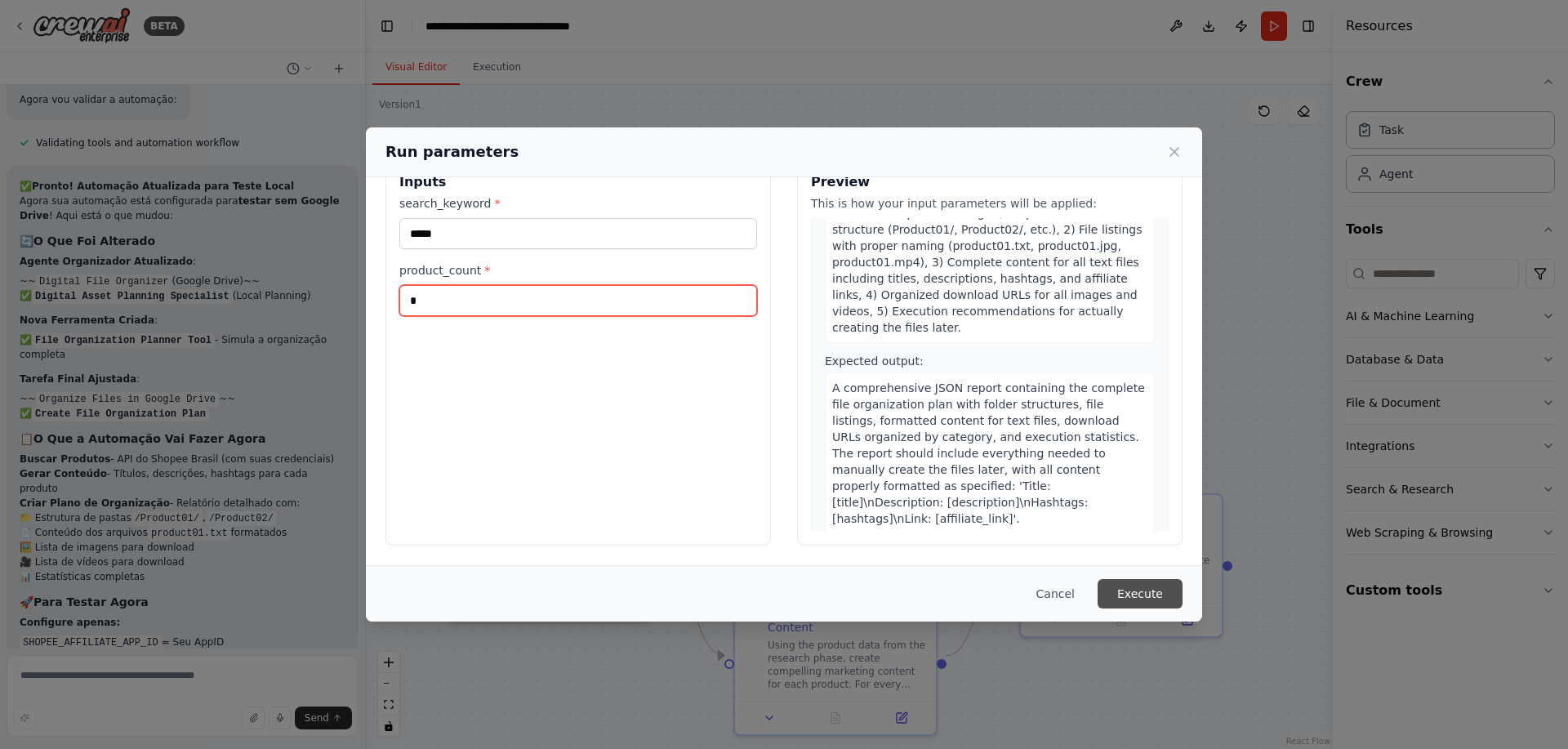
type input "*"
click at [1175, 596] on button "Execute" at bounding box center [1140, 594] width 85 height 30
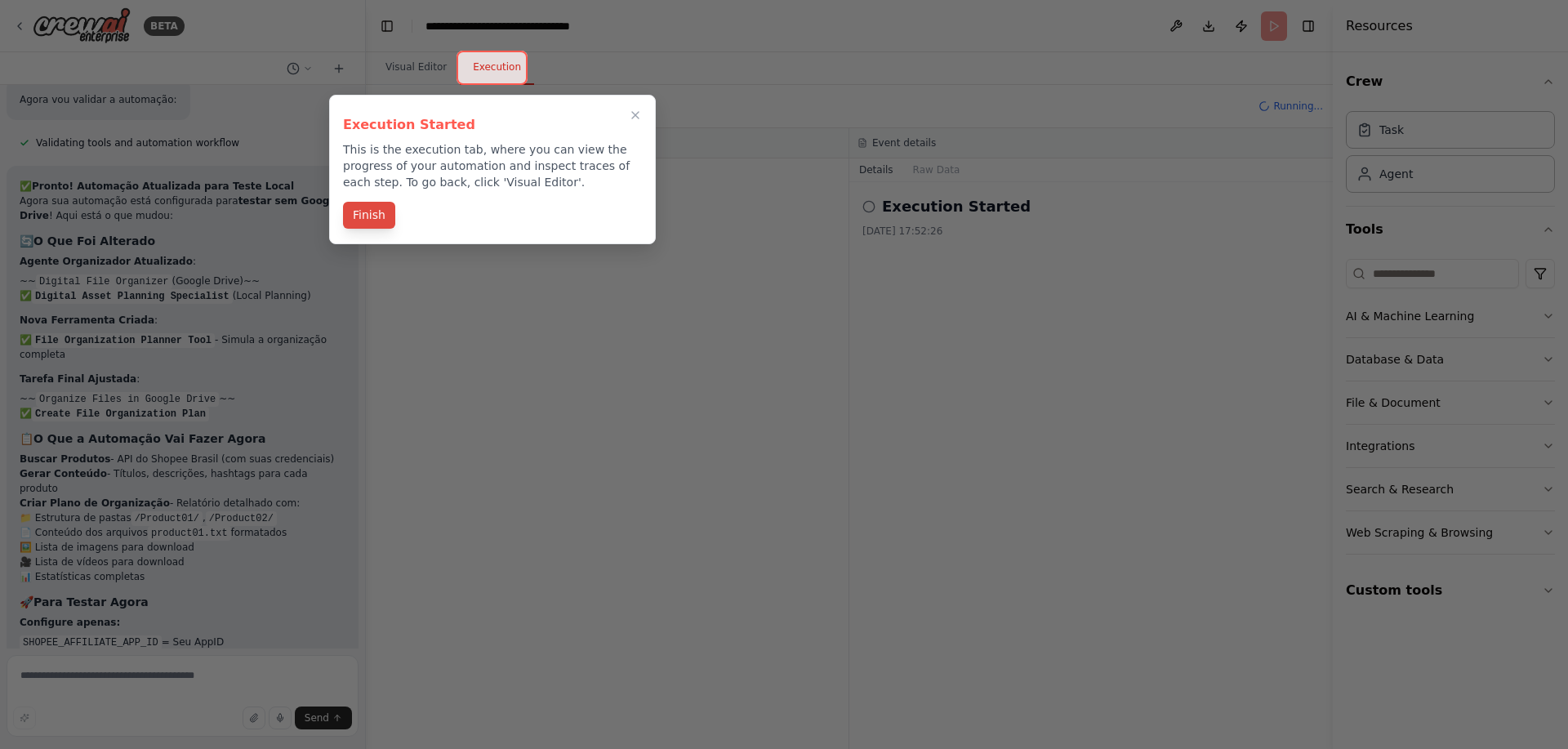
click at [365, 225] on button "Finish" at bounding box center [369, 215] width 52 height 27
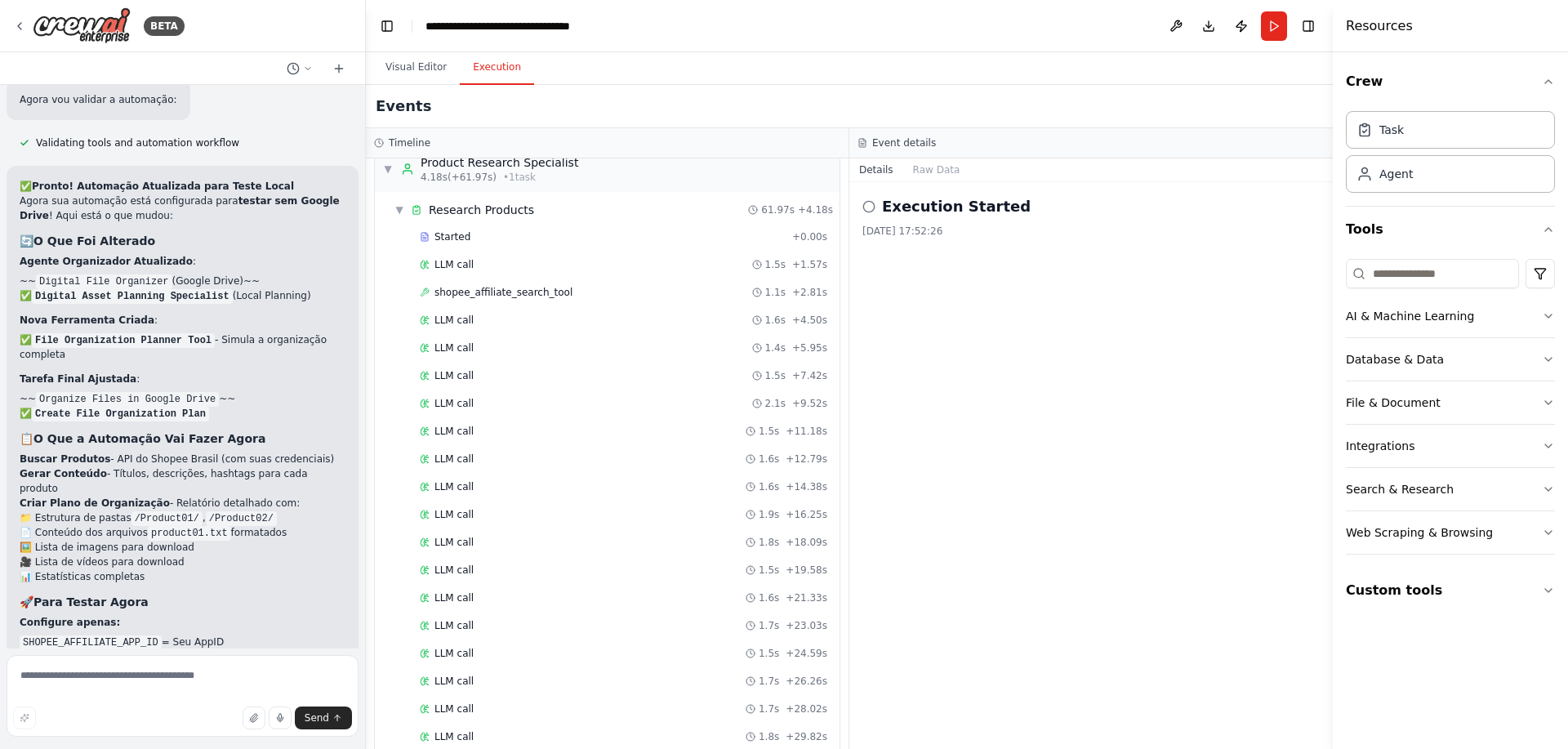
scroll to position [0, 0]
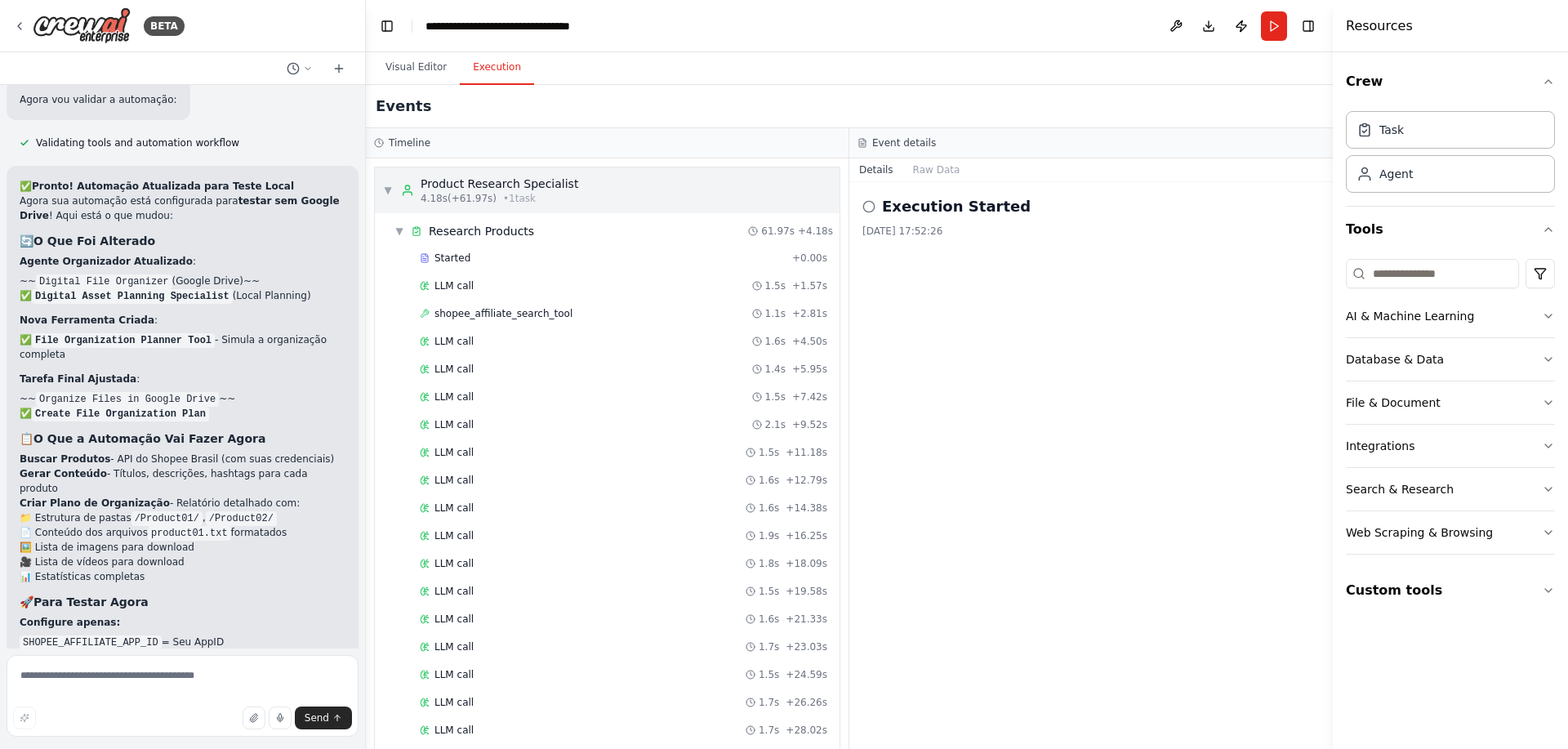
click at [400, 186] on div "▼ Product Research Specialist 4.18s (+61.97s) • 1 task" at bounding box center [481, 190] width 195 height 30
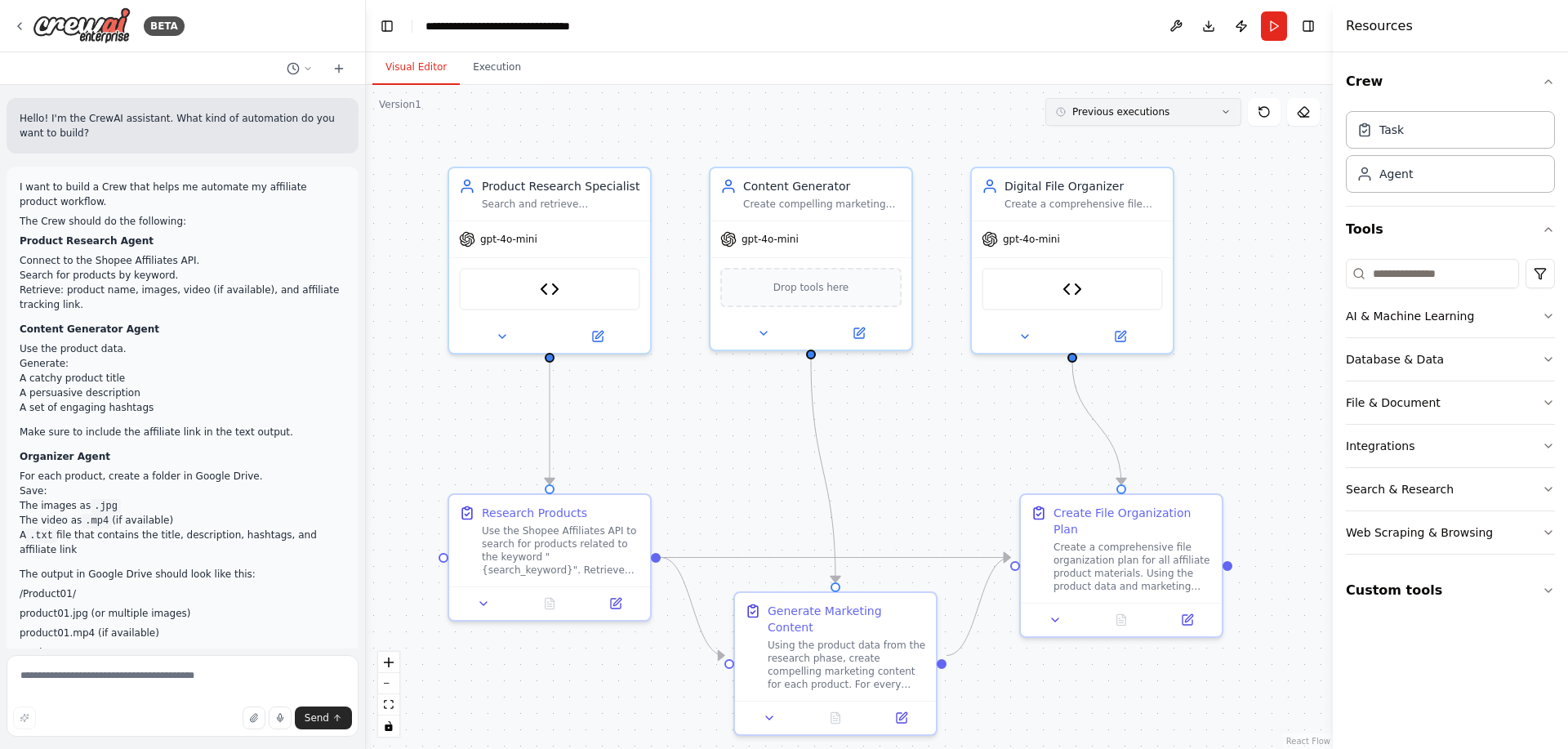
scroll to position [7100, 0]
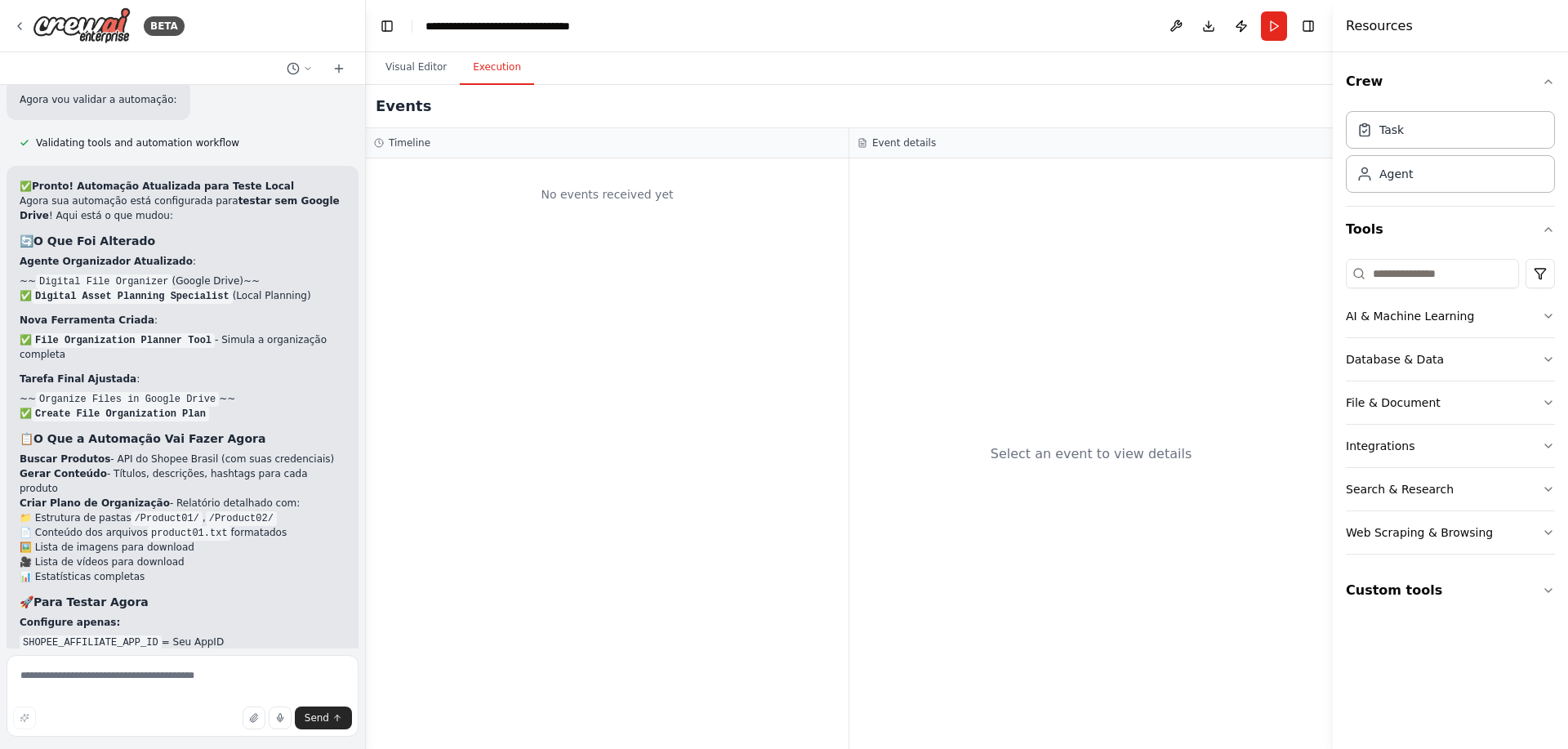
click at [476, 71] on button "Execution" at bounding box center [497, 68] width 74 height 34
click at [1237, 27] on button "Publish" at bounding box center [1241, 26] width 26 height 30
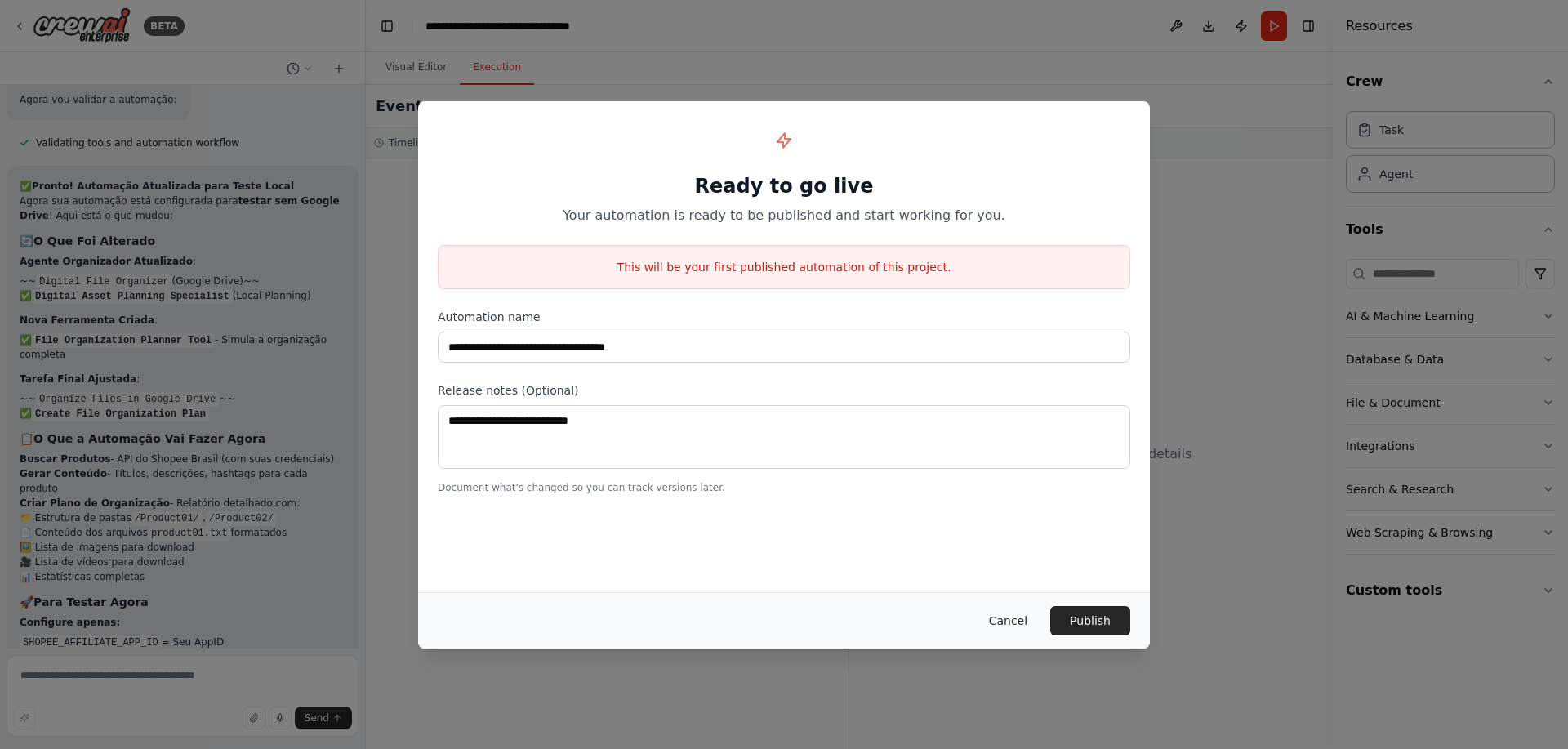
click at [1019, 619] on button "Cancel" at bounding box center [1007, 621] width 64 height 30
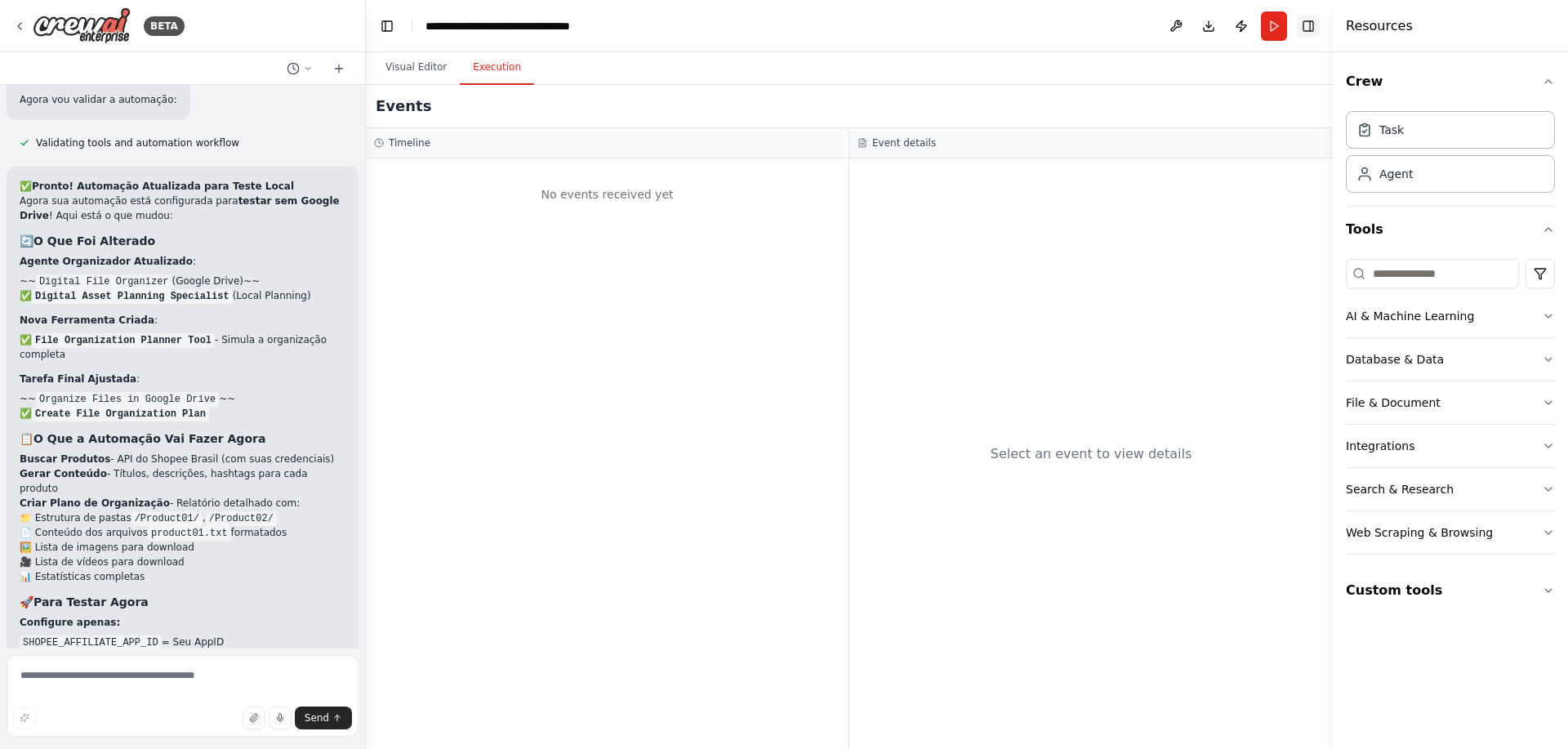
click at [1310, 33] on button "Toggle Right Sidebar" at bounding box center [1307, 25] width 23 height 23
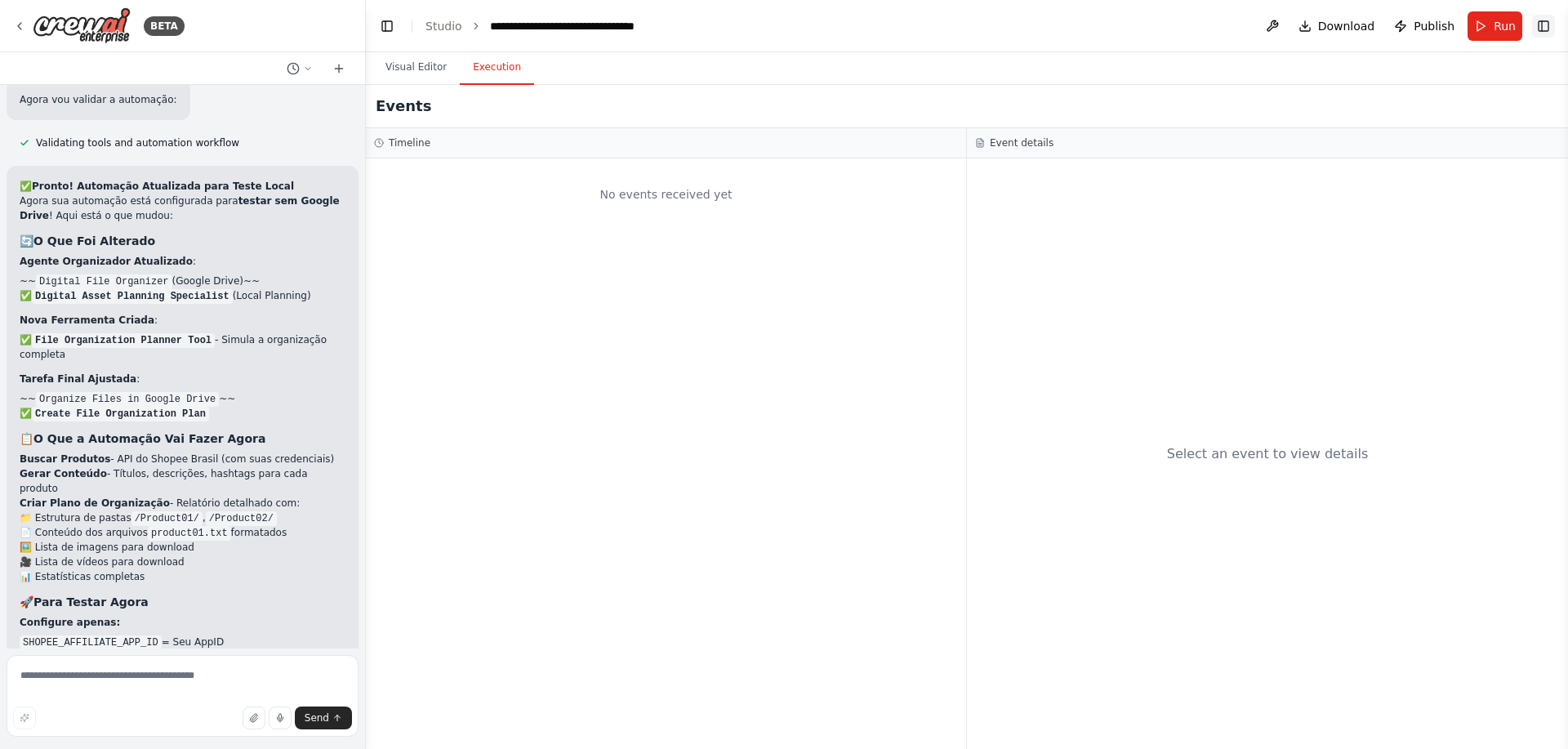
click at [1538, 26] on button "Toggle Right Sidebar" at bounding box center [1543, 25] width 23 height 23
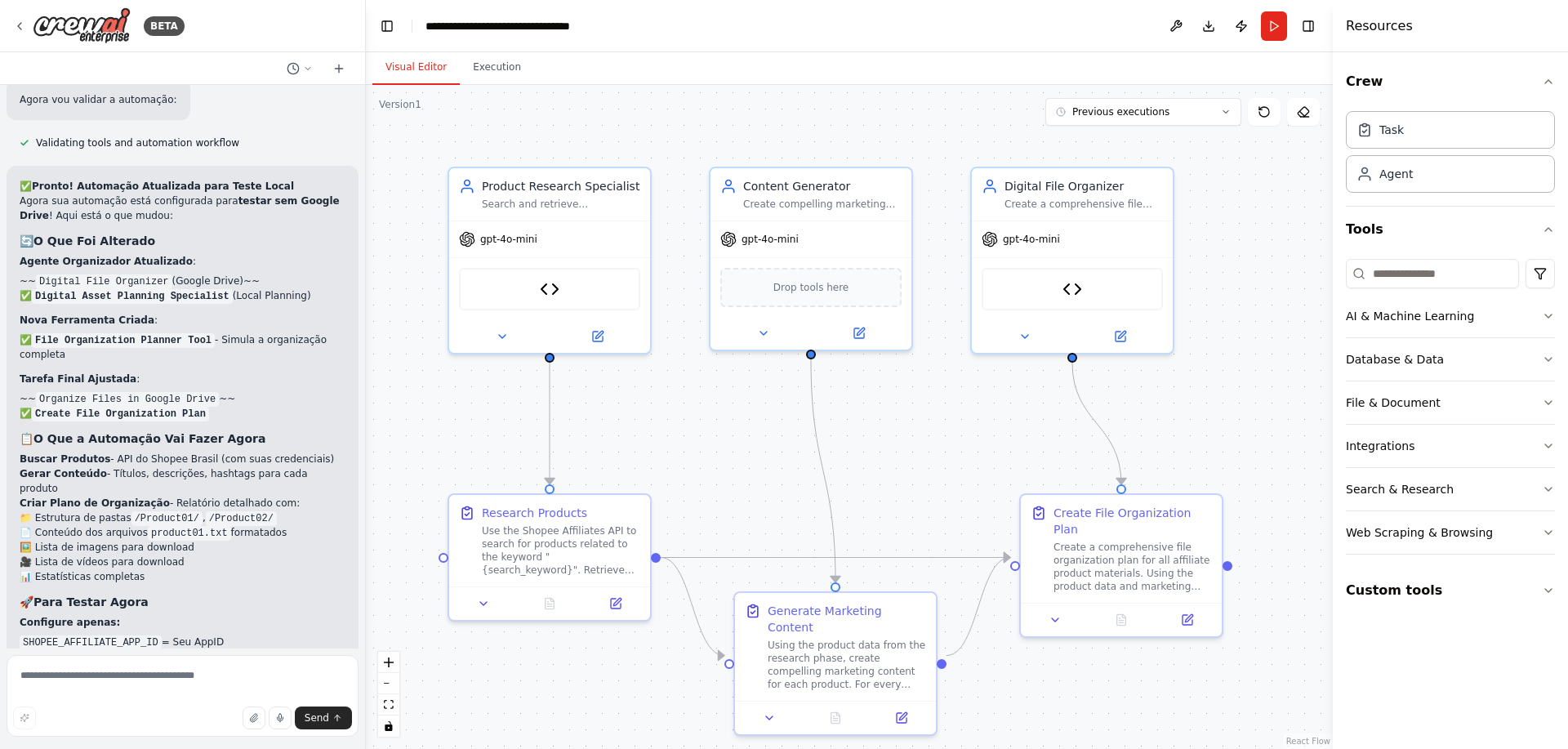
click at [426, 74] on button "Visual Editor" at bounding box center [415, 68] width 88 height 34
click at [1365, 583] on button "Custom tools" at bounding box center [1450, 590] width 209 height 46
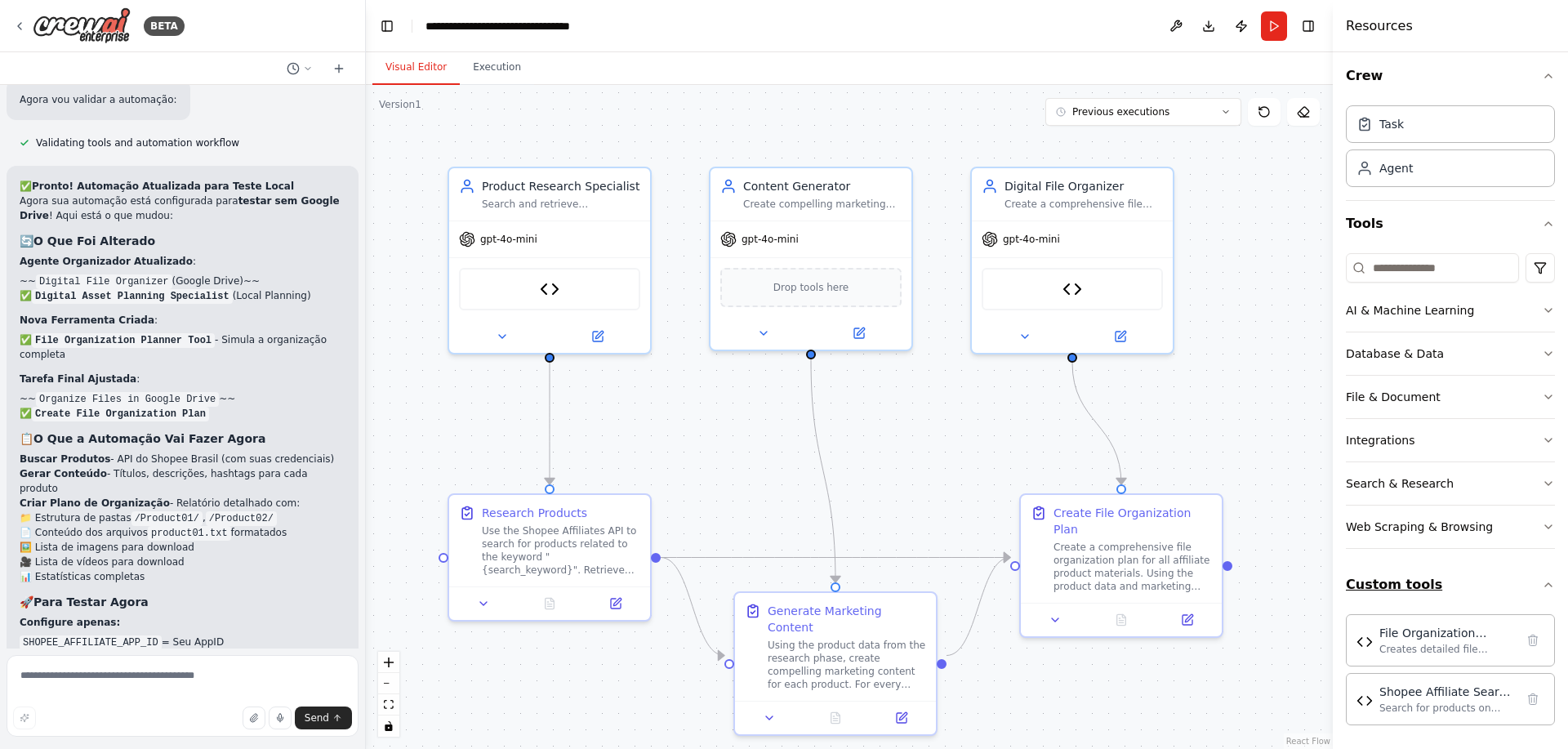
scroll to position [8, 0]
click at [1365, 583] on button "Custom tools" at bounding box center [1450, 582] width 209 height 46
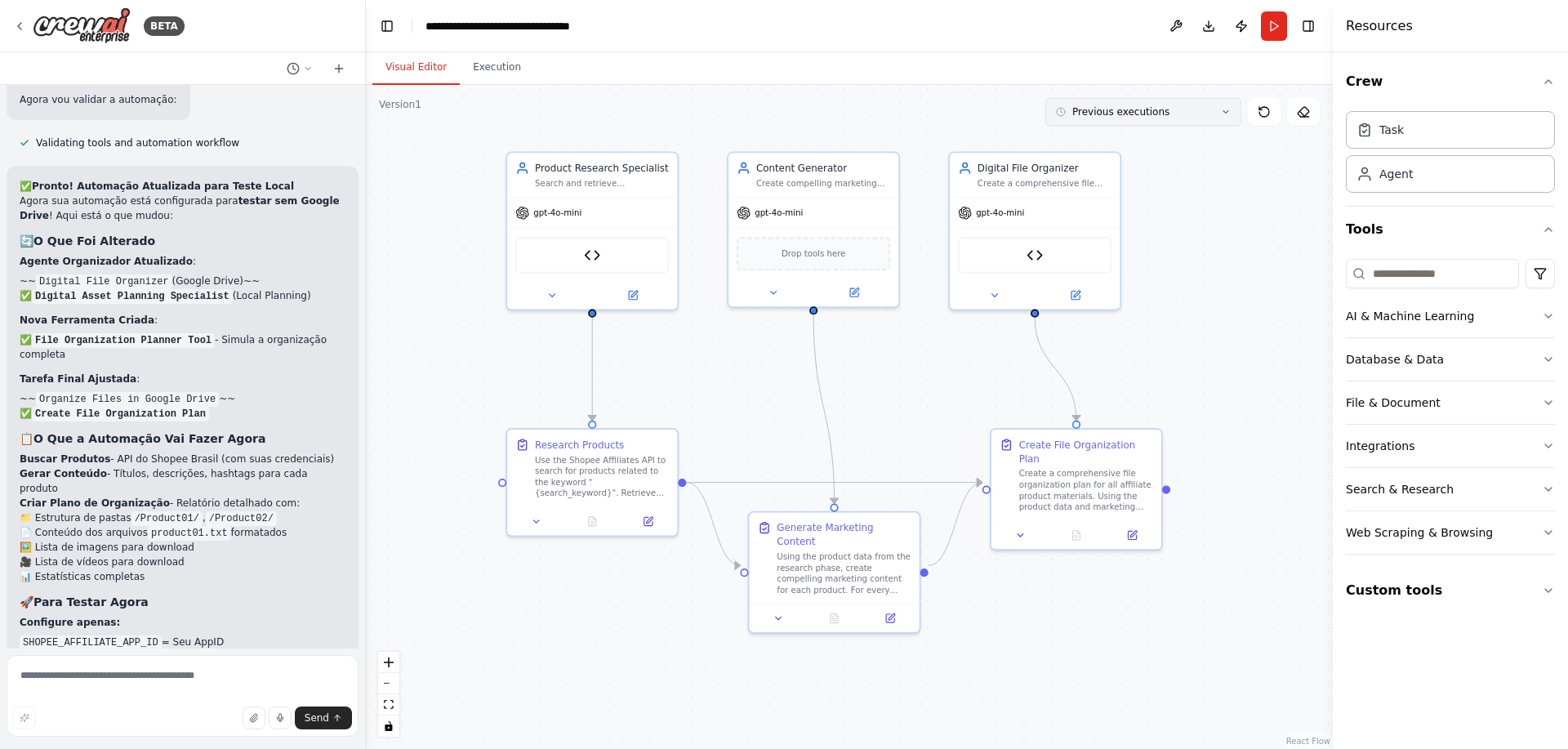
click at [1120, 103] on button "Previous executions" at bounding box center [1143, 111] width 196 height 28
click at [1119, 145] on div "10m ago" at bounding box center [1153, 142] width 163 height 13
click at [1116, 12] on header "**********" at bounding box center [849, 26] width 966 height 52
click at [1092, 123] on button "10m ago" at bounding box center [1143, 111] width 196 height 28
click at [1135, 148] on span "Clear selection" at bounding box center [1107, 142] width 72 height 13
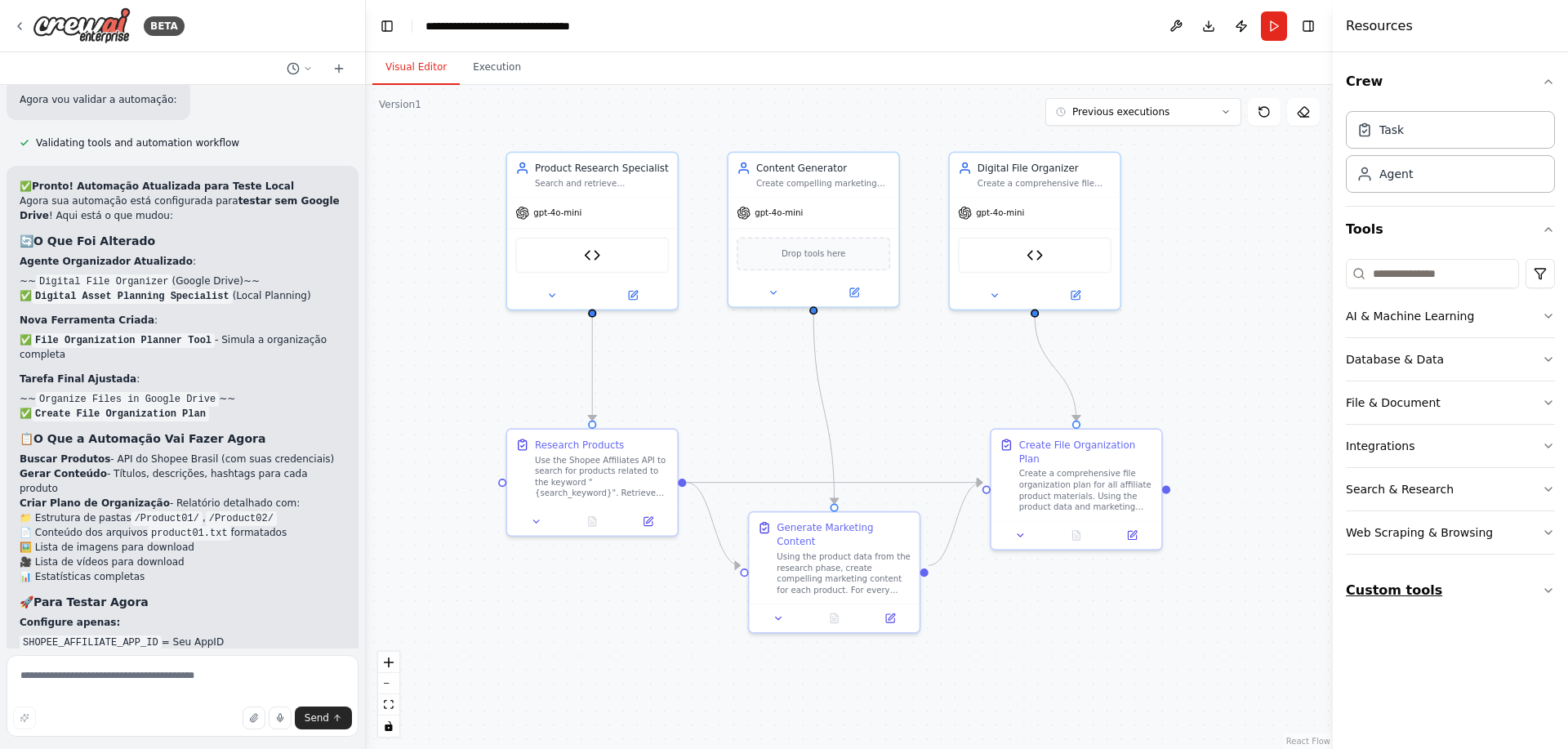
click at [1425, 583] on button "Custom tools" at bounding box center [1450, 590] width 209 height 46
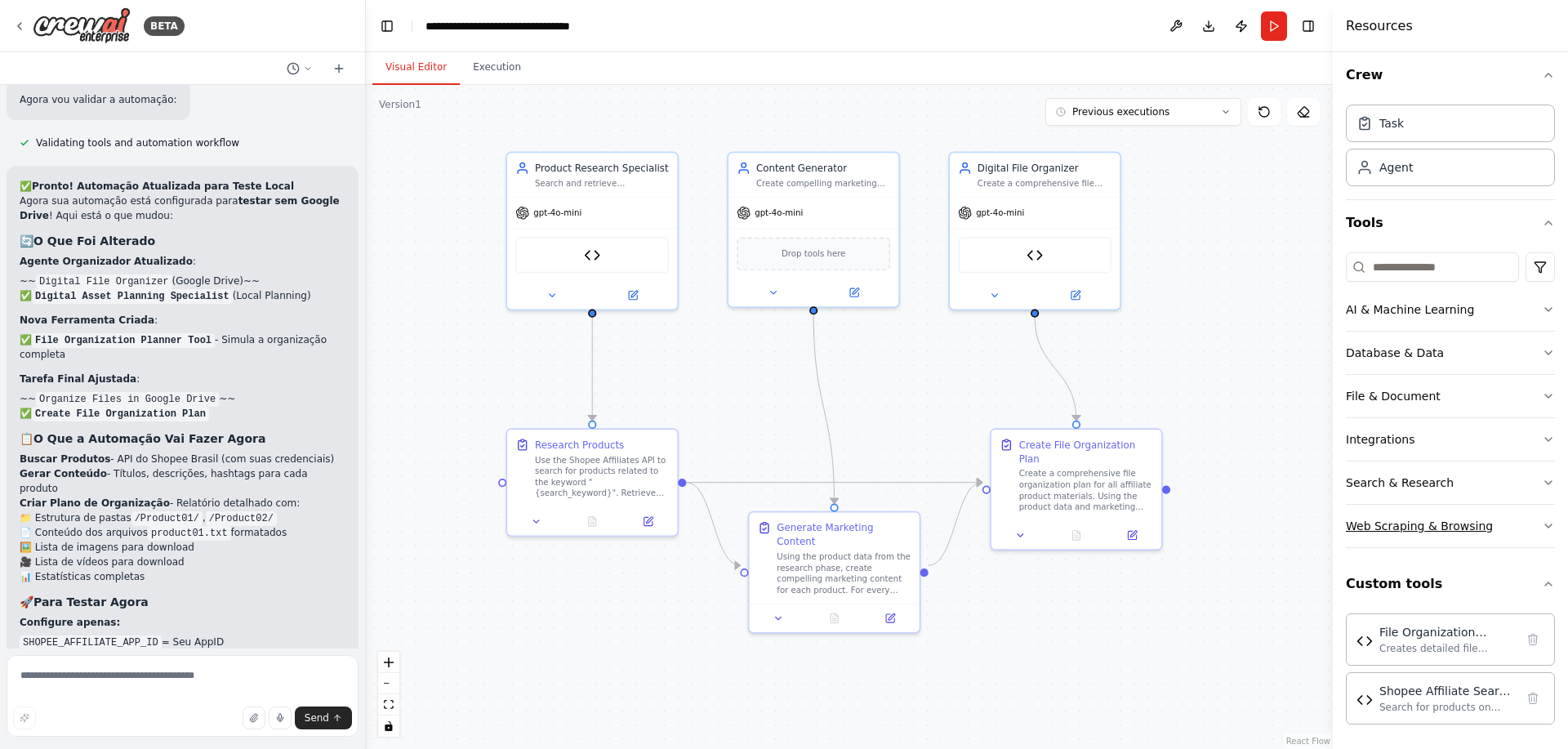
scroll to position [8, 0]
click at [470, 66] on button "Execution" at bounding box center [497, 68] width 74 height 34
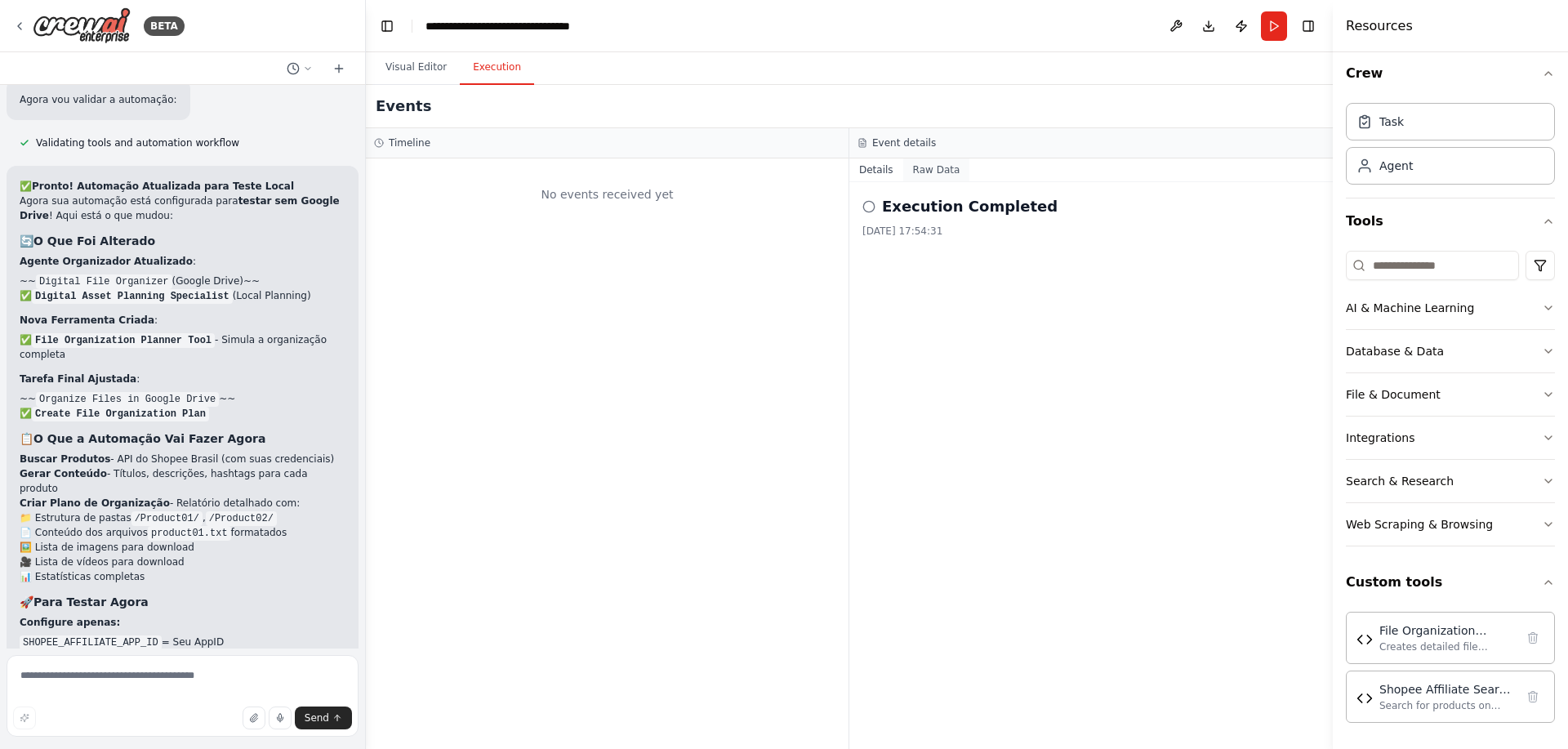
click at [938, 166] on button "Raw Data" at bounding box center [937, 169] width 67 height 23
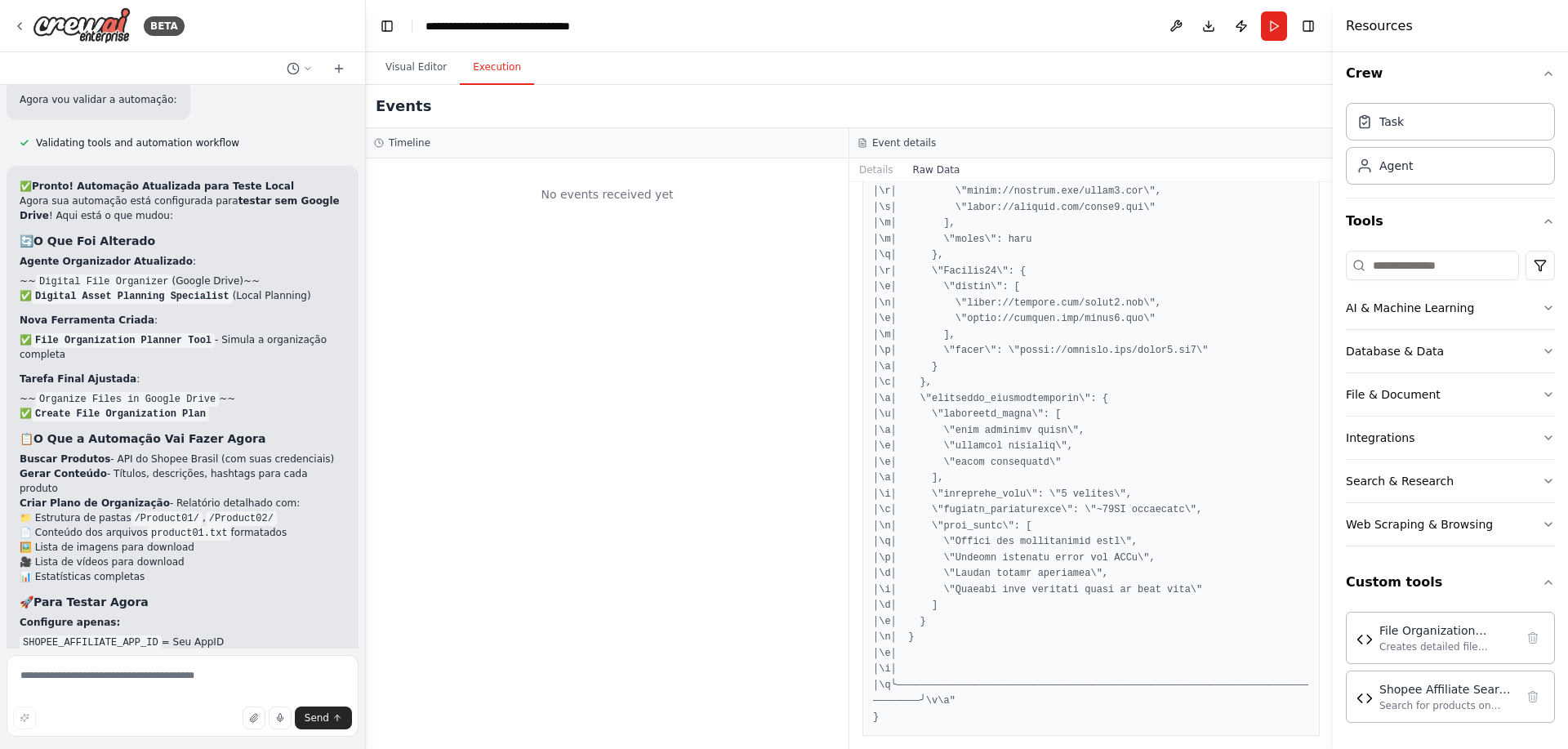
scroll to position [25234, 0]
click at [879, 168] on button "Details" at bounding box center [876, 169] width 54 height 23
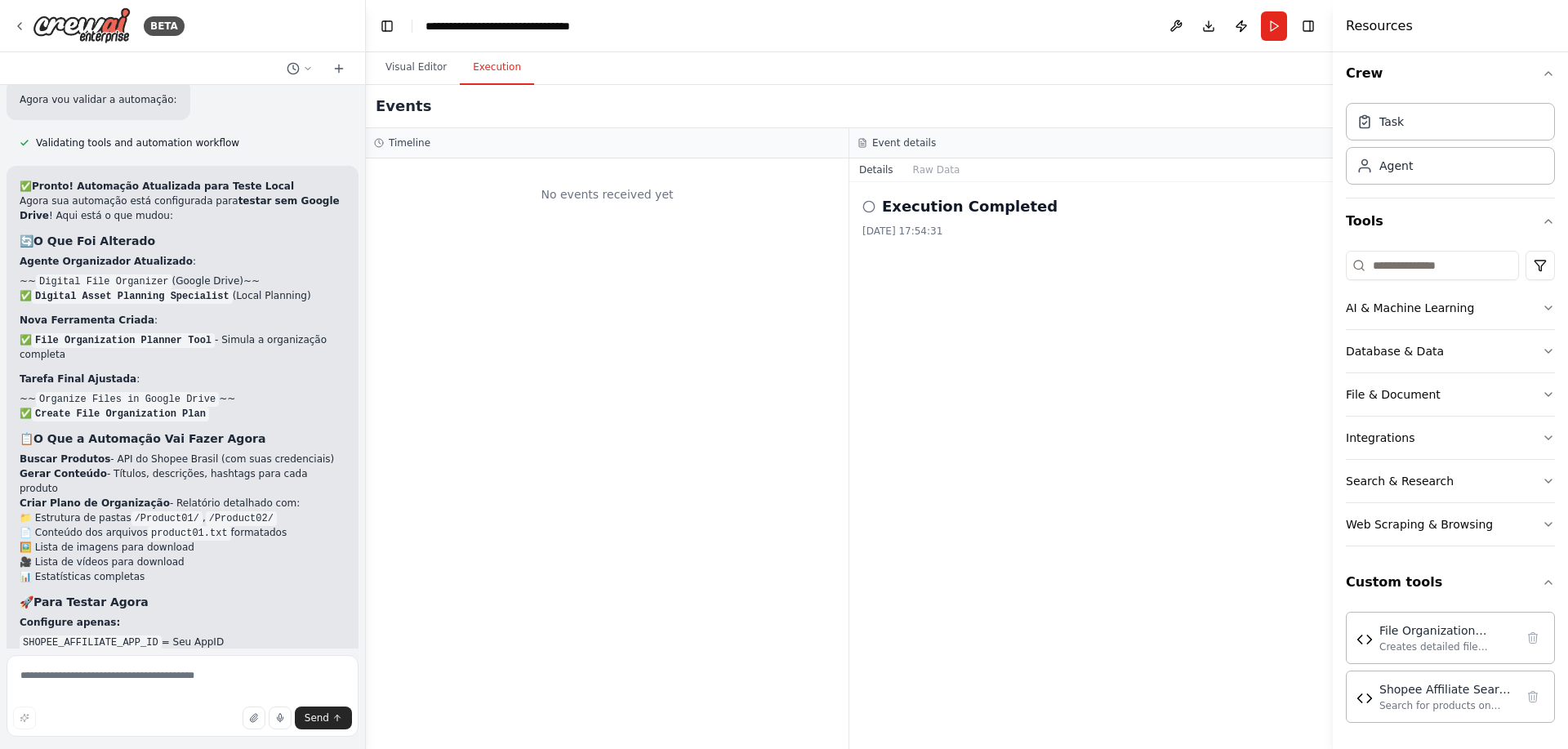
click at [871, 205] on icon at bounding box center [869, 206] width 13 height 13
click at [910, 207] on h2 "Execution Completed" at bounding box center [969, 206] width 175 height 23
click at [918, 166] on button "Raw Data" at bounding box center [937, 169] width 67 height 23
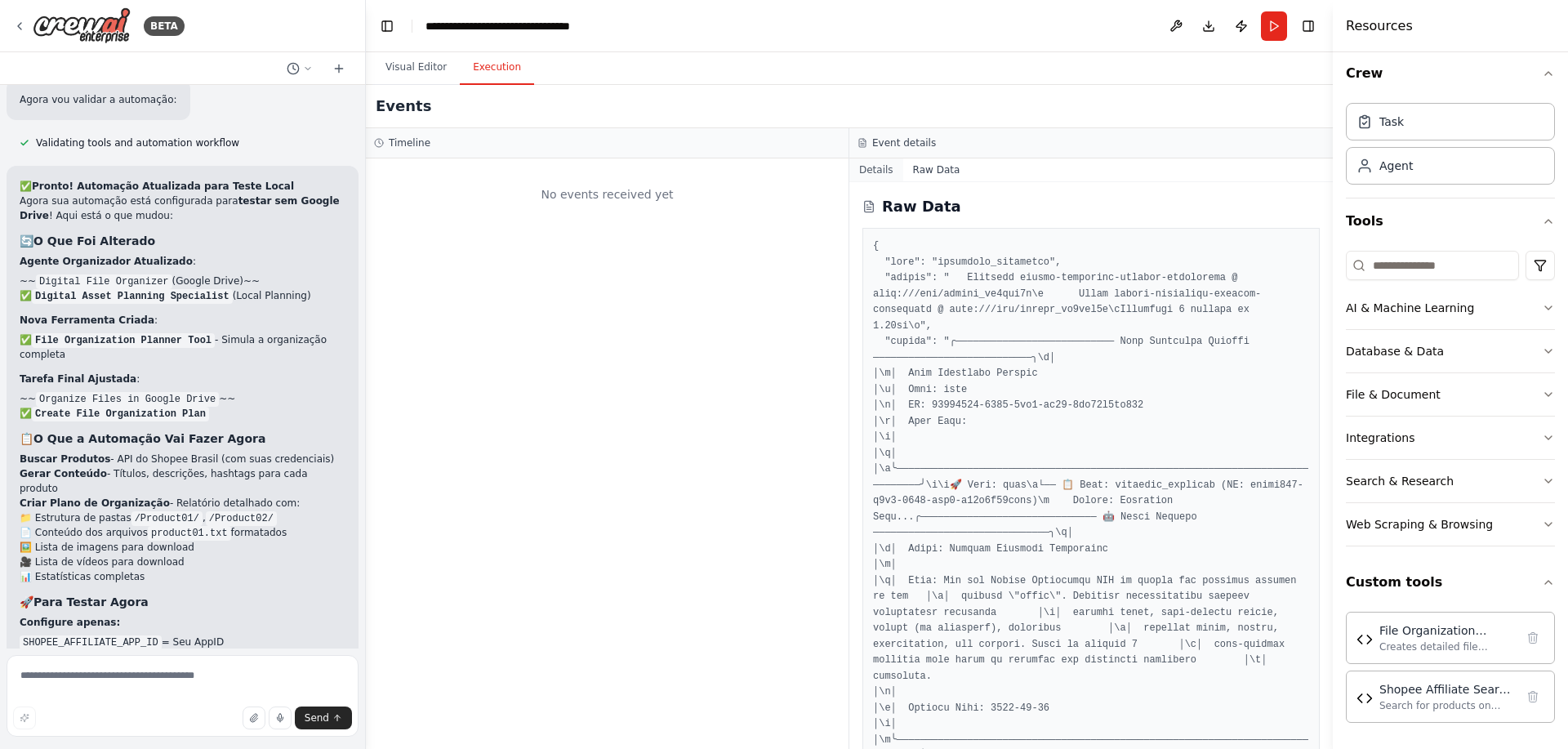
click at [892, 170] on button "Details" at bounding box center [876, 169] width 54 height 23
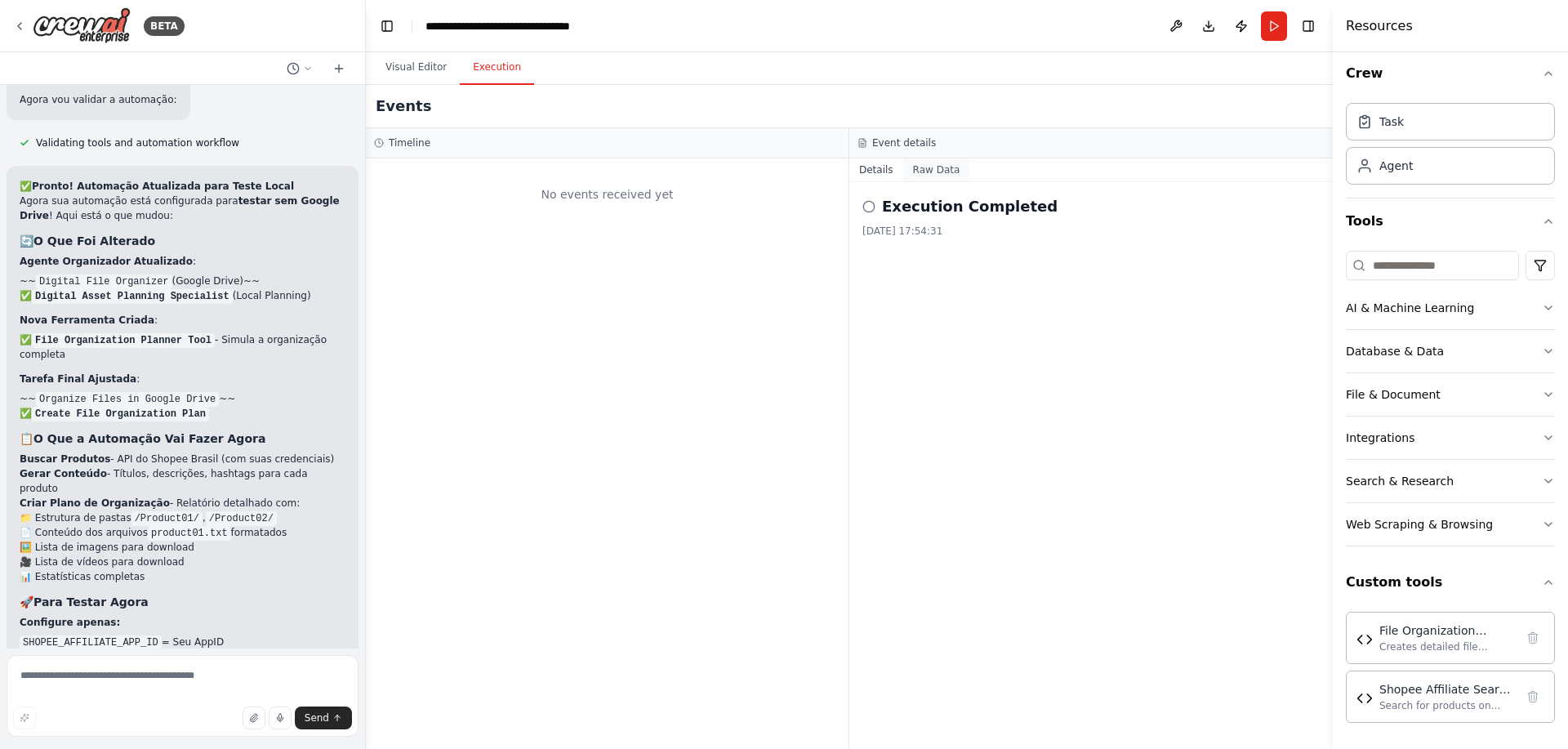
click at [915, 170] on button "Raw Data" at bounding box center [937, 169] width 67 height 23
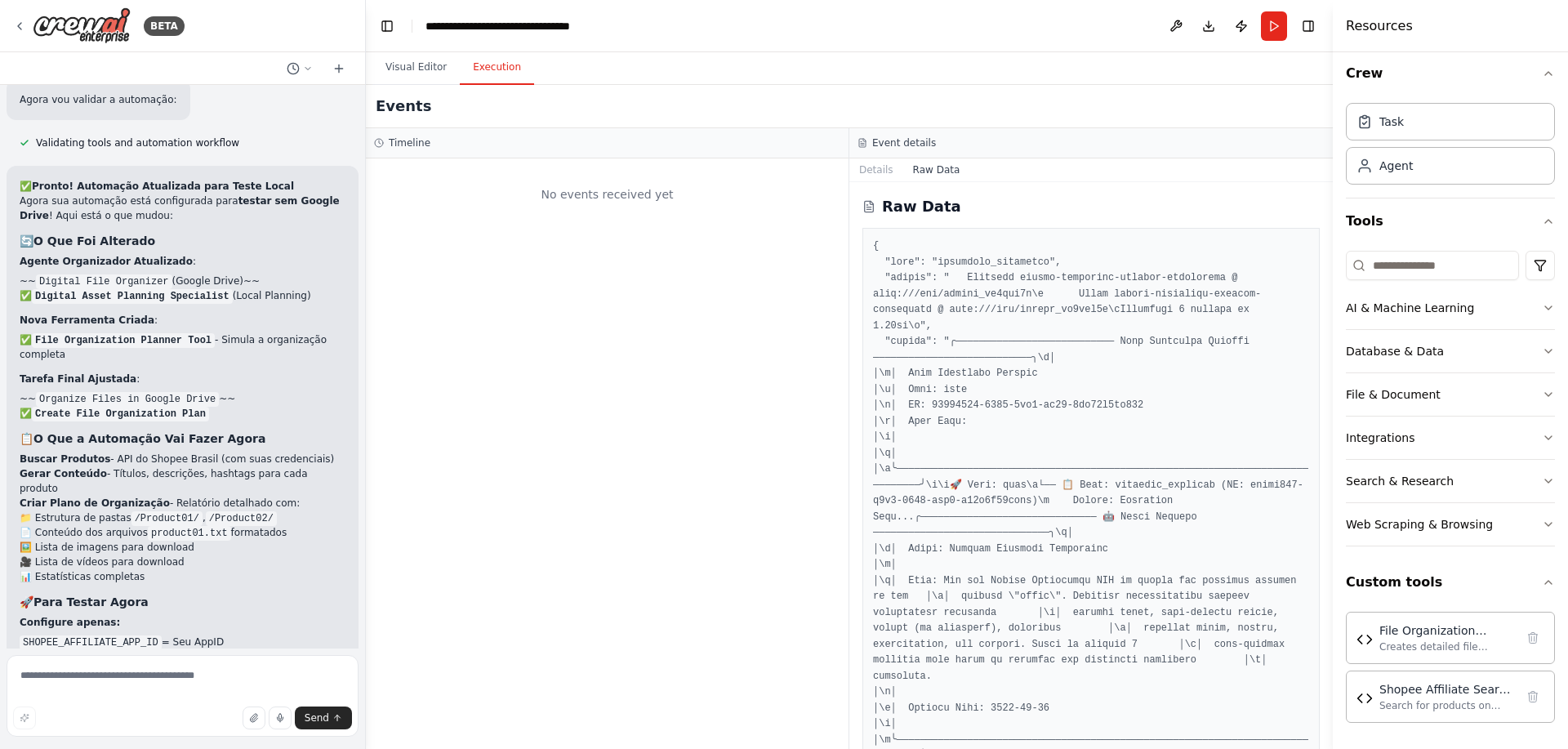
drag, startPoint x: 1327, startPoint y: 203, endPoint x: 1286, endPoint y: 622, distance: 421.0
click at [1286, 622] on div "BETA Hello! I'm the CrewAI assistant. What kind of automation do you want to bu…" at bounding box center [784, 374] width 1568 height 749
click at [132, 693] on textarea at bounding box center [182, 696] width 352 height 81
type textarea "**********"
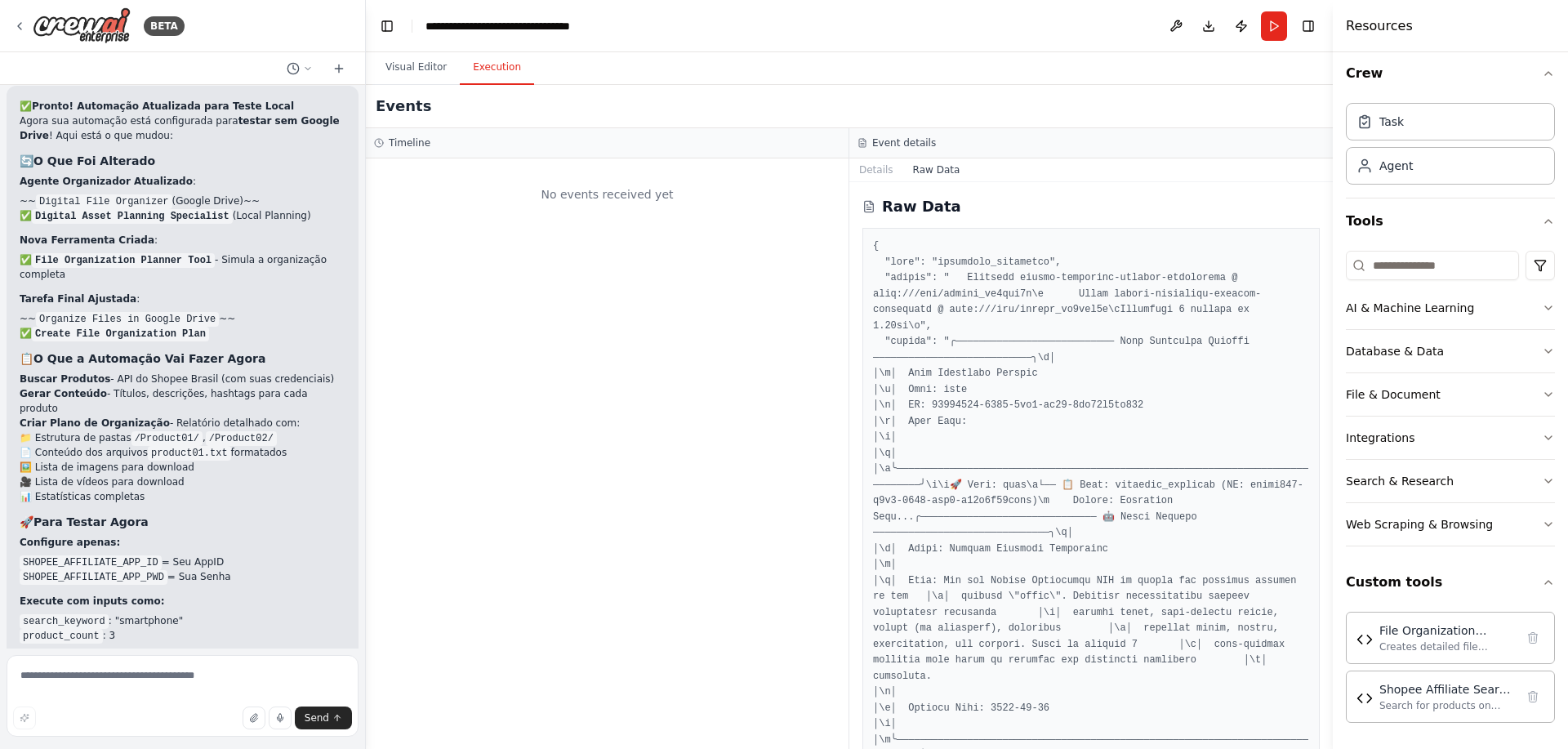
scroll to position [7232, 0]
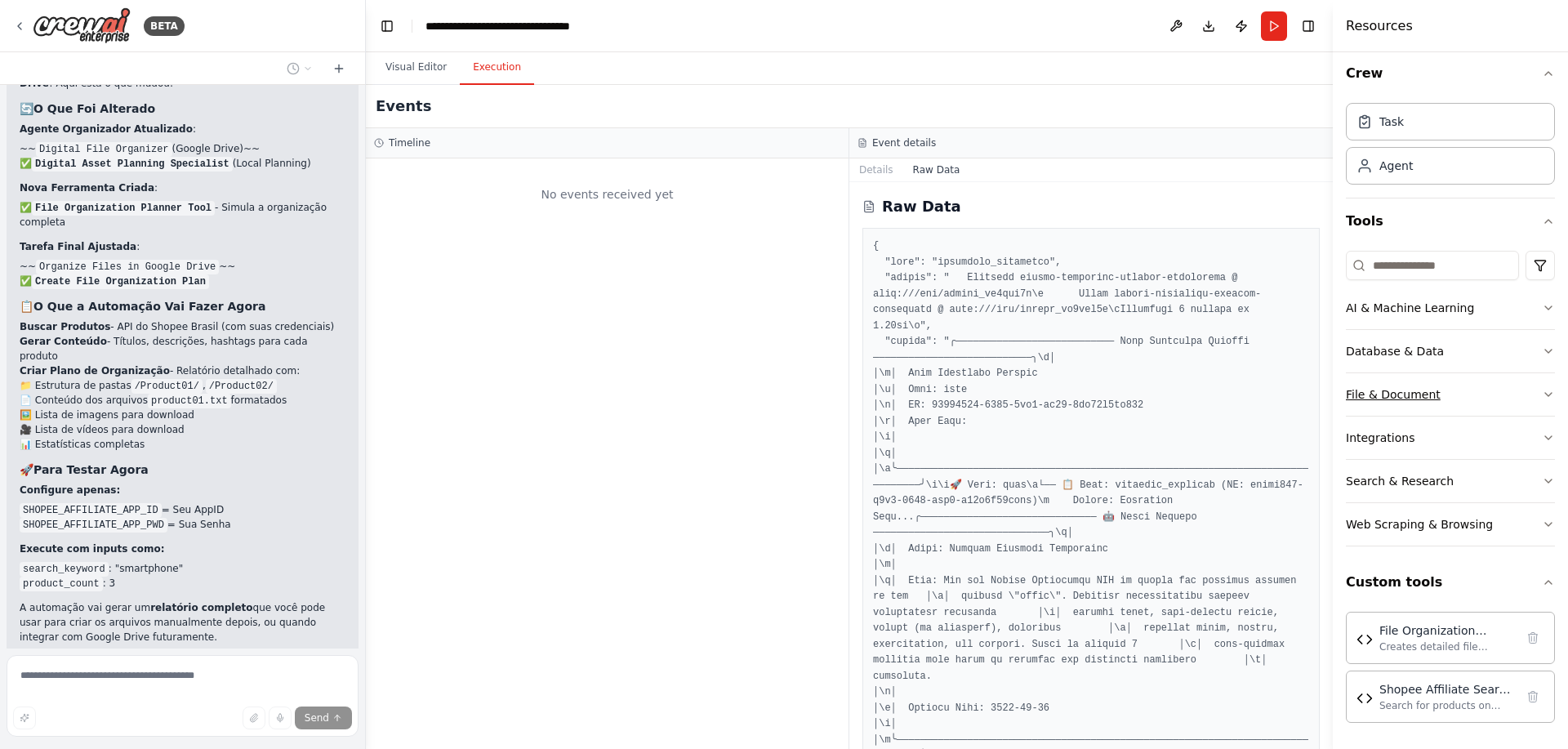
click at [1512, 384] on button "File & Document" at bounding box center [1450, 394] width 209 height 42
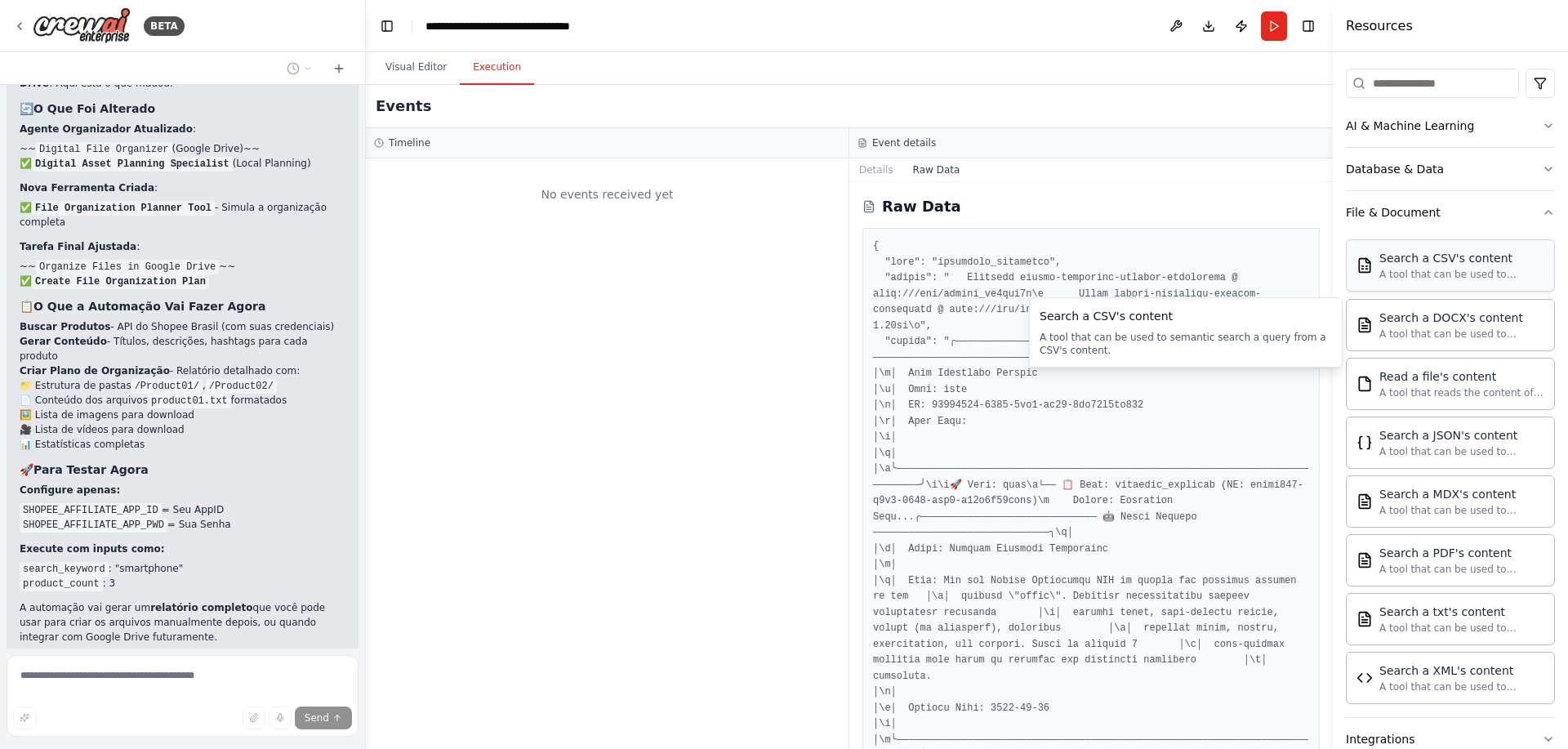
scroll to position [204, 0]
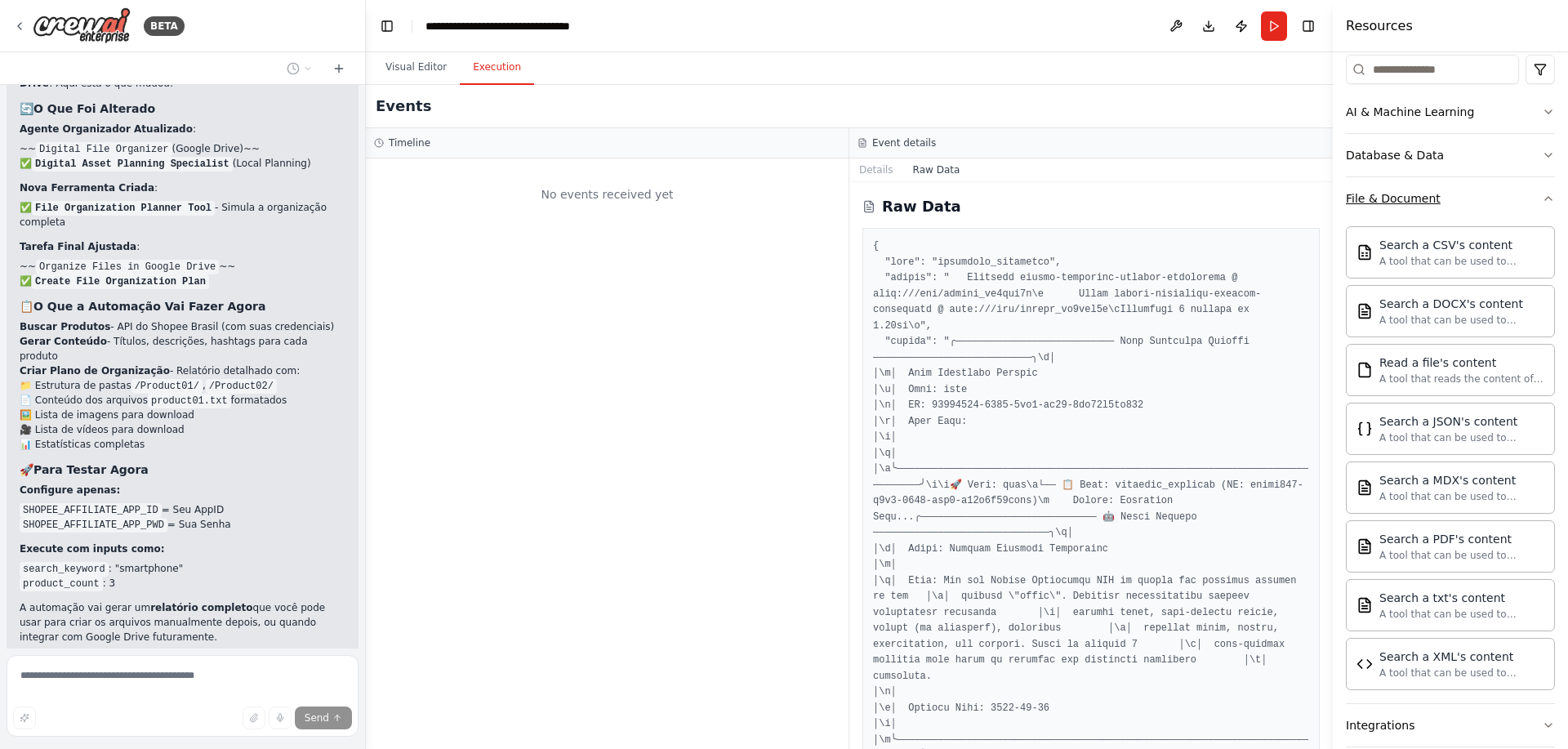
click at [1412, 187] on button "File & Document" at bounding box center [1450, 198] width 209 height 42
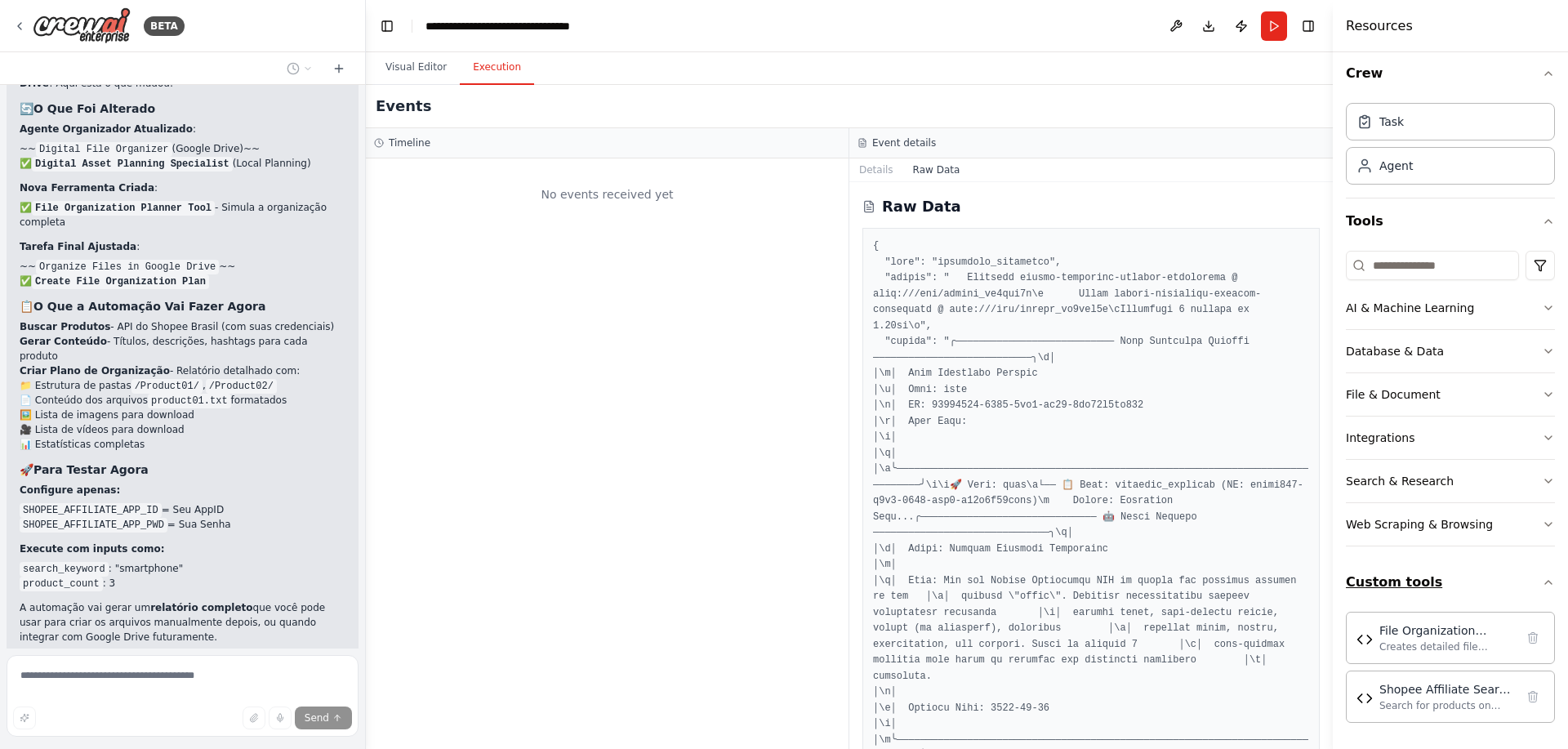
click at [1451, 579] on button "Custom tools" at bounding box center [1450, 582] width 209 height 46
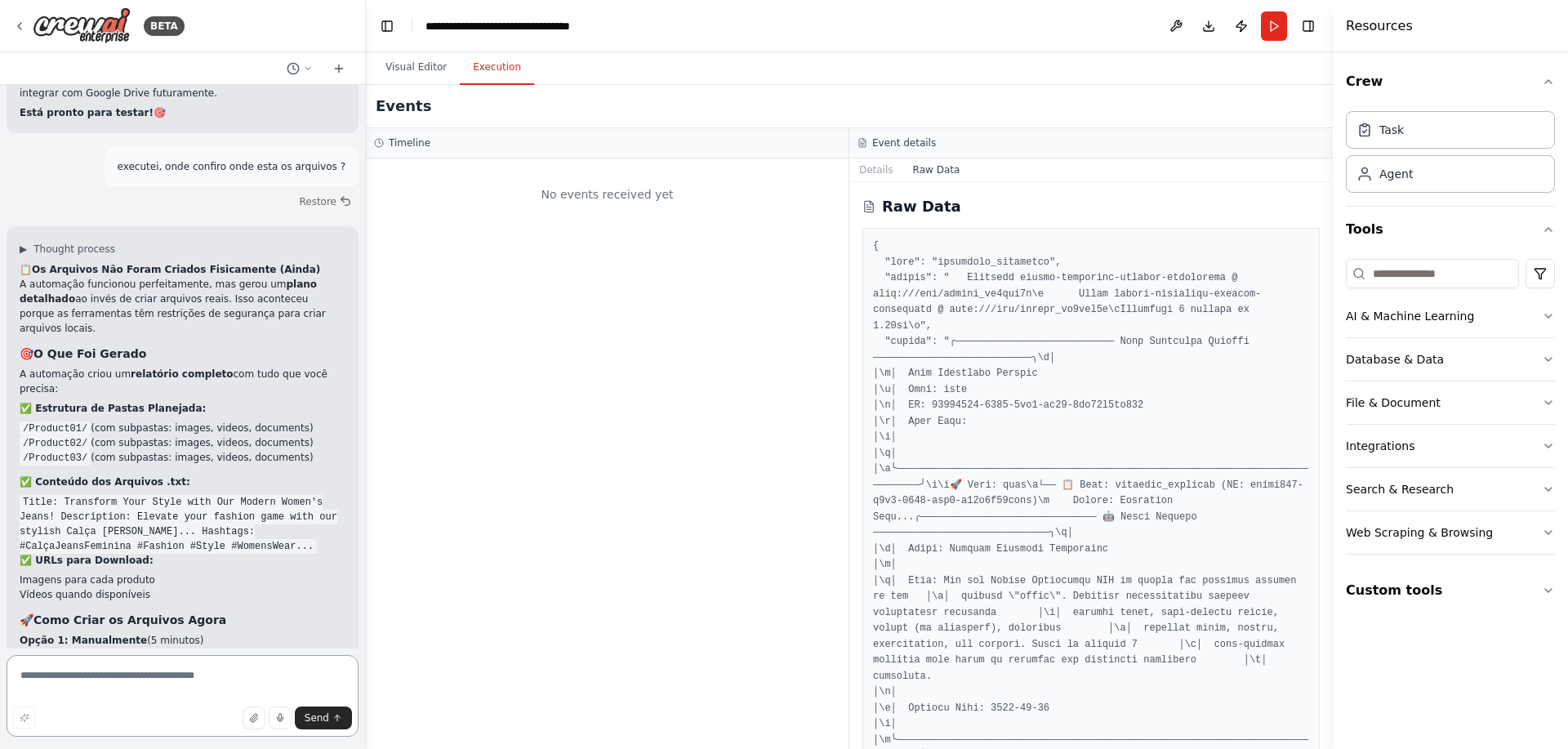
scroll to position [7874, 0]
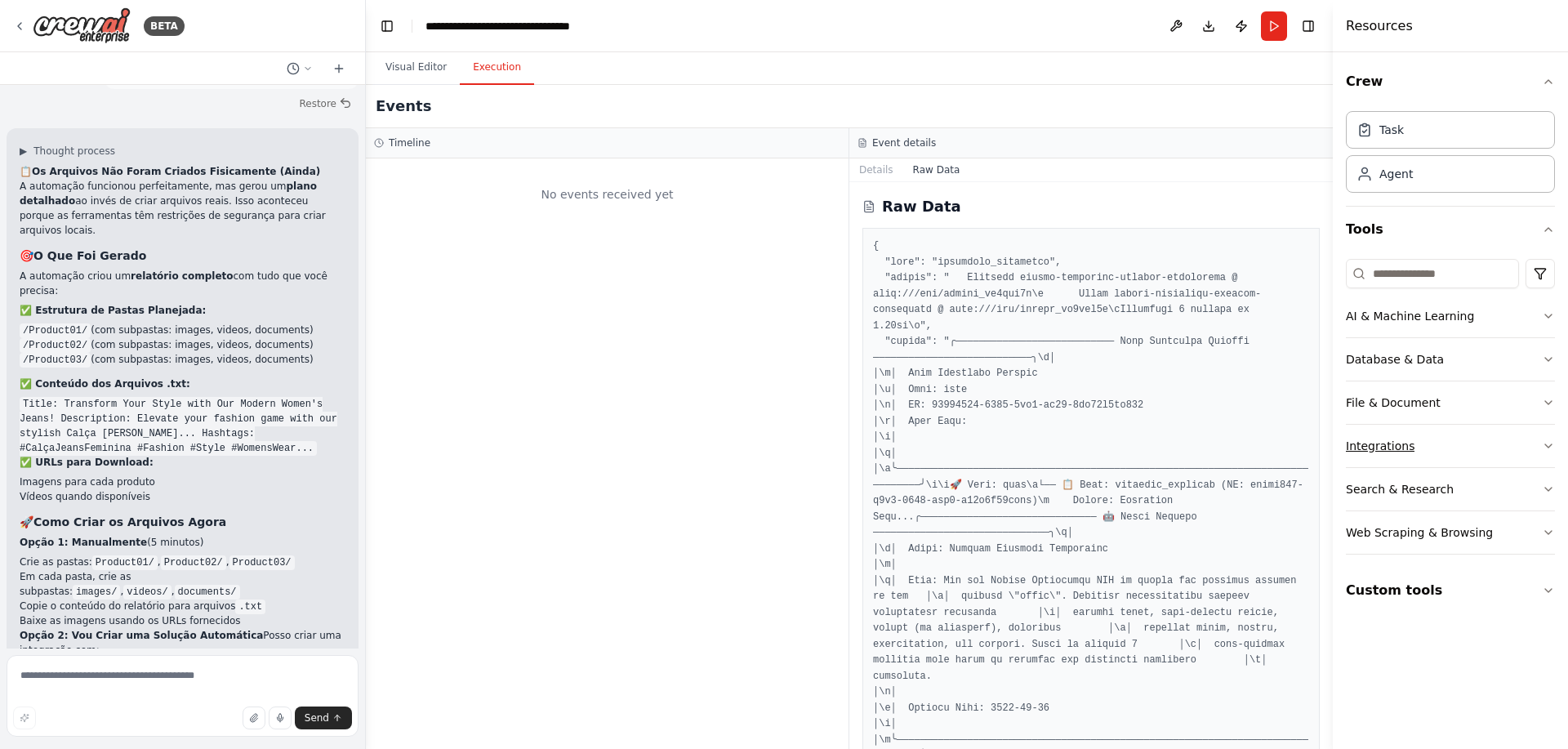
click at [1399, 442] on div "Integrations" at bounding box center [1380, 446] width 69 height 16
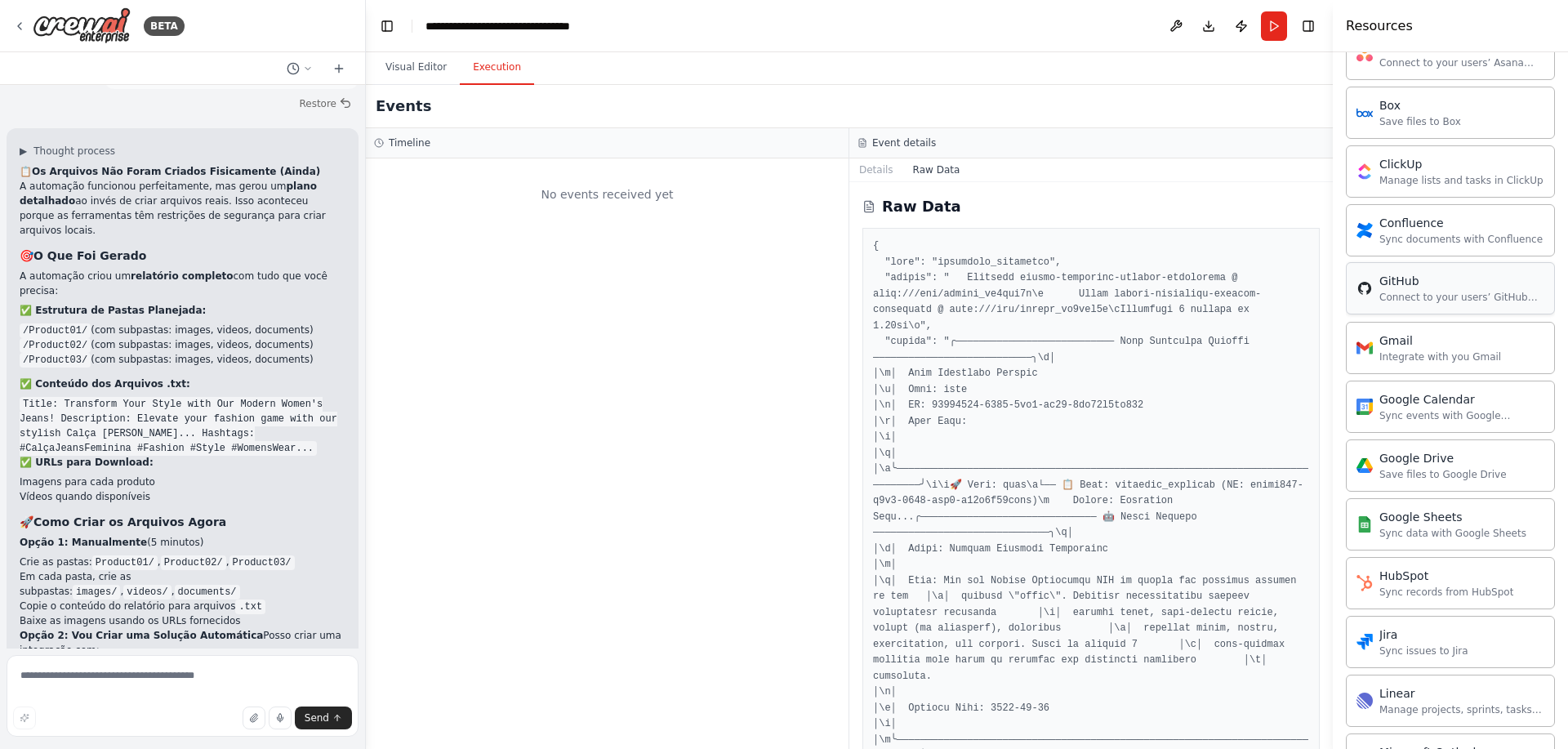
scroll to position [490, 0]
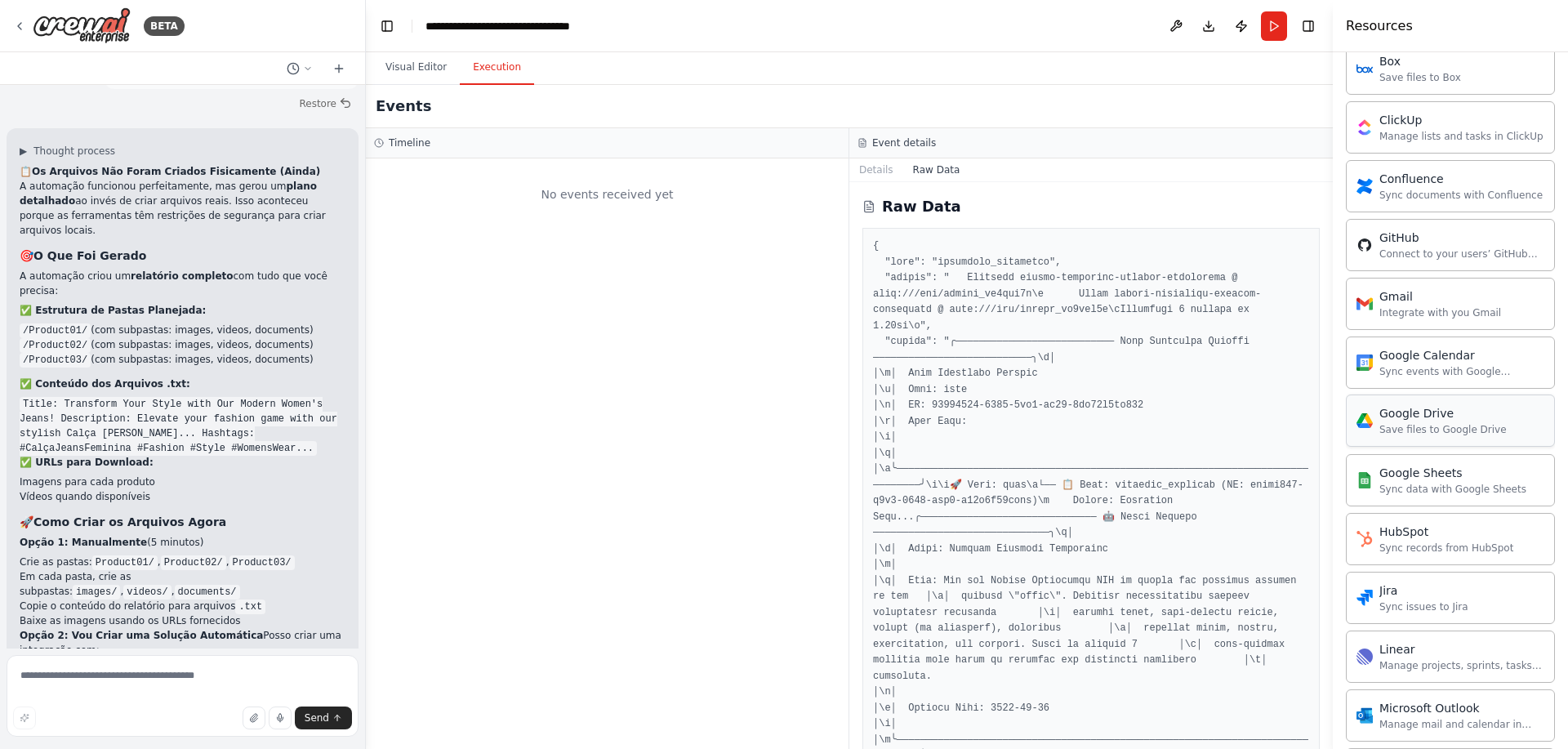
click at [1431, 419] on div "Google Drive" at bounding box center [1442, 413] width 127 height 16
click at [1426, 412] on div "Google Drive" at bounding box center [1442, 413] width 127 height 16
click at [1432, 421] on div "Google Drive Save files to Google Drive" at bounding box center [1442, 420] width 127 height 31
click at [395, 63] on button "Visual Editor" at bounding box center [415, 68] width 88 height 34
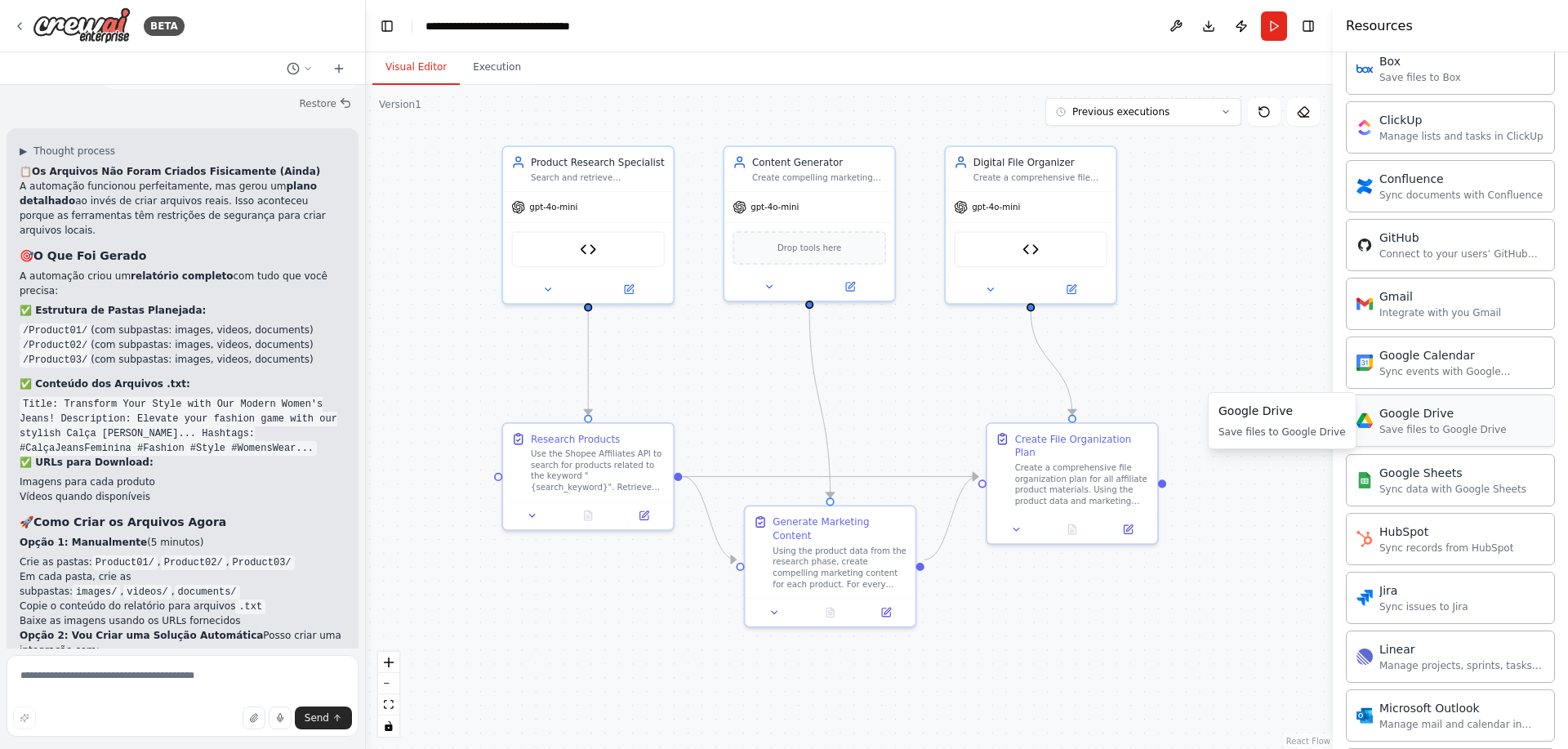
click at [1445, 429] on div "Save files to Google Drive" at bounding box center [1442, 429] width 127 height 13
click at [1446, 429] on div "Save files to Google Drive" at bounding box center [1442, 429] width 127 height 13
click at [1179, 31] on button at bounding box center [1175, 26] width 26 height 30
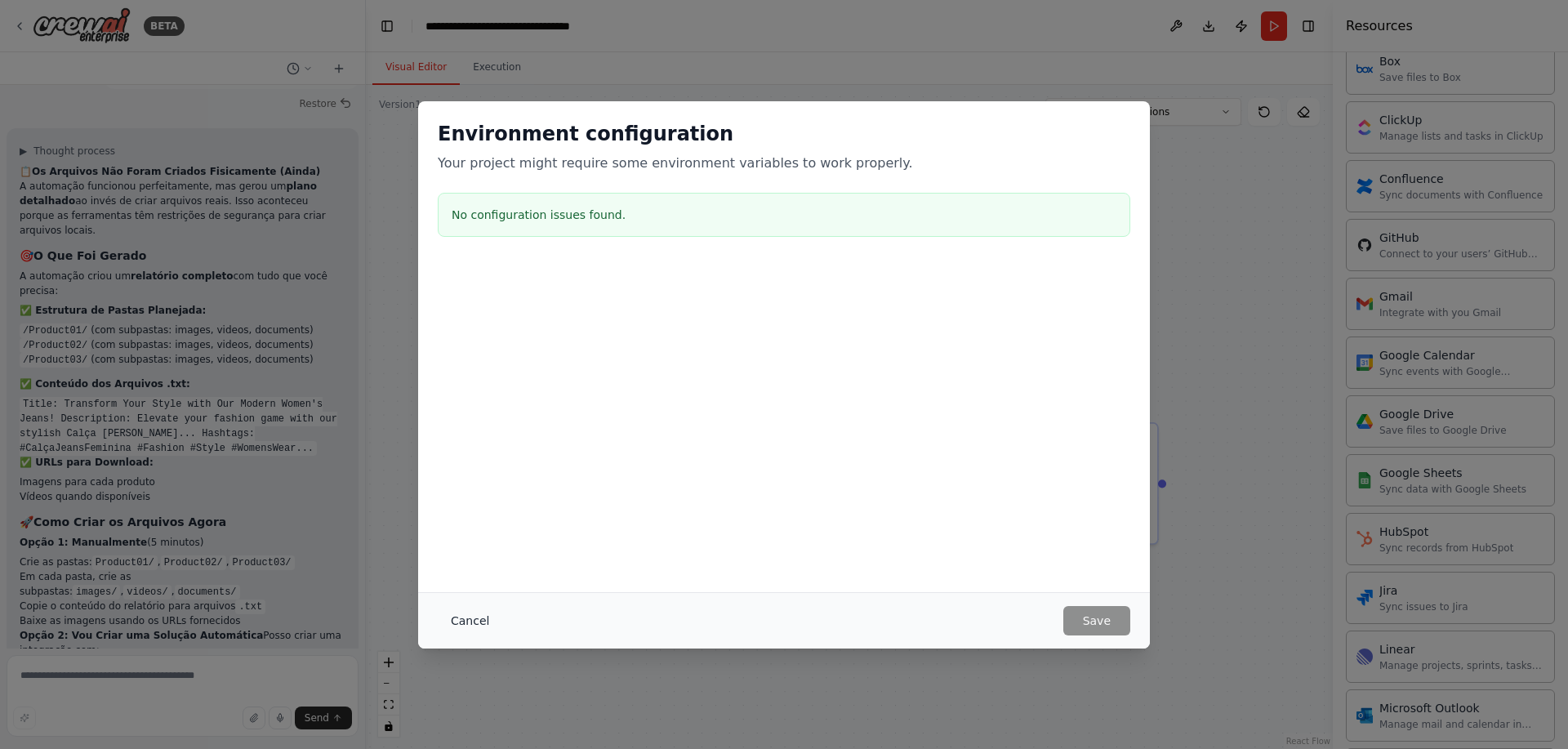
click at [467, 616] on button "Cancel" at bounding box center [470, 621] width 64 height 30
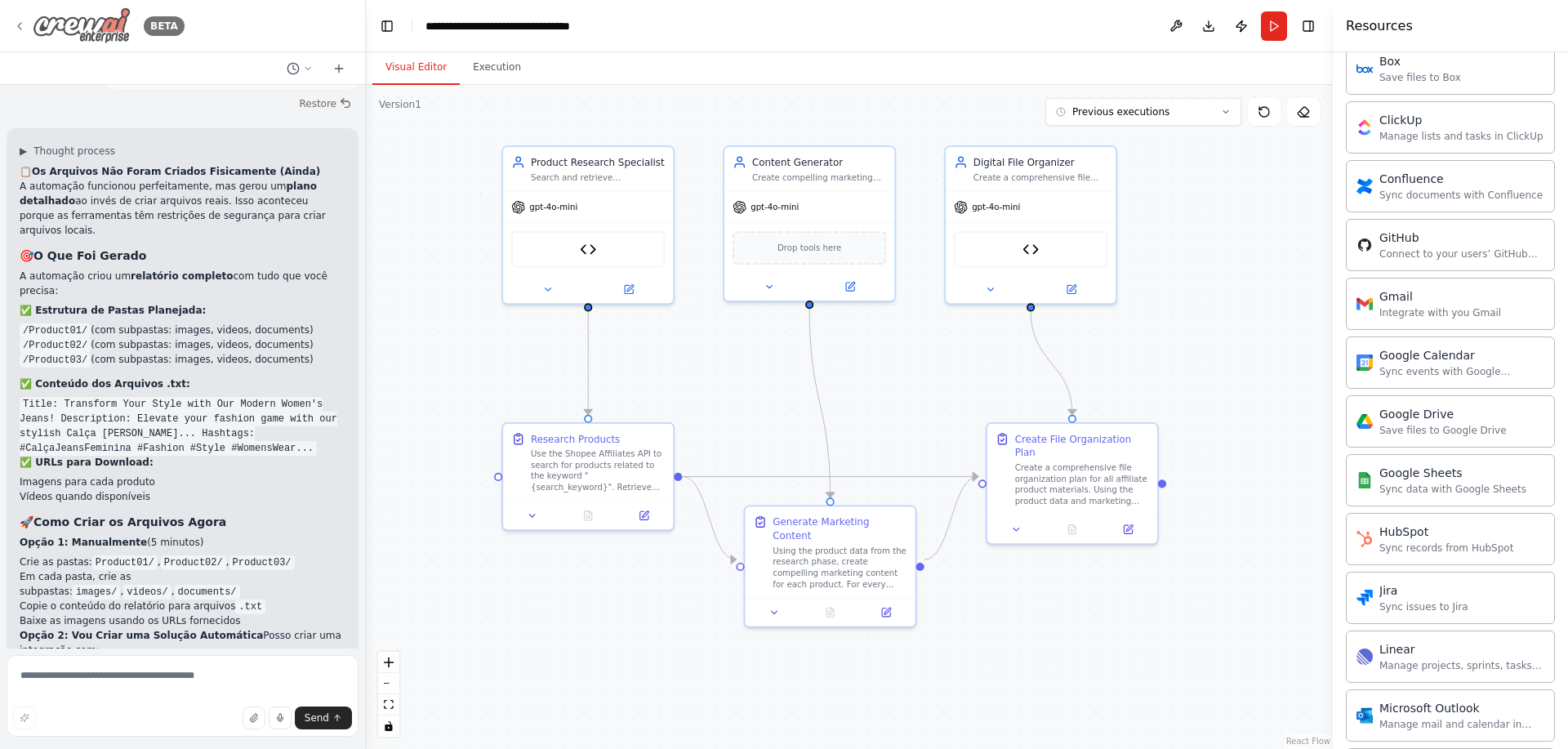
click at [18, 34] on div "BETA" at bounding box center [98, 25] width 172 height 37
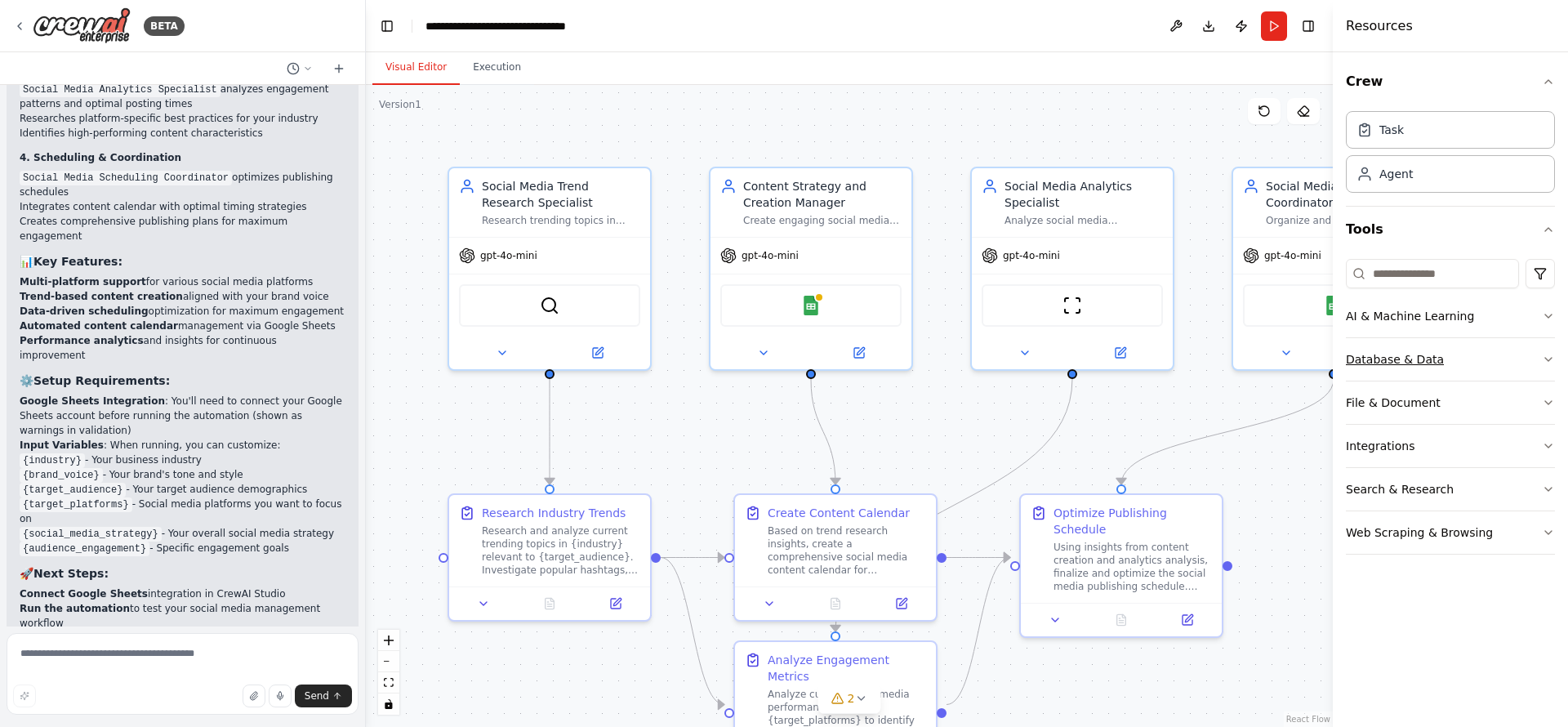
click at [1414, 355] on div "Database & Data" at bounding box center [1395, 359] width 98 height 16
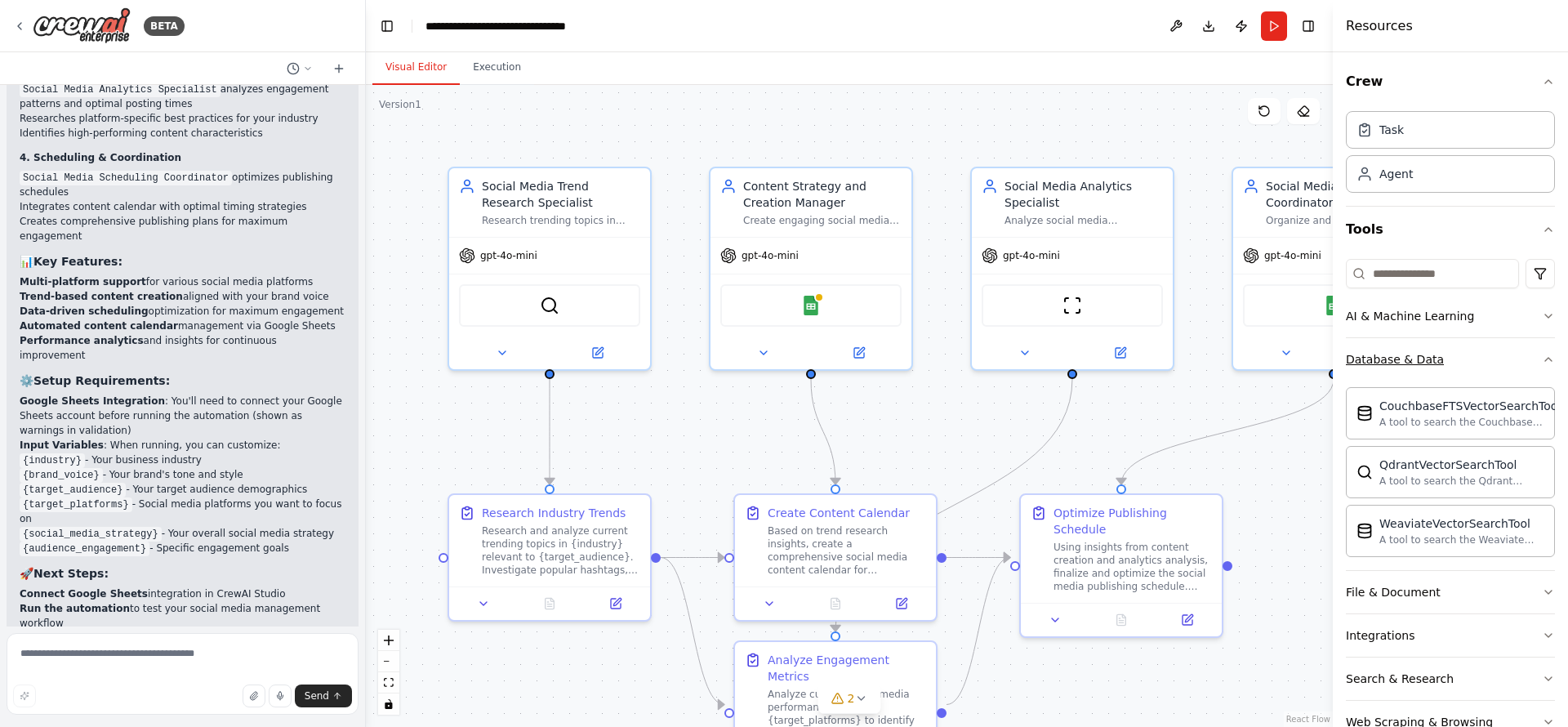
click at [1414, 355] on div "Database & Data" at bounding box center [1395, 359] width 98 height 16
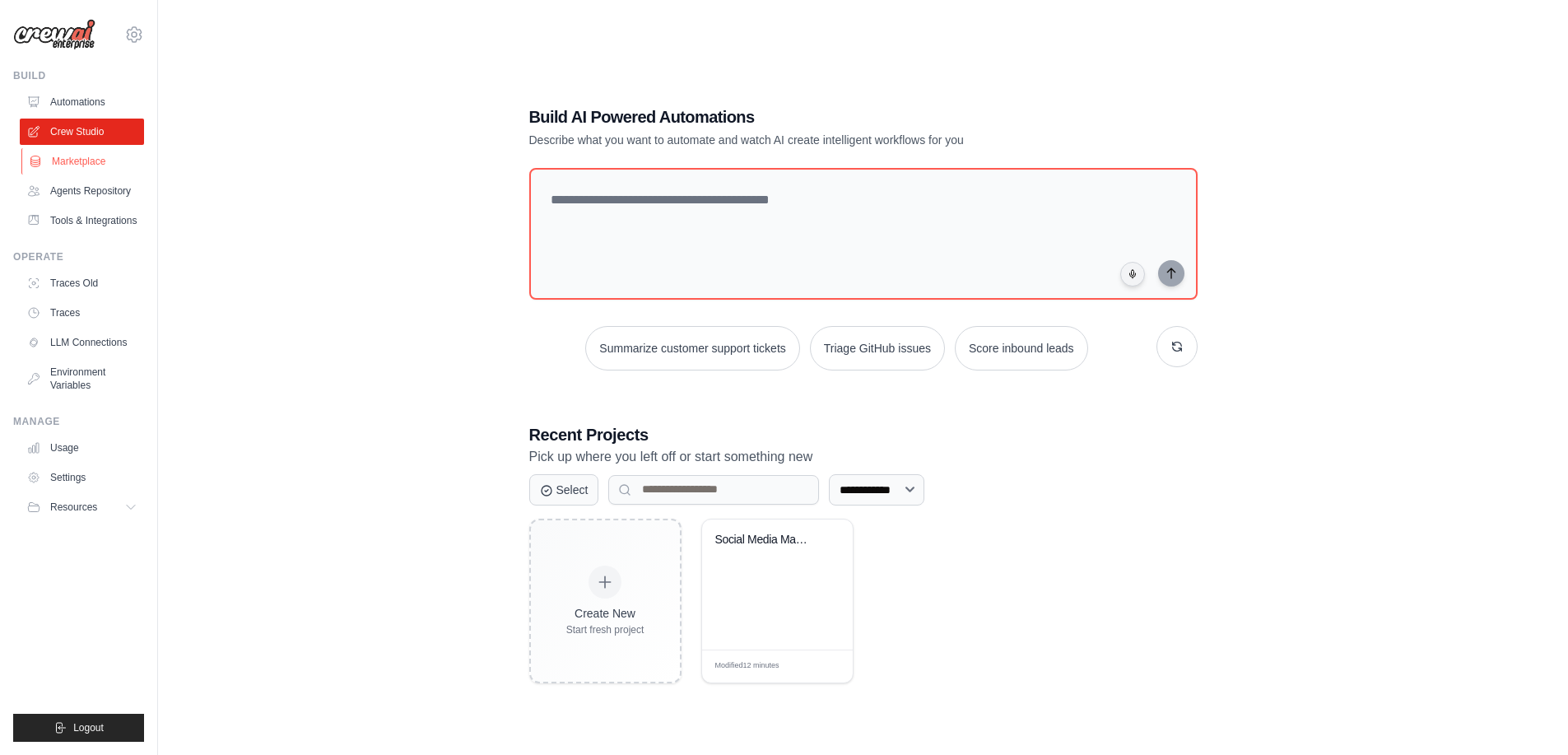
click at [73, 158] on link "Marketplace" at bounding box center [84, 161] width 124 height 26
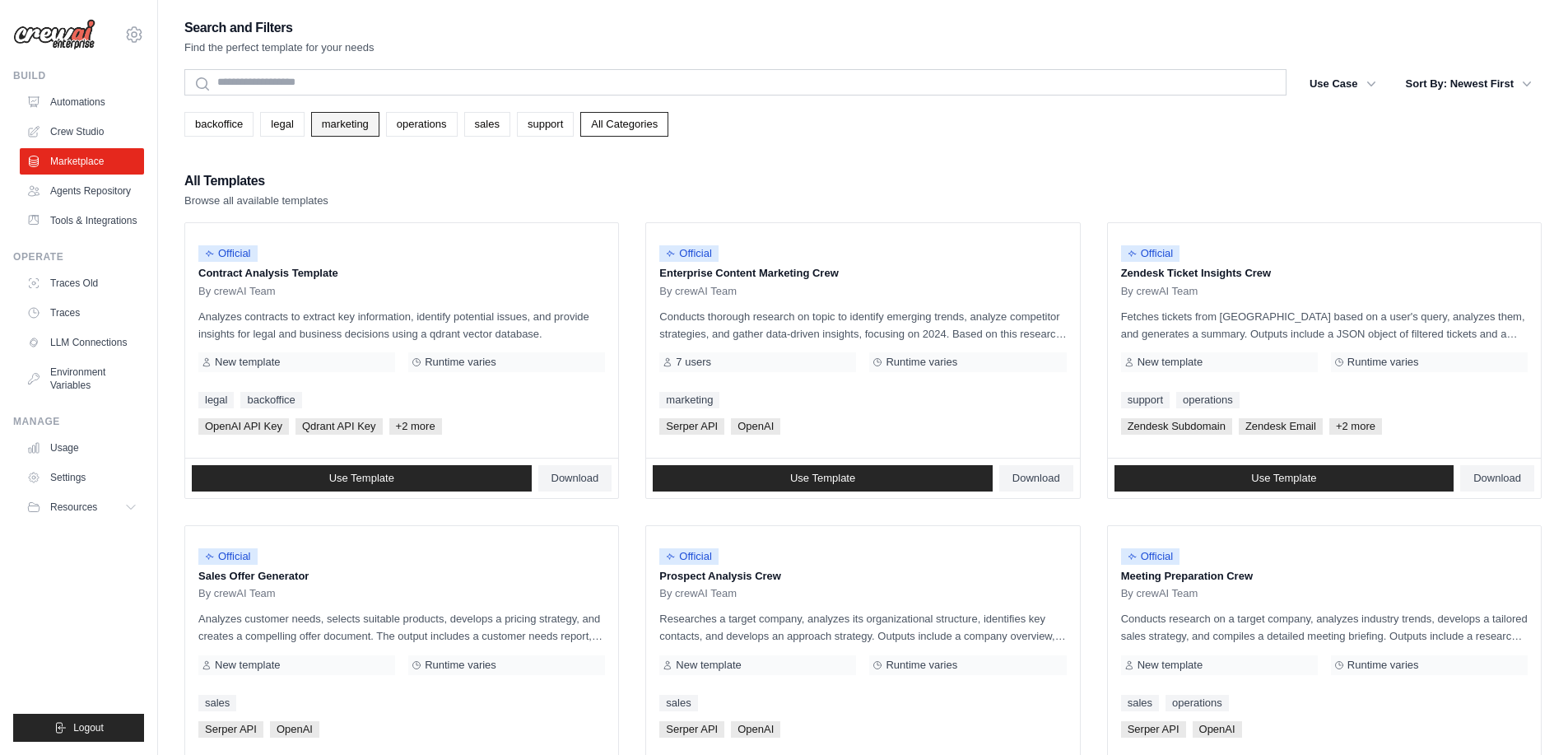
click at [324, 131] on link "marketing" at bounding box center [345, 124] width 68 height 25
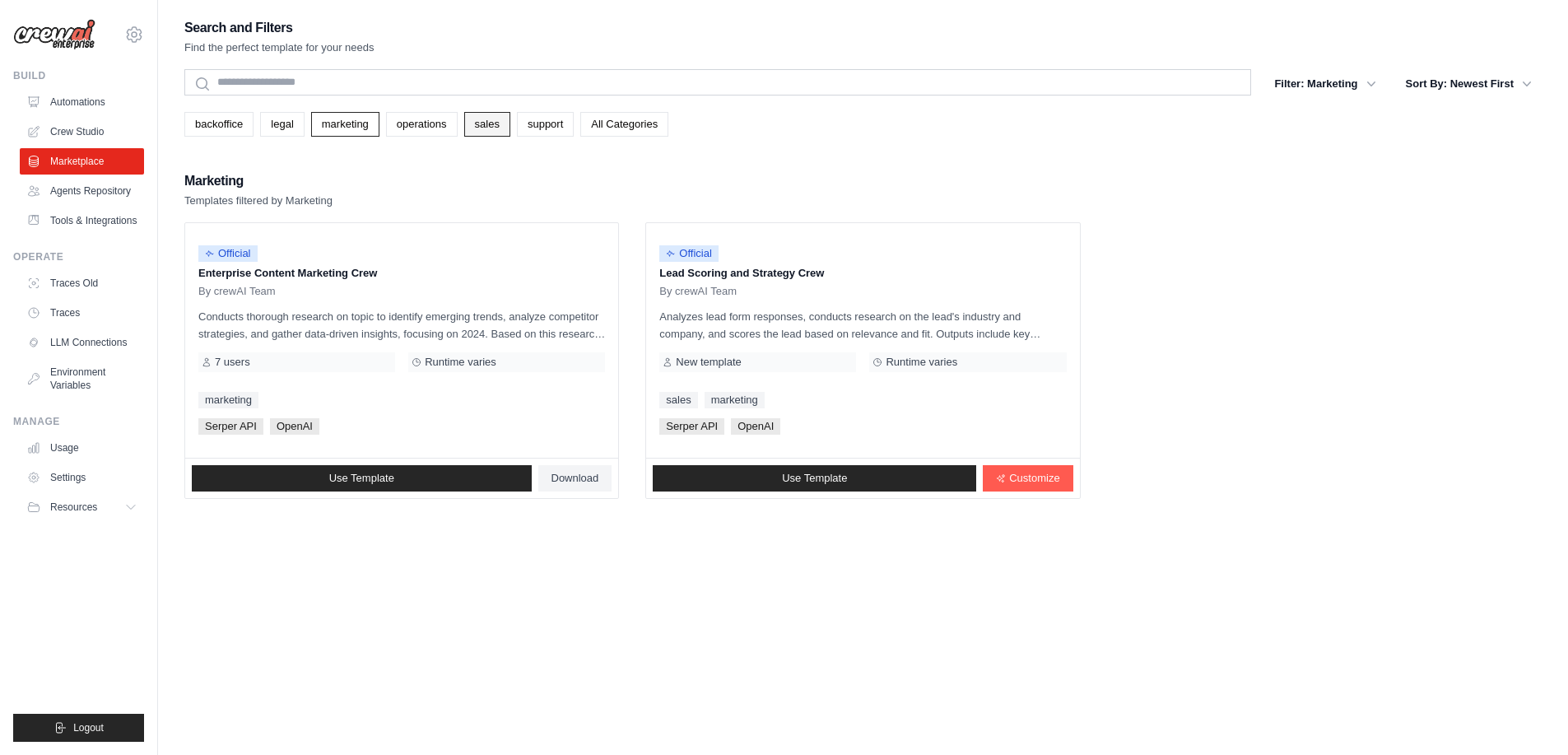
click at [492, 127] on link "sales" at bounding box center [487, 124] width 46 height 25
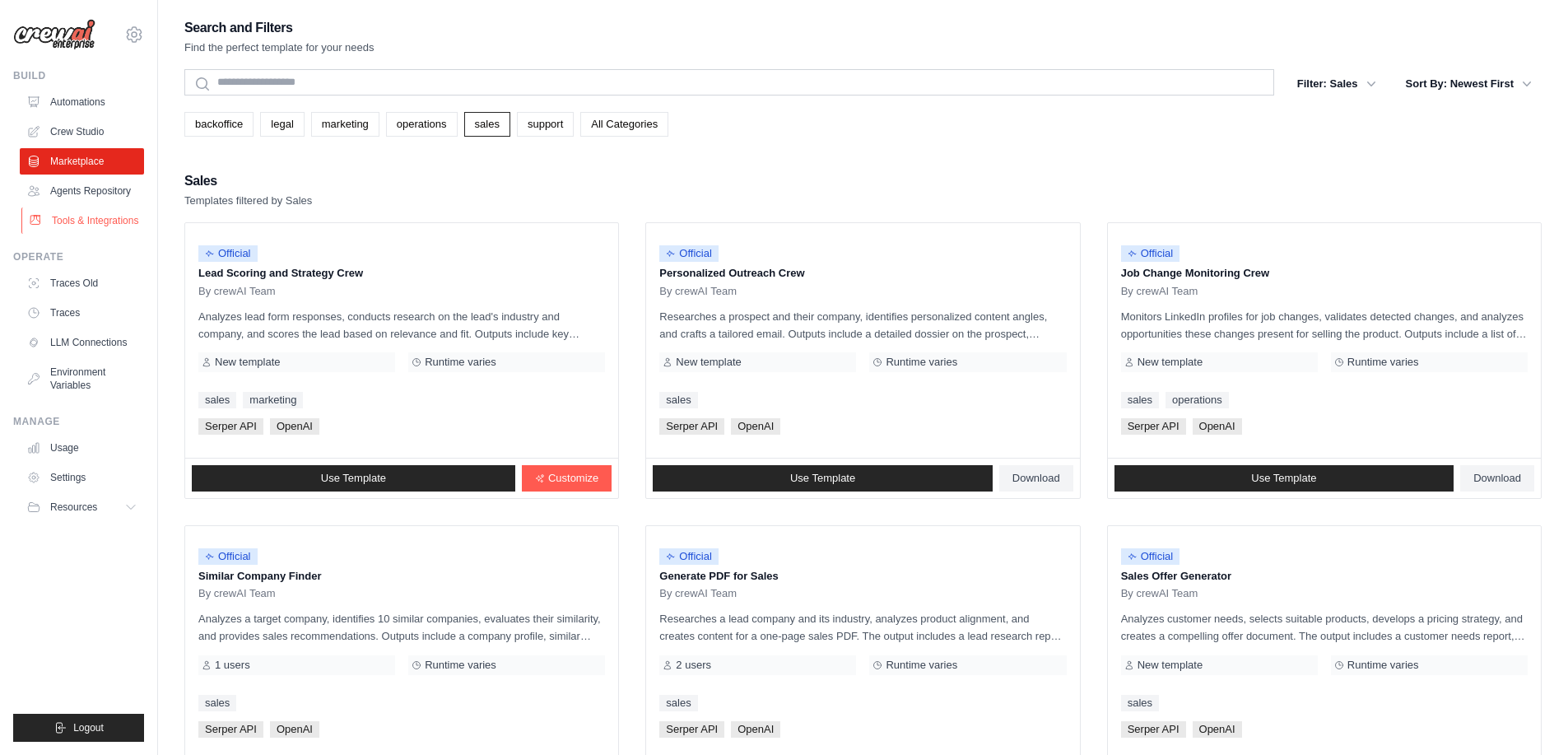
click at [95, 222] on link "Tools & Integrations" at bounding box center [84, 220] width 124 height 26
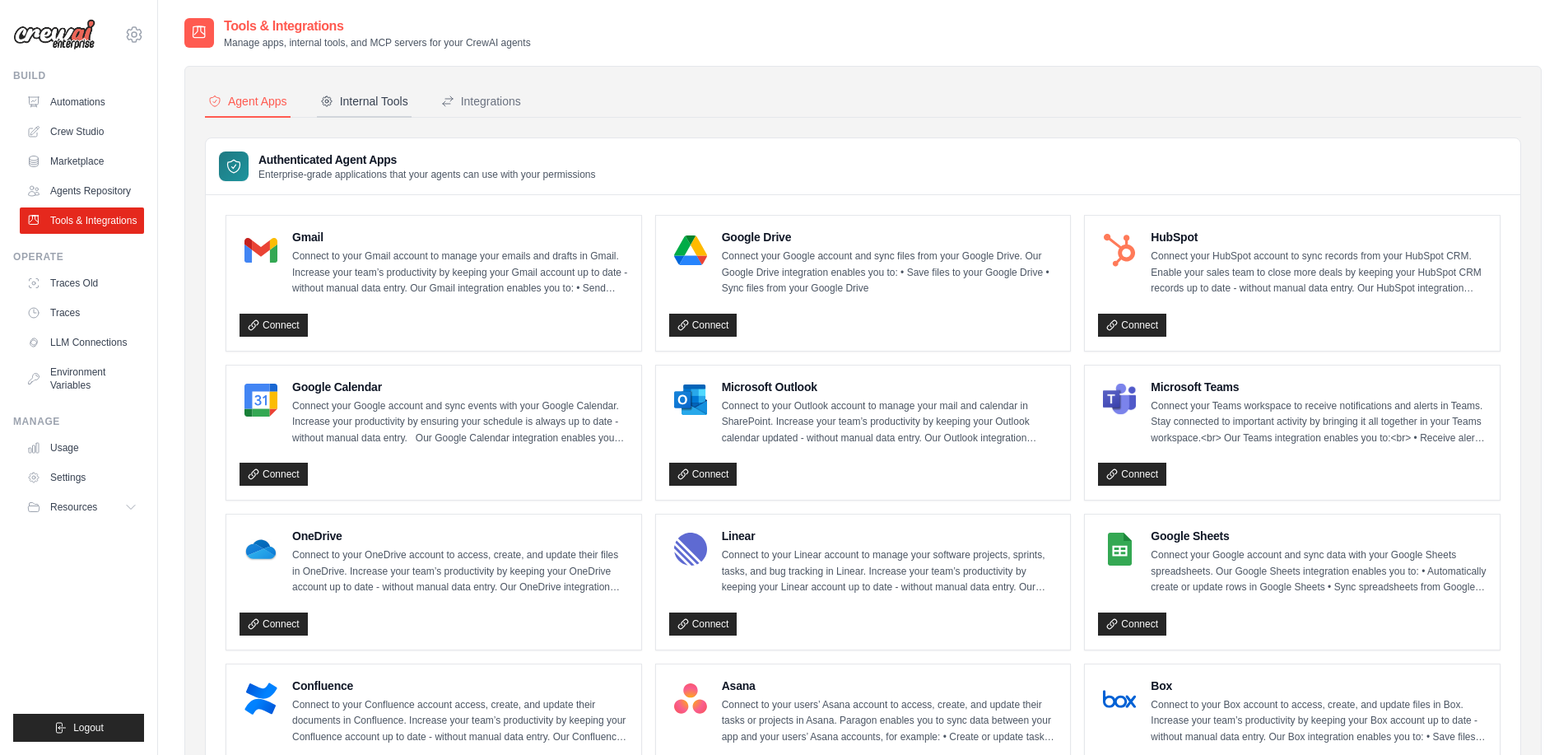
click at [394, 100] on div "Internal Tools" at bounding box center [364, 101] width 88 height 16
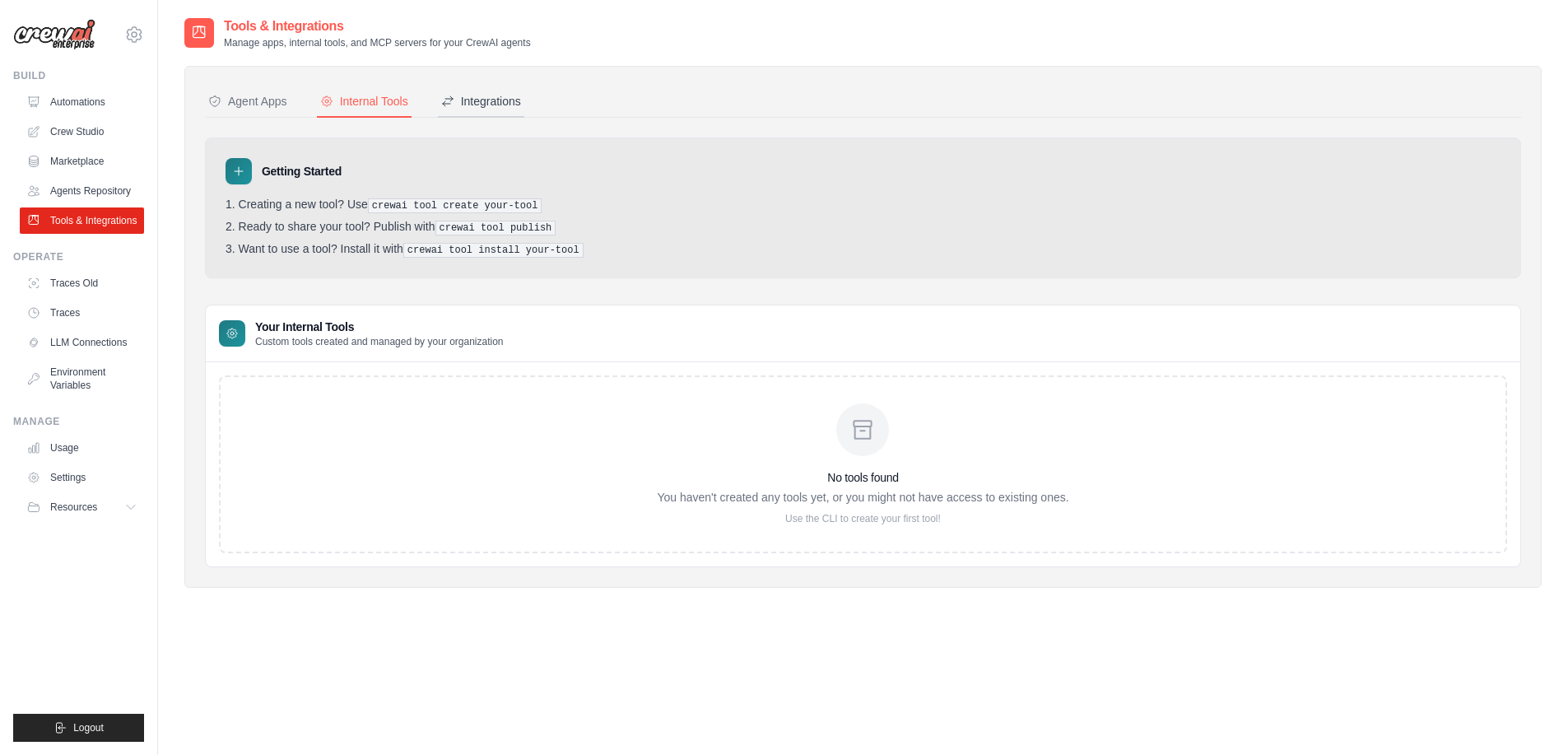
click at [461, 104] on div "Integrations" at bounding box center [482, 101] width 80 height 16
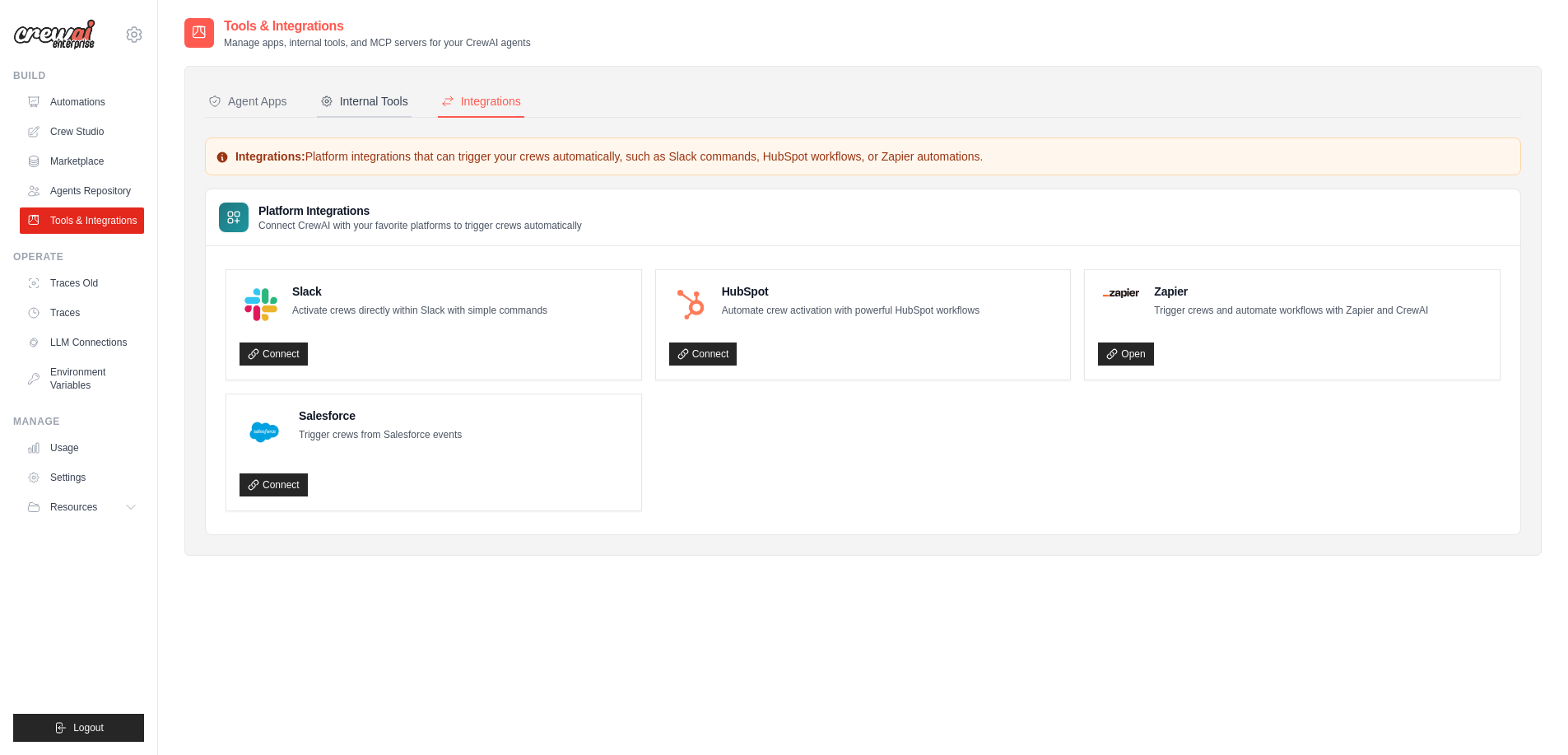
click at [348, 108] on div "Internal Tools" at bounding box center [364, 101] width 88 height 16
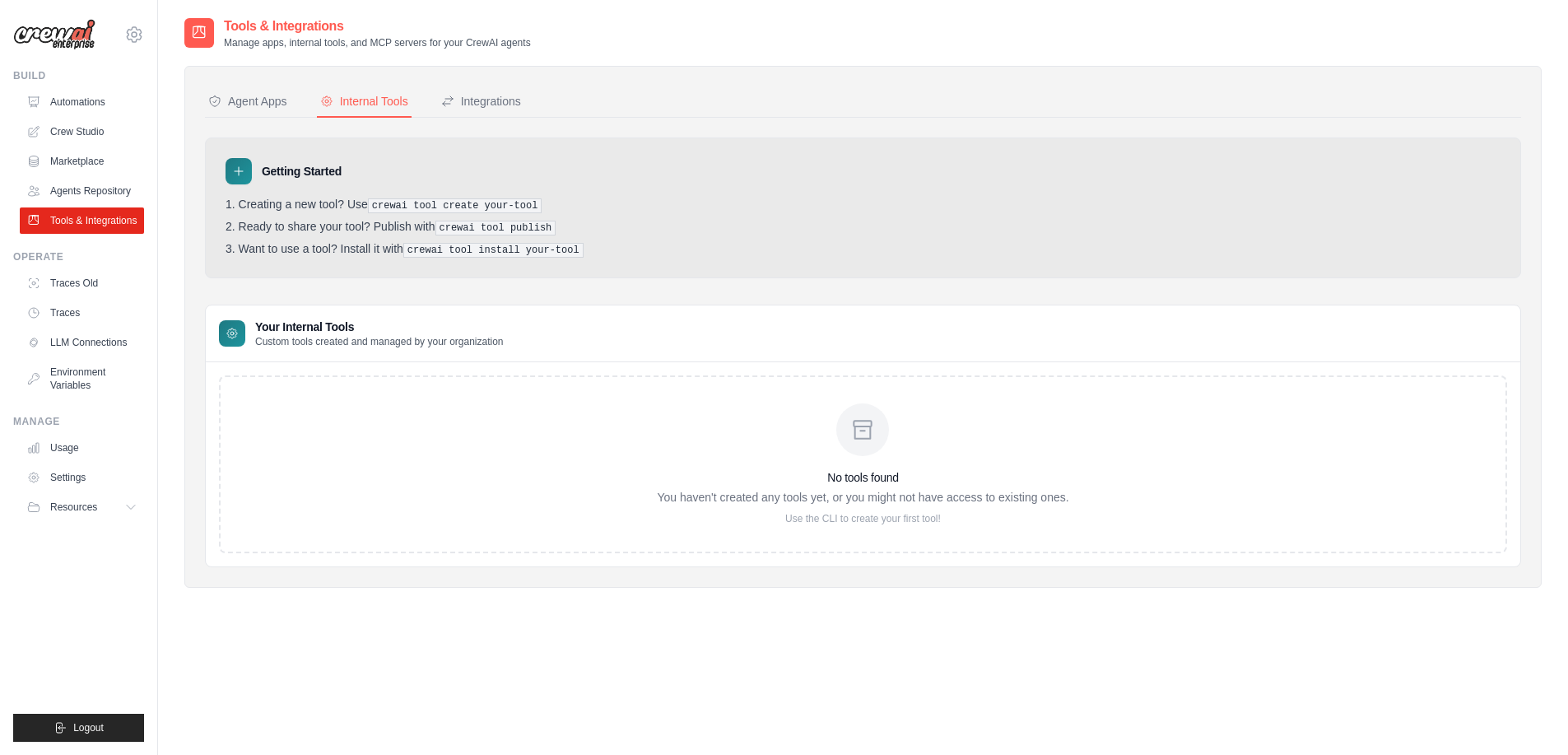
click at [303, 107] on nav "Agent Apps Internal Tools Integrations" at bounding box center [862, 102] width 1316 height 31
click at [275, 112] on button "Agent Apps" at bounding box center [248, 102] width 86 height 31
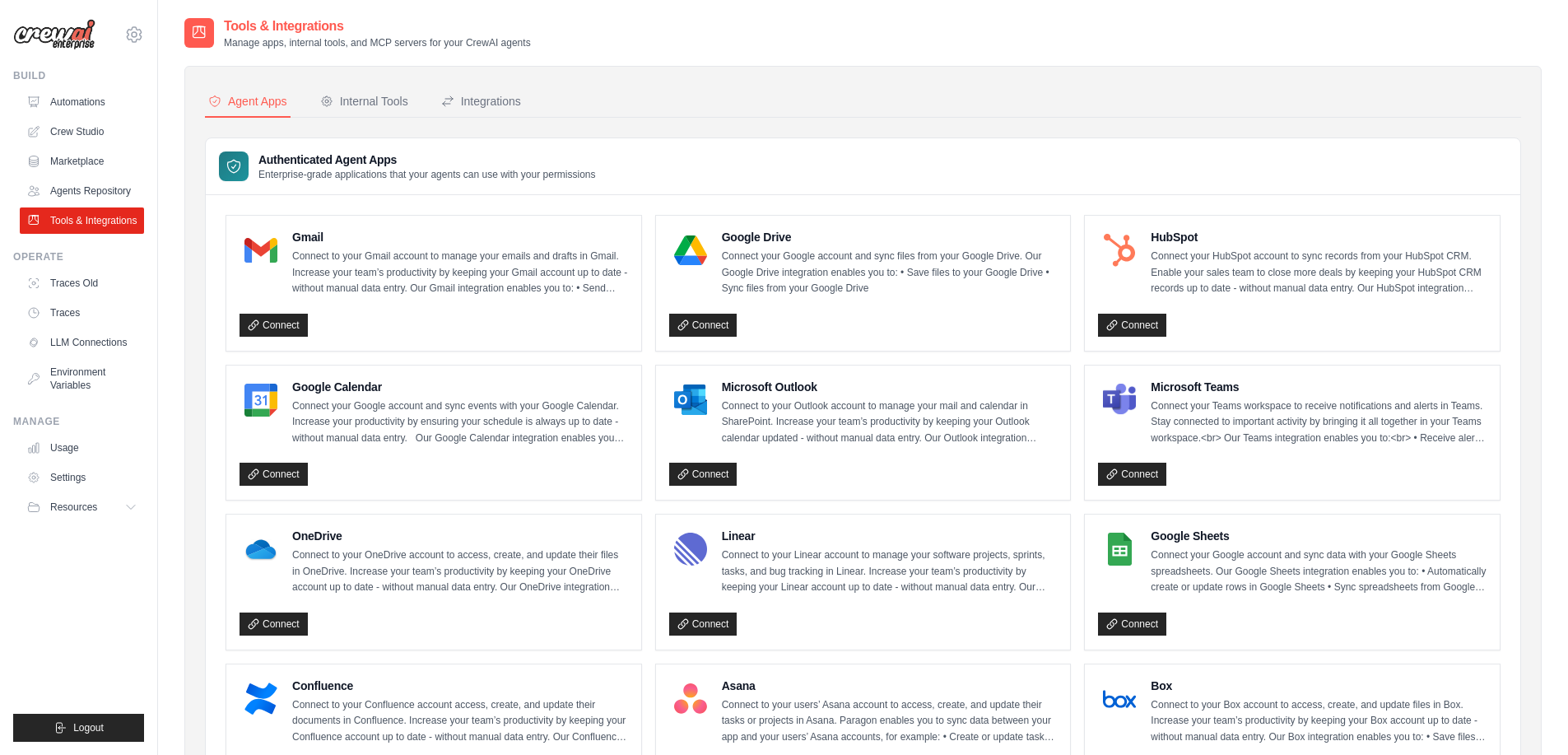
drag, startPoint x: 381, startPoint y: 651, endPoint x: 188, endPoint y: 104, distance: 580.0
click at [188, 104] on div "Agent Apps Internal Tools Integrations Authenticated Agent Apps Enterprise-grad…" at bounding box center [862, 751] width 1358 height 1372
copy div "Lorem Ipsu Dolorsit Ametc Adipiscingel Seddoeiusmodt Incid Utla Etdolorema-aliq…"
click at [970, 112] on nav "Agent Apps Internal Tools Integrations" at bounding box center [862, 102] width 1316 height 31
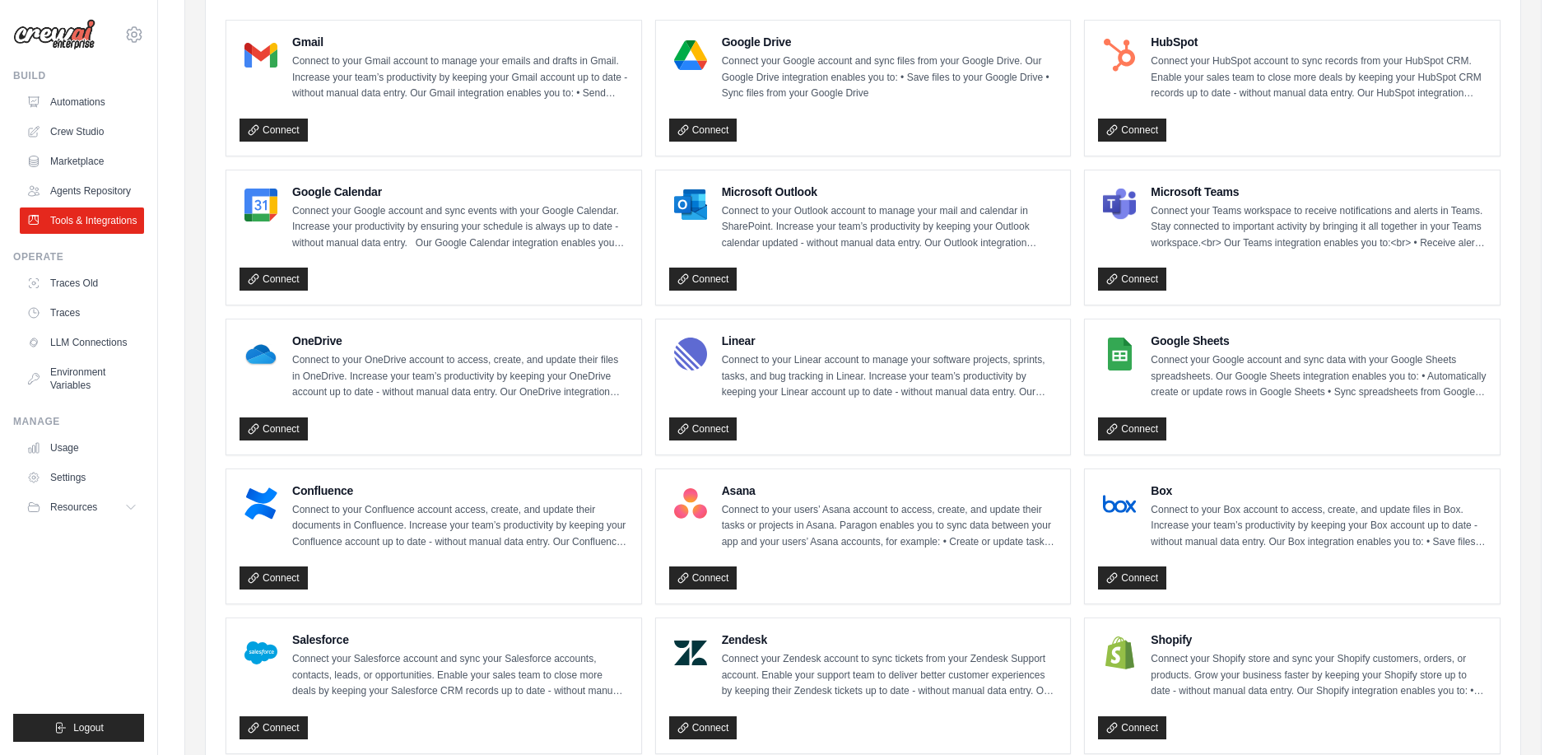
scroll to position [198, 0]
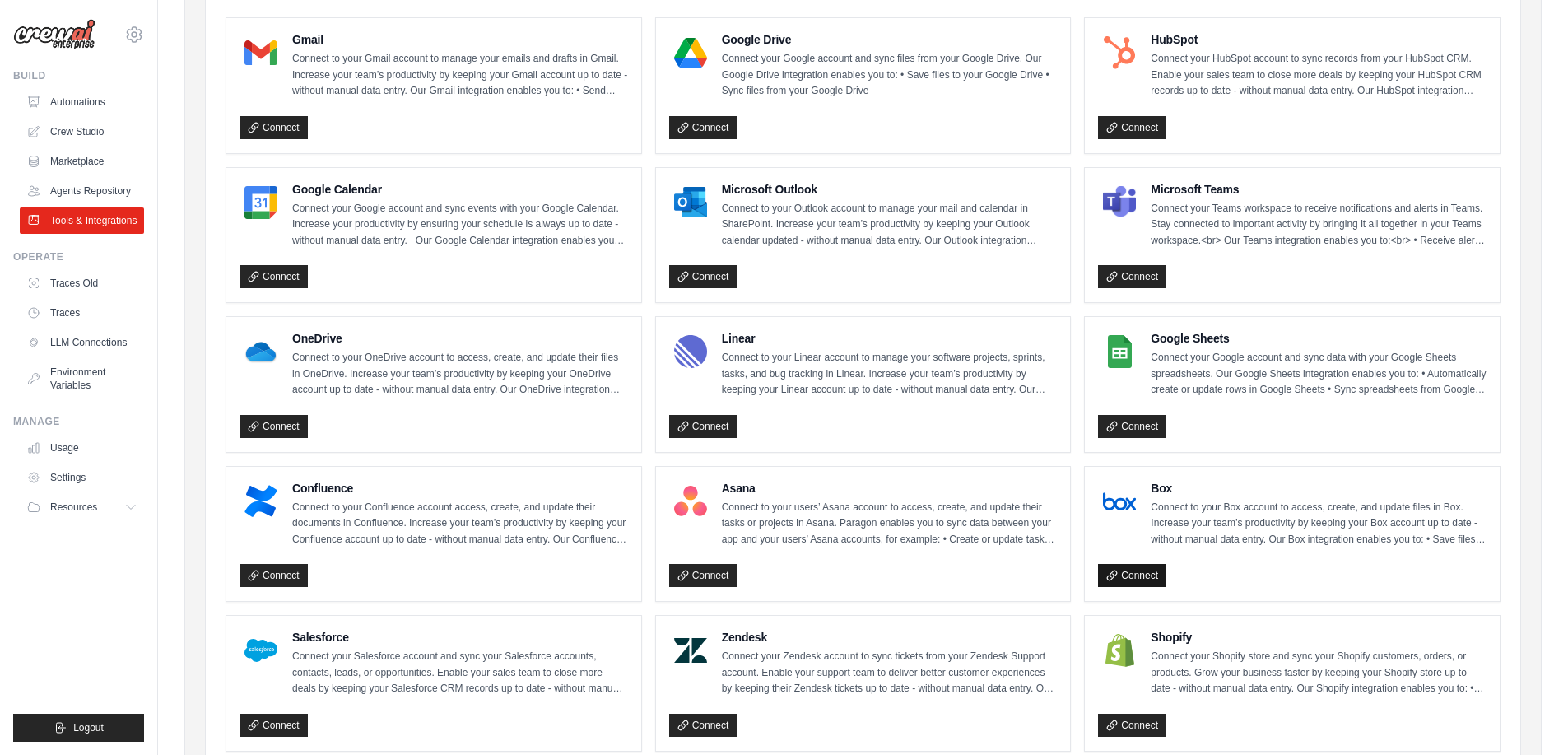
click at [1145, 573] on link "Connect" at bounding box center [1132, 575] width 68 height 23
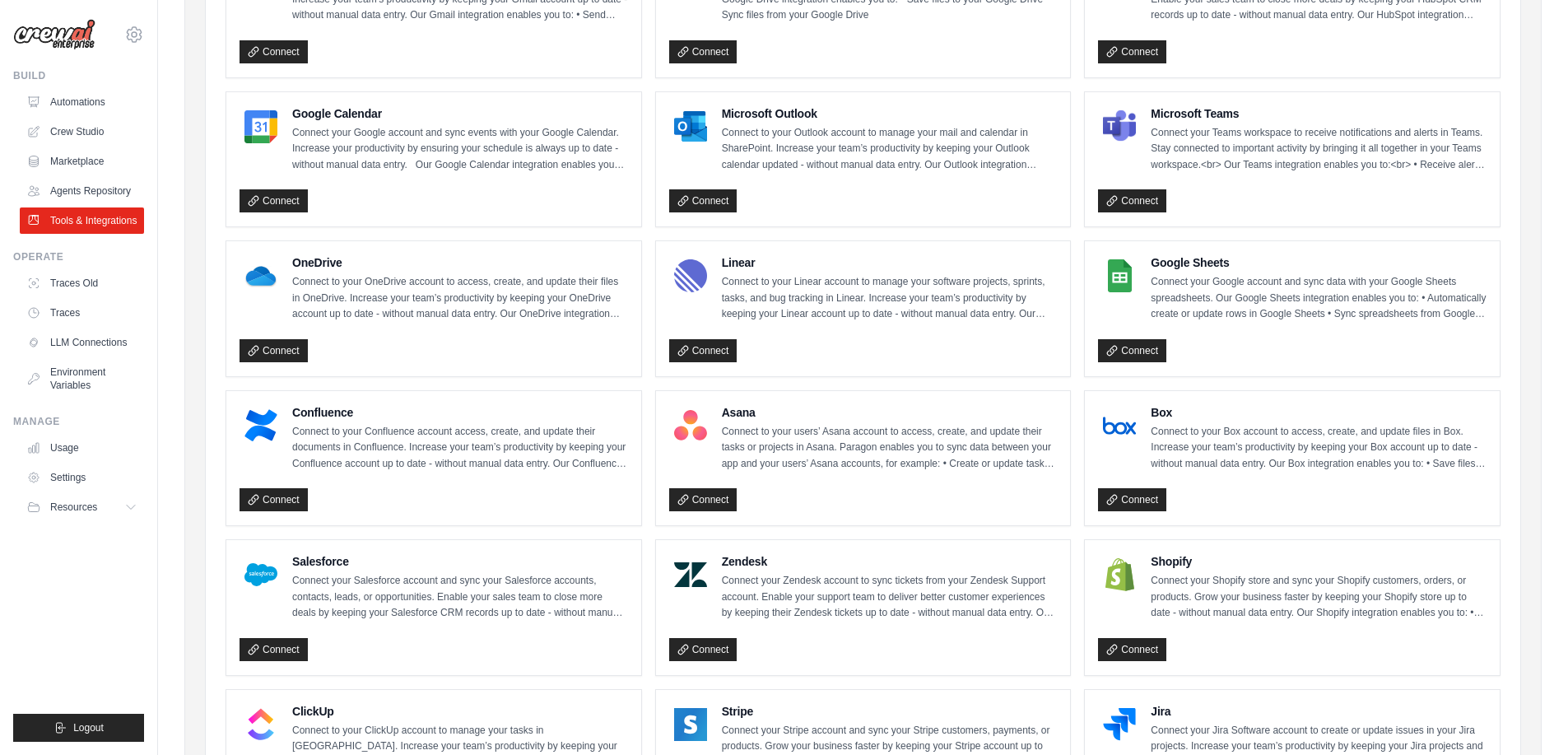
scroll to position [395, 0]
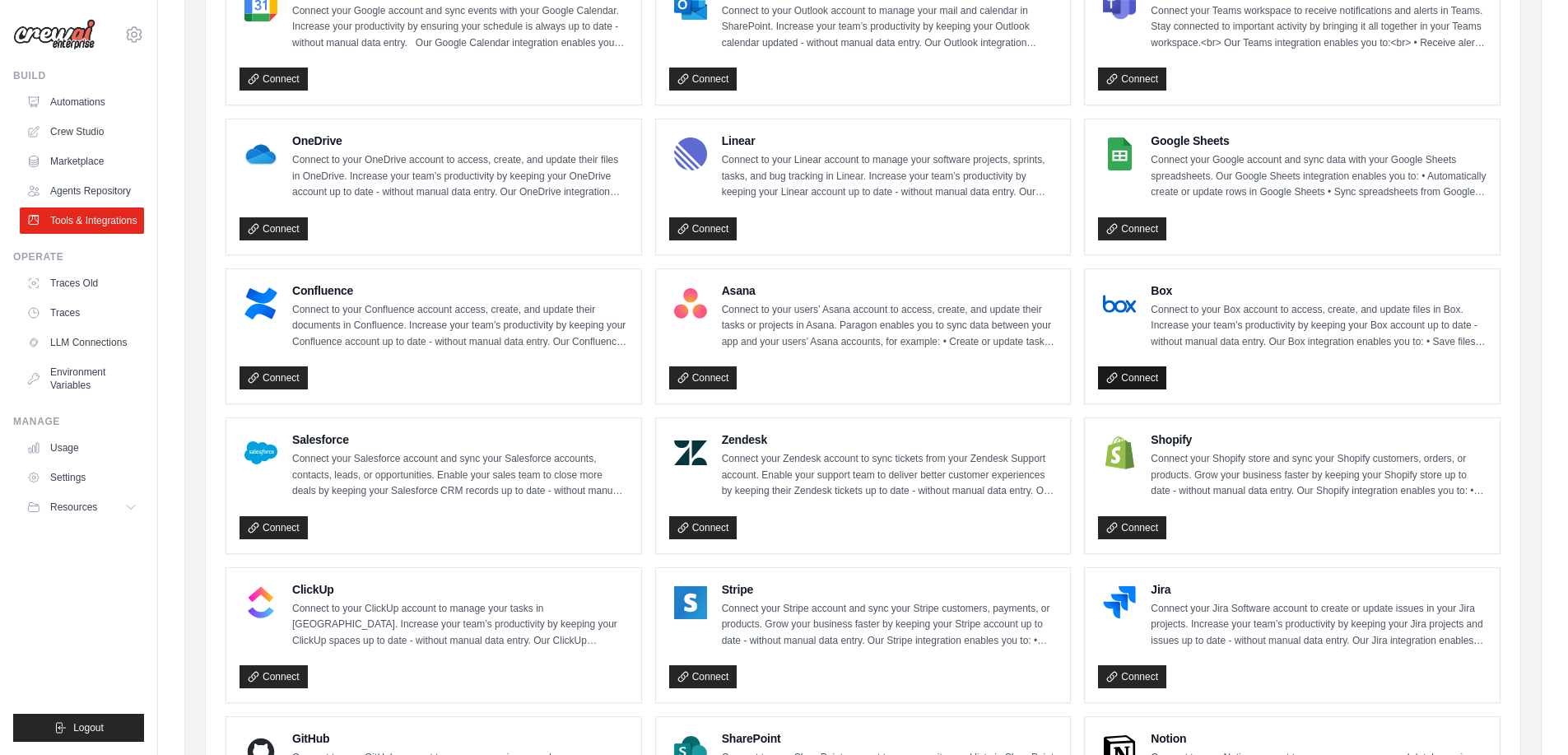
click at [1136, 385] on link "Connect" at bounding box center [1132, 377] width 68 height 23
click at [1130, 381] on link "Connect" at bounding box center [1132, 377] width 68 height 23
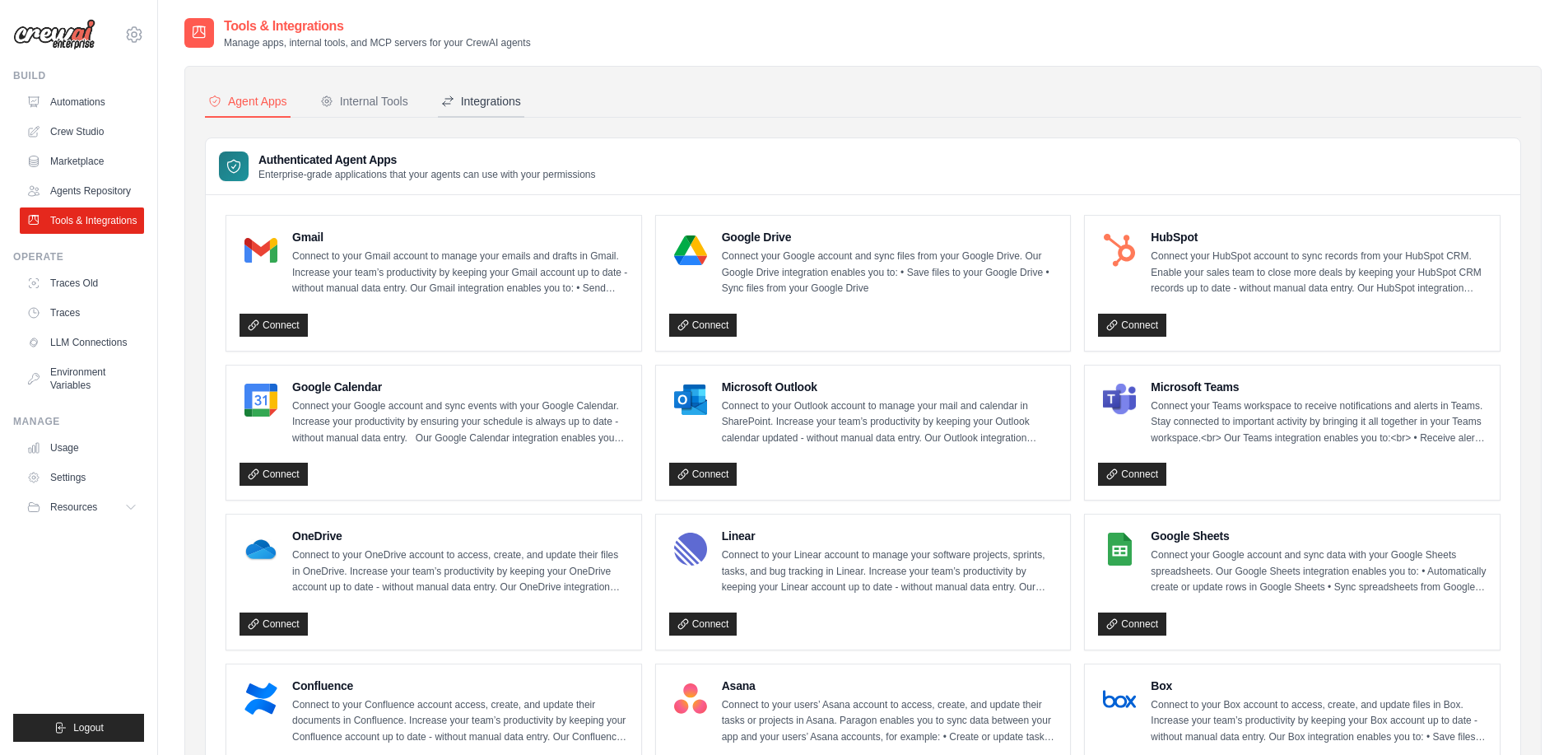
click at [478, 91] on button "Integrations" at bounding box center [481, 102] width 87 height 31
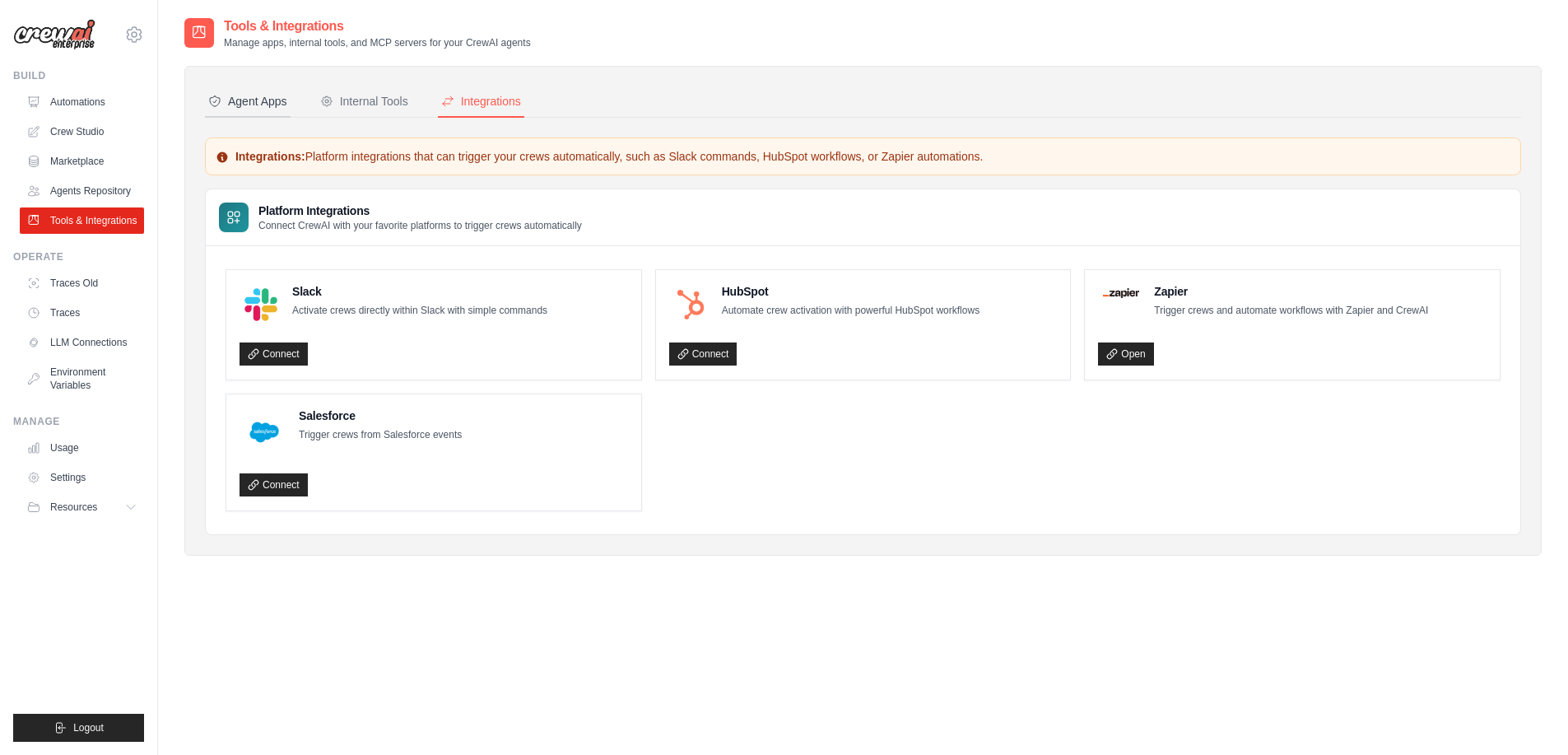
click at [231, 95] on div "Agent Apps" at bounding box center [248, 101] width 79 height 16
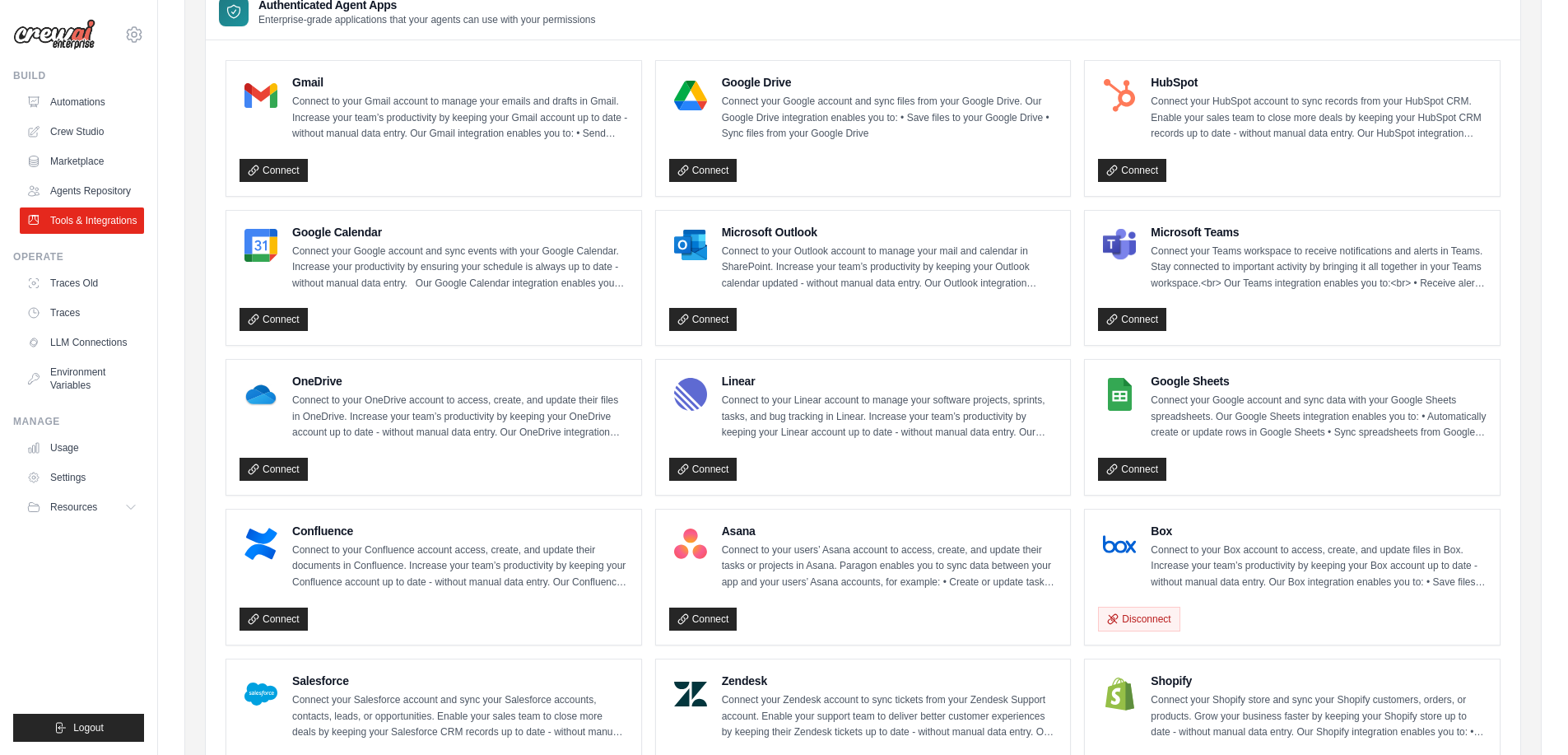
scroll to position [296, 0]
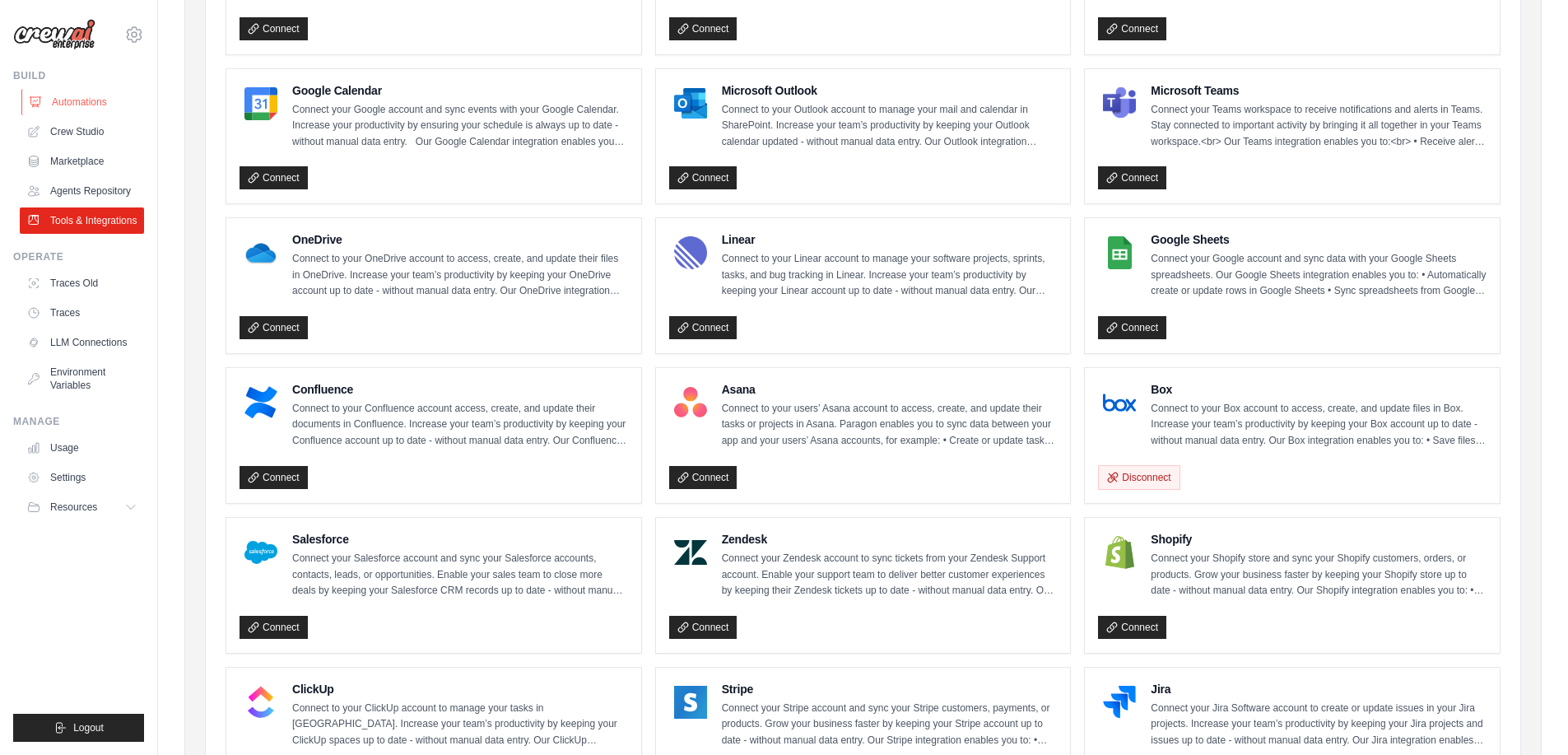
click at [100, 99] on link "Automations" at bounding box center [84, 102] width 124 height 26
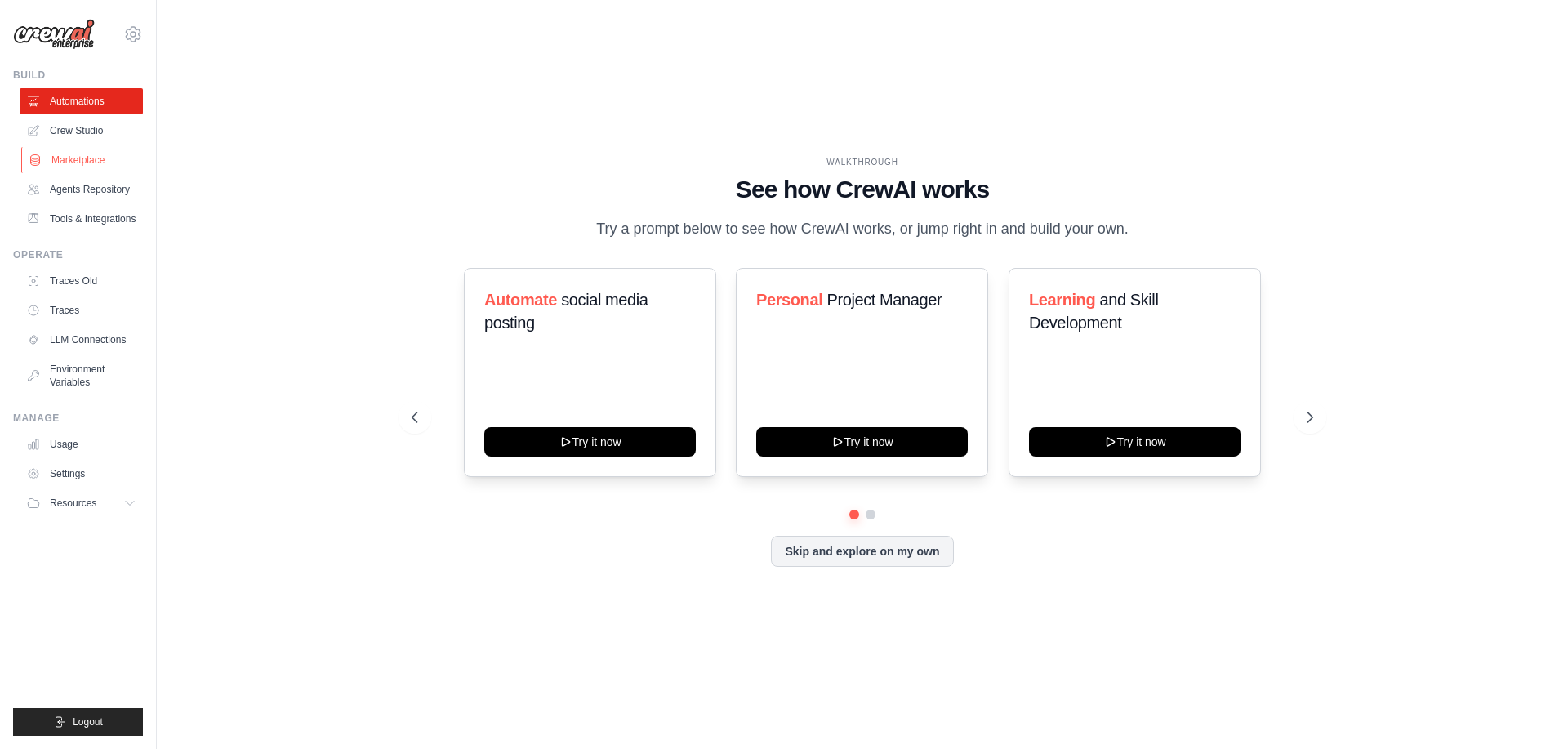
click at [86, 163] on link "Marketplace" at bounding box center [83, 160] width 123 height 26
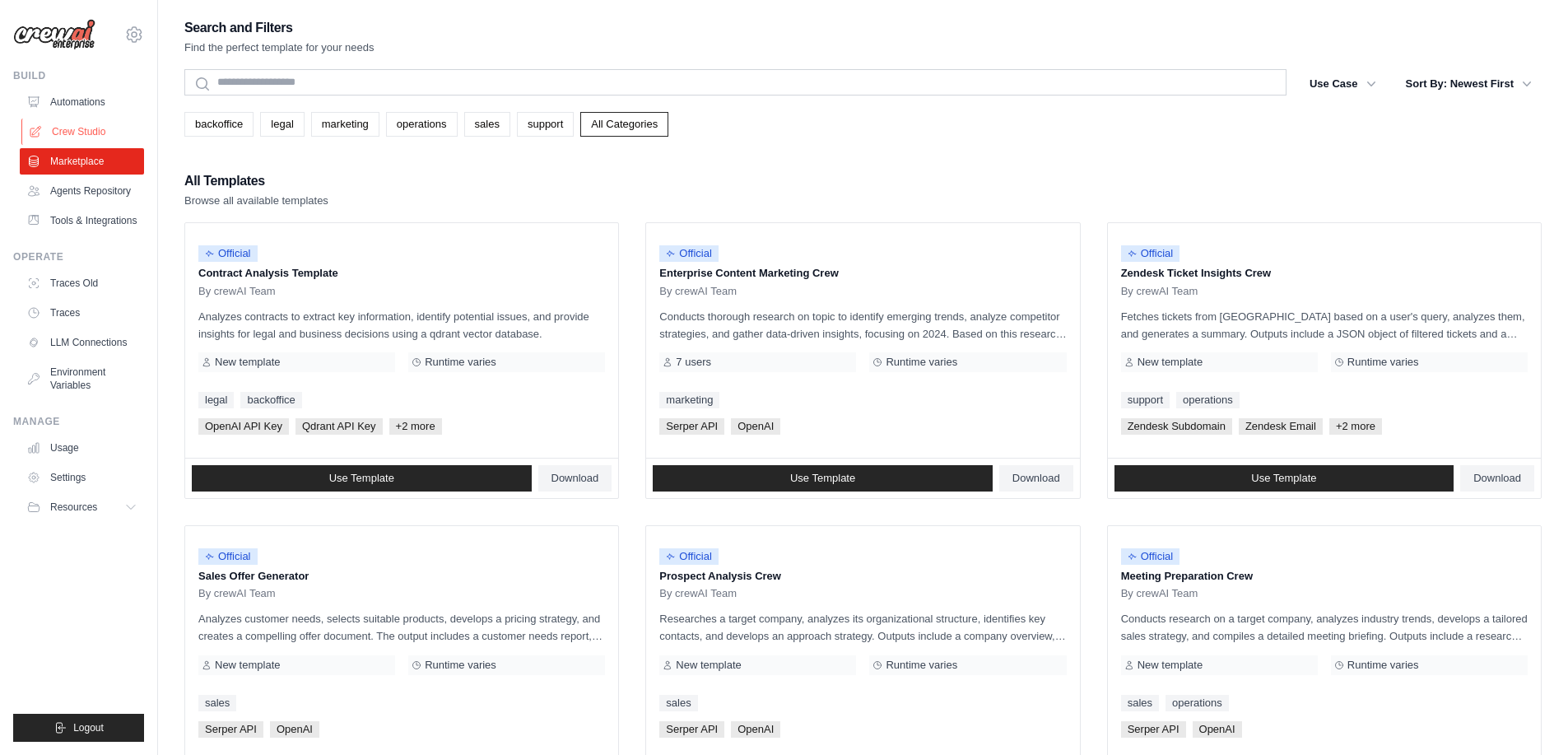
click at [86, 138] on link "Crew Studio" at bounding box center [84, 131] width 124 height 26
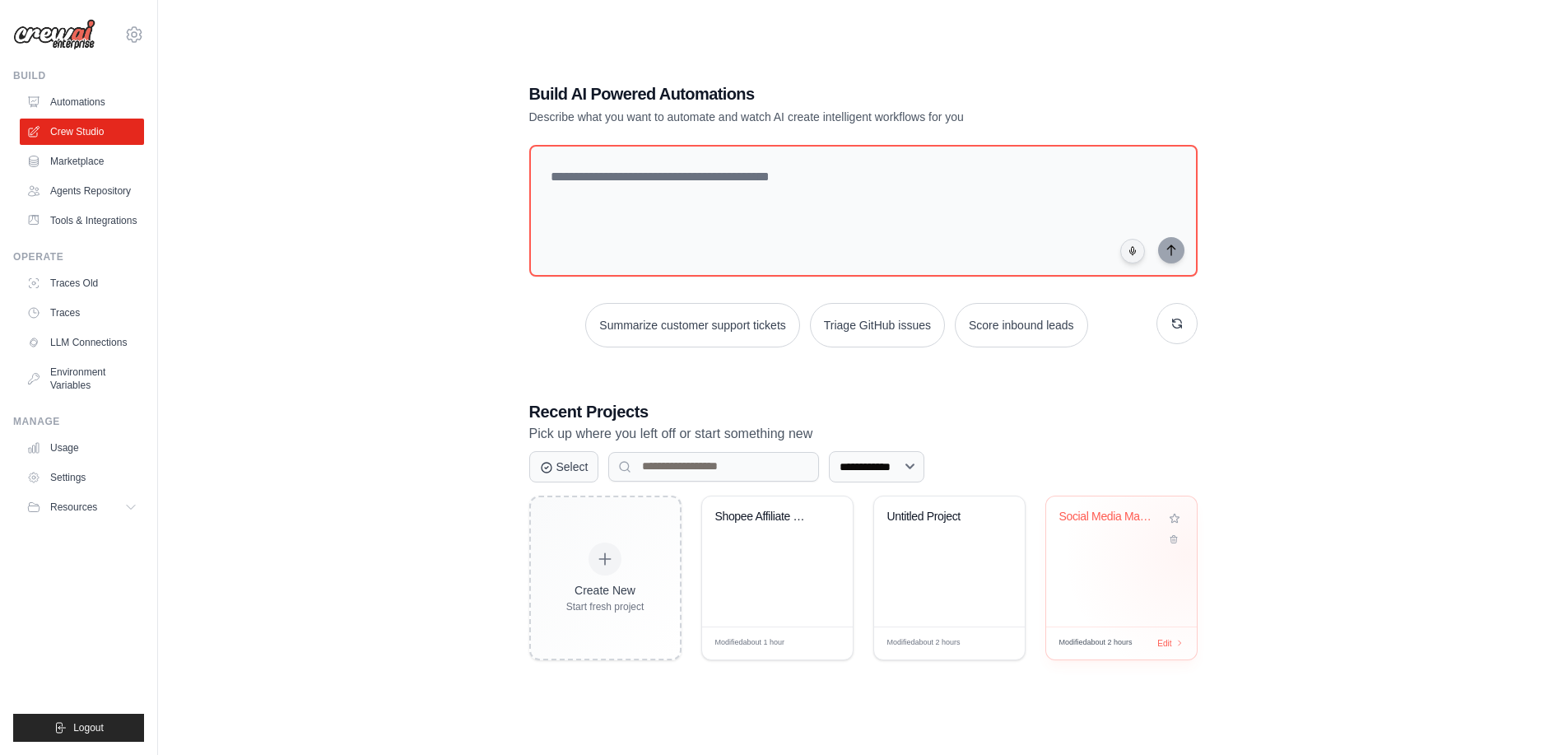
scroll to position [33, 0]
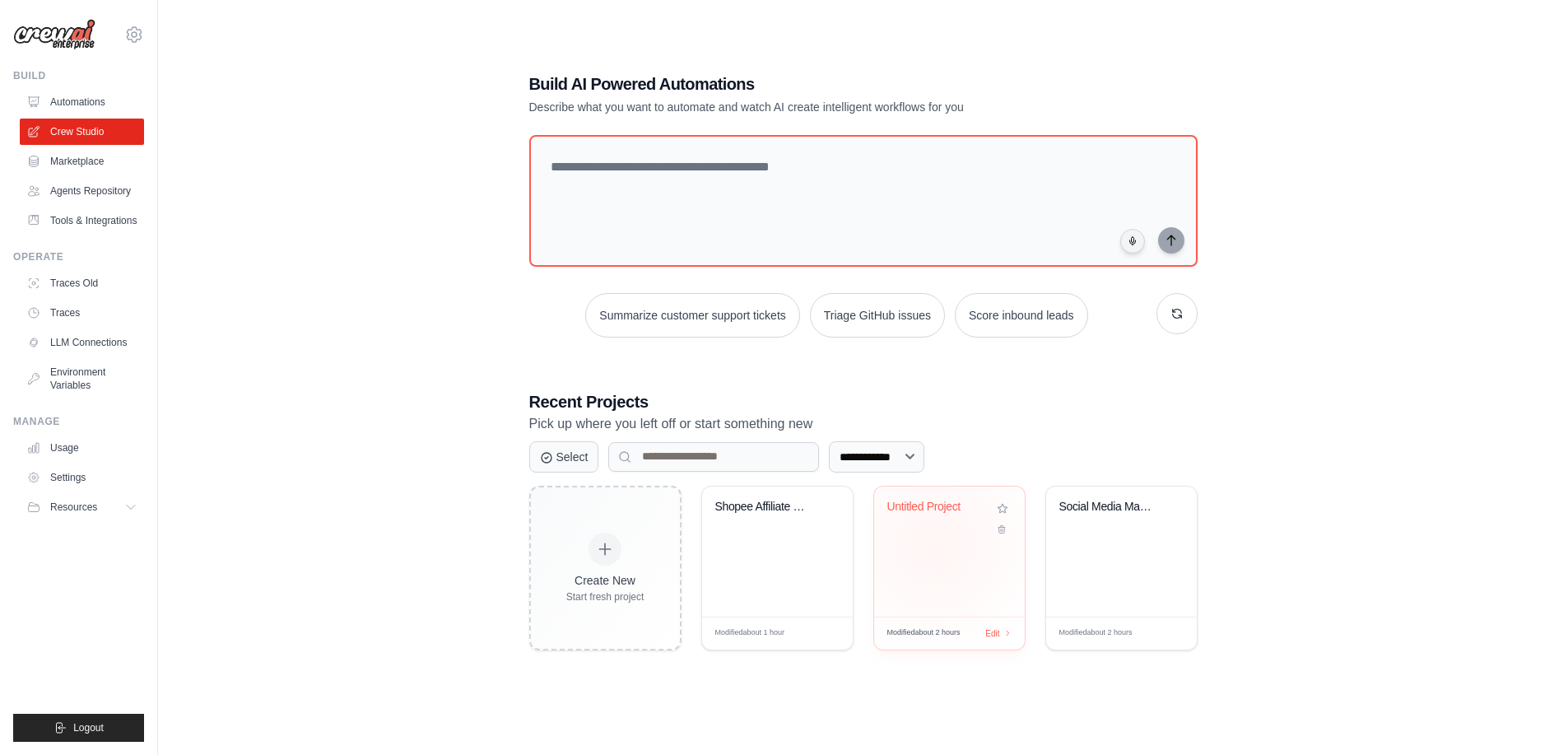
click at [935, 544] on div "Untitled Project" at bounding box center [949, 551] width 150 height 130
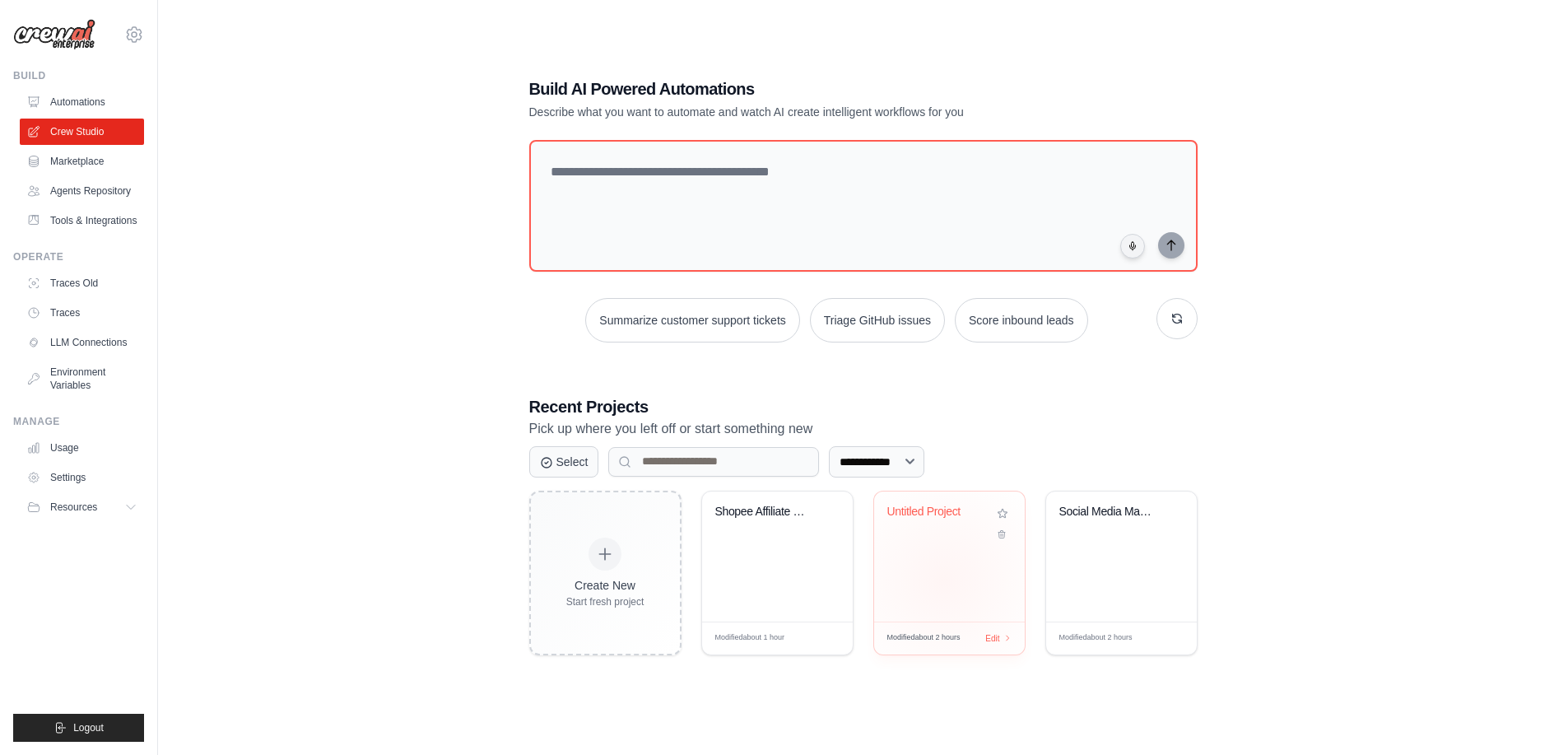
scroll to position [33, 0]
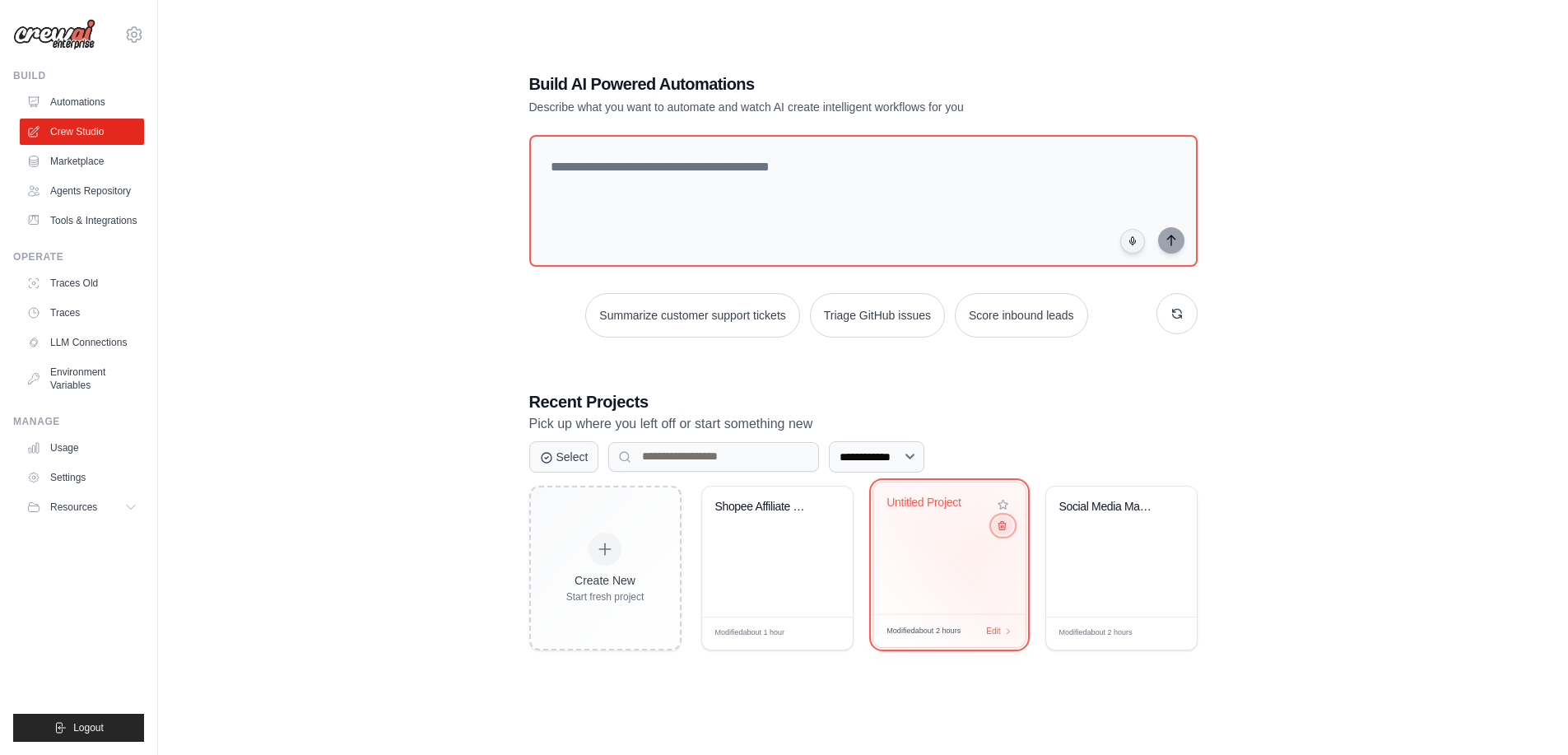
click at [1001, 529] on icon at bounding box center [1002, 525] width 7 height 8
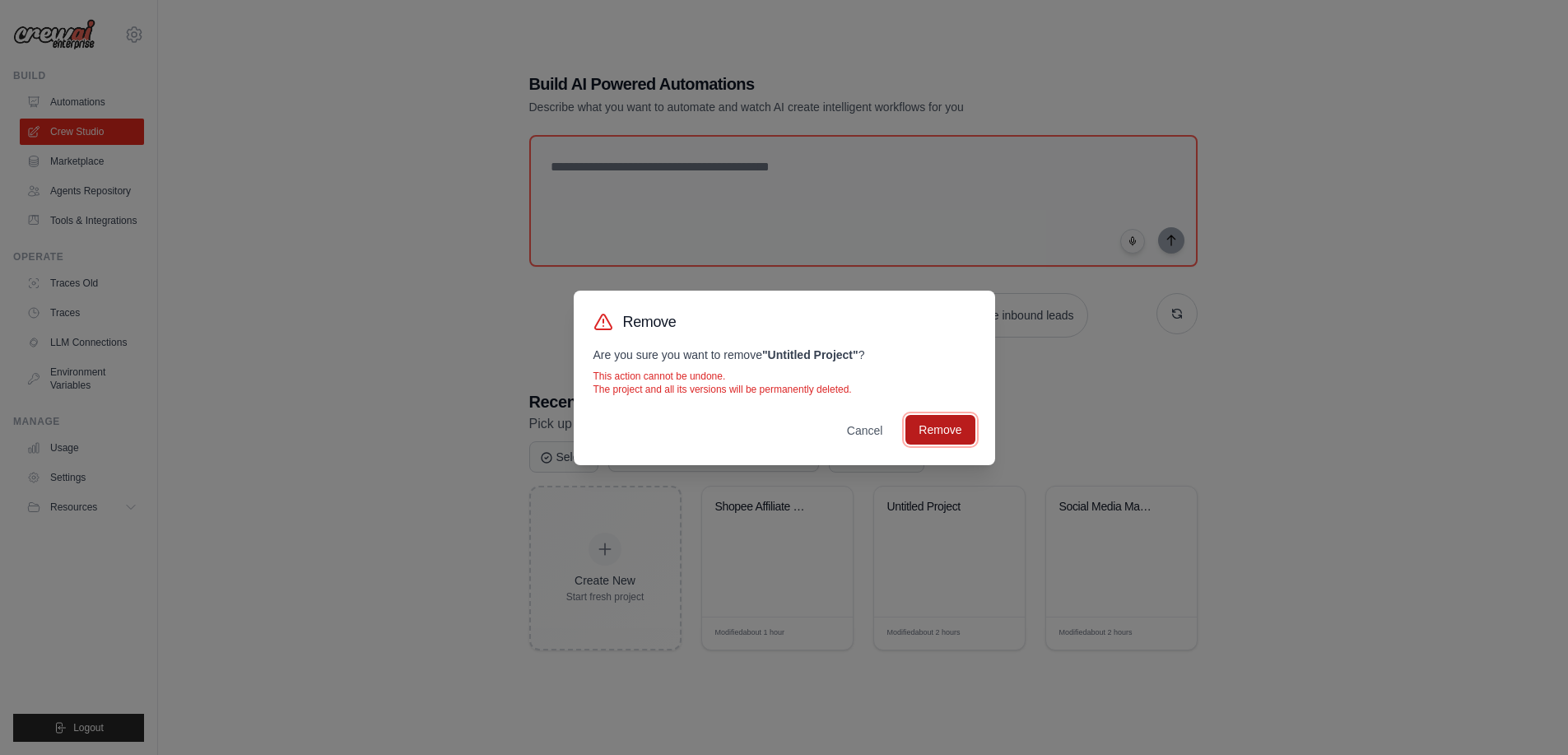
click at [959, 424] on button "Remove" at bounding box center [940, 430] width 69 height 30
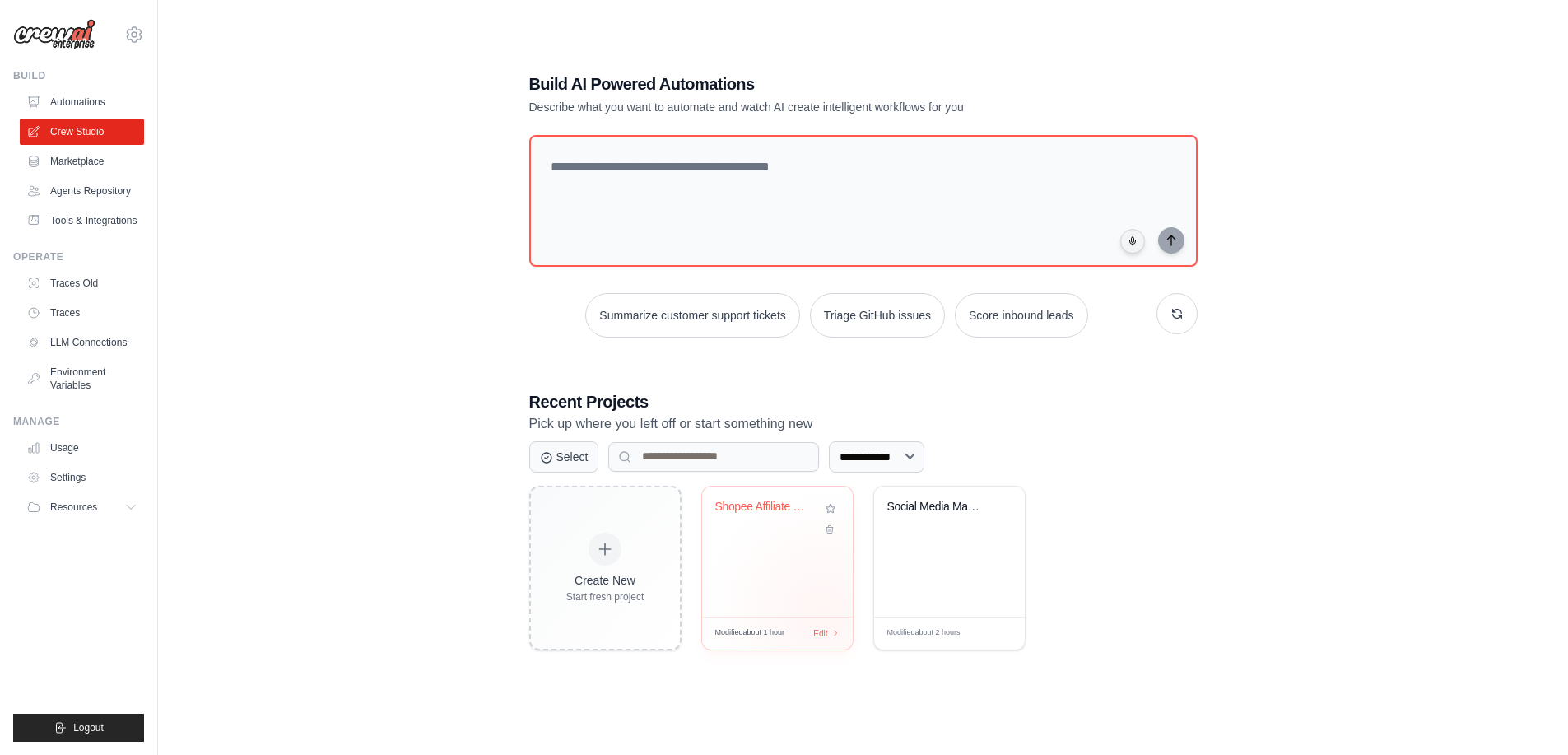
click at [822, 593] on div "Shopee Affiliate Product Automation" at bounding box center [777, 551] width 150 height 130
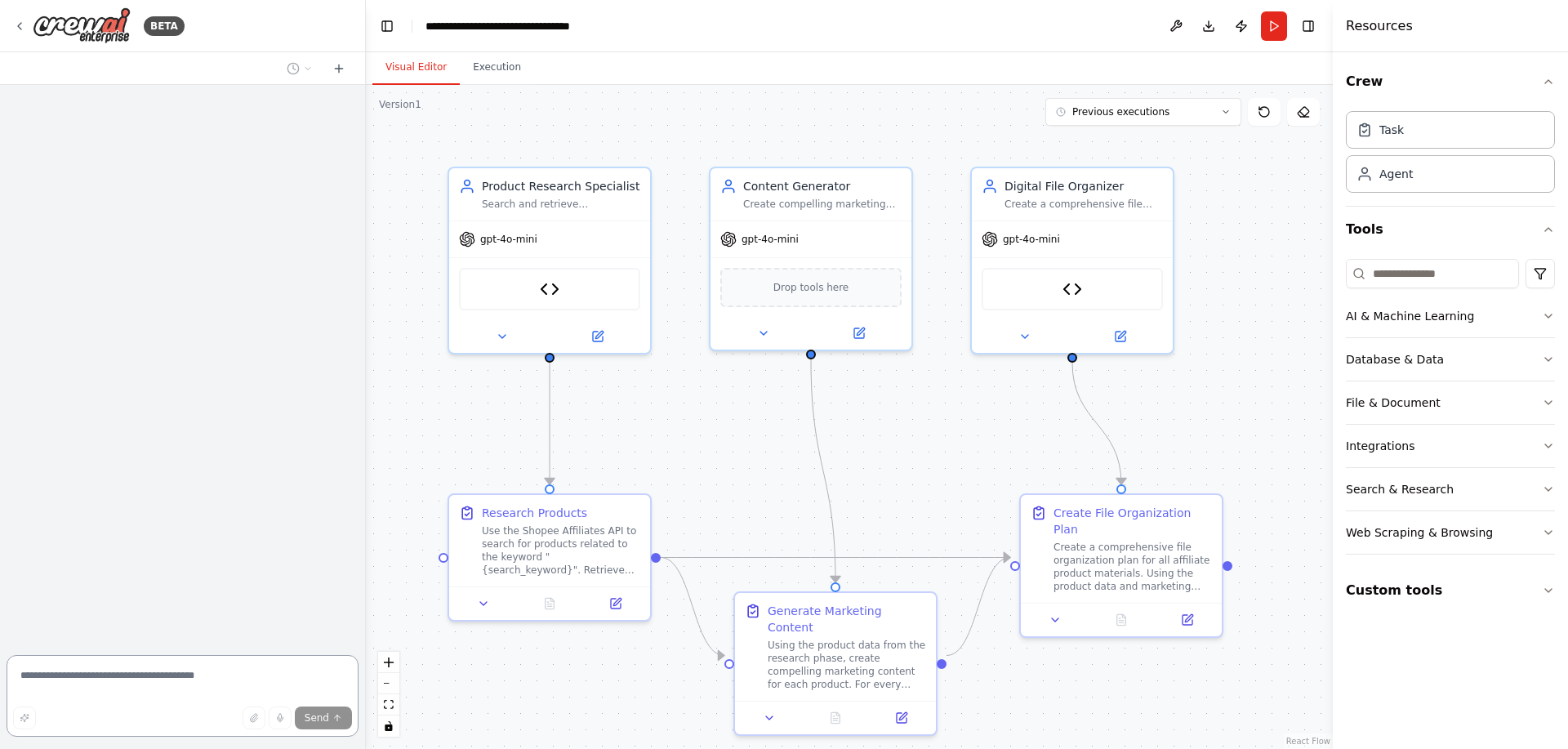
click at [193, 669] on textarea at bounding box center [182, 696] width 352 height 81
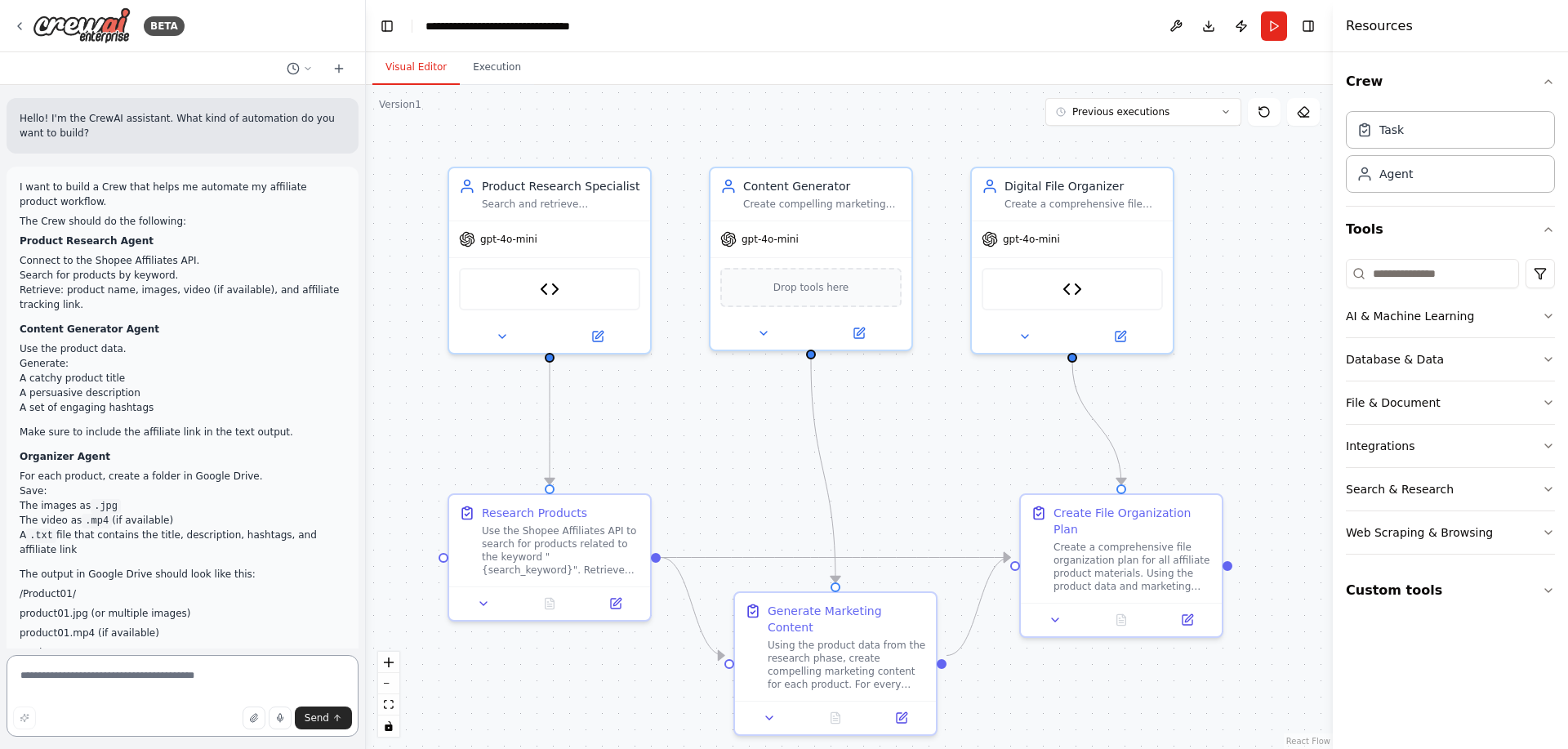
scroll to position [7874, 0]
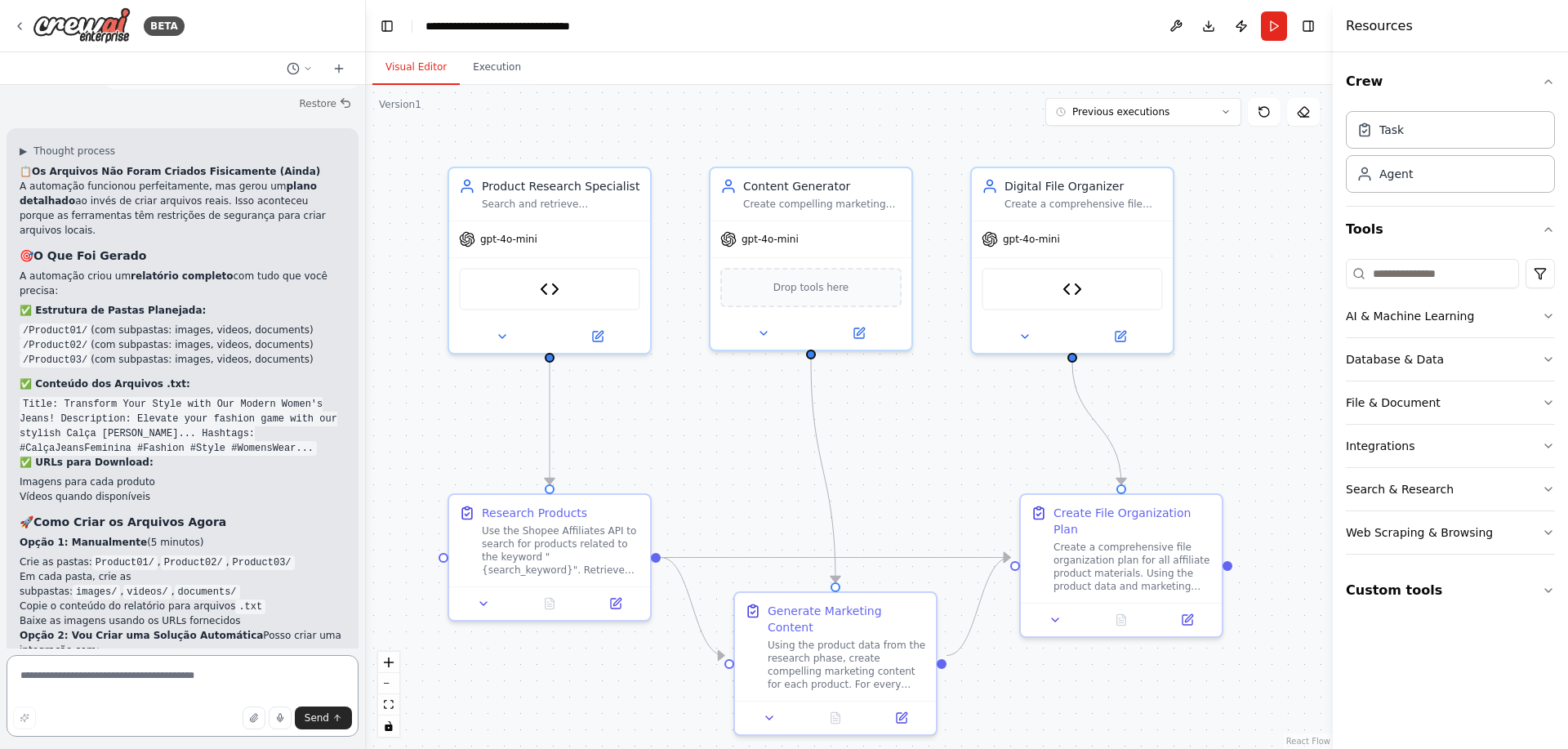
click at [196, 679] on textarea at bounding box center [182, 696] width 352 height 81
type textarea "**********"
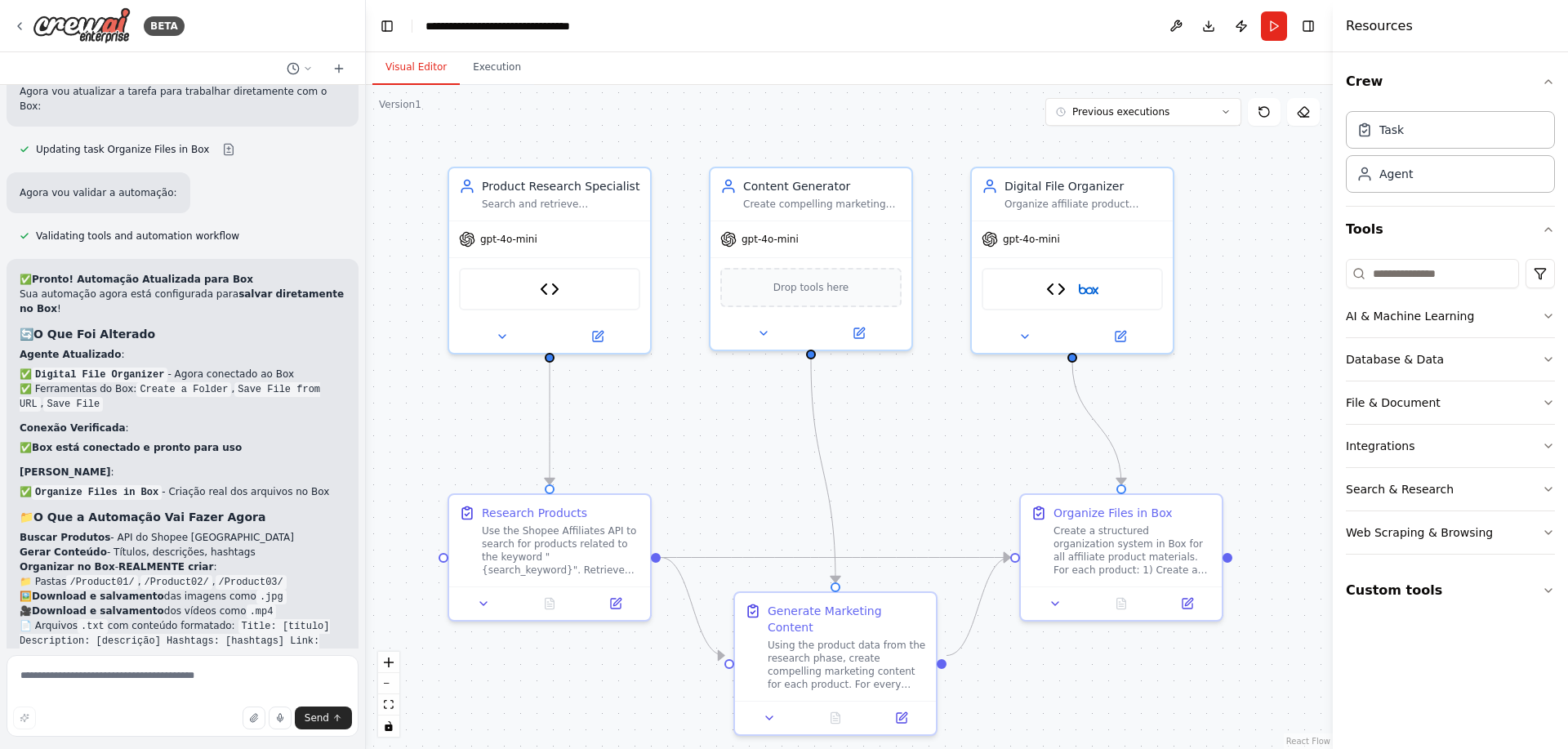
scroll to position [9305, 0]
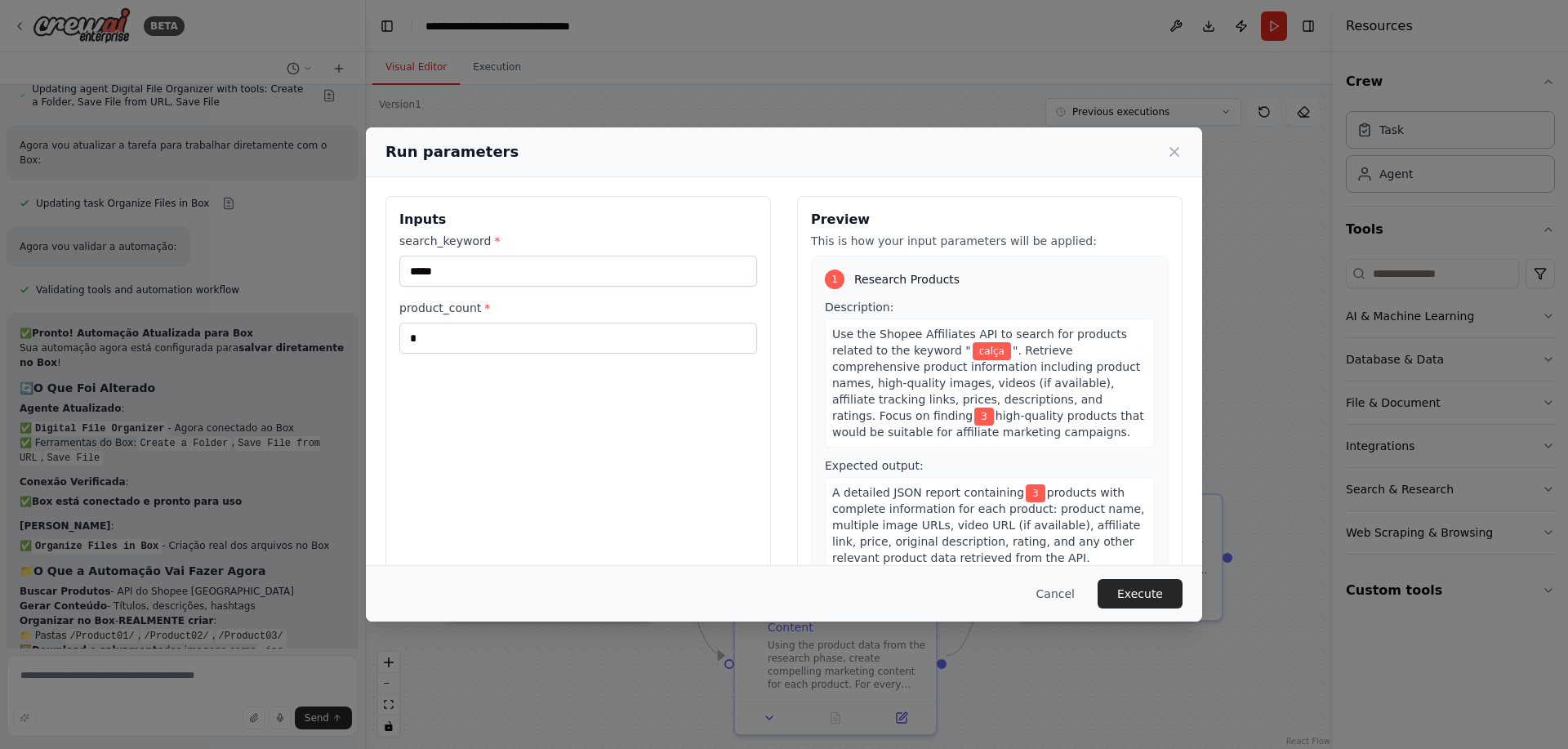
scroll to position [0, 0]
click at [1137, 592] on button "Execute" at bounding box center [1140, 594] width 85 height 30
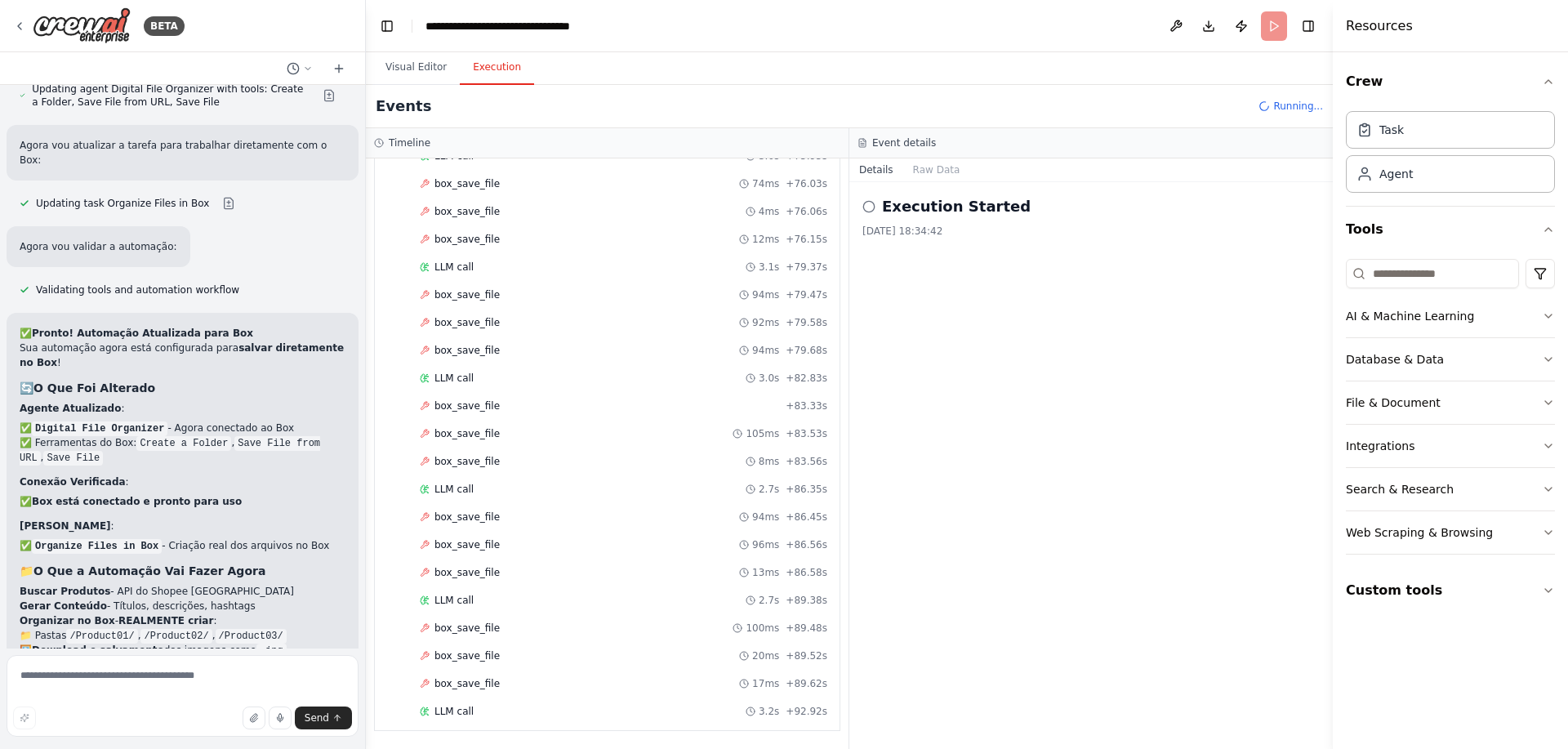
scroll to position [9305, 0]
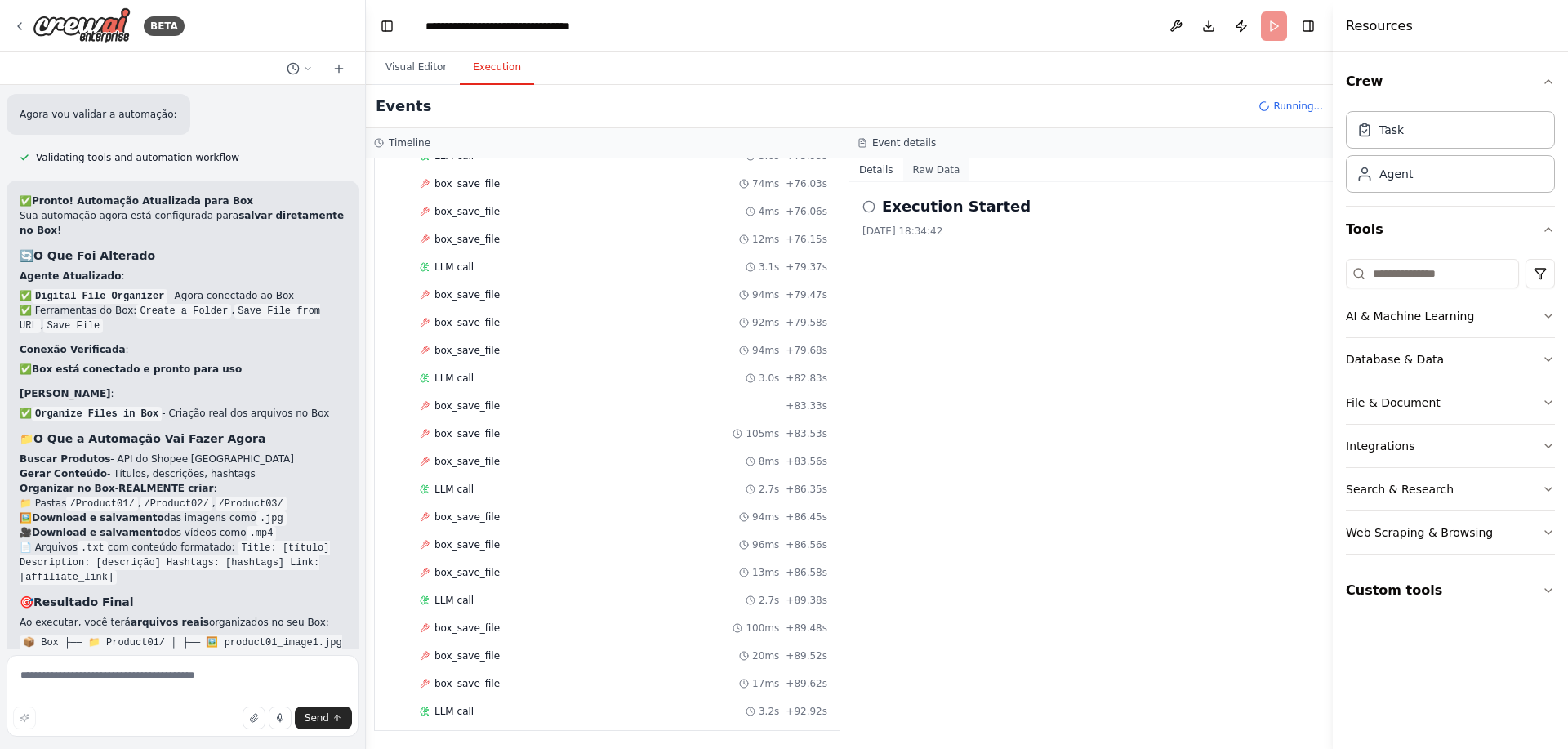
click at [928, 165] on button "Raw Data" at bounding box center [937, 169] width 67 height 23
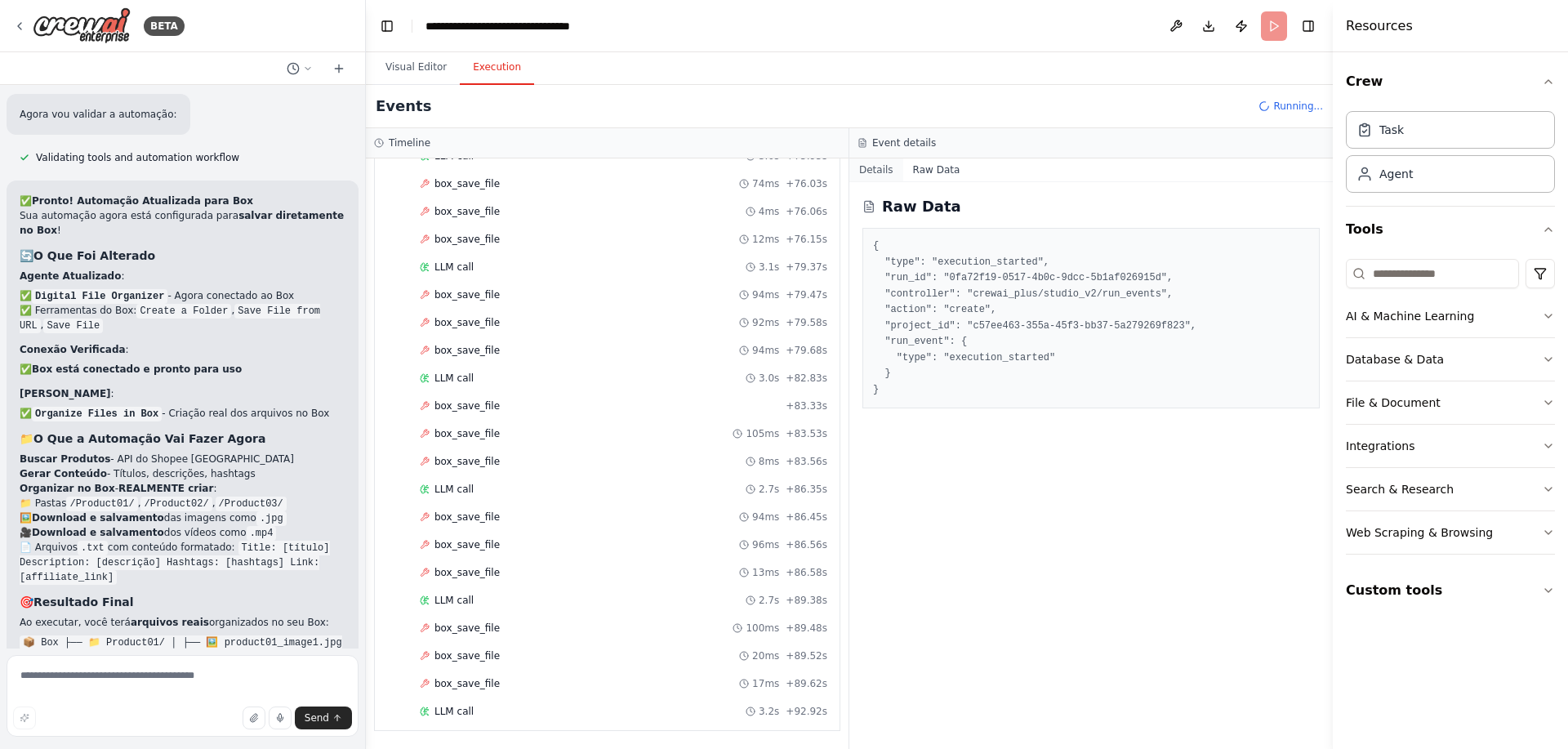
click at [880, 163] on button "Details" at bounding box center [876, 169] width 54 height 23
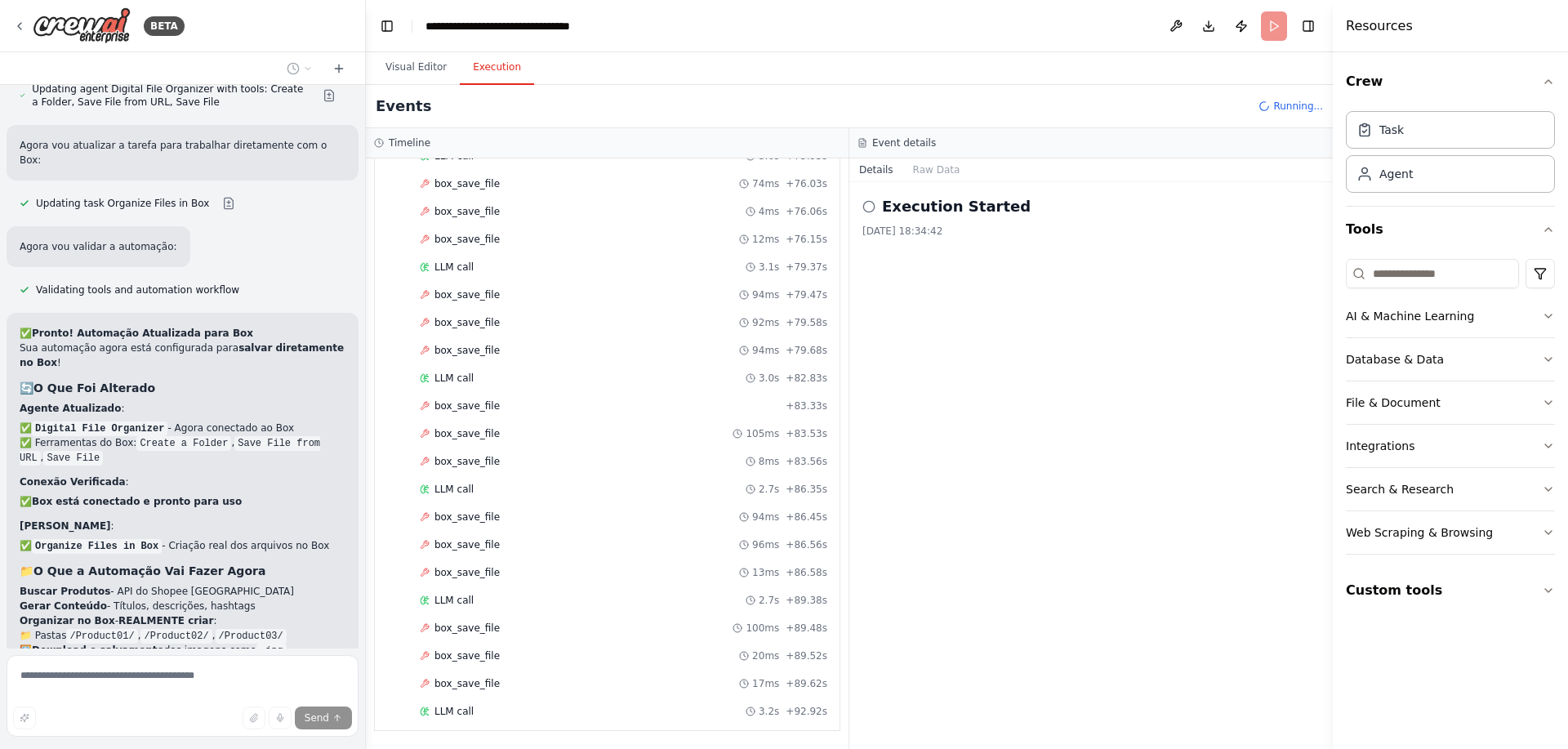
scroll to position [9225, 0]
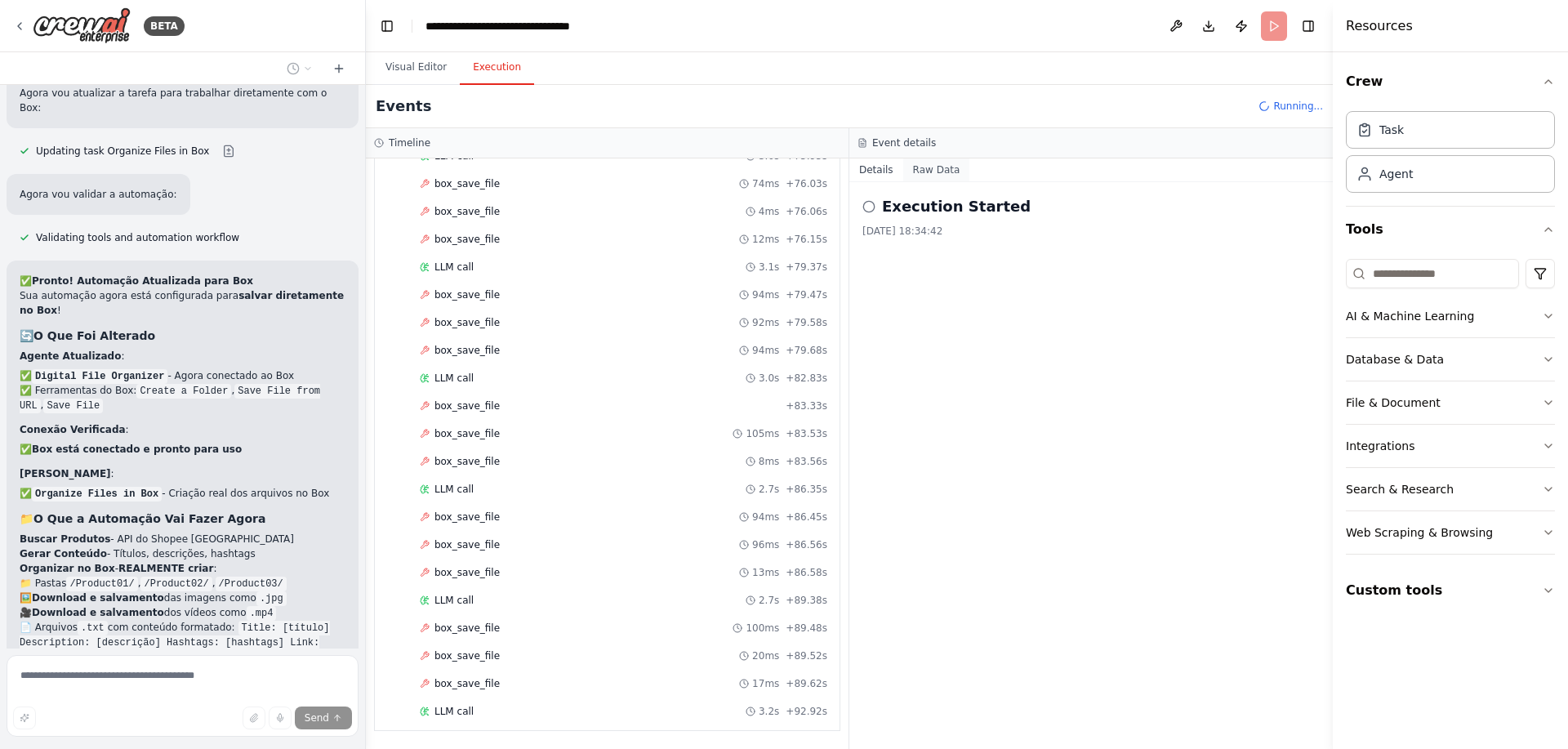
click at [921, 174] on button "Raw Data" at bounding box center [937, 169] width 67 height 23
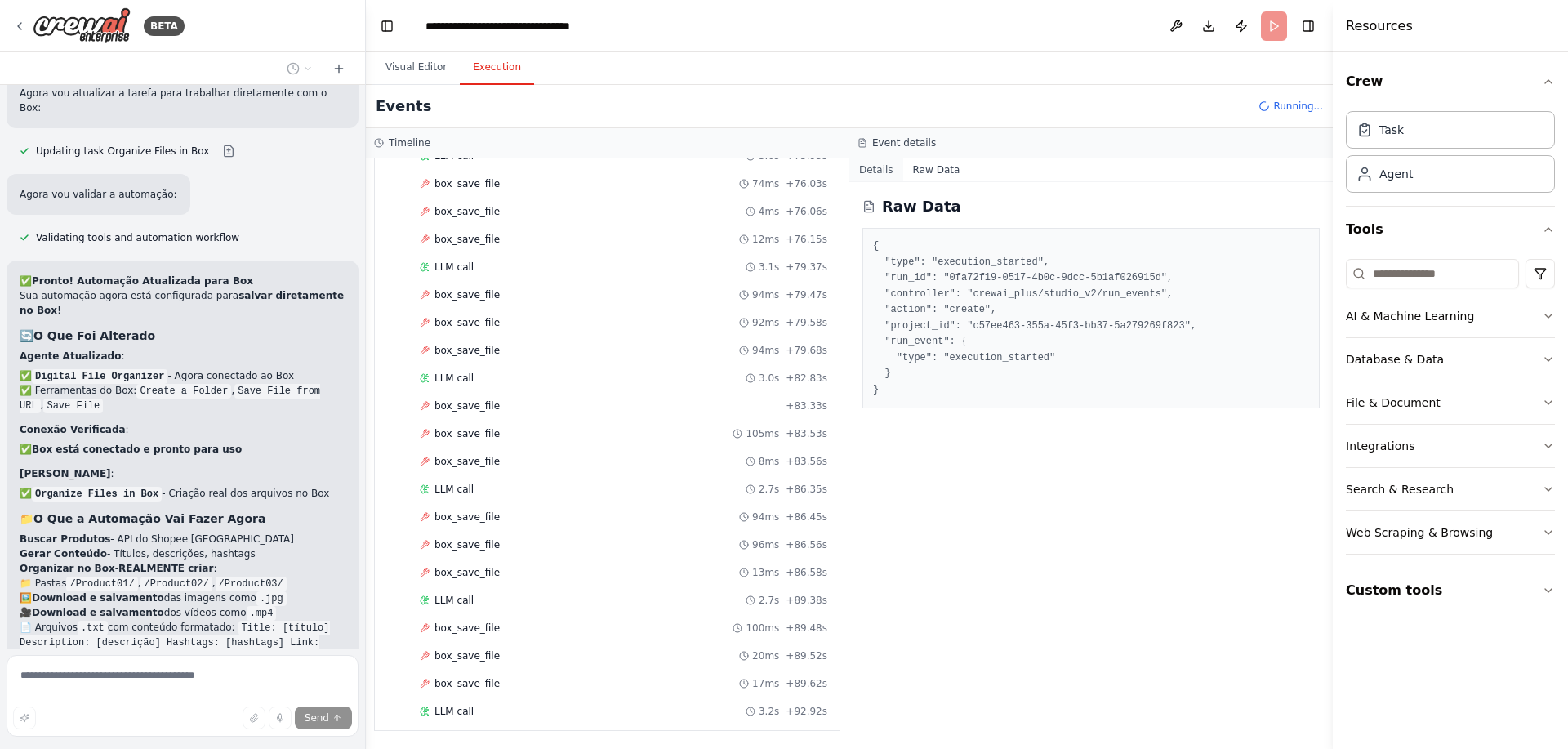
click at [888, 168] on button "Details" at bounding box center [876, 169] width 54 height 23
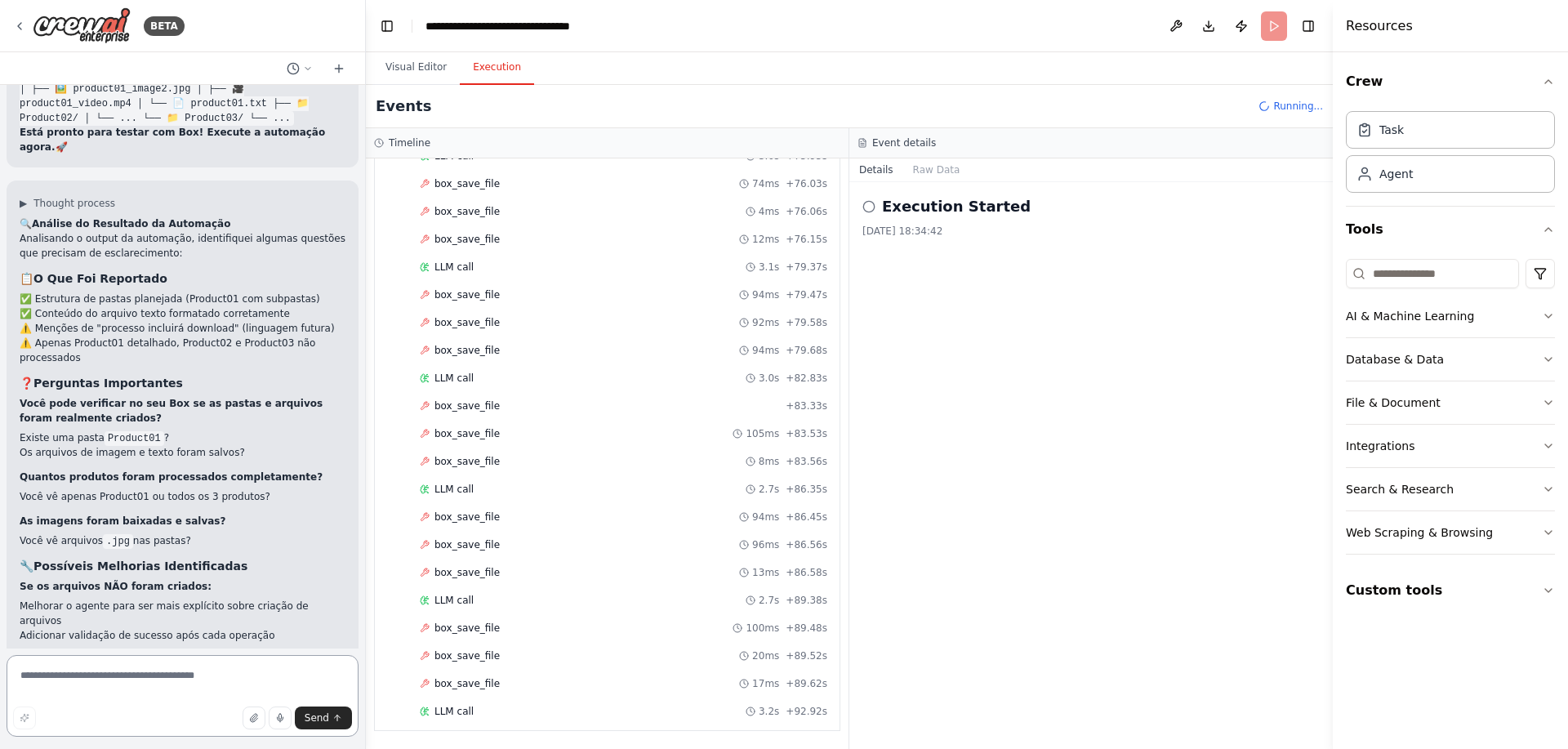
scroll to position [9888, 0]
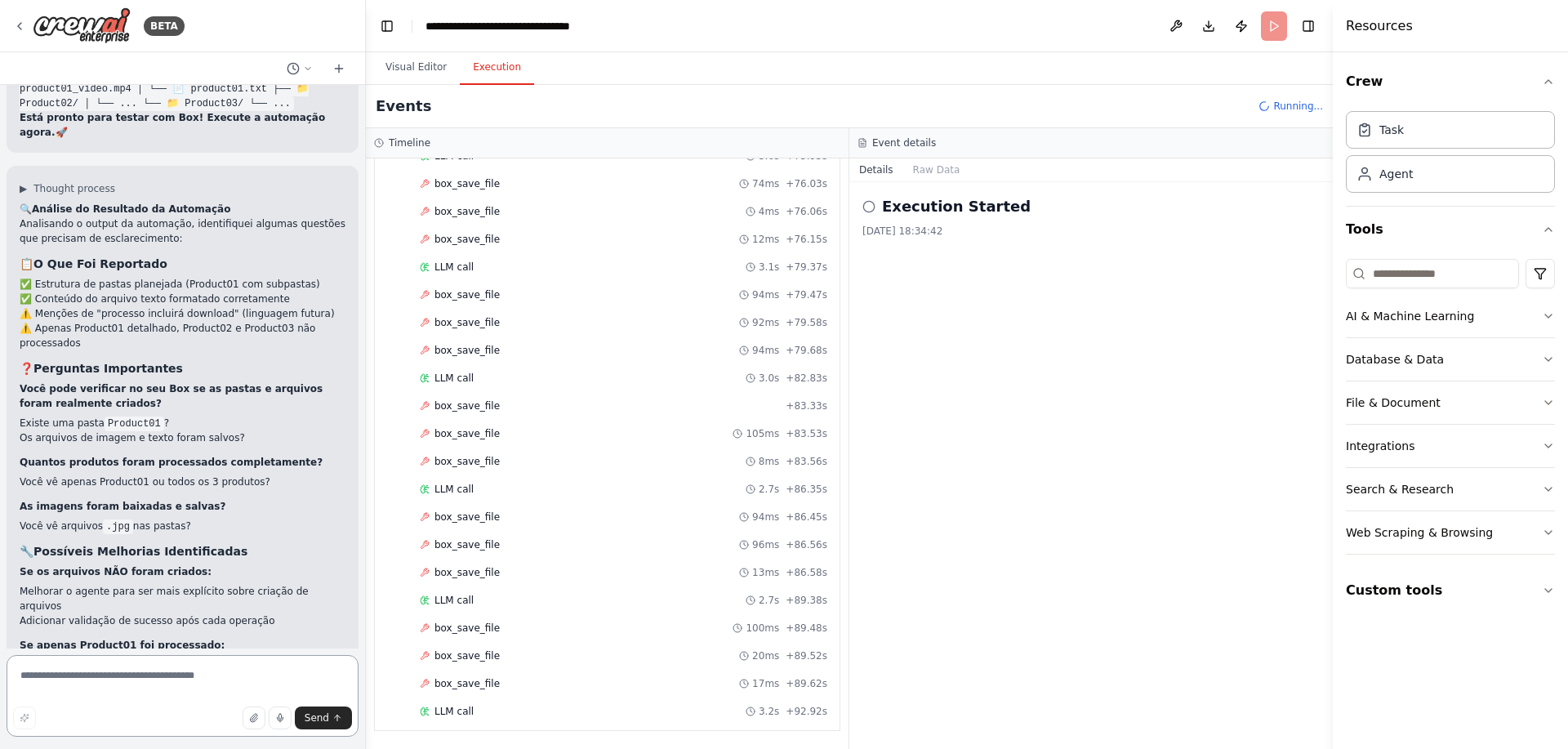
click at [137, 673] on textarea at bounding box center [182, 696] width 352 height 81
type textarea "**********"
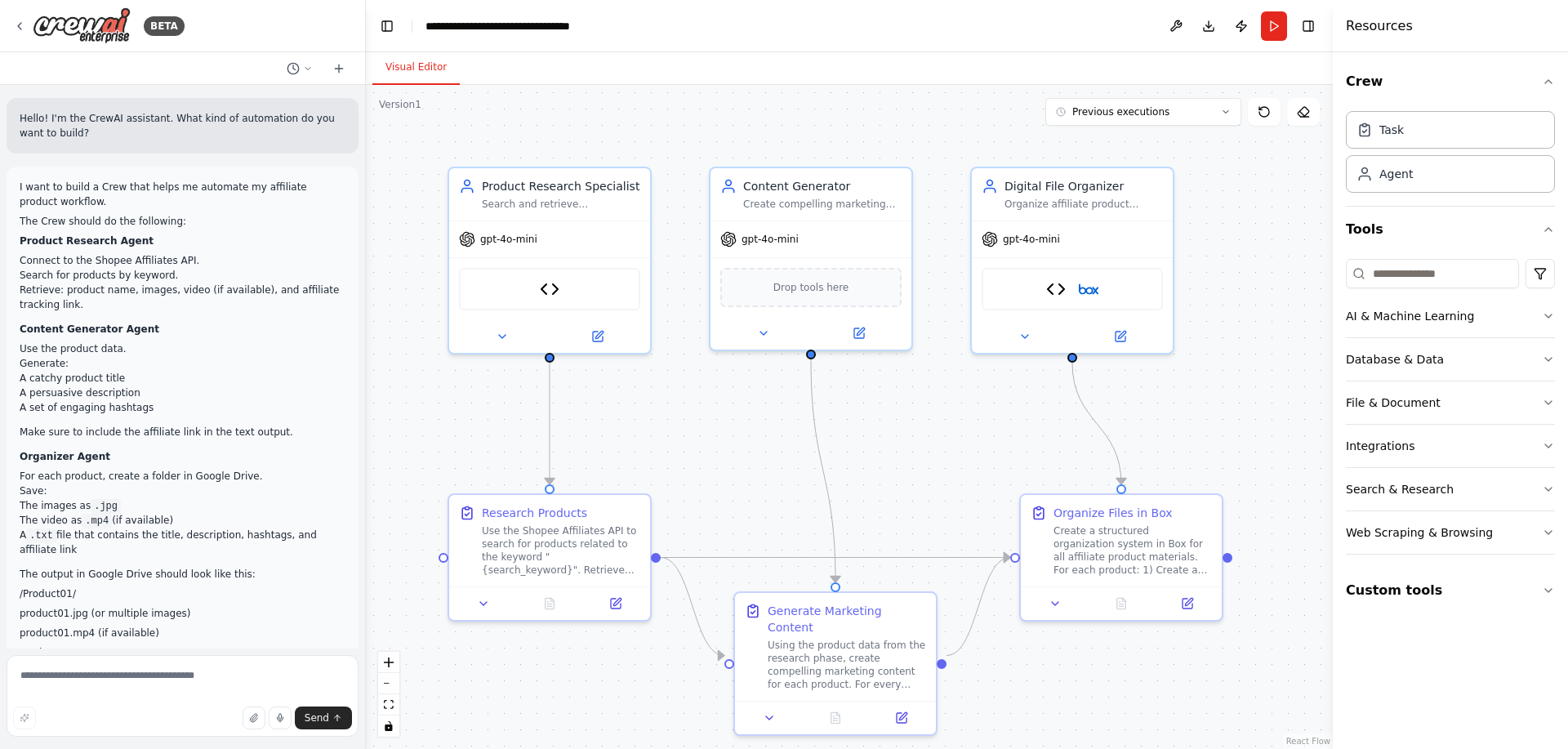
scroll to position [9888, 0]
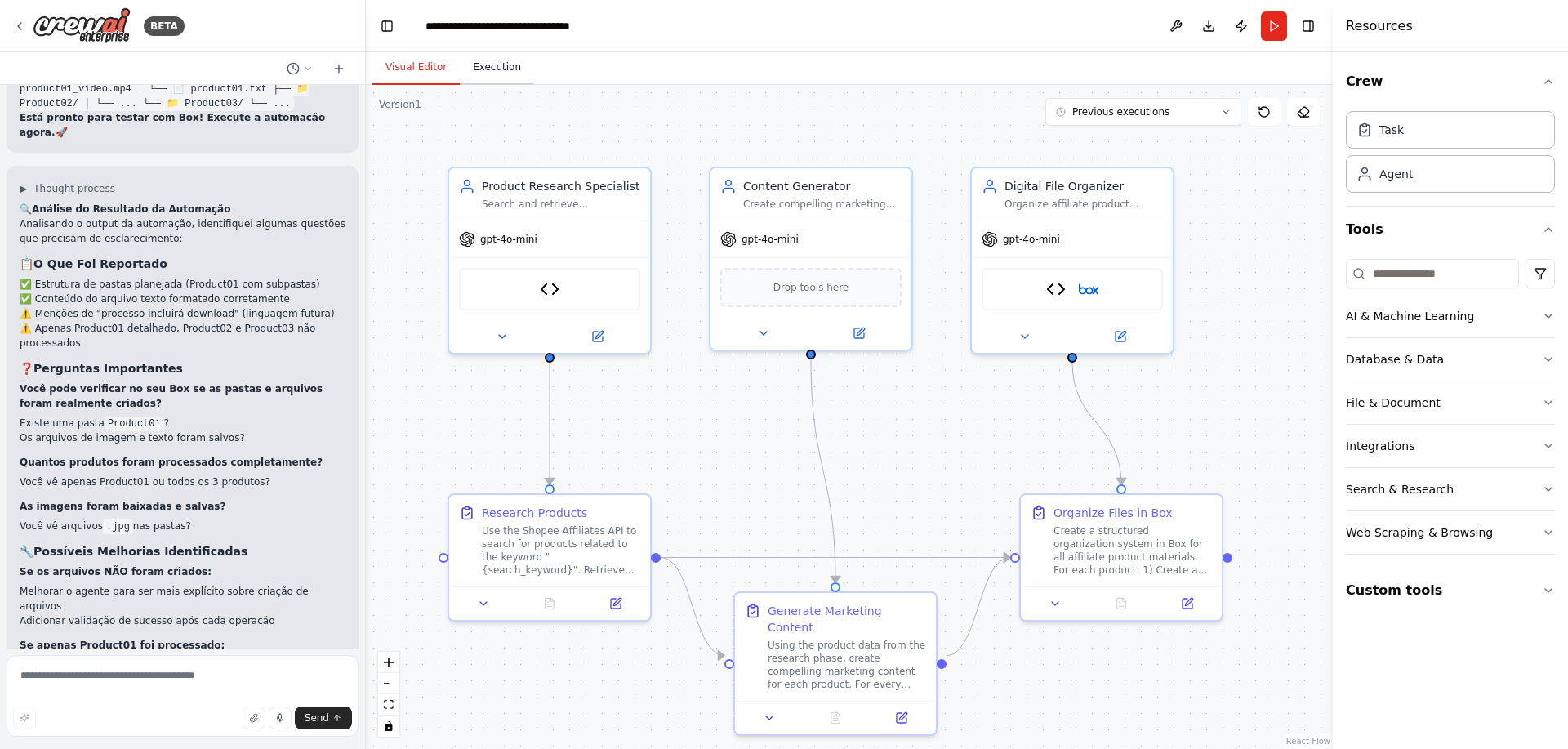
click at [490, 63] on button "Execution" at bounding box center [497, 68] width 74 height 34
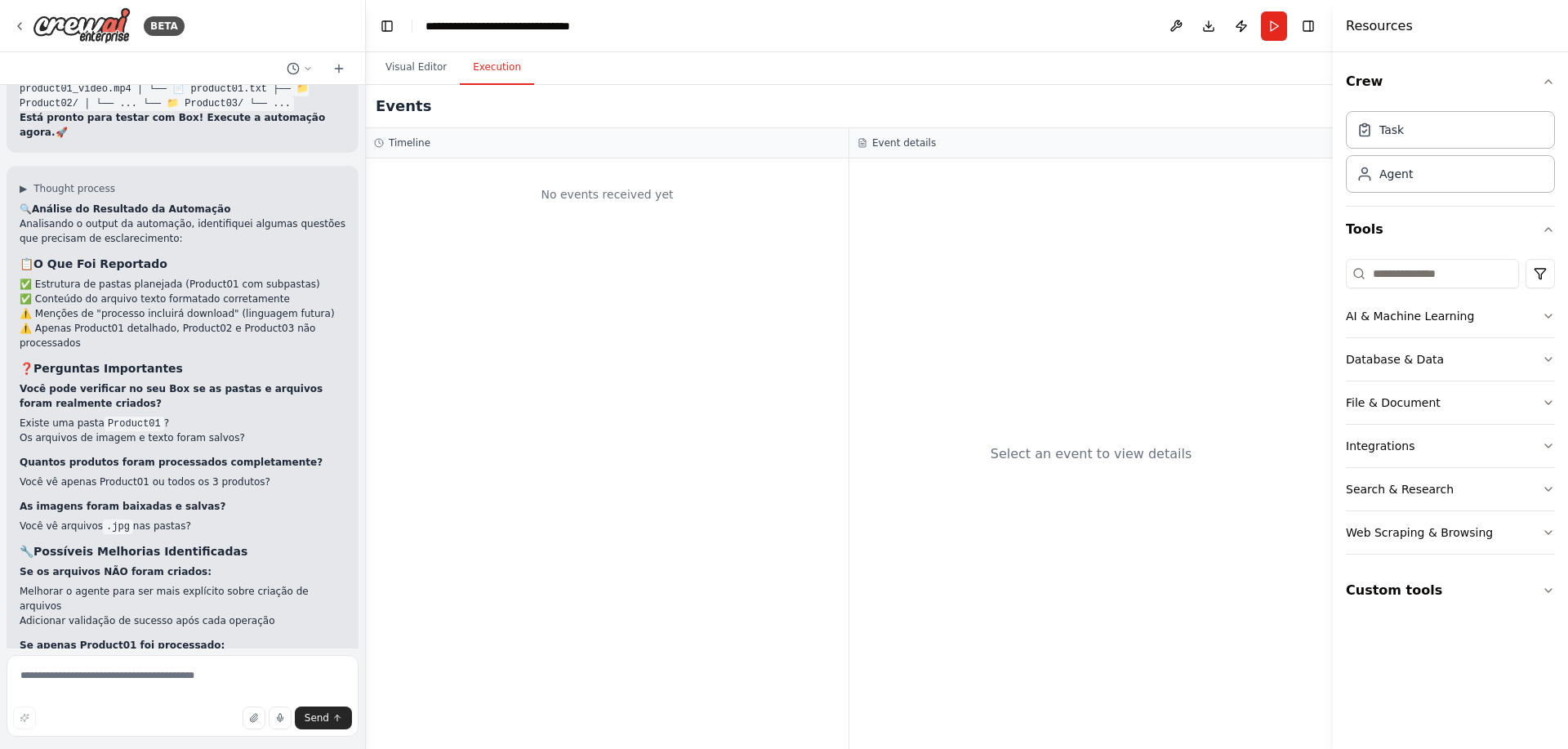
click at [888, 144] on h3 "Event details" at bounding box center [903, 143] width 64 height 13
click at [1206, 30] on button "Download" at bounding box center [1208, 26] width 26 height 30
click at [1166, 21] on button at bounding box center [1175, 26] width 26 height 30
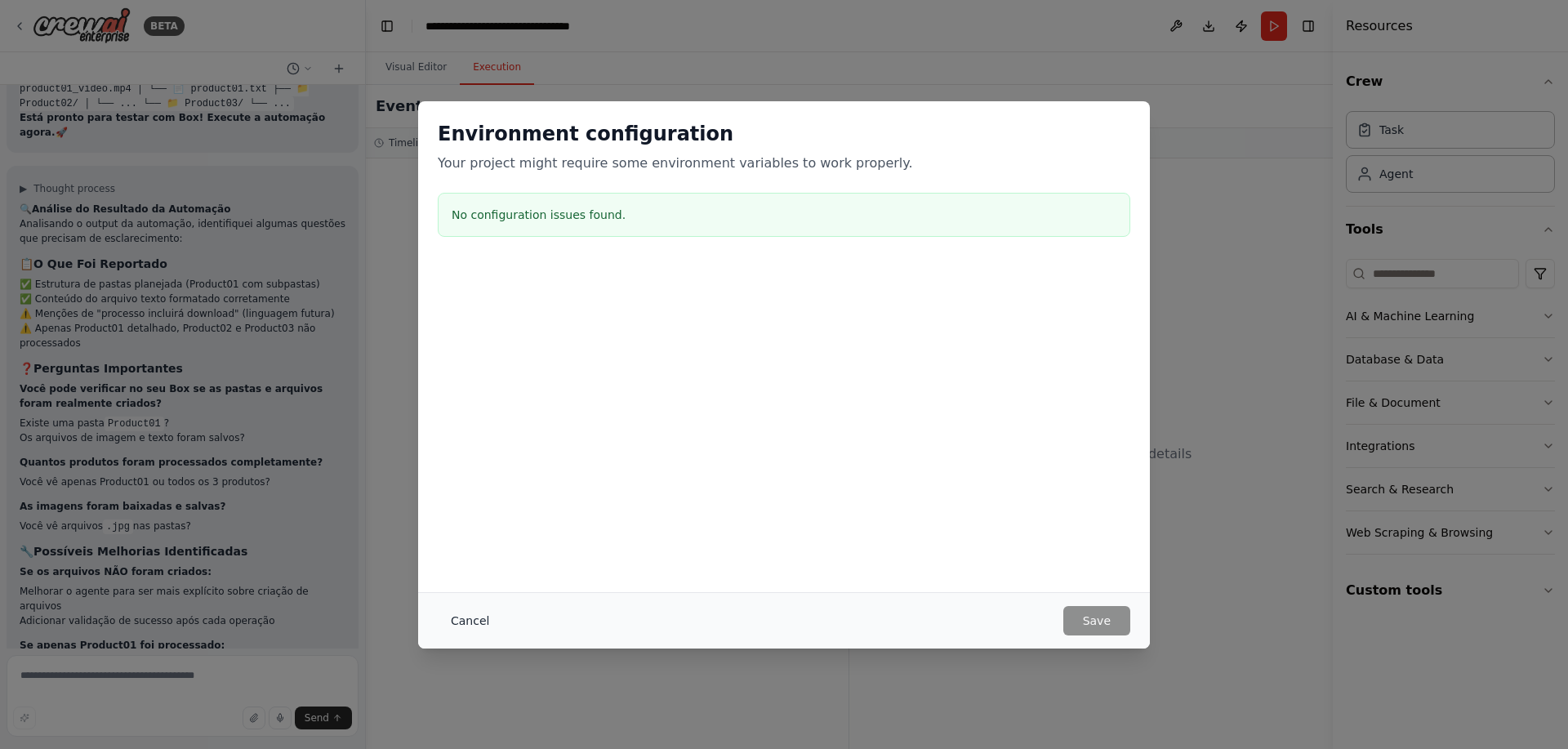
click at [461, 614] on button "Cancel" at bounding box center [470, 621] width 64 height 30
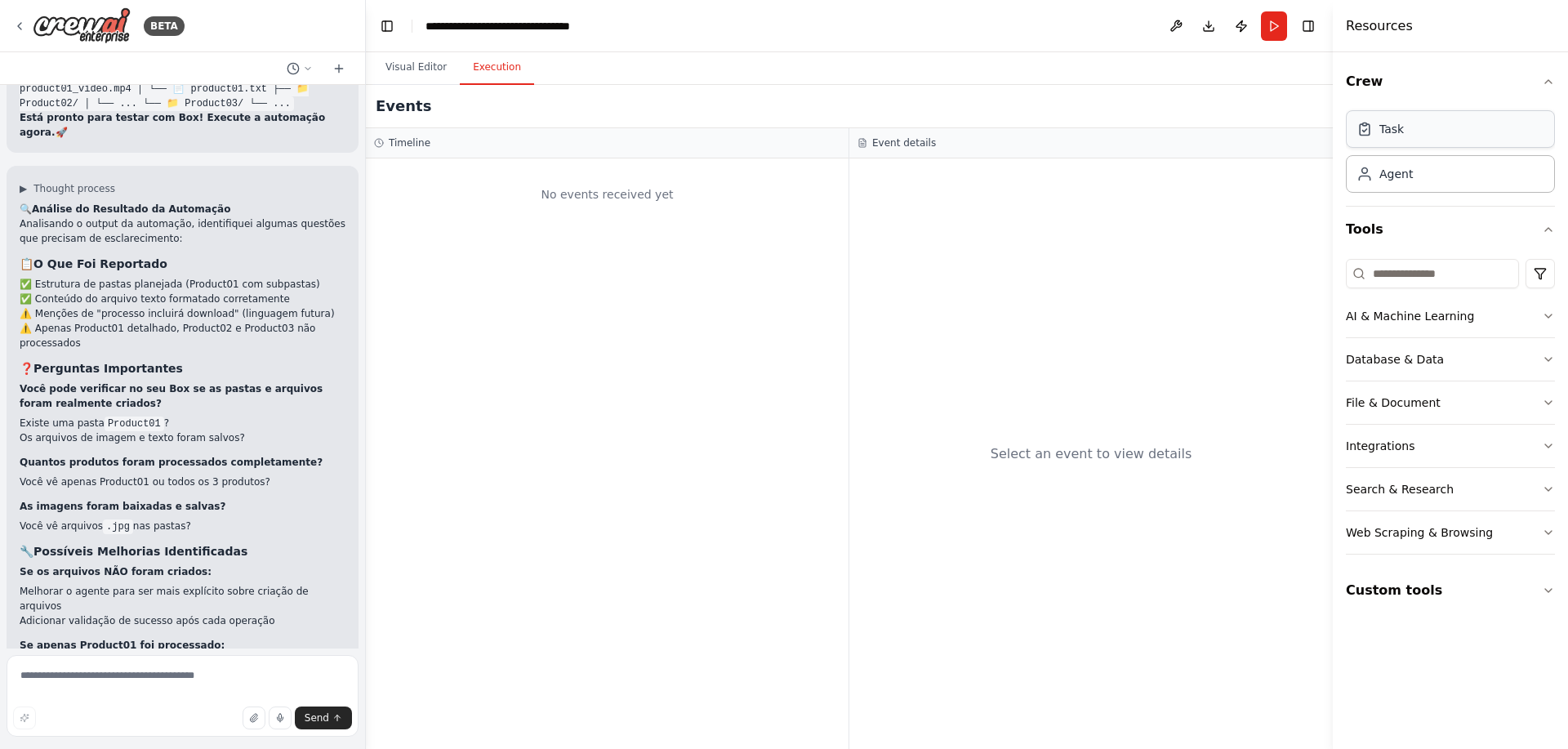
click at [1393, 114] on div "Task" at bounding box center [1450, 129] width 209 height 38
click at [1402, 136] on div "Task" at bounding box center [1391, 129] width 24 height 16
click at [1398, 135] on div "Task" at bounding box center [1391, 129] width 24 height 16
click at [1414, 173] on div "Agent" at bounding box center [1450, 173] width 209 height 38
click at [1394, 127] on div "Task" at bounding box center [1391, 129] width 24 height 16
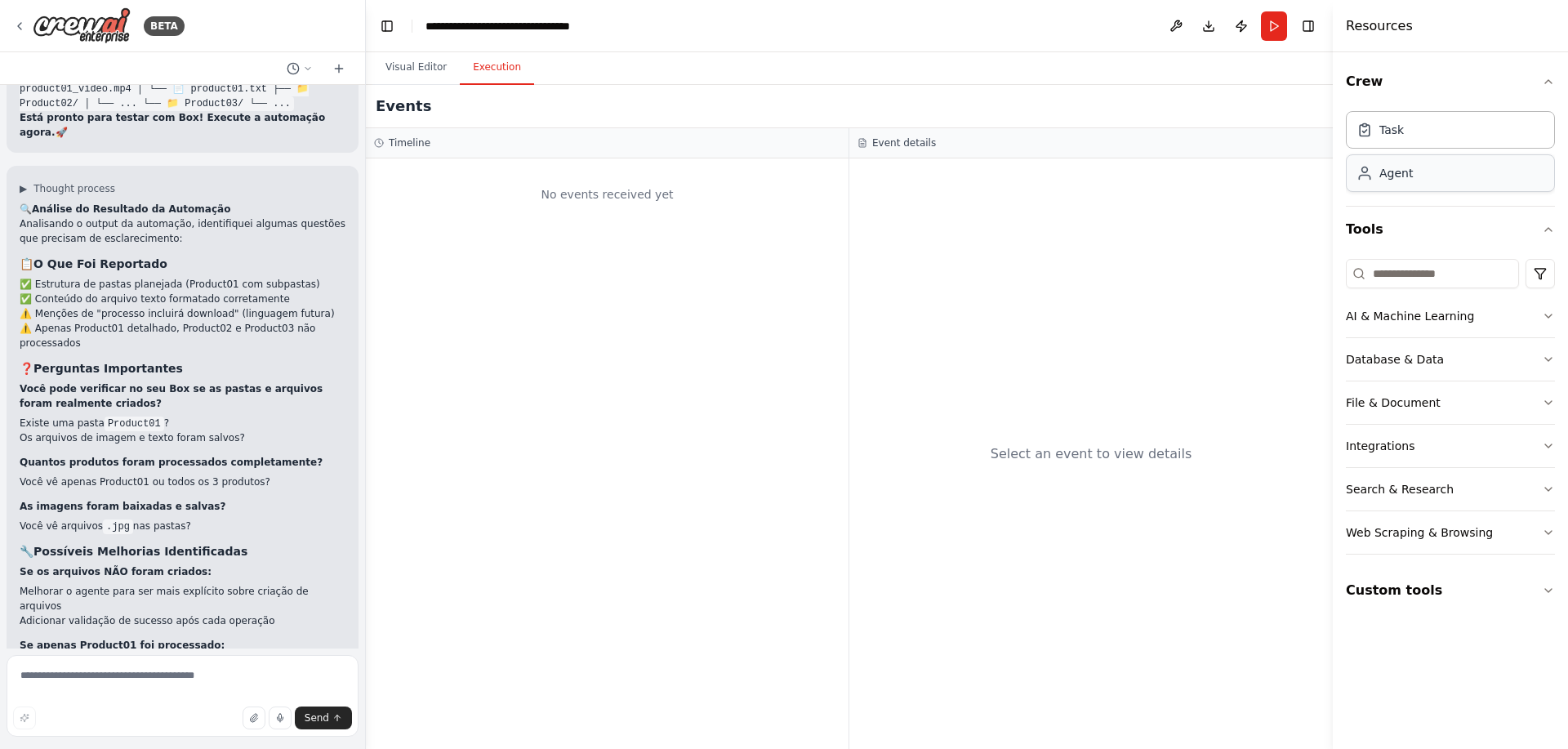
click at [1406, 187] on div "Agent" at bounding box center [1450, 173] width 209 height 38
click at [1402, 117] on div "Task" at bounding box center [1450, 129] width 209 height 38
click at [1412, 132] on div "Task" at bounding box center [1450, 129] width 209 height 38
click at [367, 74] on div "Visual Editor Execution" at bounding box center [849, 69] width 966 height 33
click at [393, 70] on button "Visual Editor" at bounding box center [415, 68] width 88 height 34
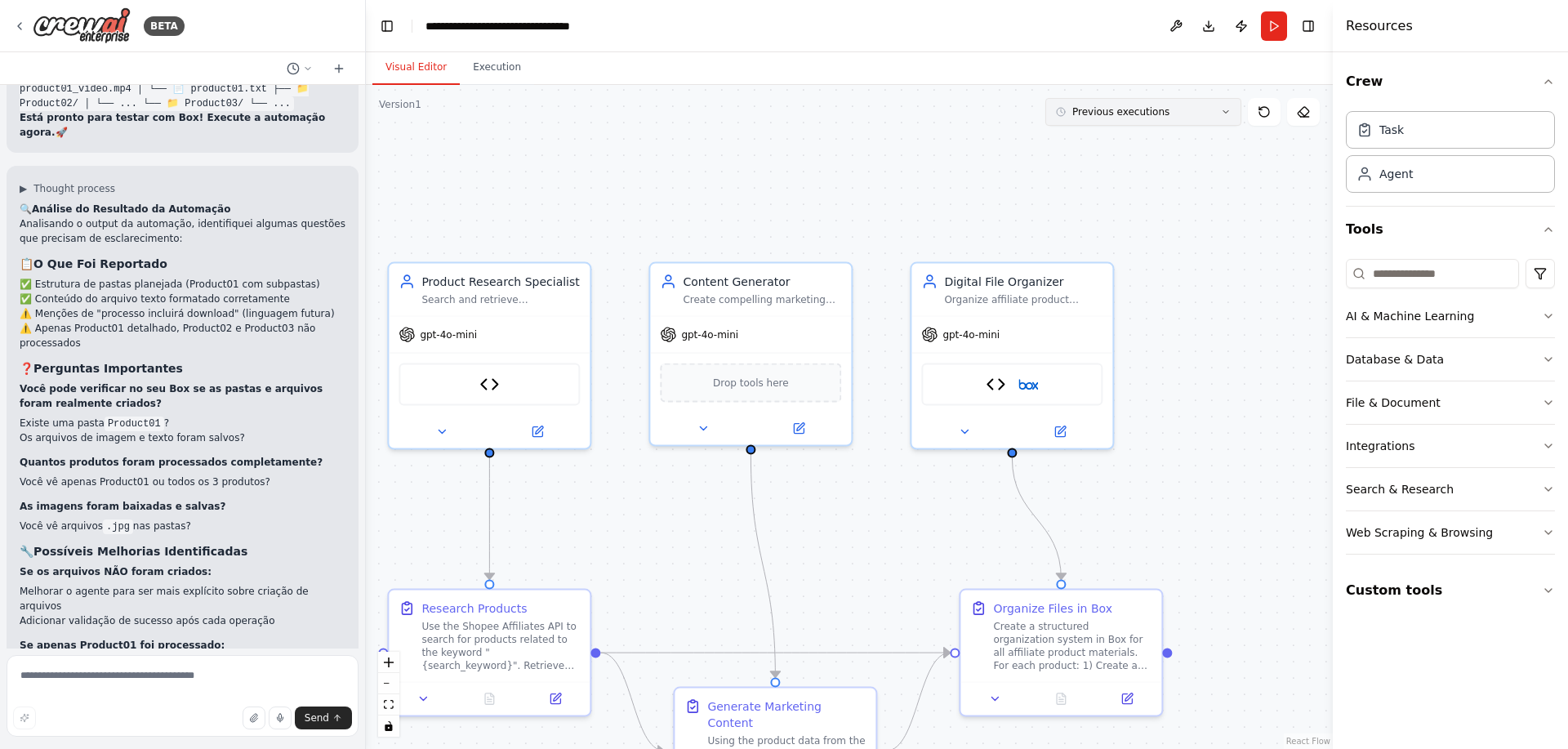
click at [1108, 113] on span "Previous executions" at bounding box center [1121, 112] width 98 height 13
click at [1111, 146] on div "13m ago" at bounding box center [1153, 142] width 163 height 13
click at [471, 62] on button "Execution" at bounding box center [497, 68] width 74 height 34
click at [432, 61] on button "Visual Editor" at bounding box center [415, 68] width 88 height 34
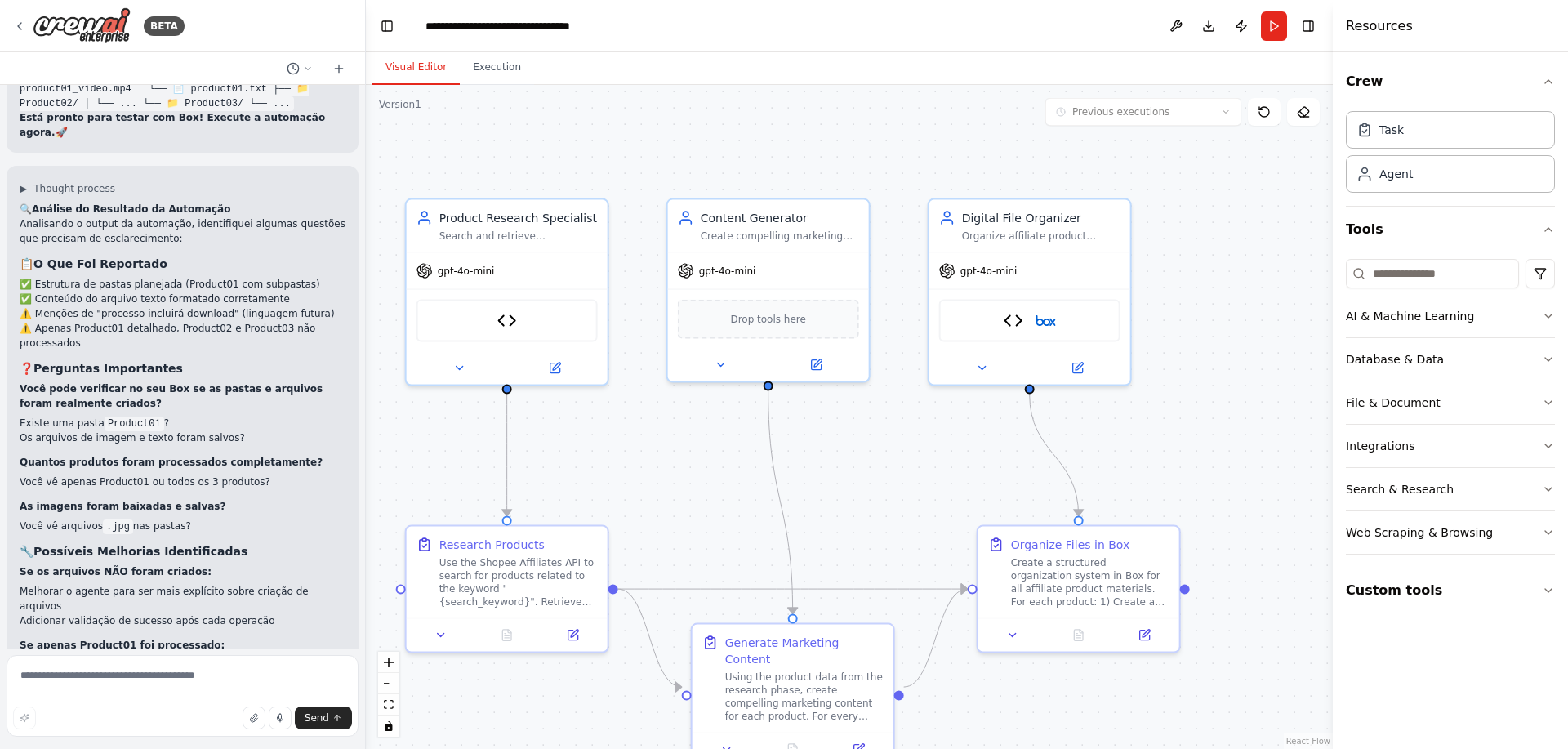
click at [447, 68] on button "Visual Editor" at bounding box center [415, 68] width 88 height 34
click at [472, 63] on button "Execution" at bounding box center [497, 68] width 74 height 34
click at [420, 61] on button "Visual Editor" at bounding box center [415, 68] width 88 height 34
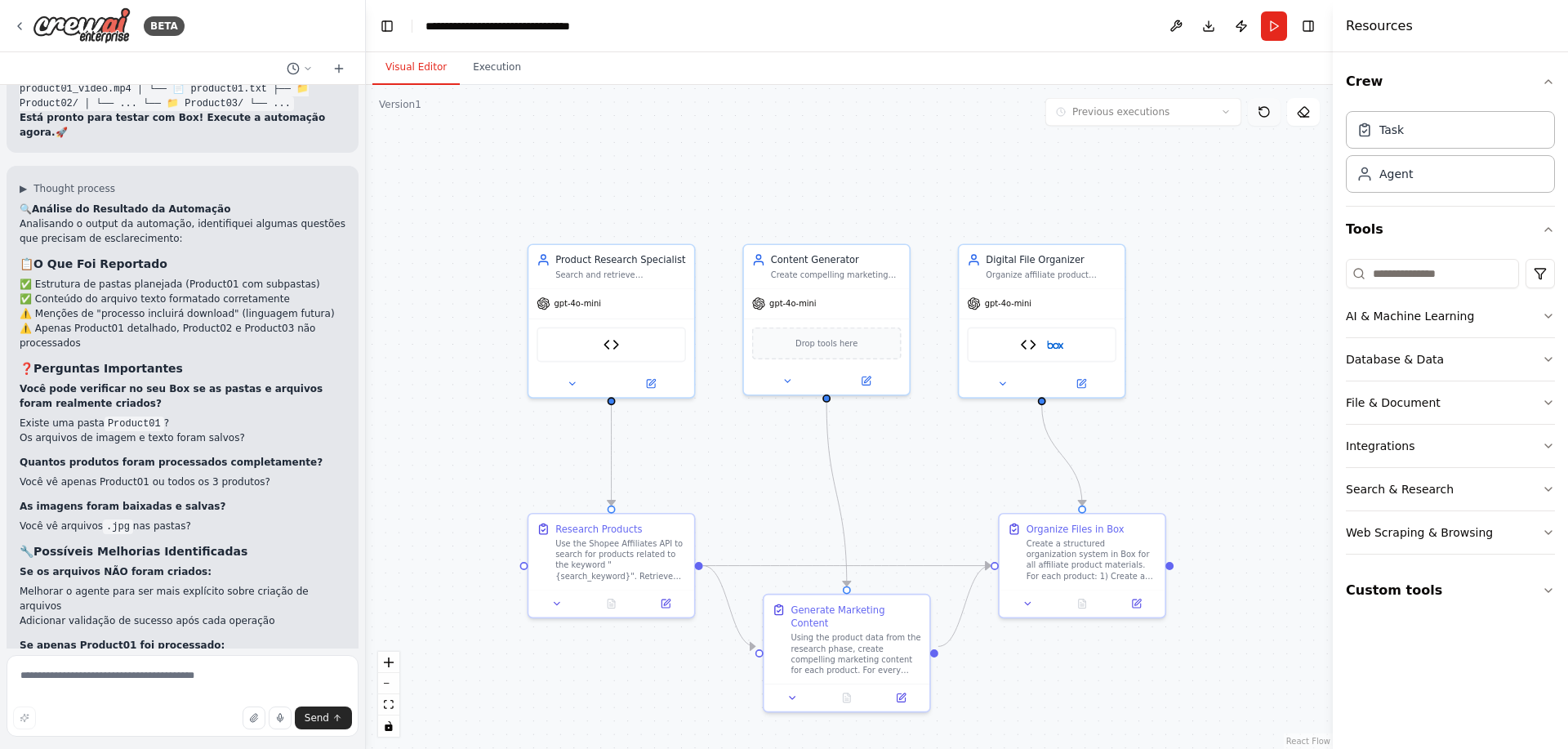
click at [1258, 114] on icon at bounding box center [1264, 112] width 13 height 13
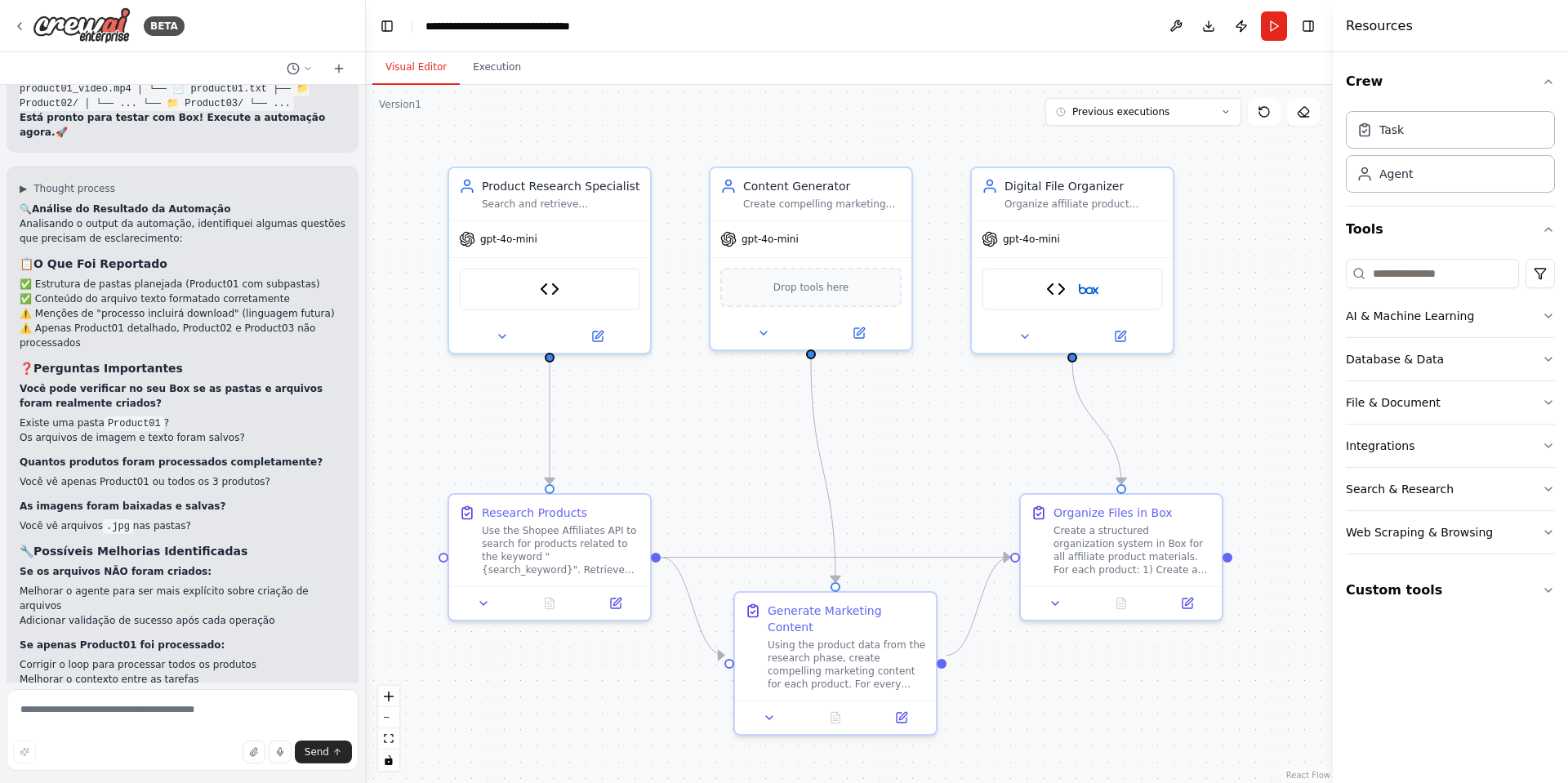
scroll to position [9849, 0]
